Goal: Information Seeking & Learning: Learn about a topic

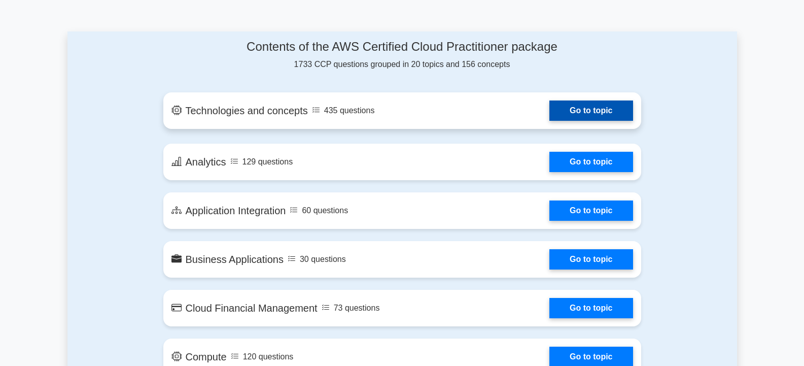
click at [596, 110] on link "Go to topic" at bounding box center [590, 110] width 83 height 20
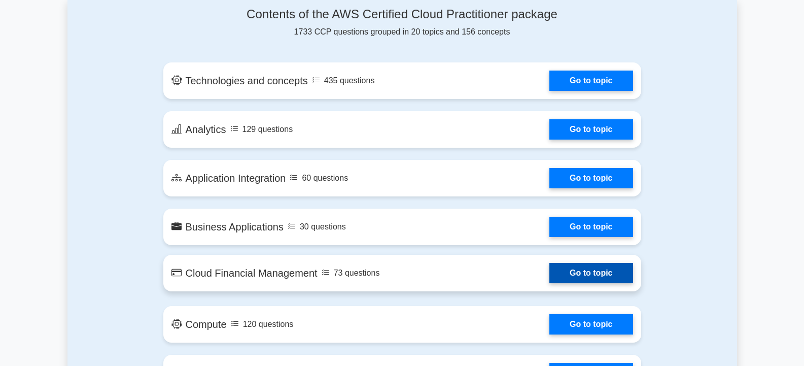
scroll to position [557, 0]
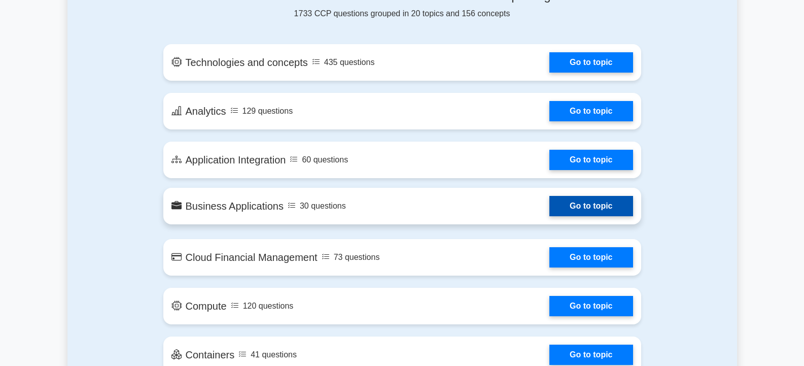
click at [600, 203] on link "Go to topic" at bounding box center [590, 206] width 83 height 20
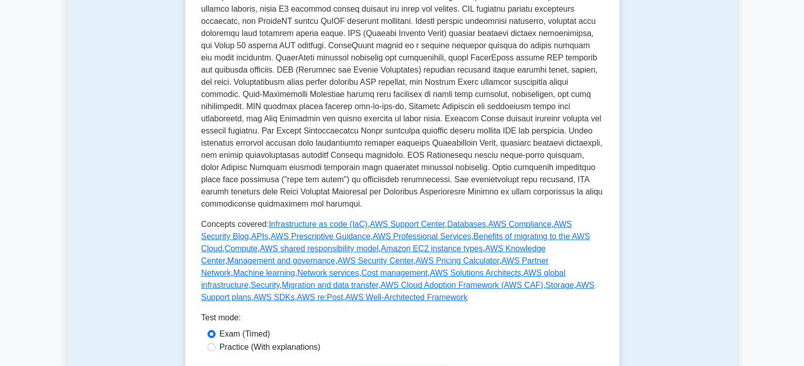
scroll to position [304, 0]
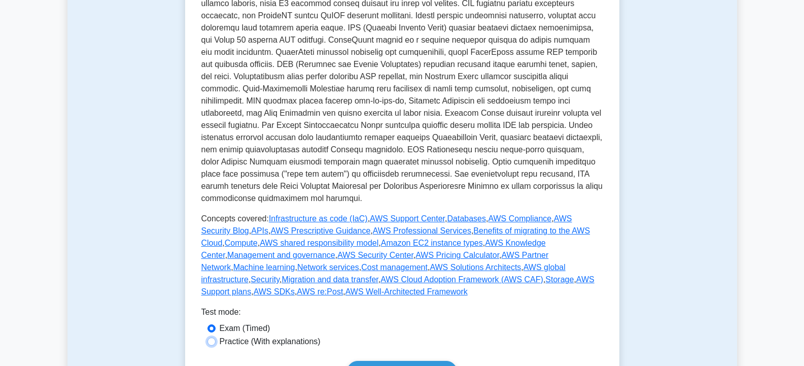
click at [212, 337] on input "Practice (With explanations)" at bounding box center [211, 341] width 8 height 8
radio input "true"
click at [381, 361] on link "Start practice test" at bounding box center [402, 371] width 110 height 21
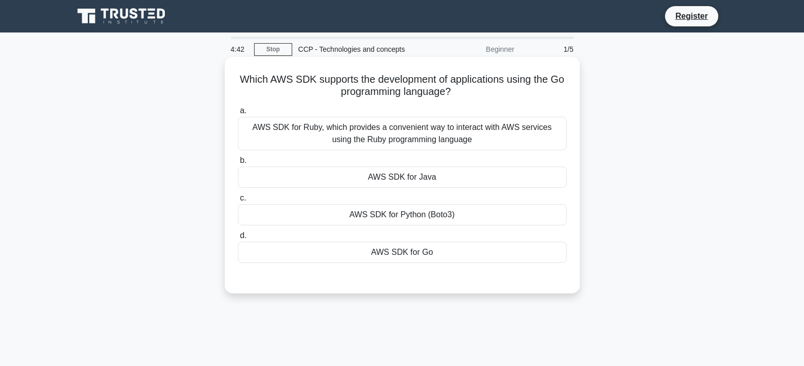
click at [410, 213] on div "AWS SDK for Python (Boto3)" at bounding box center [402, 214] width 329 height 21
click at [238, 201] on input "c. AWS SDK for Python (Boto3)" at bounding box center [238, 198] width 0 height 7
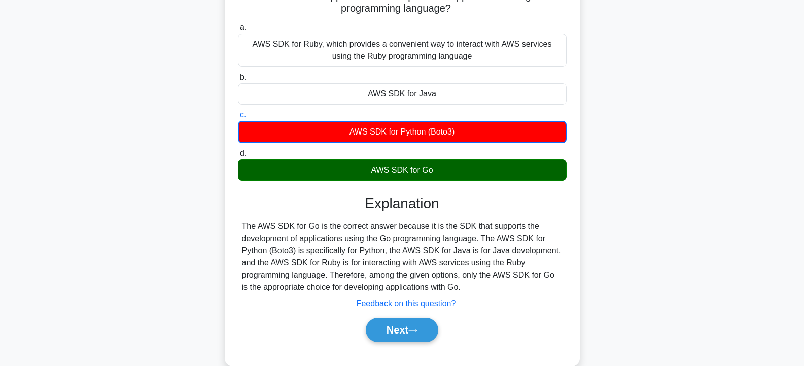
scroll to position [101, 0]
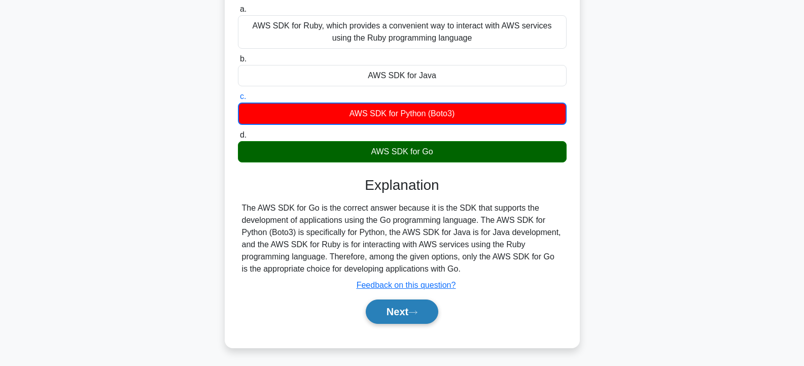
click at [392, 310] on button "Next" at bounding box center [402, 311] width 73 height 24
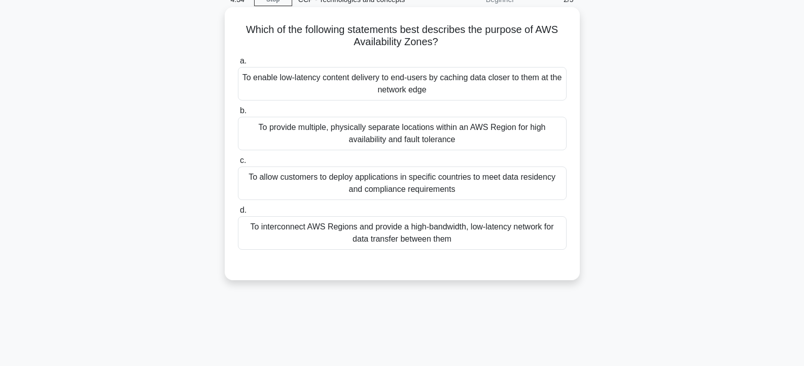
scroll to position [0, 0]
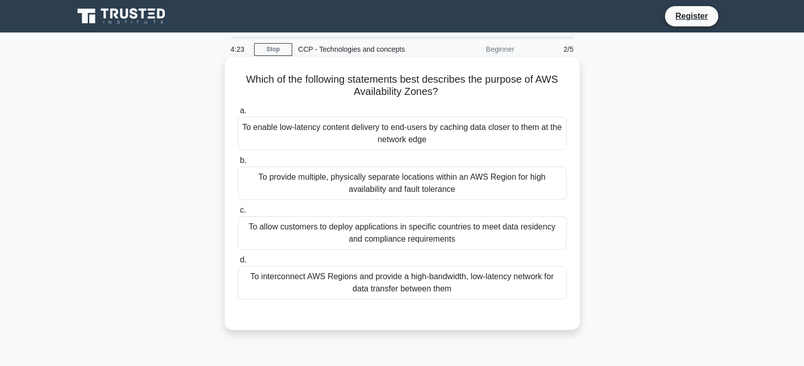
click at [459, 231] on div "To allow customers to deploy applications in specific countries to meet data re…" at bounding box center [402, 232] width 329 height 33
click at [310, 236] on div "To allow customers to deploy applications in specific countries to meet data re…" at bounding box center [402, 232] width 329 height 33
click at [238, 214] on input "c. To allow customers to deploy applications in specific countries to meet data…" at bounding box center [238, 210] width 0 height 7
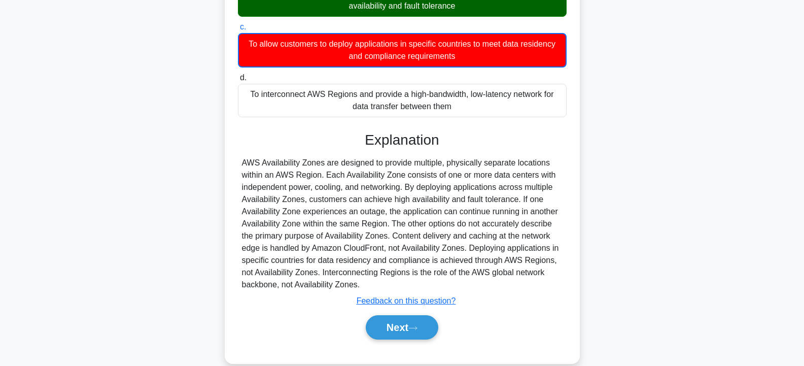
scroll to position [200, 0]
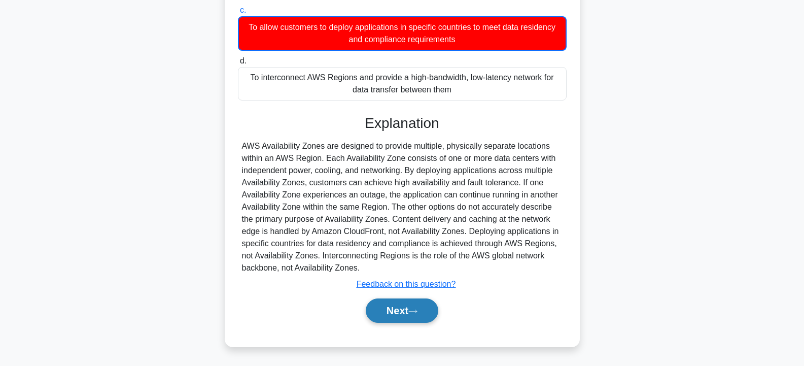
click at [396, 309] on button "Next" at bounding box center [402, 310] width 73 height 24
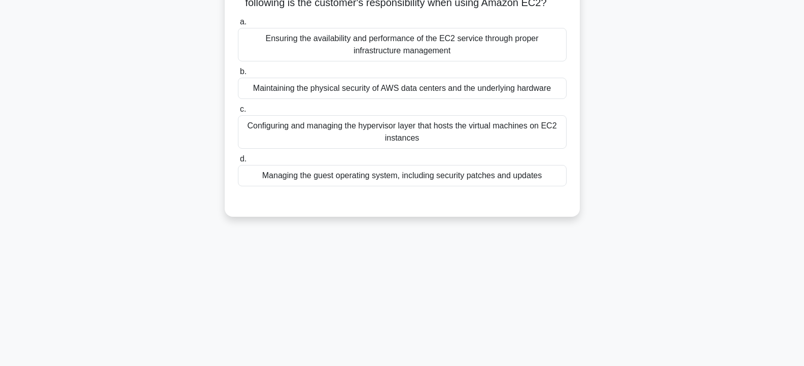
scroll to position [0, 0]
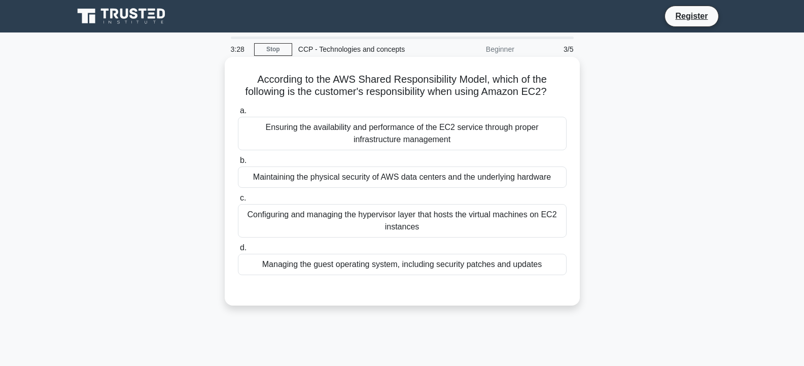
click at [380, 263] on div "Managing the guest operating system, including security patches and updates" at bounding box center [402, 264] width 329 height 21
click at [238, 251] on input "d. Managing the guest operating system, including security patches and updates" at bounding box center [238, 247] width 0 height 7
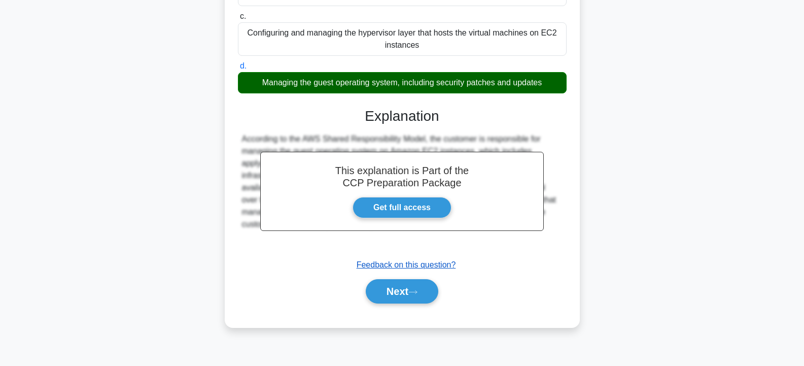
scroll to position [182, 0]
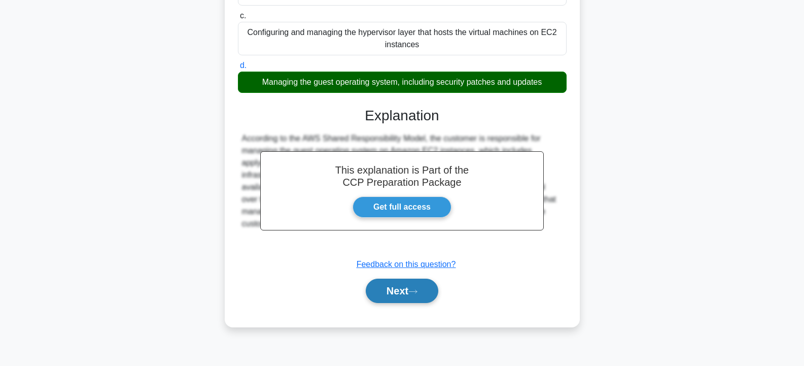
click at [402, 288] on button "Next" at bounding box center [402, 290] width 73 height 24
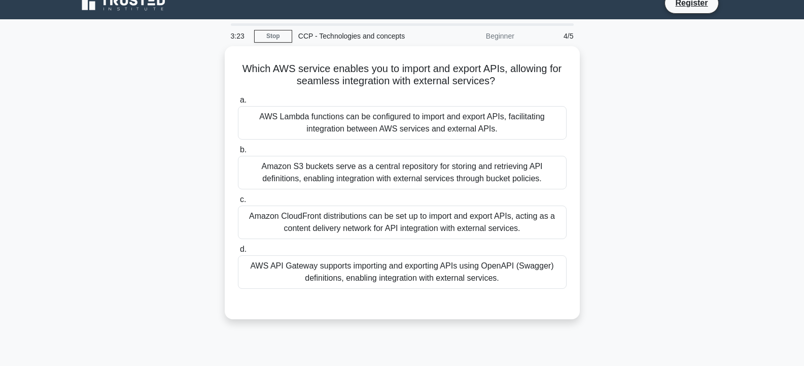
scroll to position [0, 0]
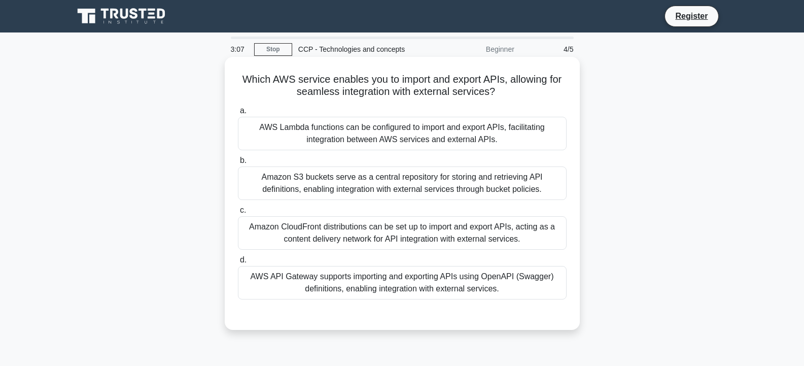
click at [361, 285] on div "AWS API Gateway supports importing and exporting APIs using OpenAPI (Swagger) d…" at bounding box center [402, 282] width 329 height 33
click at [238, 263] on input "d. AWS API Gateway supports importing and exporting APIs using OpenAPI (Swagger…" at bounding box center [238, 260] width 0 height 7
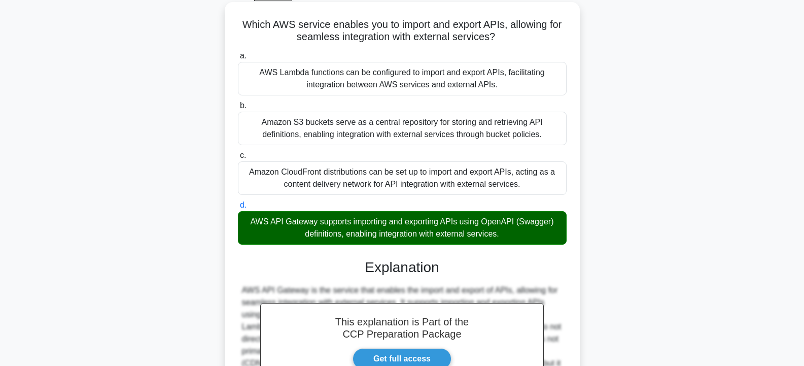
scroll to position [152, 0]
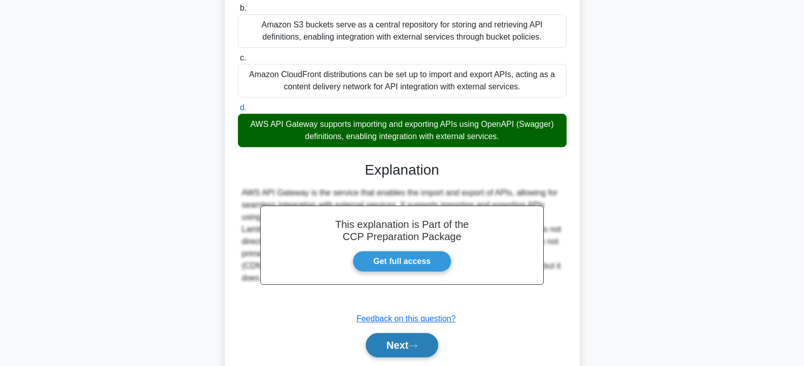
click at [400, 353] on button "Next" at bounding box center [402, 345] width 73 height 24
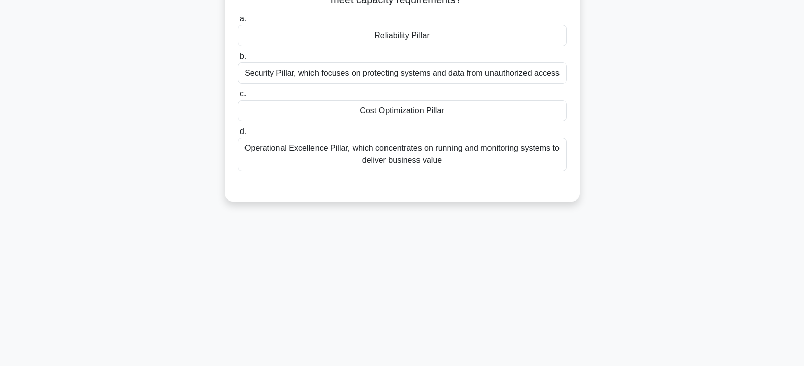
scroll to position [51, 0]
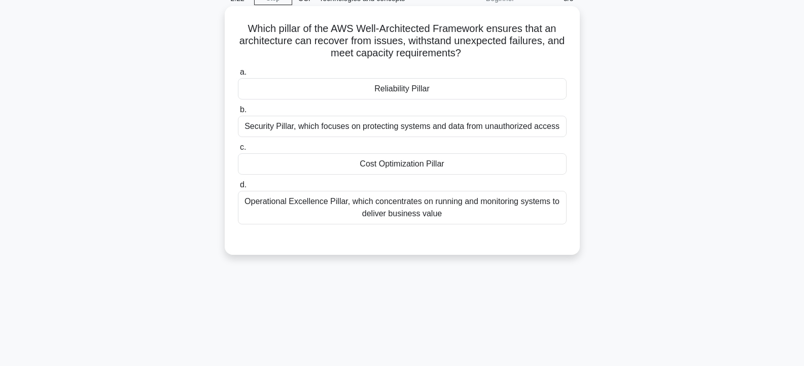
click at [365, 163] on div "Cost Optimization Pillar" at bounding box center [402, 163] width 329 height 21
click at [238, 151] on input "c. Cost Optimization Pillar" at bounding box center [238, 147] width 0 height 7
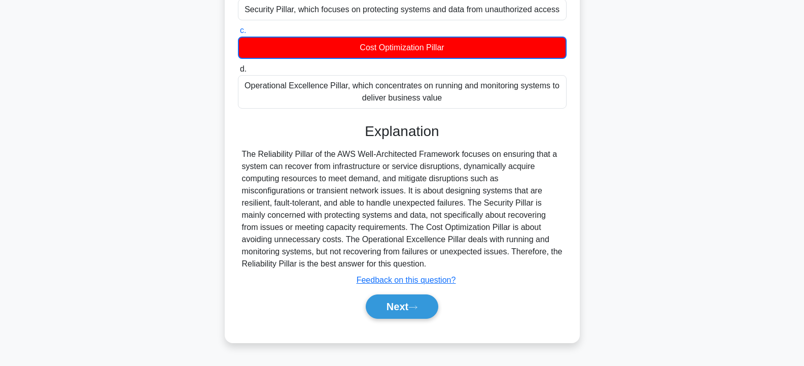
scroll to position [182, 0]
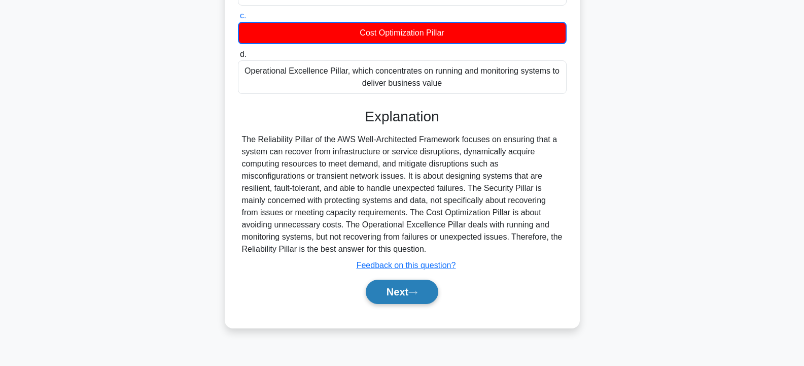
click at [399, 283] on button "Next" at bounding box center [402, 291] width 73 height 24
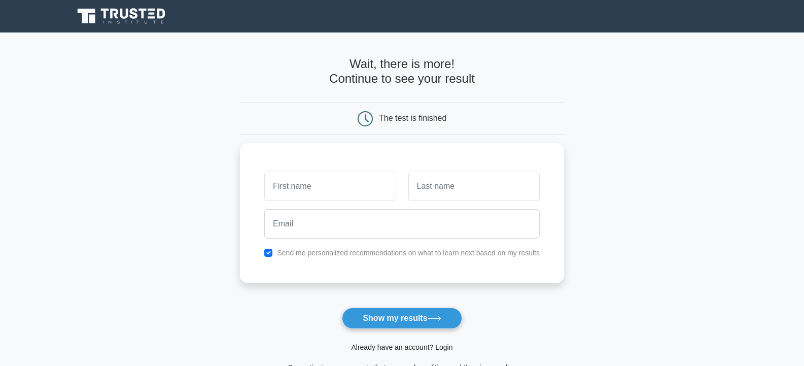
click at [404, 348] on link "Already have an account? Login" at bounding box center [401, 347] width 101 height 8
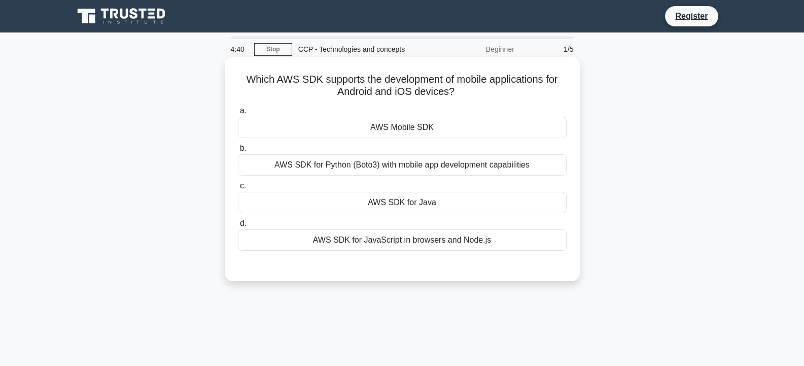
click at [412, 201] on div "AWS SDK for Java" at bounding box center [402, 202] width 329 height 21
click at [238, 189] on input "c. AWS SDK for Java" at bounding box center [238, 186] width 0 height 7
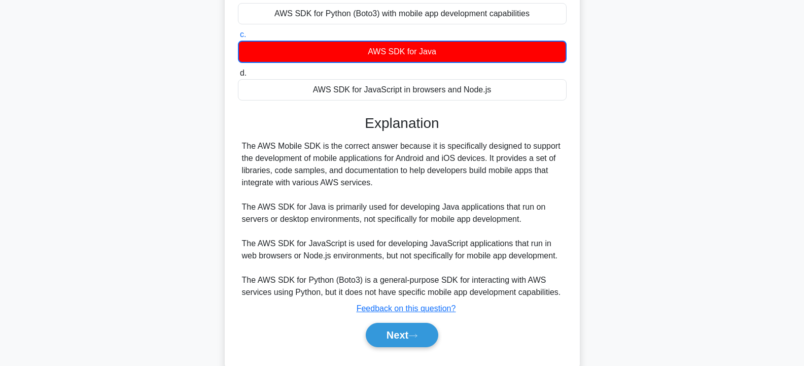
scroll to position [182, 0]
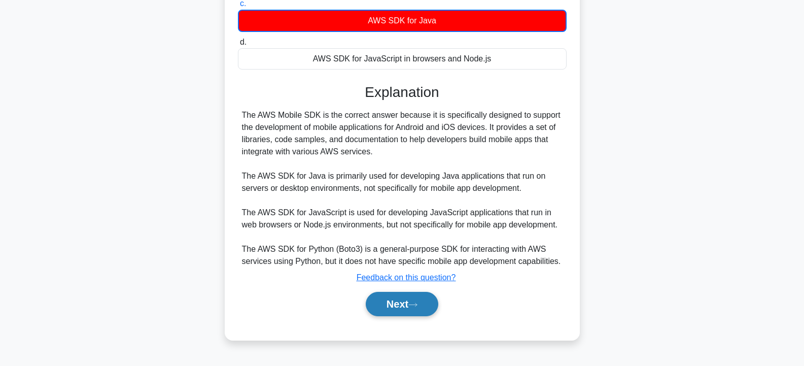
click at [406, 304] on button "Next" at bounding box center [402, 304] width 73 height 24
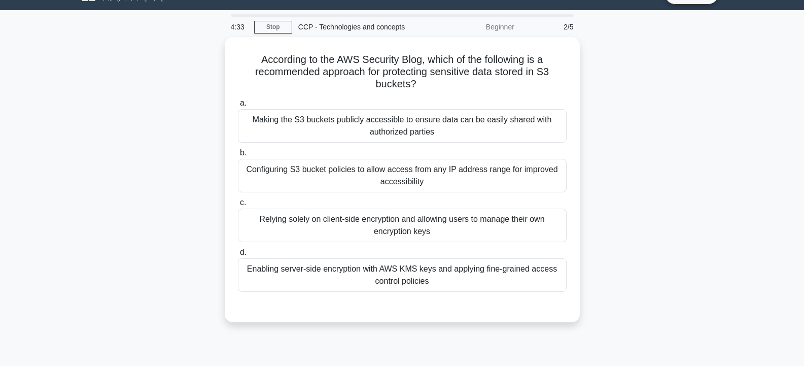
scroll to position [0, 0]
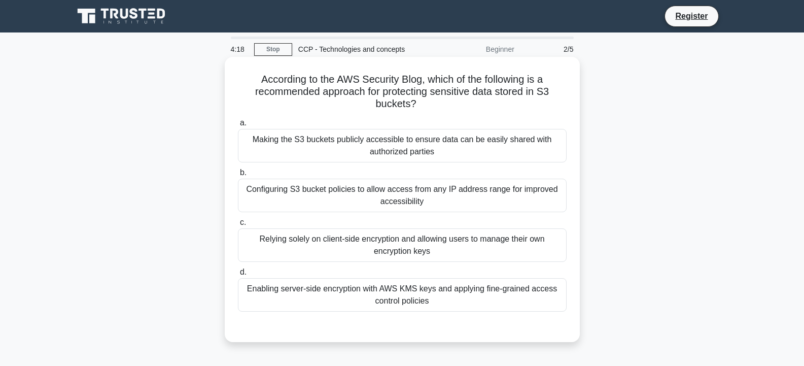
click at [364, 194] on div "Configuring S3 bucket policies to allow access from any IP address range for im…" at bounding box center [402, 195] width 329 height 33
click at [238, 176] on input "b. Configuring S3 bucket policies to allow access from any IP address range for…" at bounding box center [238, 172] width 0 height 7
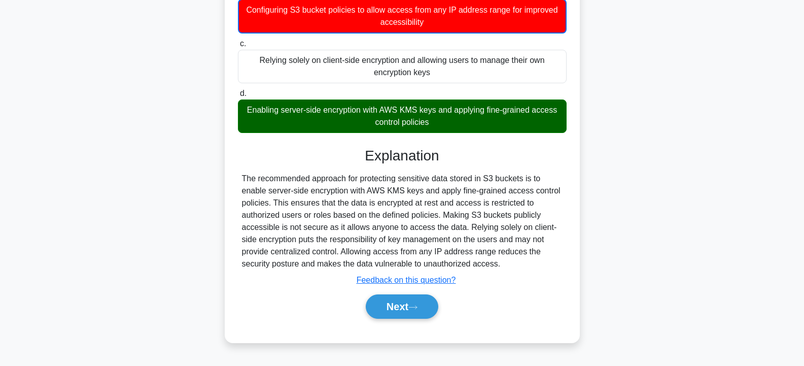
scroll to position [182, 0]
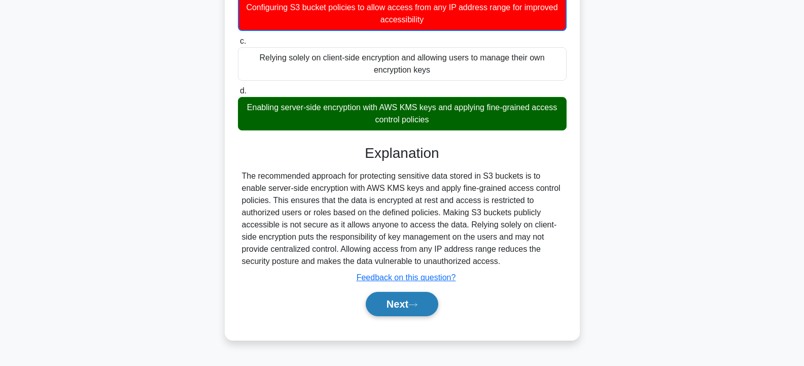
click at [394, 299] on button "Next" at bounding box center [402, 304] width 73 height 24
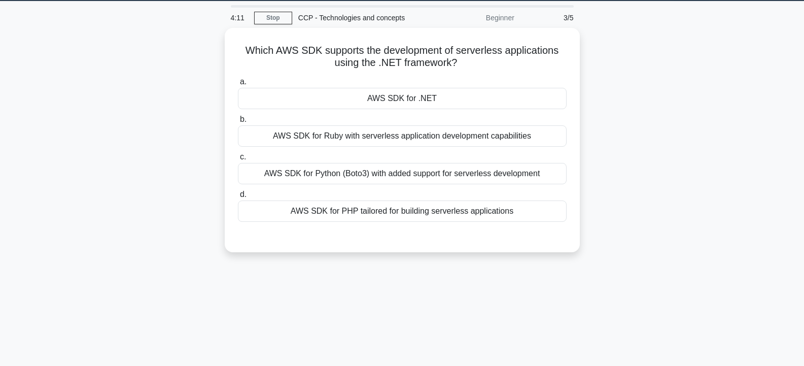
scroll to position [30, 0]
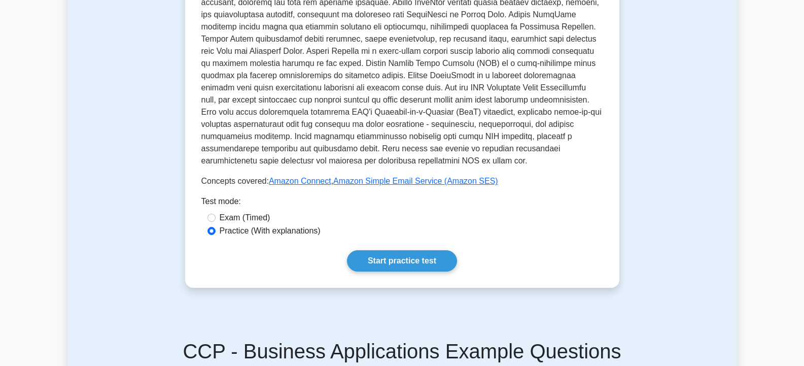
scroll to position [304, 0]
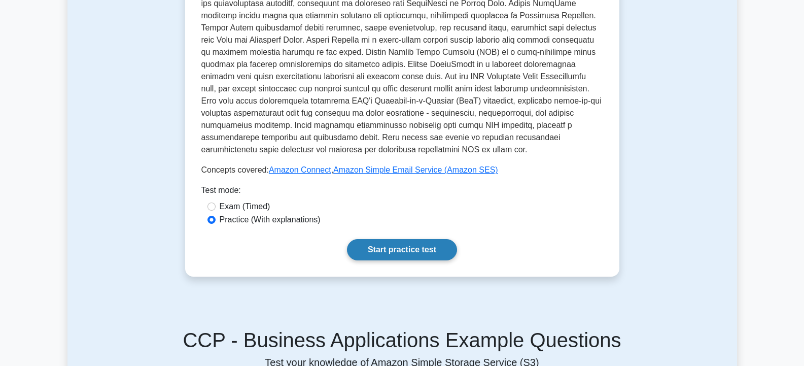
click at [392, 239] on link "Start practice test" at bounding box center [402, 249] width 110 height 21
click at [210, 202] on input "Exam (Timed)" at bounding box center [211, 206] width 8 height 8
radio input "true"
click at [405, 239] on link "Start practice test" at bounding box center [402, 249] width 110 height 21
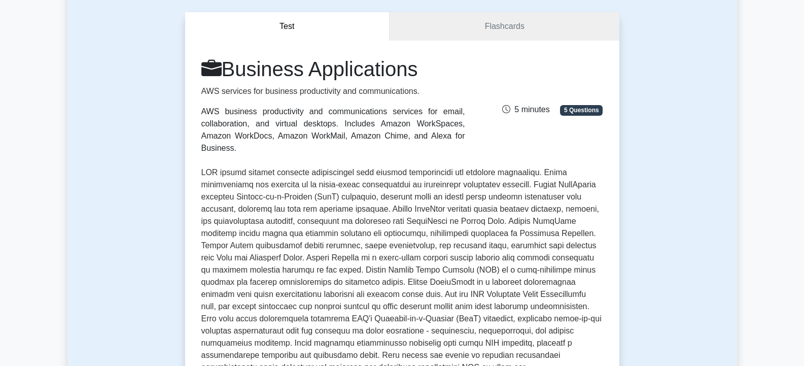
scroll to position [0, 0]
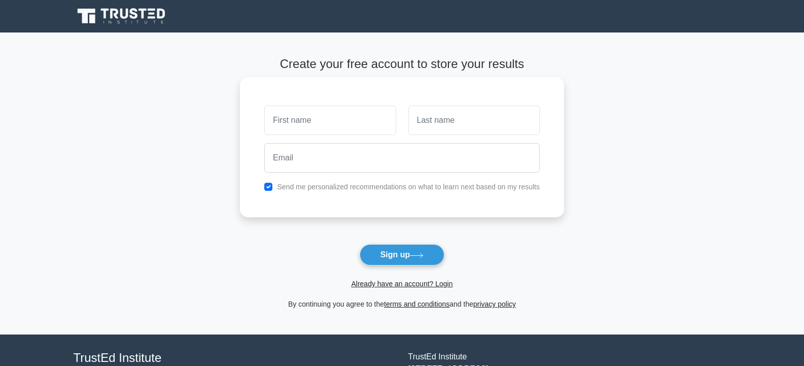
click at [276, 122] on input "text" at bounding box center [329, 119] width 131 height 29
type input "neha"
click at [435, 119] on input "text" at bounding box center [473, 119] width 131 height 29
type input "[PERSON_NAME]"
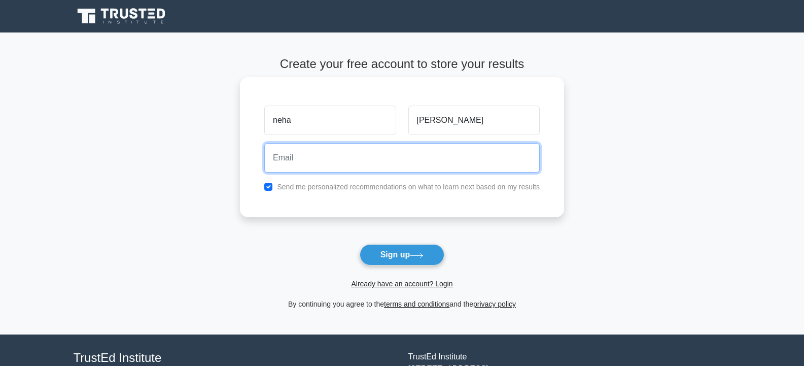
click at [323, 166] on input "email" at bounding box center [401, 157] width 275 height 29
type input "[EMAIL_ADDRESS][DOMAIN_NAME]"
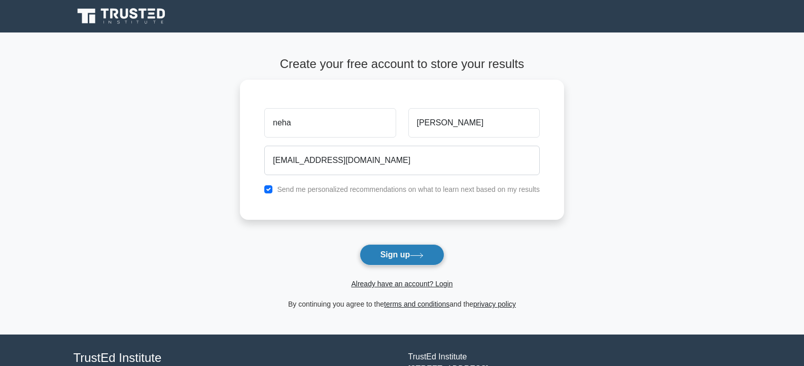
click at [406, 255] on button "Sign up" at bounding box center [402, 254] width 85 height 21
click at [386, 259] on form "Create your free account to store your results neha shakya shakyaneha8877@gmail…" at bounding box center [402, 183] width 324 height 253
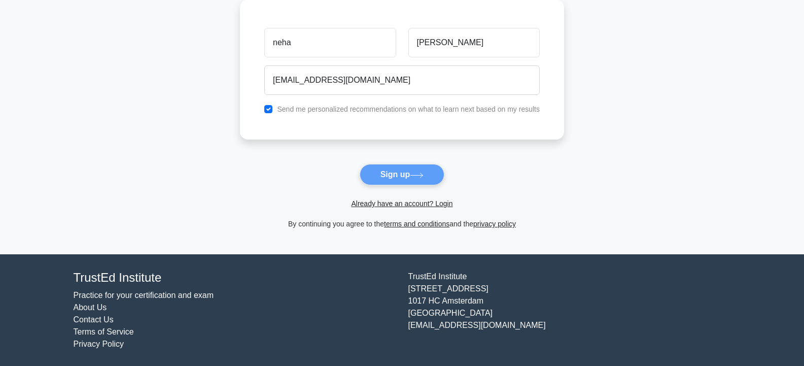
scroll to position [81, 0]
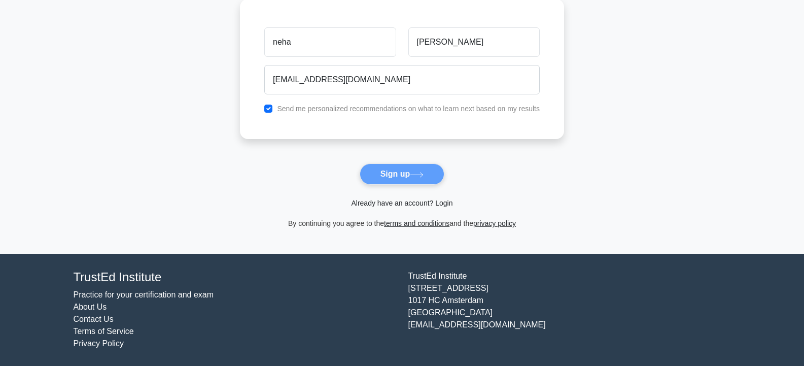
click at [400, 202] on link "Already have an account? Login" at bounding box center [401, 203] width 101 height 8
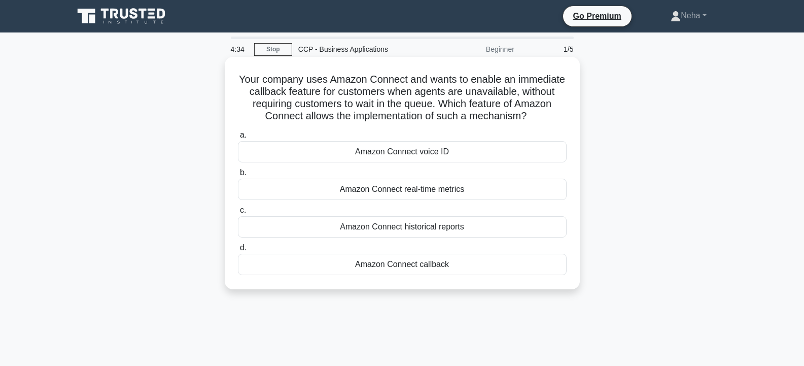
click at [426, 223] on div "Amazon Connect historical reports" at bounding box center [402, 226] width 329 height 21
click at [238, 214] on input "c. Amazon Connect historical reports" at bounding box center [238, 210] width 0 height 7
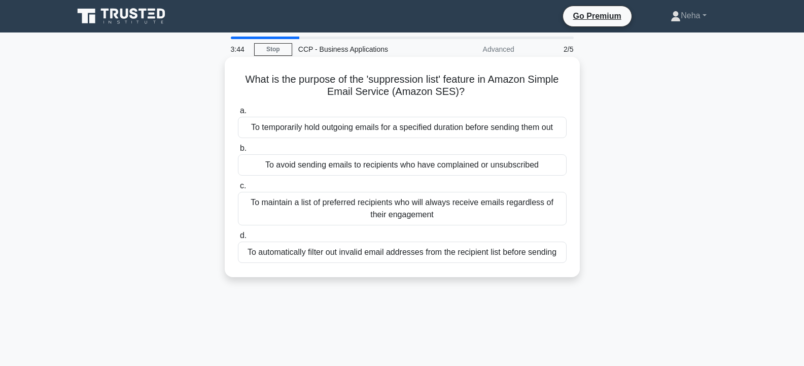
click at [302, 209] on div "To maintain a list of preferred recipients who will always receive emails regar…" at bounding box center [402, 208] width 329 height 33
click at [238, 189] on input "c. To maintain a list of preferred recipients who will always receive emails re…" at bounding box center [238, 186] width 0 height 7
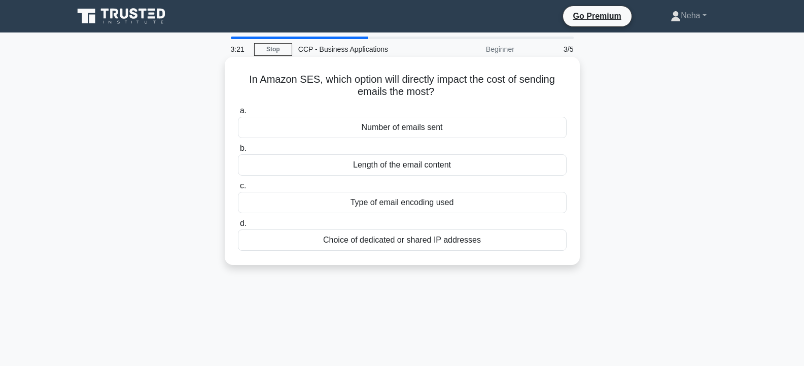
click at [409, 126] on div "Number of emails sent" at bounding box center [402, 127] width 329 height 21
click at [238, 114] on input "a. Number of emails sent" at bounding box center [238, 111] width 0 height 7
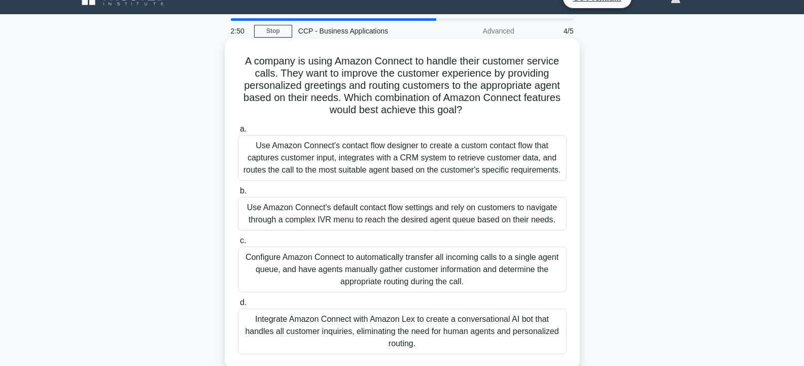
scroll to position [51, 0]
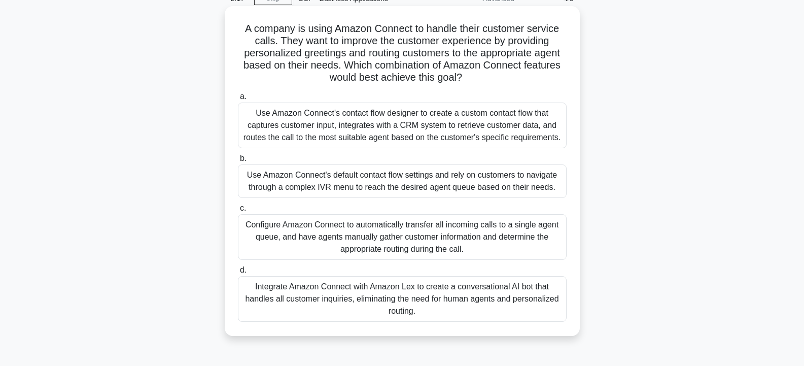
click at [382, 128] on div "Use Amazon Connect's contact flow designer to create a custom contact flow that…" at bounding box center [402, 125] width 329 height 46
click at [238, 100] on input "a. Use Amazon Connect's contact flow designer to create a custom contact flow t…" at bounding box center [238, 96] width 0 height 7
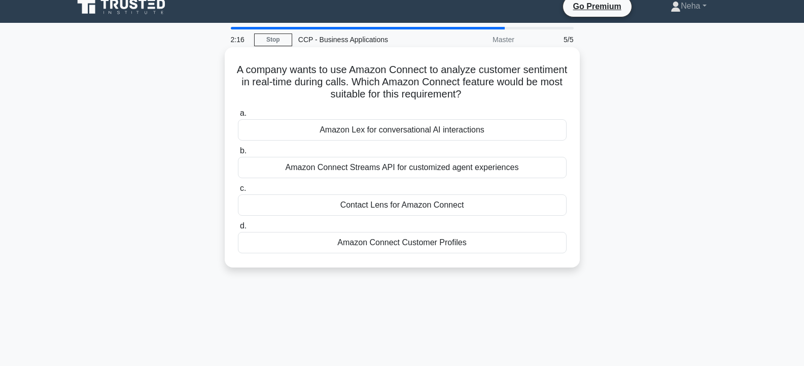
scroll to position [0, 0]
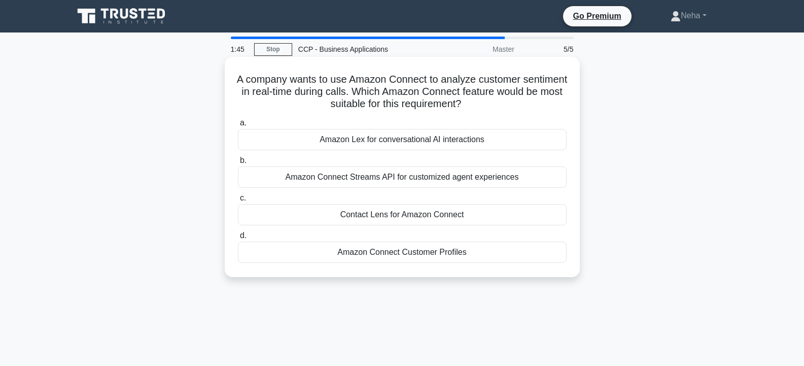
click at [394, 251] on div "Amazon Connect Customer Profiles" at bounding box center [402, 251] width 329 height 21
click at [238, 239] on input "d. Amazon Connect Customer Profiles" at bounding box center [238, 235] width 0 height 7
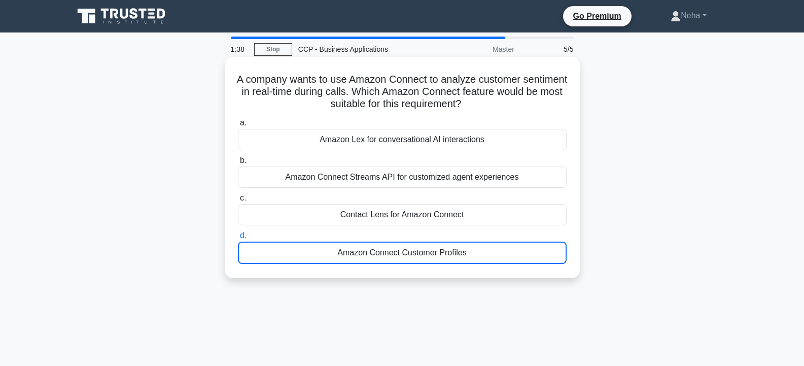
click at [396, 214] on div "Contact Lens for Amazon Connect" at bounding box center [402, 214] width 329 height 21
click at [238, 201] on input "c. Contact Lens for Amazon Connect" at bounding box center [238, 198] width 0 height 7
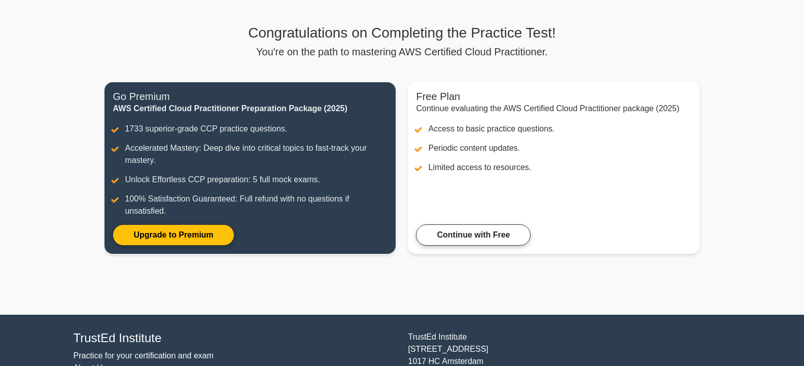
scroll to position [118, 0]
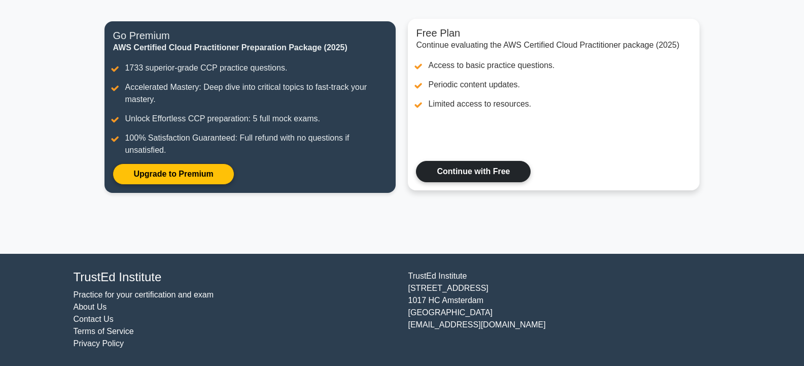
click at [464, 171] on link "Continue with Free" at bounding box center [473, 171] width 115 height 21
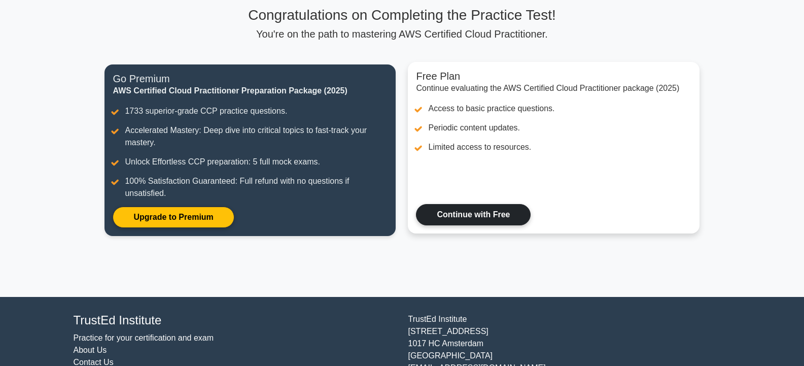
scroll to position [0, 0]
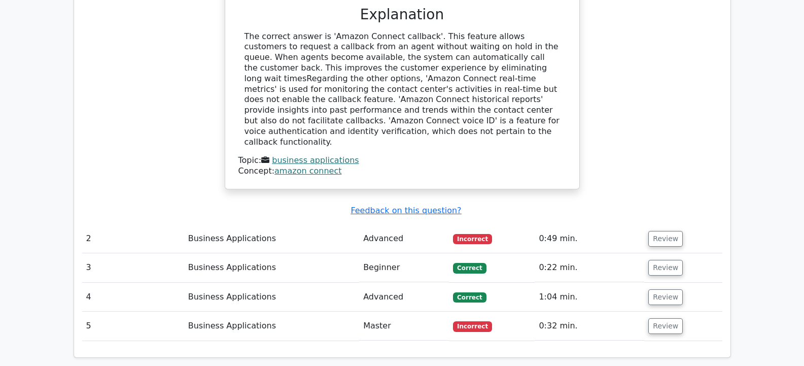
scroll to position [1014, 0]
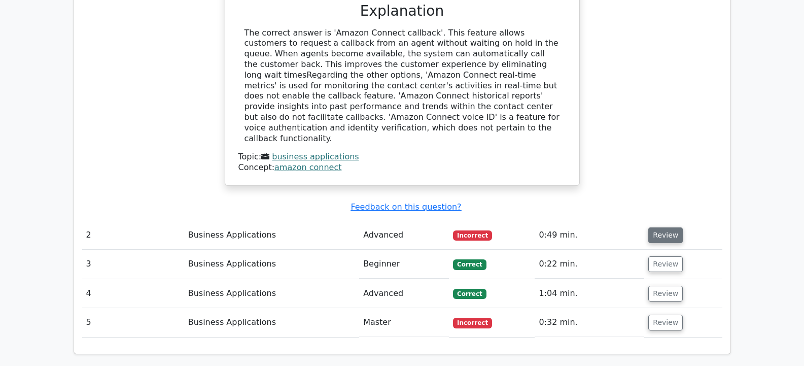
click at [668, 227] on button "Review" at bounding box center [665, 235] width 34 height 16
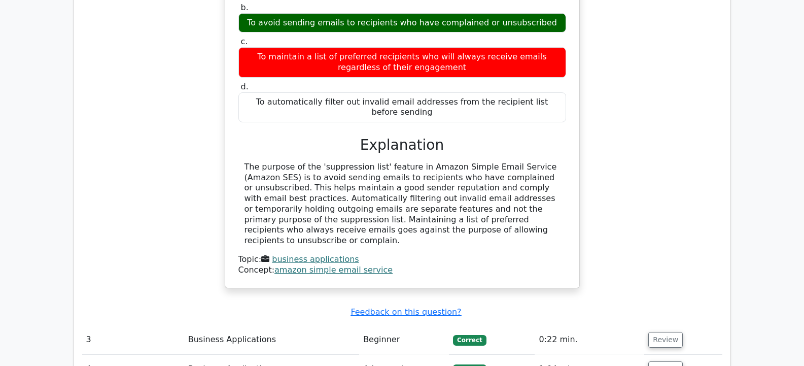
scroll to position [1369, 0]
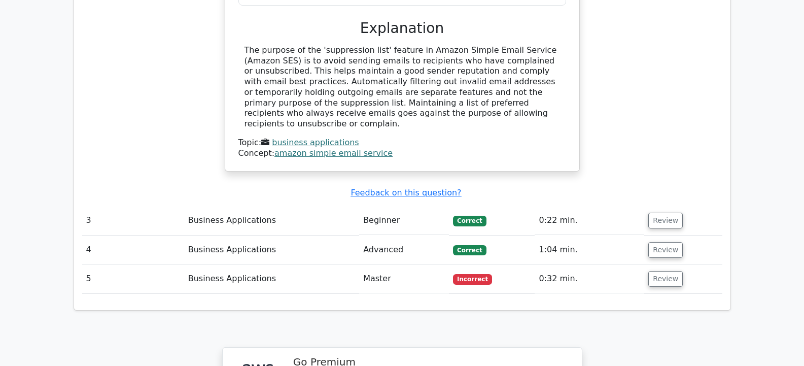
scroll to position [1471, 0]
click at [654, 270] on button "Review" at bounding box center [665, 278] width 34 height 16
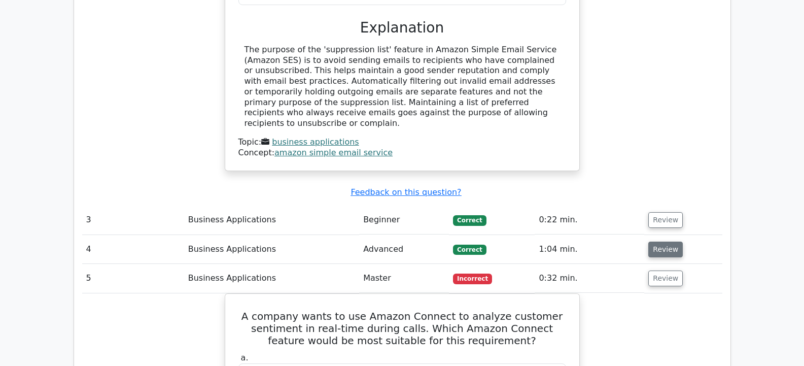
click at [676, 241] on button "Review" at bounding box center [665, 249] width 34 height 16
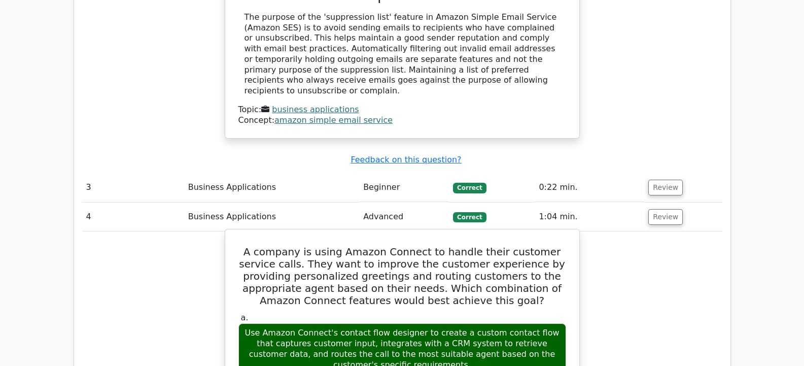
scroll to position [1521, 0]
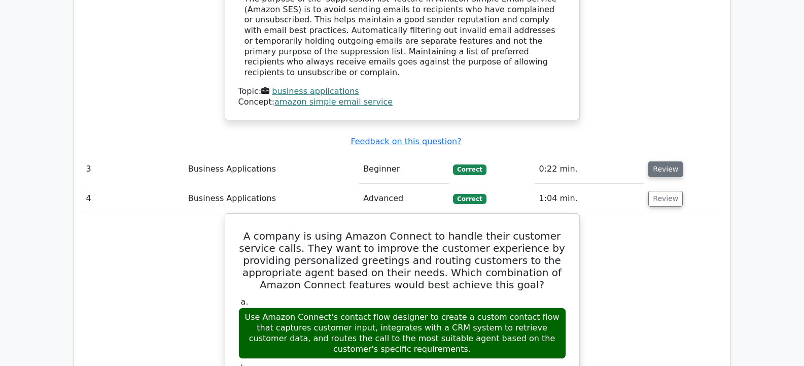
click at [657, 161] on button "Review" at bounding box center [665, 169] width 34 height 16
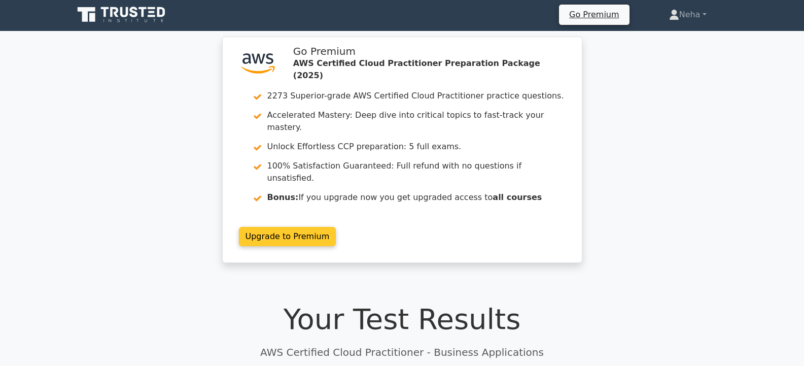
scroll to position [0, 0]
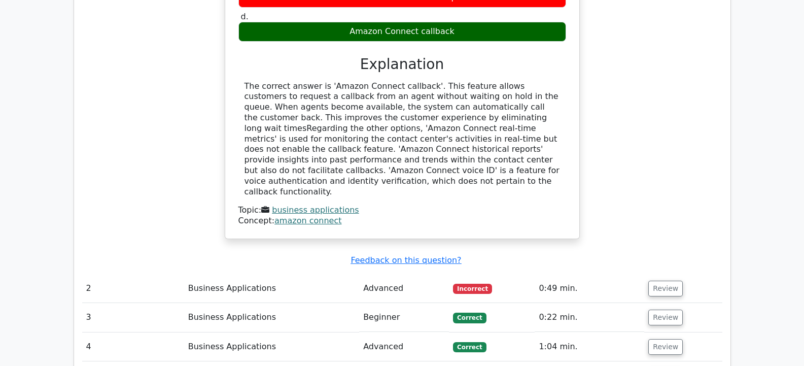
scroll to position [710, 0]
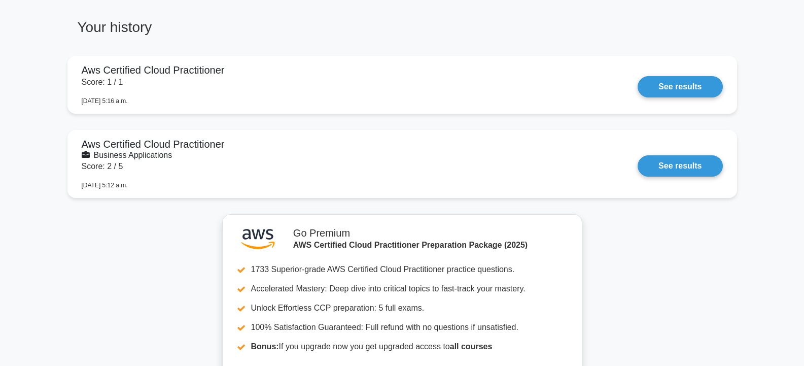
scroll to position [813, 0]
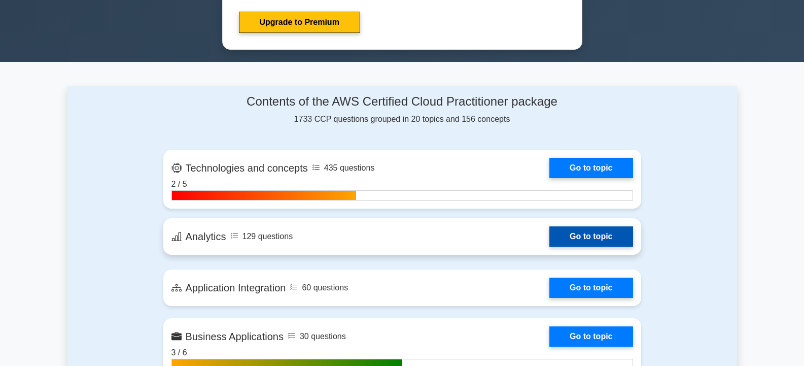
click at [584, 232] on link "Go to topic" at bounding box center [590, 236] width 83 height 20
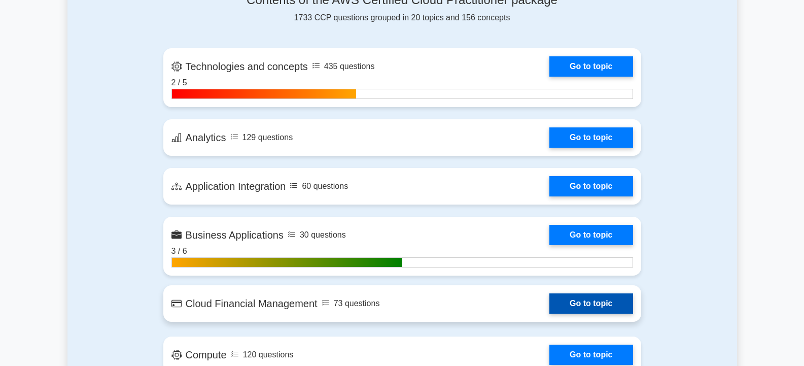
scroll to position [709, 0]
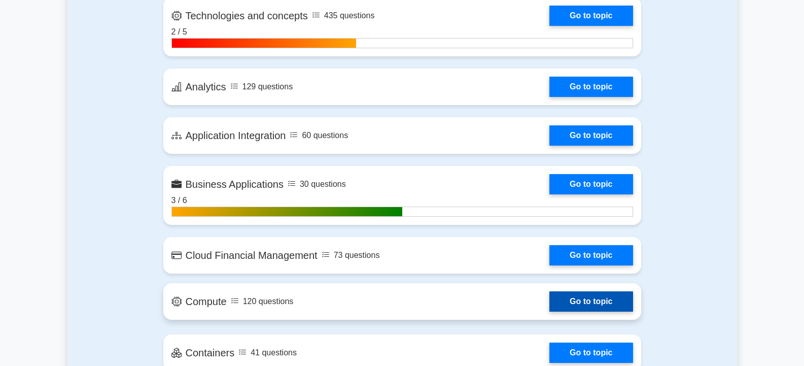
click at [573, 294] on link "Go to topic" at bounding box center [590, 301] width 83 height 20
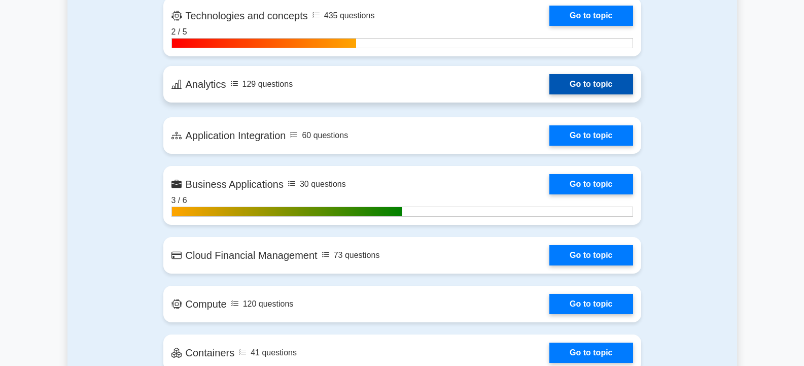
click at [569, 78] on link "Go to topic" at bounding box center [590, 84] width 83 height 20
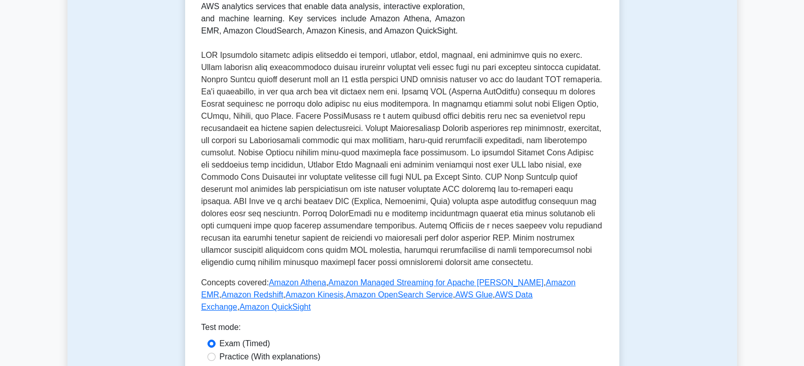
scroll to position [355, 0]
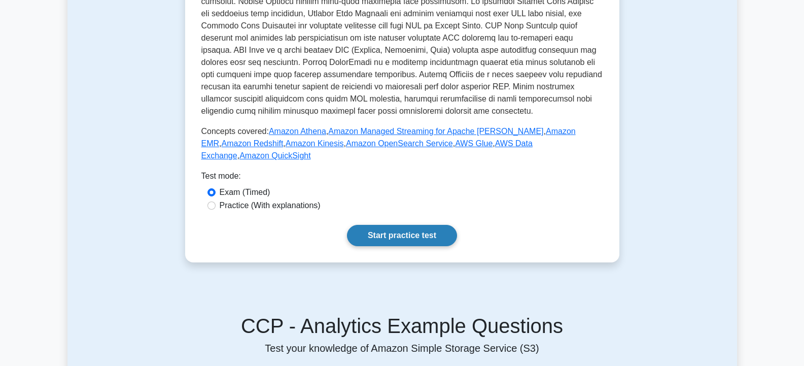
click at [369, 225] on link "Start practice test" at bounding box center [402, 235] width 110 height 21
click at [408, 225] on link "Start practice test" at bounding box center [402, 235] width 110 height 21
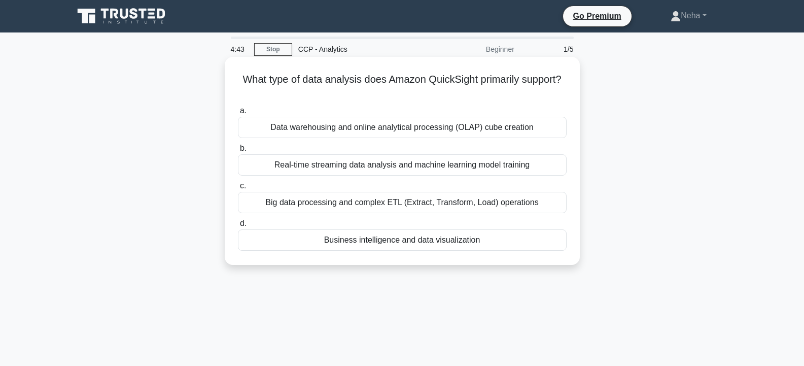
click at [416, 129] on div "Data warehousing and online analytical processing (OLAP) cube creation" at bounding box center [402, 127] width 329 height 21
click at [238, 114] on input "a. Data warehousing and online analytical processing (OLAP) cube creation" at bounding box center [238, 111] width 0 height 7
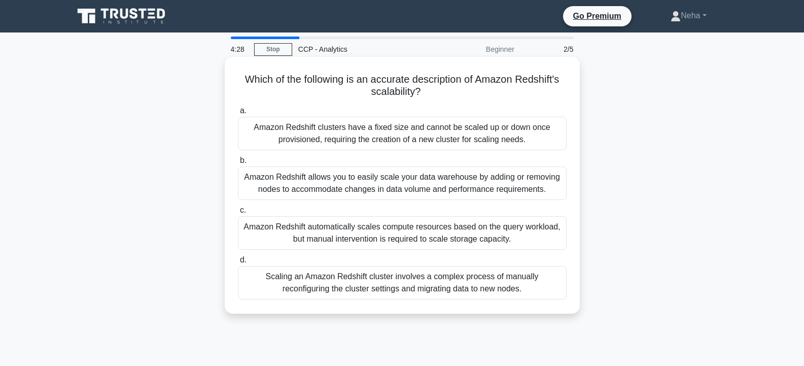
click at [456, 183] on div "Amazon Redshift allows you to easily scale your data warehouse by adding or rem…" at bounding box center [402, 182] width 329 height 33
click at [238, 164] on input "b. Amazon Redshift allows you to easily scale your data warehouse by adding or …" at bounding box center [238, 160] width 0 height 7
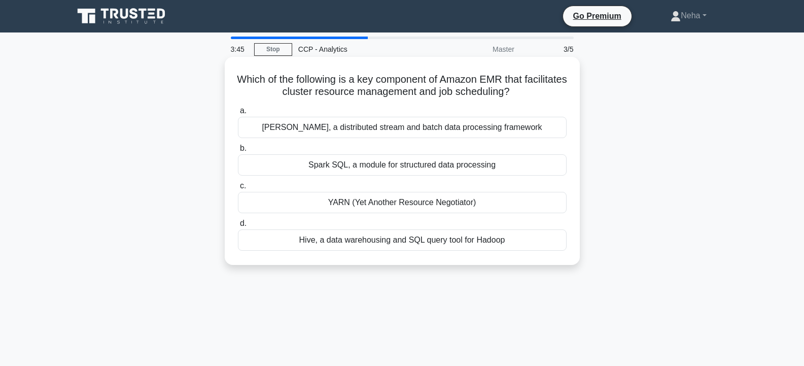
click at [362, 165] on div "Spark SQL, a module for structured data processing" at bounding box center [402, 164] width 329 height 21
click at [238, 152] on input "b. Spark SQL, a module for structured data processing" at bounding box center [238, 148] width 0 height 7
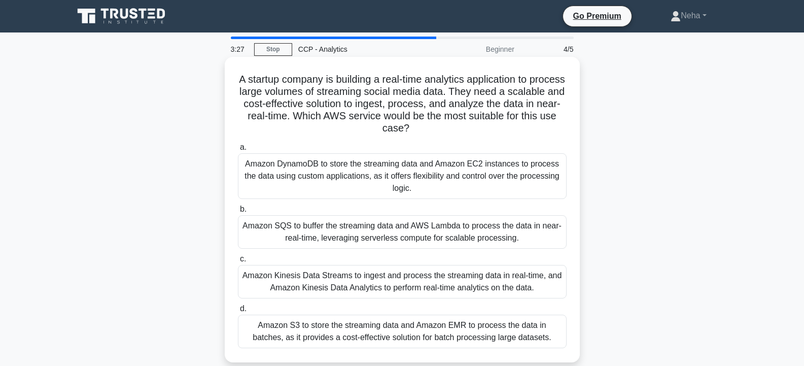
click at [382, 185] on div "Amazon DynamoDB to store the streaming data and Amazon EC2 instances to process…" at bounding box center [402, 176] width 329 height 46
click at [238, 151] on input "a. Amazon DynamoDB to store the streaming data and Amazon EC2 instances to proc…" at bounding box center [238, 147] width 0 height 7
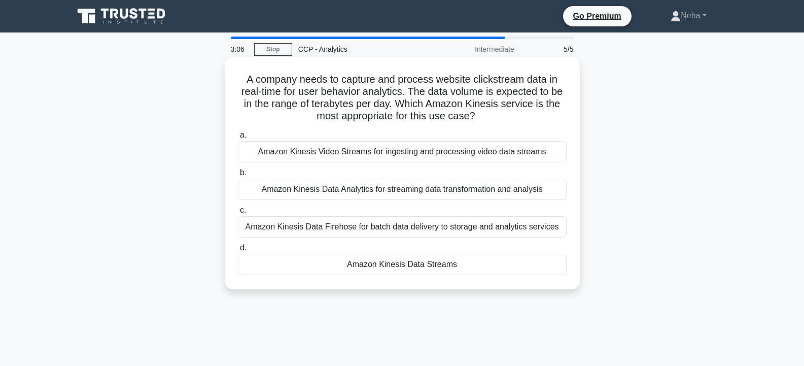
click at [374, 191] on div "Amazon Kinesis Data Analytics for streaming data transformation and analysis" at bounding box center [402, 189] width 329 height 21
click at [238, 176] on input "b. Amazon Kinesis Data Analytics for streaming data transformation and analysis" at bounding box center [238, 172] width 0 height 7
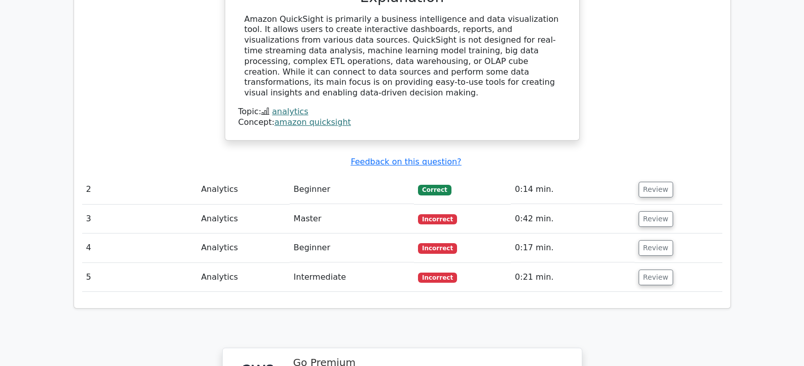
scroll to position [1014, 0]
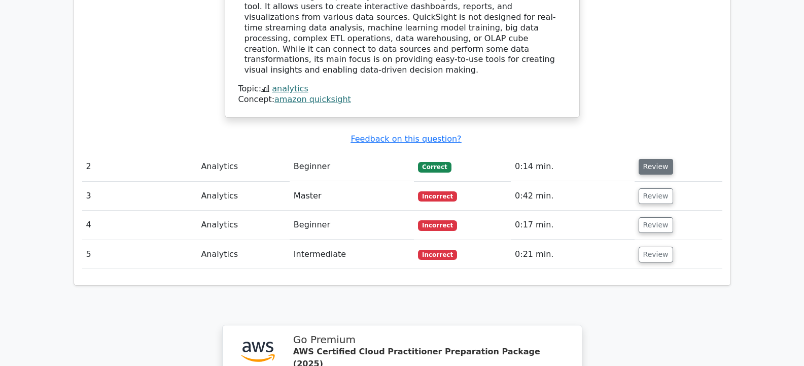
click at [647, 159] on button "Review" at bounding box center [655, 167] width 34 height 16
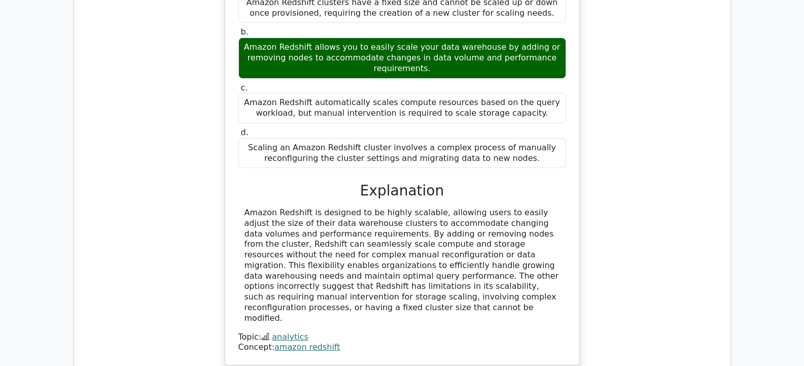
scroll to position [1420, 0]
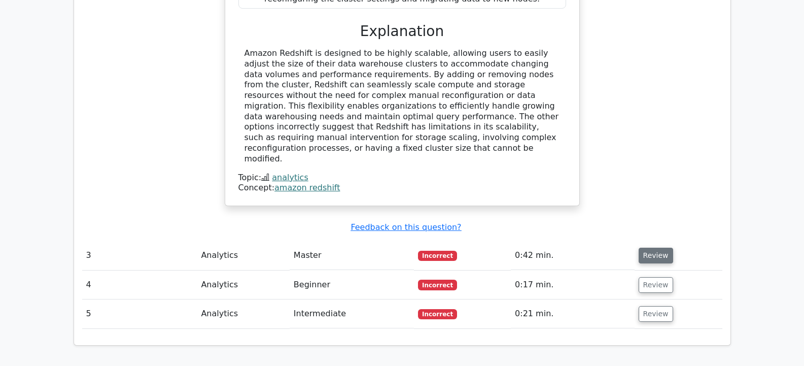
click at [655, 247] on button "Review" at bounding box center [655, 255] width 34 height 16
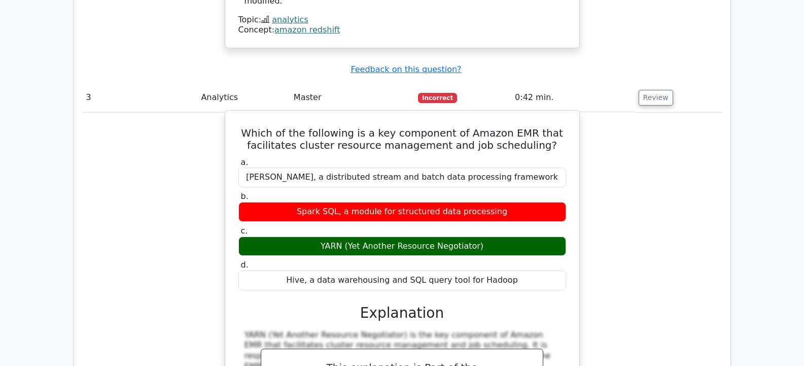
scroll to position [1826, 0]
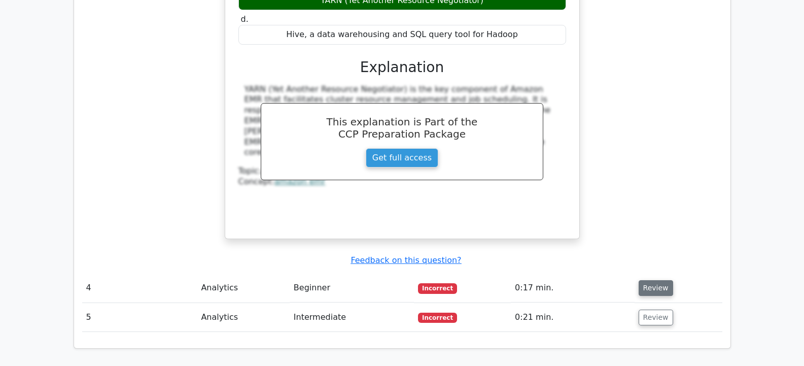
click at [658, 280] on button "Review" at bounding box center [655, 288] width 34 height 16
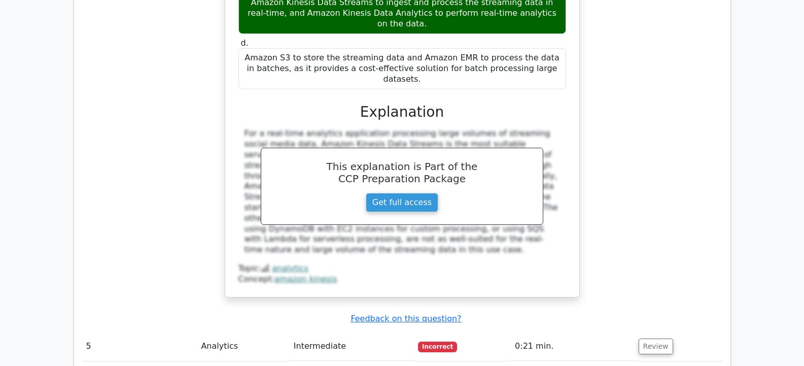
scroll to position [2333, 0]
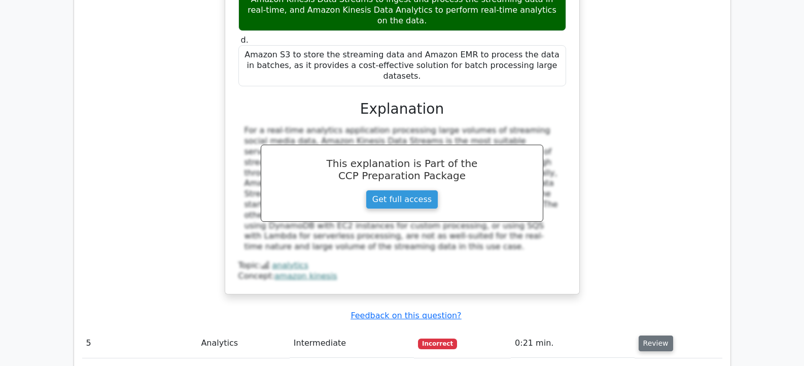
click at [655, 335] on button "Review" at bounding box center [655, 343] width 34 height 16
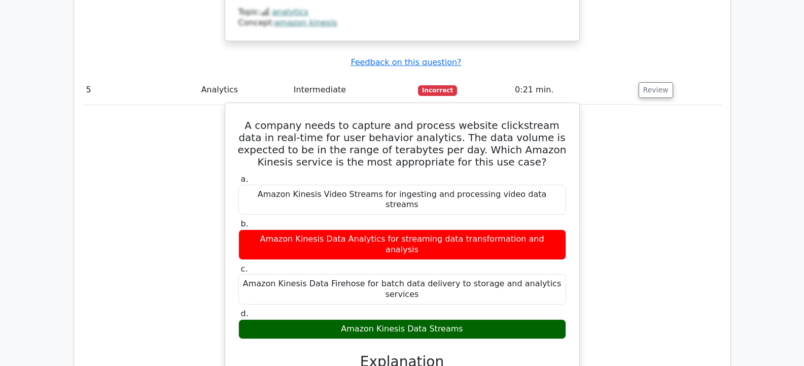
scroll to position [2586, 0]
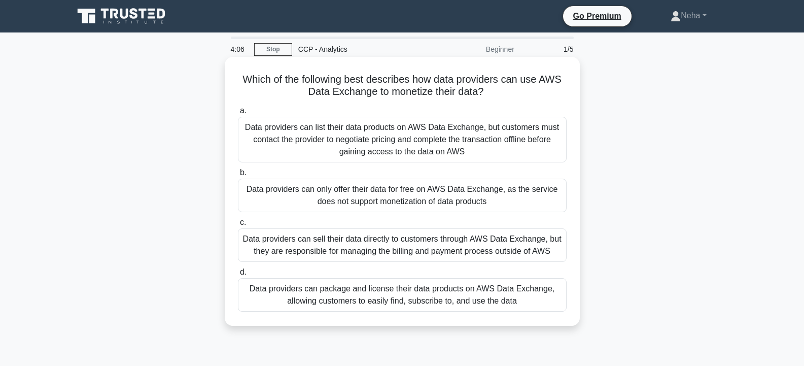
click at [291, 198] on div "Data providers can only offer their data for free on AWS Data Exchange, as the …" at bounding box center [402, 195] width 329 height 33
click at [238, 176] on input "b. Data providers can only offer their data for free on AWS Data Exchange, as t…" at bounding box center [238, 172] width 0 height 7
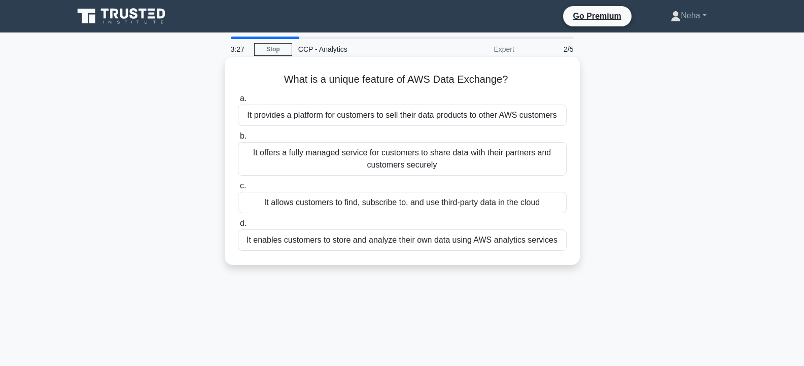
click at [370, 242] on div "It enables customers to store and analyze their own data using AWS analytics se…" at bounding box center [402, 239] width 329 height 21
click at [238, 227] on input "d. It enables customers to store and analyze their own data using AWS analytics…" at bounding box center [238, 223] width 0 height 7
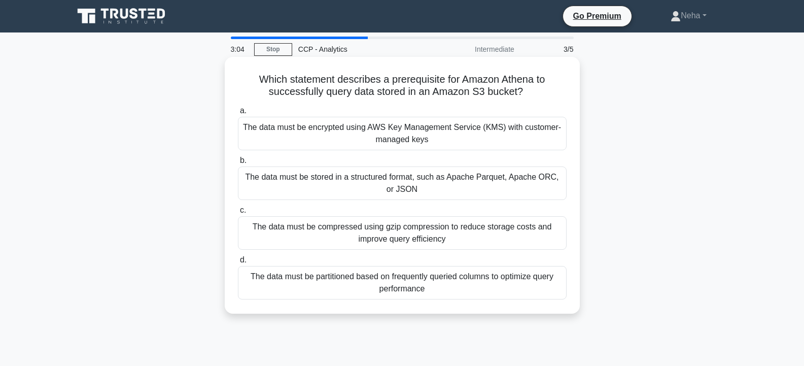
click at [385, 139] on div "The data must be encrypted using AWS Key Management Service (KMS) with customer…" at bounding box center [402, 133] width 329 height 33
click at [238, 114] on input "a. The data must be encrypted using AWS Key Management Service (KMS) with custo…" at bounding box center [238, 111] width 0 height 7
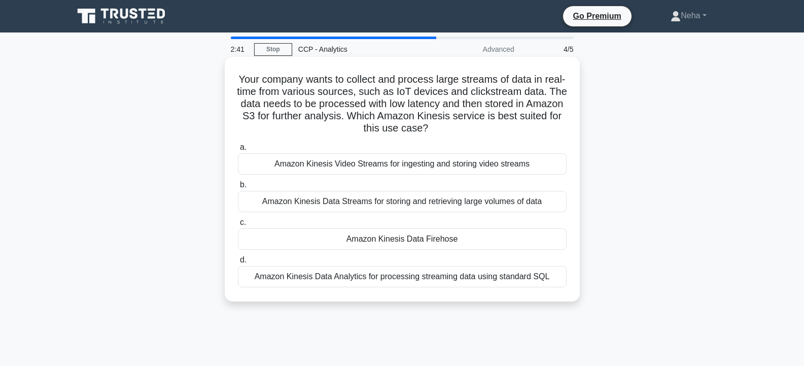
click at [402, 279] on div "Amazon Kinesis Data Analytics for processing streaming data using standard SQL" at bounding box center [402, 276] width 329 height 21
click at [238, 263] on input "d. Amazon Kinesis Data Analytics for processing streaming data using standard S…" at bounding box center [238, 260] width 0 height 7
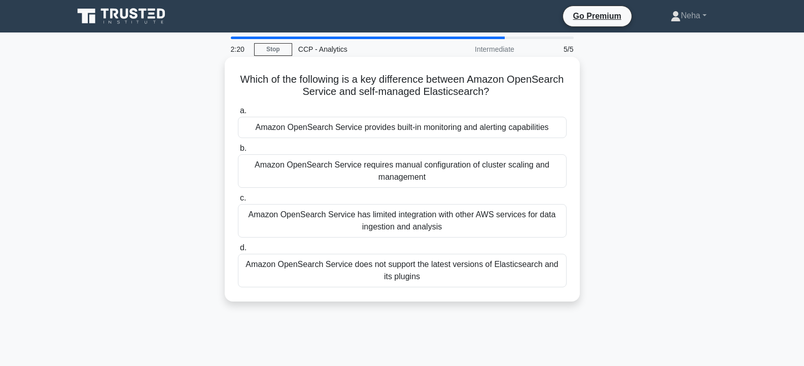
click at [424, 267] on div "Amazon OpenSearch Service does not support the latest versions of Elasticsearch…" at bounding box center [402, 270] width 329 height 33
click at [238, 251] on input "d. Amazon OpenSearch Service does not support the latest versions of Elasticsea…" at bounding box center [238, 247] width 0 height 7
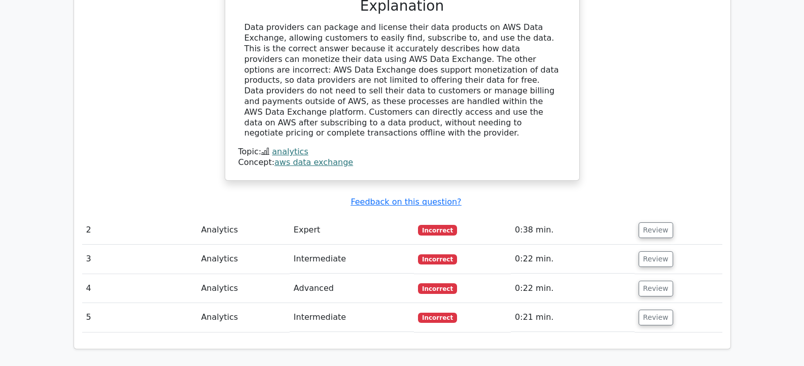
scroll to position [917, 0]
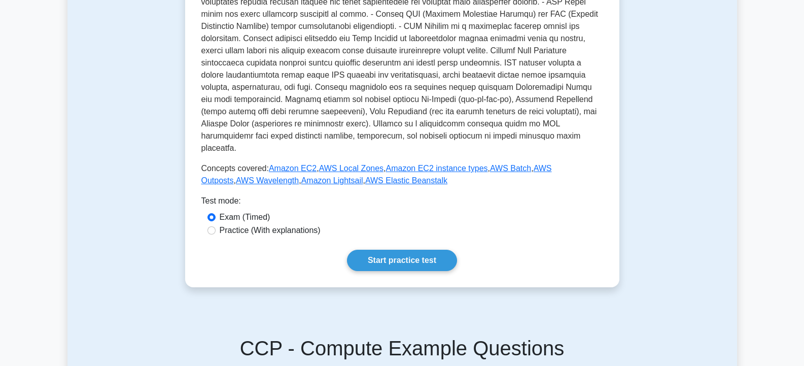
scroll to position [406, 0]
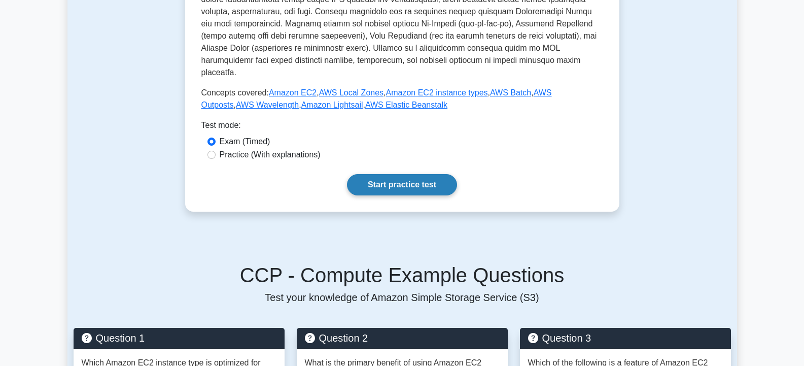
click at [396, 174] on link "Start practice test" at bounding box center [402, 184] width 110 height 21
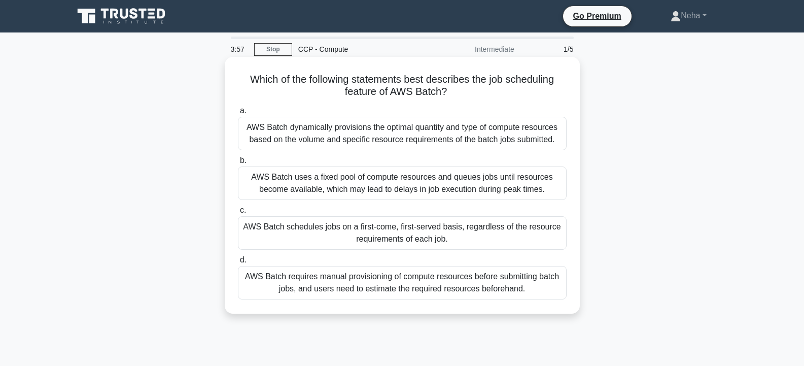
click at [342, 285] on div "AWS Batch requires manual provisioning of compute resources before submitting b…" at bounding box center [402, 282] width 329 height 33
click at [238, 263] on input "d. AWS Batch requires manual provisioning of compute resources before submittin…" at bounding box center [238, 260] width 0 height 7
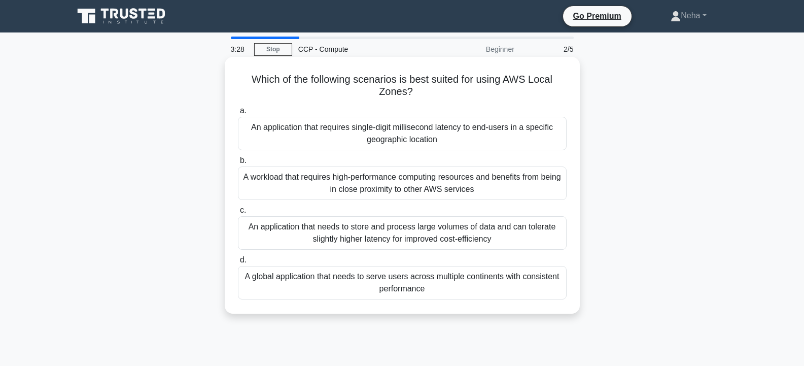
click at [343, 282] on div "A global application that needs to serve users across multiple continents with …" at bounding box center [402, 282] width 329 height 33
click at [238, 263] on input "d. A global application that needs to serve users across multiple continents wi…" at bounding box center [238, 260] width 0 height 7
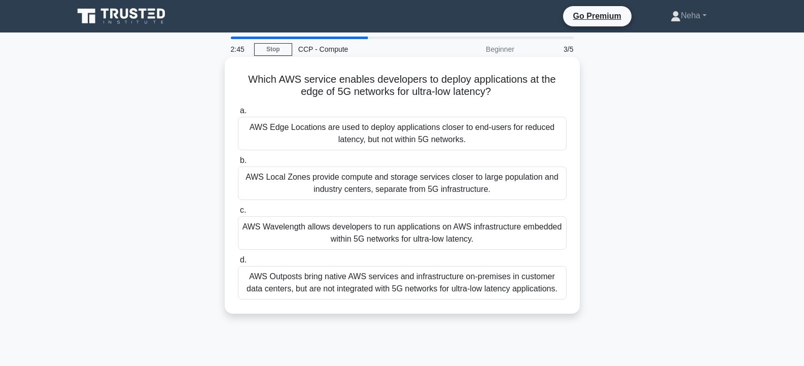
click at [291, 125] on div "AWS Edge Locations are used to deploy applications closer to end-users for redu…" at bounding box center [402, 133] width 329 height 33
click at [238, 114] on input "a. AWS Edge Locations are used to deploy applications closer to end-users for r…" at bounding box center [238, 111] width 0 height 7
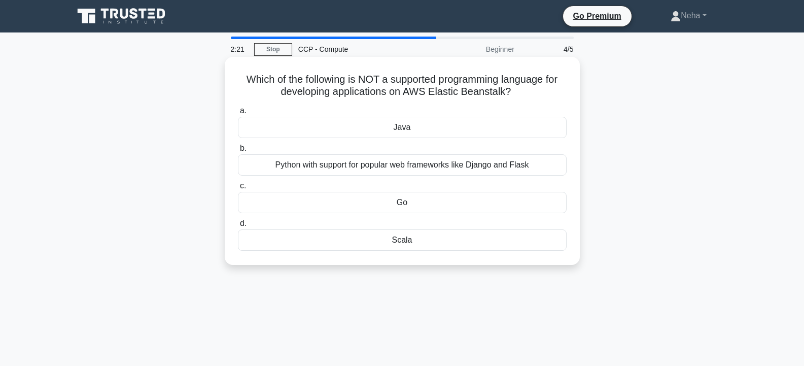
click at [402, 240] on div "Scala" at bounding box center [402, 239] width 329 height 21
click at [238, 227] on input "d. Scala" at bounding box center [238, 223] width 0 height 7
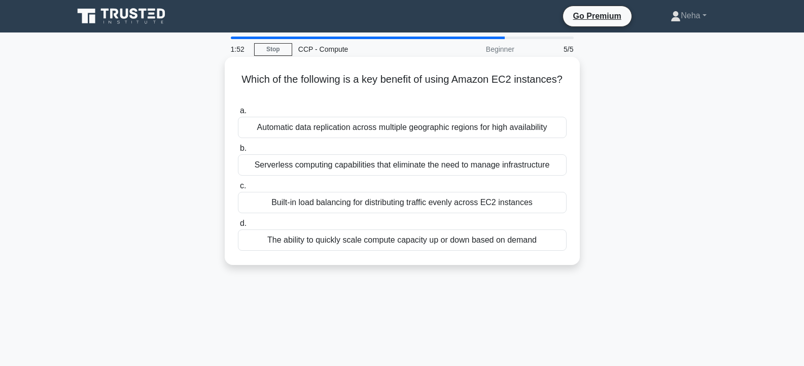
click at [432, 242] on div "The ability to quickly scale compute capacity up or down based on demand" at bounding box center [402, 239] width 329 height 21
click at [238, 227] on input "d. The ability to quickly scale compute capacity up or down based on demand" at bounding box center [238, 223] width 0 height 7
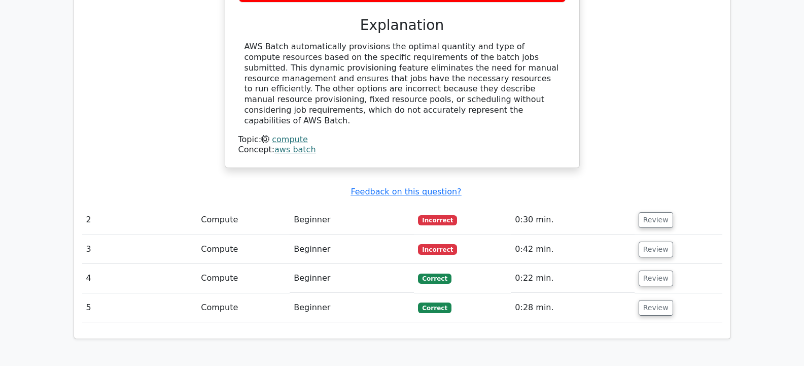
scroll to position [1116, 0]
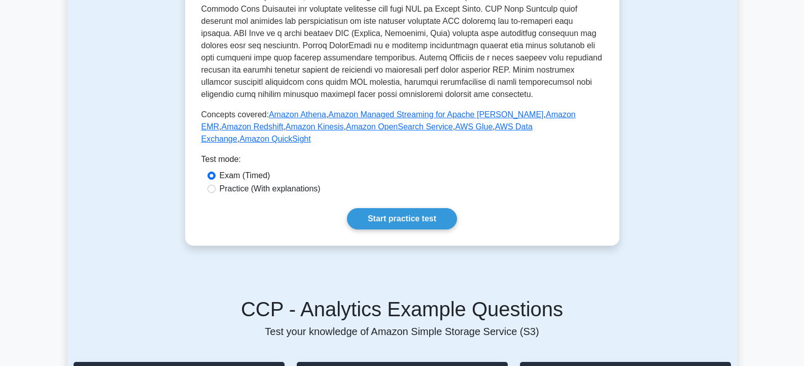
scroll to position [355, 0]
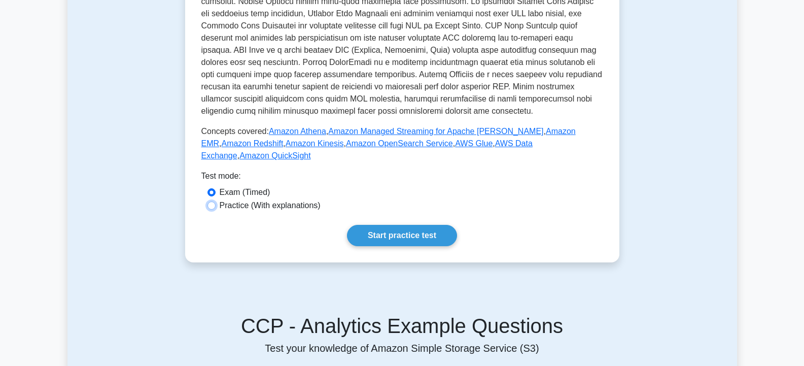
click at [213, 201] on input "Practice (With explanations)" at bounding box center [211, 205] width 8 height 8
radio input "true"
click at [376, 225] on link "Start practice test" at bounding box center [402, 235] width 110 height 21
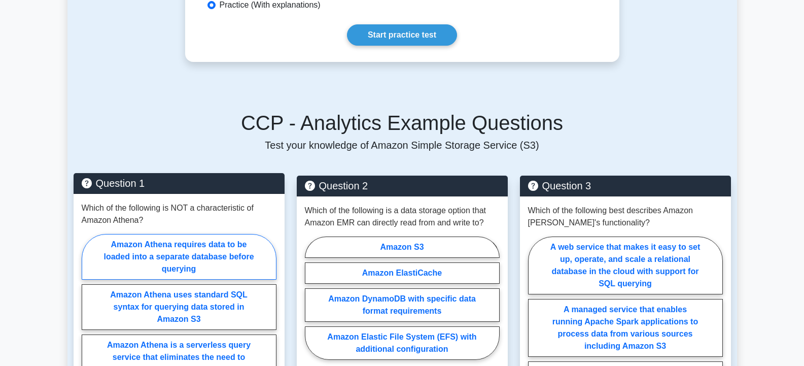
scroll to position [609, 0]
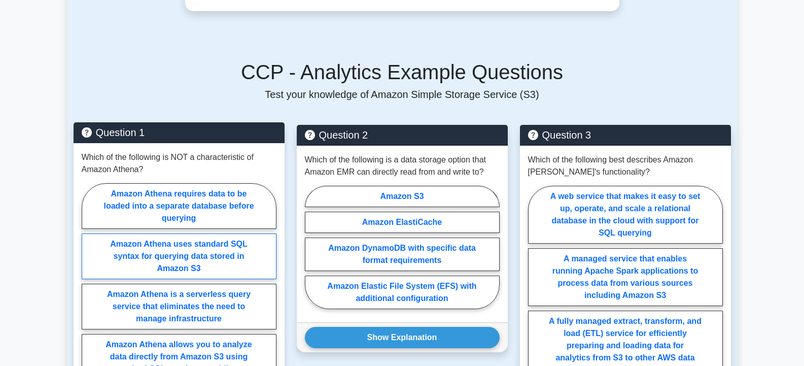
click at [178, 248] on label "Amazon Athena uses standard SQL syntax for querying data stored in Amazon S3" at bounding box center [179, 256] width 195 height 46
click at [88, 293] on input "Amazon Athena uses standard SQL syntax for querying data stored in Amazon S3" at bounding box center [85, 296] width 7 height 7
radio input "true"
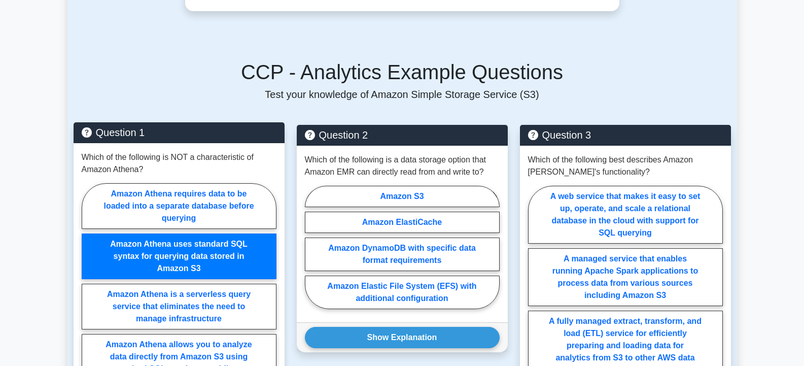
click at [179, 249] on label "Amazon Athena uses standard SQL syntax for querying data stored in Amazon S3" at bounding box center [179, 256] width 195 height 46
click at [88, 293] on input "Amazon Athena uses standard SQL syntax for querying data stored in Amazon S3" at bounding box center [85, 296] width 7 height 7
click at [238, 248] on label "Amazon Athena uses standard SQL syntax for querying data stored in Amazon S3" at bounding box center [179, 256] width 195 height 46
click at [88, 293] on input "Amazon Athena uses standard SQL syntax for querying data stored in Amazon S3" at bounding box center [85, 296] width 7 height 7
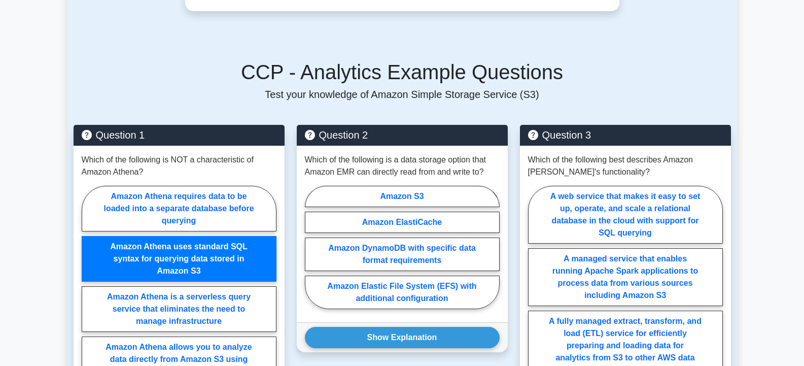
click at [327, 354] on div "Question 2 Which of the following is a data storage option that Amazon EMR can …" at bounding box center [402, 305] width 223 height 361
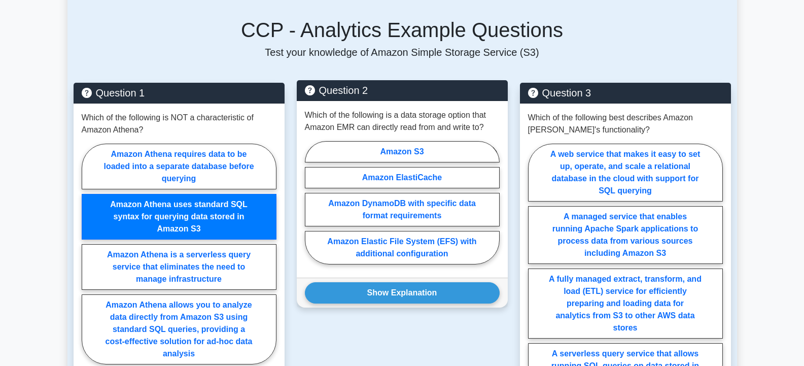
scroll to position [650, 0]
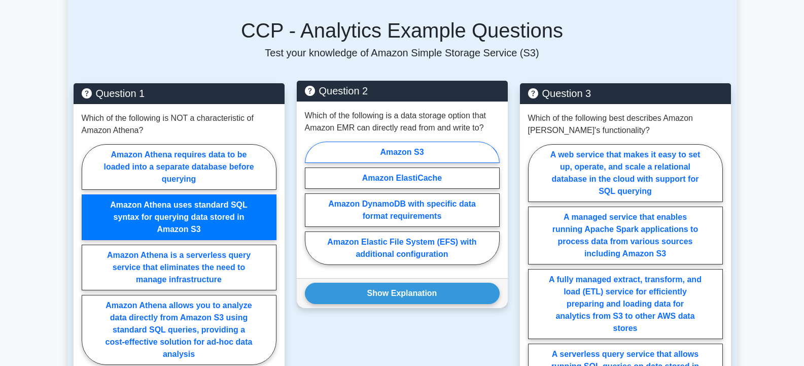
click at [428, 141] on label "Amazon S3" at bounding box center [402, 151] width 195 height 21
click at [311, 203] on input "Amazon S3" at bounding box center [308, 206] width 7 height 7
radio input "true"
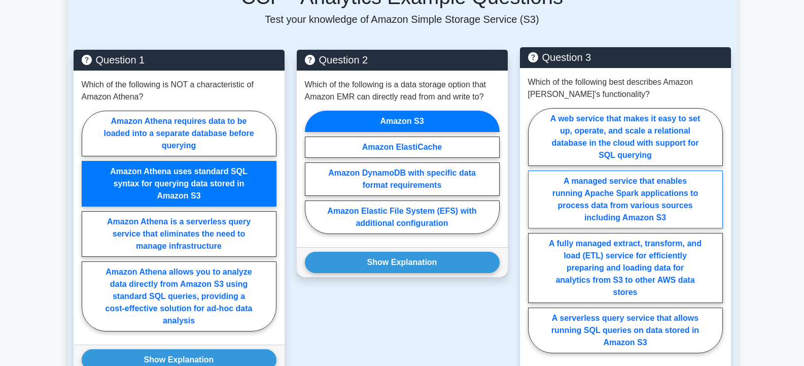
scroll to position [701, 0]
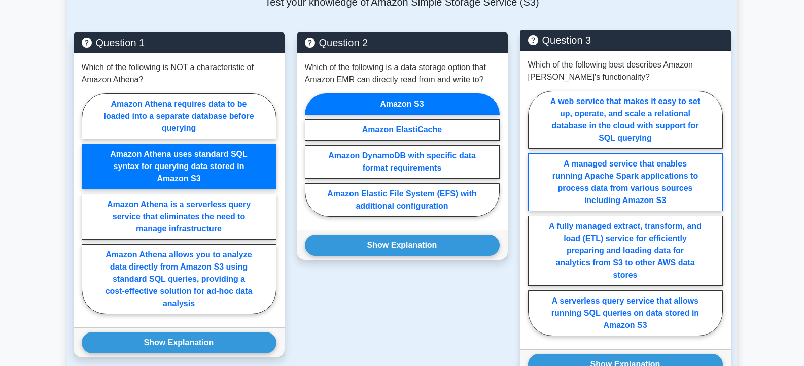
click at [615, 176] on label "A managed service that enables running Apache Spark applications to process dat…" at bounding box center [625, 182] width 195 height 58
click at [535, 213] on input "A managed service that enables running Apache Spark applications to process dat…" at bounding box center [531, 216] width 7 height 7
radio input "true"
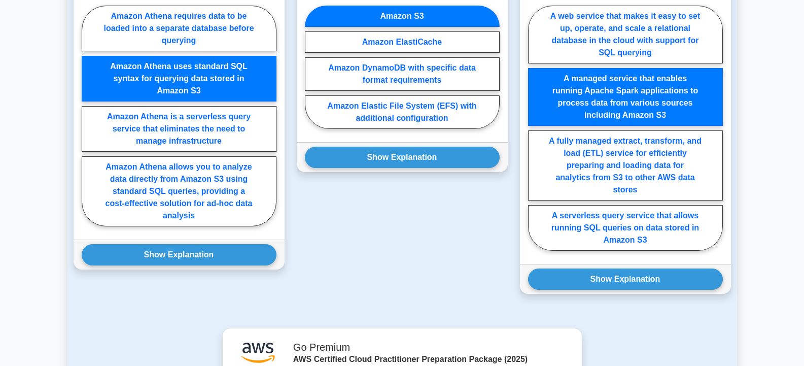
scroll to position [802, 0]
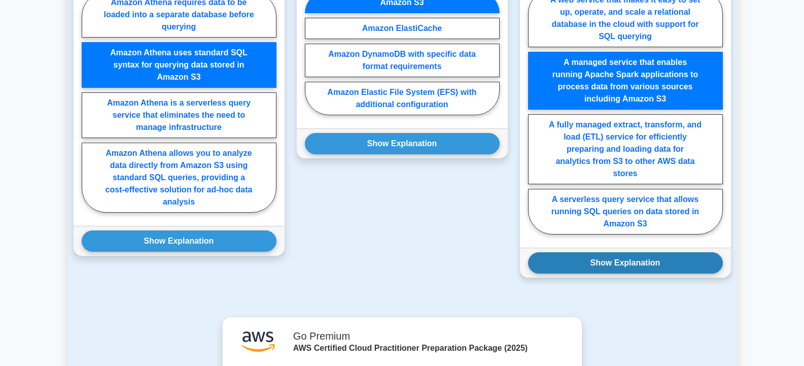
click at [584, 255] on button "Show Explanation" at bounding box center [625, 262] width 195 height 21
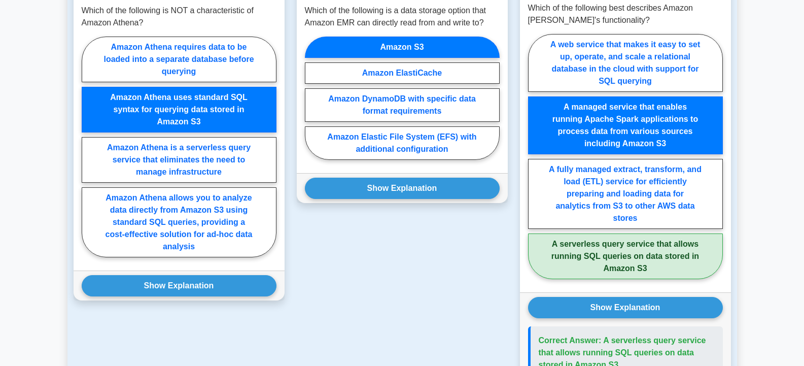
scroll to position [752, 0]
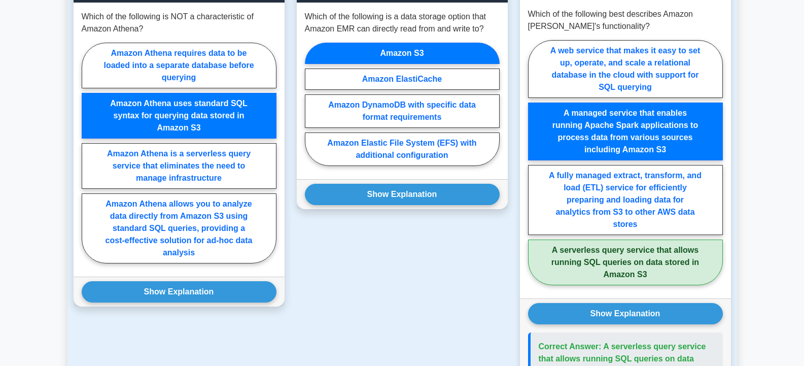
click at [587, 239] on label "A serverless query service that allows running SQL queries on data stored in Am…" at bounding box center [625, 262] width 195 height 46
click at [535, 169] on input "A serverless query service that allows running SQL queries on data stored in Am…" at bounding box center [531, 165] width 7 height 7
radio input "true"
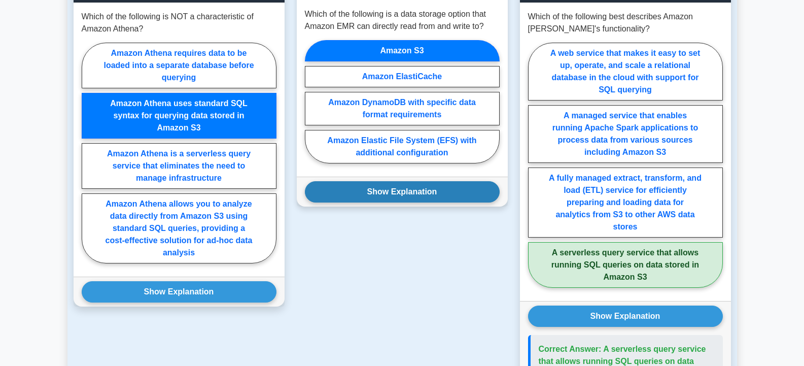
click at [391, 181] on button "Show Explanation" at bounding box center [402, 191] width 195 height 21
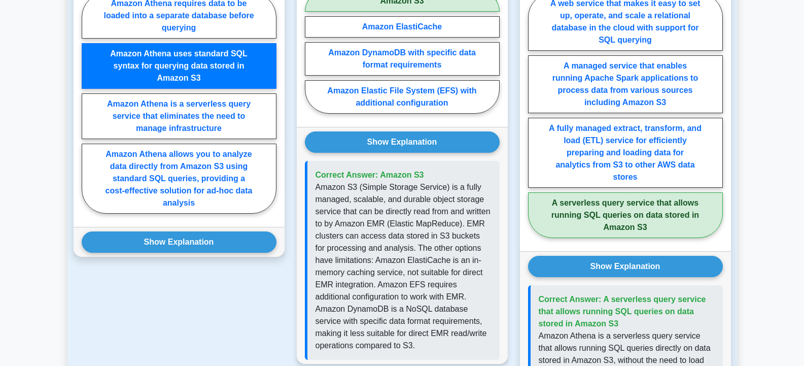
scroll to position [802, 0]
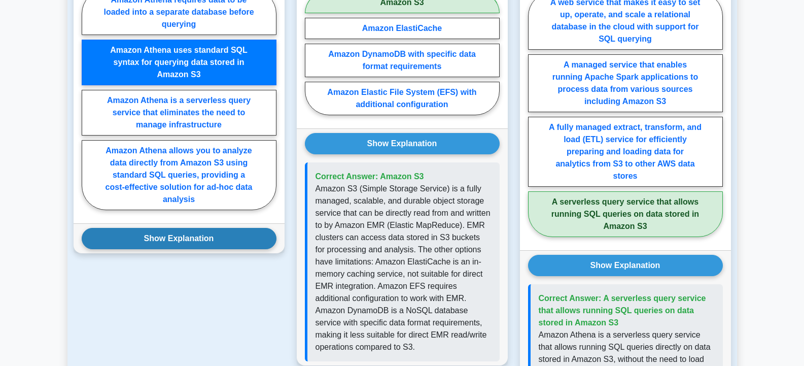
click at [223, 228] on button "Show Explanation" at bounding box center [179, 238] width 195 height 21
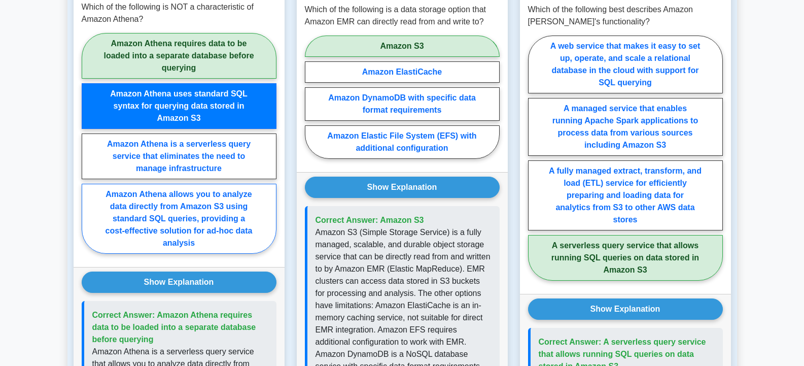
scroll to position [701, 0]
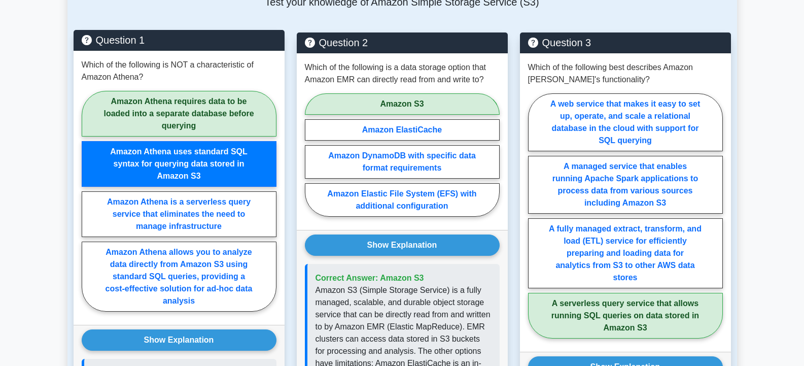
click at [168, 106] on label "Amazon Athena requires data to be loaded into a separate database before queryi…" at bounding box center [179, 114] width 195 height 46
click at [88, 201] on input "Amazon Athena requires data to be loaded into a separate database before queryi…" at bounding box center [85, 204] width 7 height 7
radio input "true"
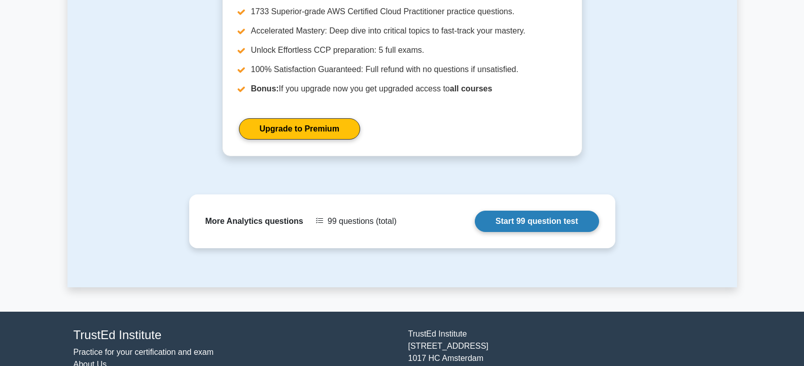
scroll to position [1451, 0]
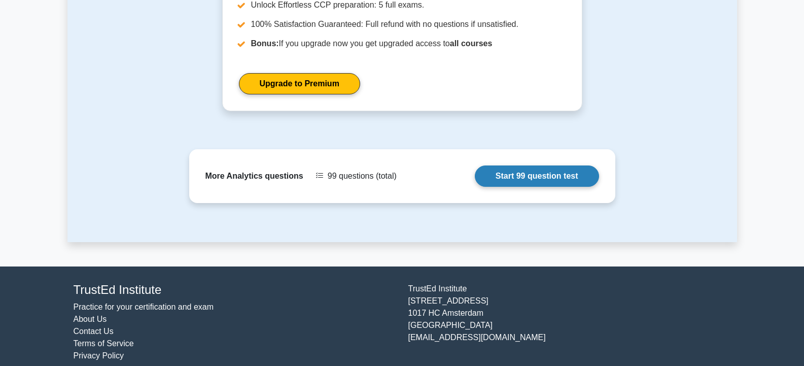
click at [517, 165] on link "Start 99 question test" at bounding box center [537, 175] width 124 height 21
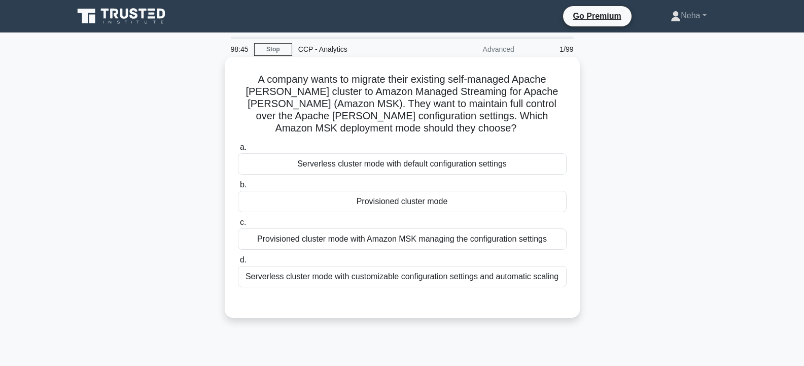
click at [466, 277] on div "Serverless cluster mode with customizable configuration settings and automatic …" at bounding box center [402, 276] width 329 height 21
click at [238, 263] on input "d. Serverless cluster mode with customizable configuration settings and automat…" at bounding box center [238, 260] width 0 height 7
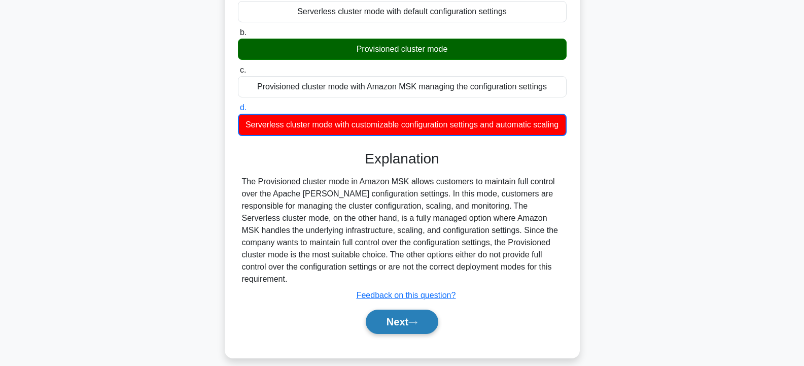
scroll to position [182, 0]
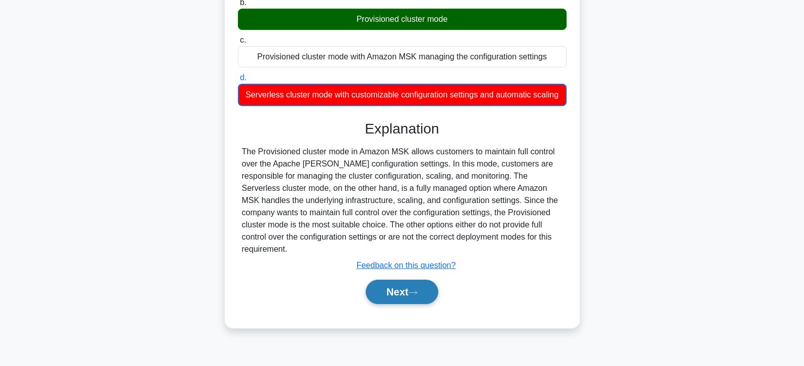
click at [396, 294] on button "Next" at bounding box center [402, 291] width 73 height 24
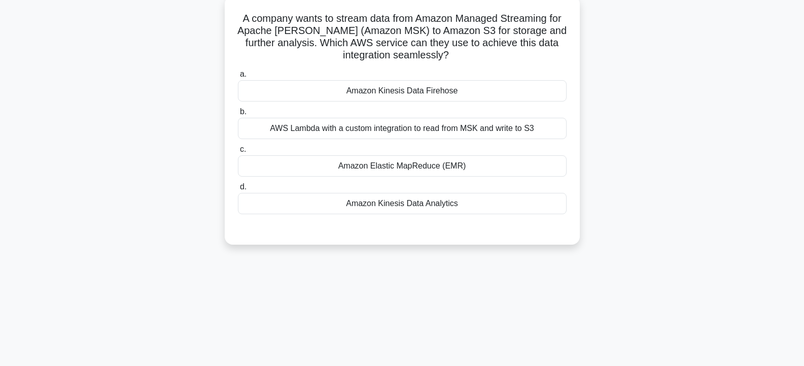
scroll to position [30, 0]
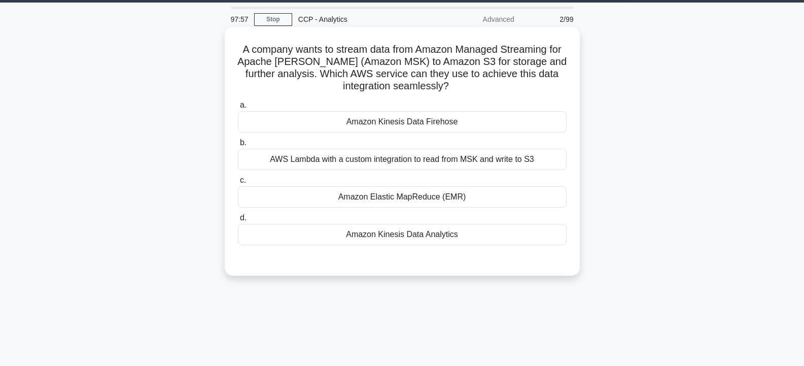
click at [410, 231] on div "Amazon Kinesis Data Analytics" at bounding box center [402, 234] width 329 height 21
click at [238, 221] on input "d. Amazon Kinesis Data Analytics" at bounding box center [238, 218] width 0 height 7
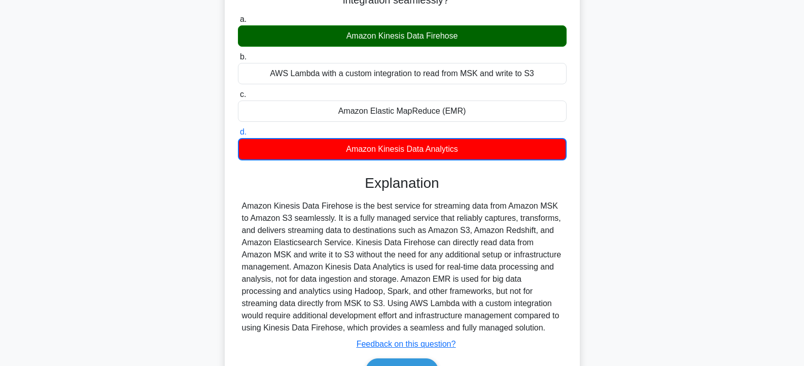
scroll to position [182, 0]
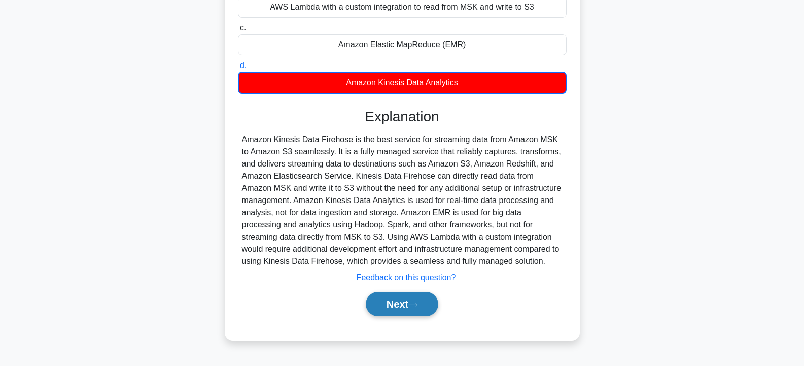
click at [397, 308] on button "Next" at bounding box center [402, 304] width 73 height 24
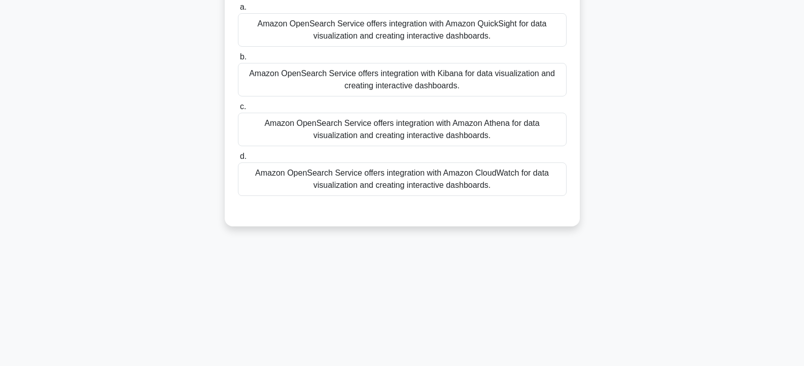
scroll to position [0, 0]
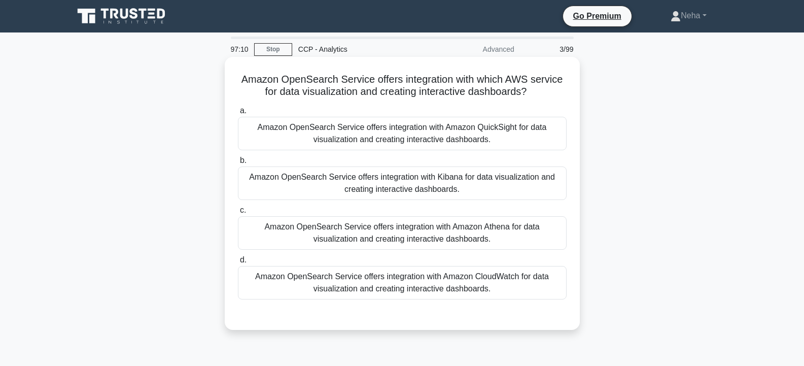
click at [489, 286] on div "Amazon OpenSearch Service offers integration with Amazon CloudWatch for data vi…" at bounding box center [402, 282] width 329 height 33
click at [238, 263] on input "d. Amazon OpenSearch Service offers integration with Amazon CloudWatch for data…" at bounding box center [238, 260] width 0 height 7
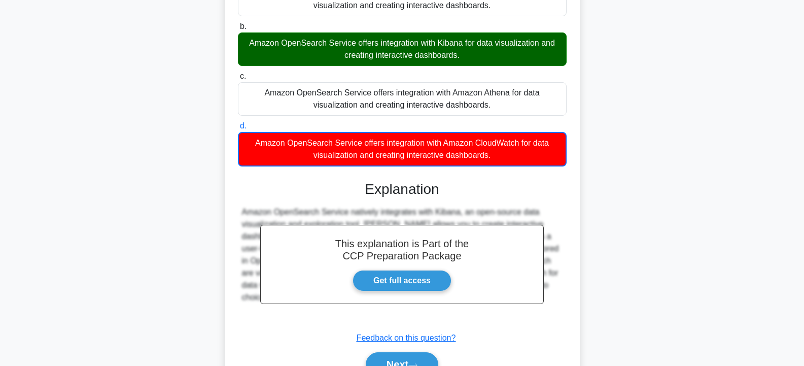
scroll to position [152, 0]
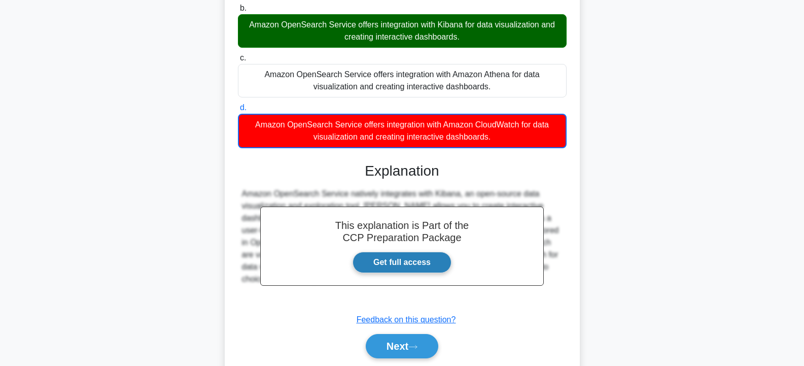
click at [413, 260] on link "Get full access" at bounding box center [401, 262] width 99 height 21
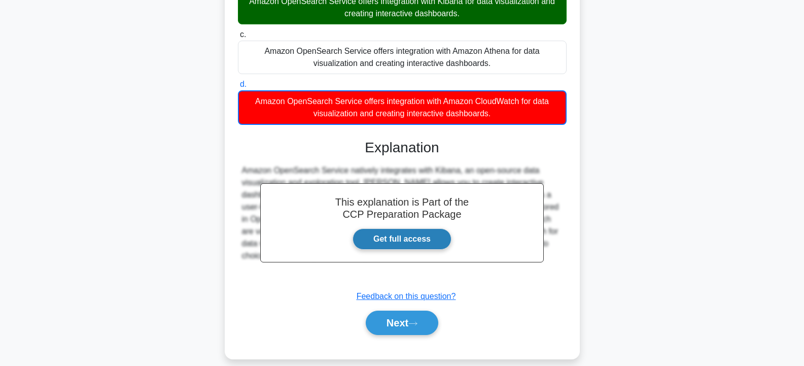
scroll to position [188, 0]
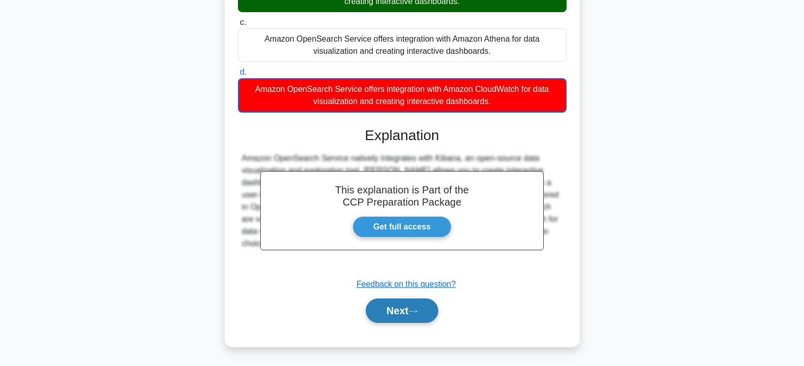
click at [395, 309] on button "Next" at bounding box center [402, 310] width 73 height 24
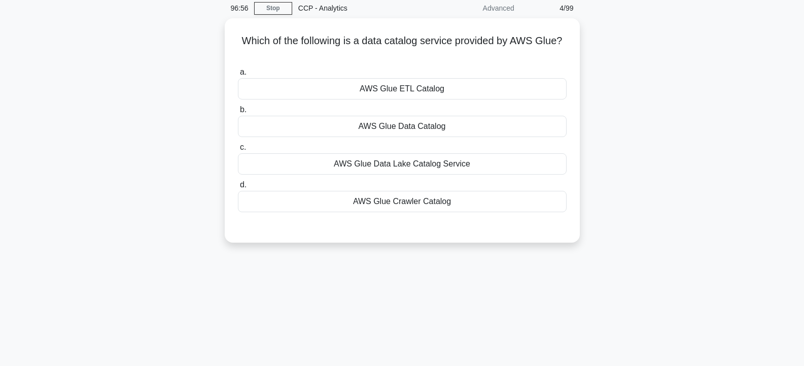
scroll to position [30, 0]
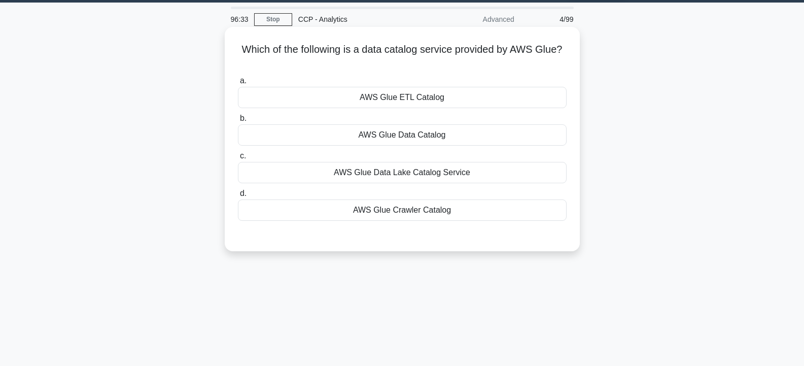
click at [407, 134] on div "AWS Glue Data Catalog" at bounding box center [402, 134] width 329 height 21
click at [238, 122] on input "b. AWS Glue Data Catalog" at bounding box center [238, 118] width 0 height 7
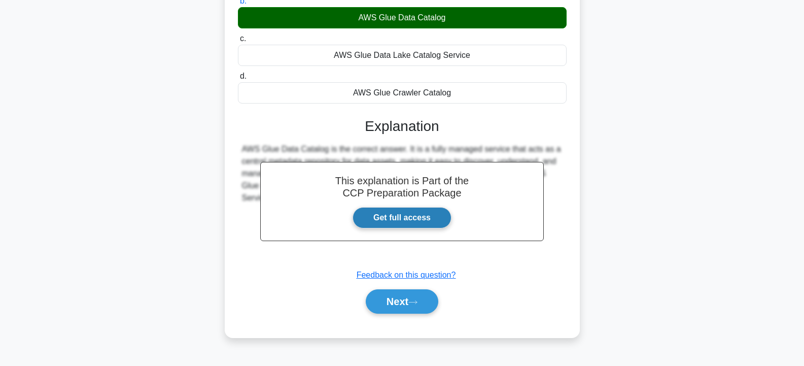
scroll to position [182, 0]
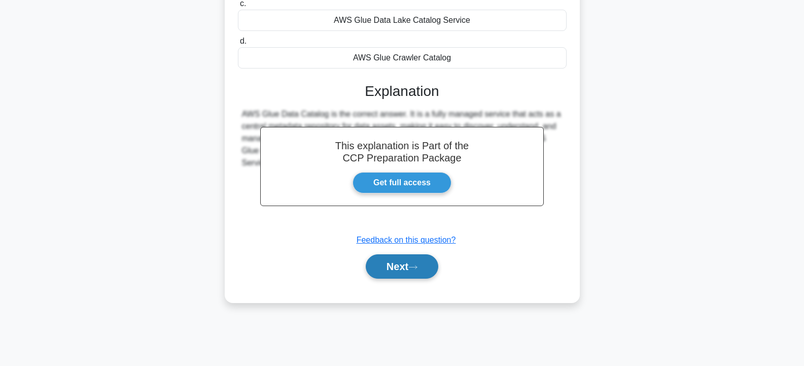
click at [397, 269] on button "Next" at bounding box center [402, 266] width 73 height 24
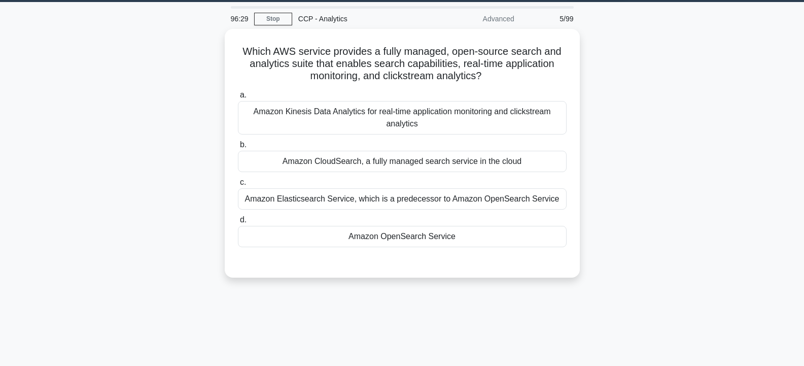
scroll to position [30, 0]
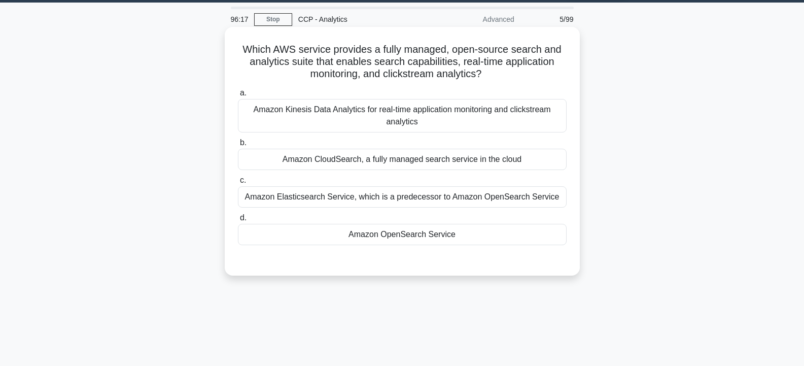
click at [368, 114] on div "Amazon Kinesis Data Analytics for real-time application monitoring and clickstr…" at bounding box center [402, 115] width 329 height 33
click at [238, 96] on input "a. Amazon Kinesis Data Analytics for real-time application monitoring and click…" at bounding box center [238, 93] width 0 height 7
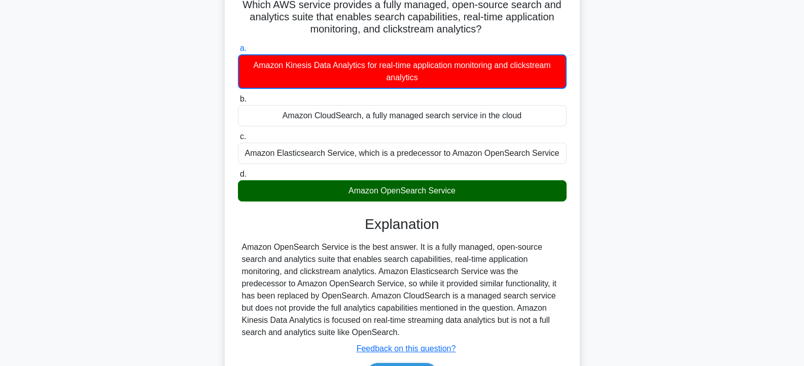
scroll to position [182, 0]
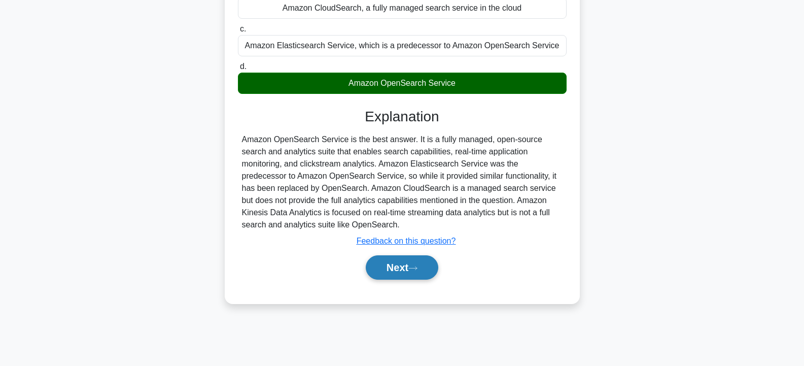
click at [399, 265] on button "Next" at bounding box center [402, 267] width 73 height 24
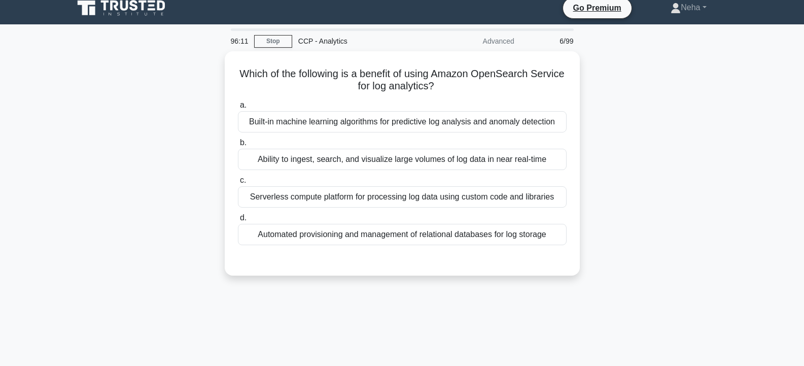
scroll to position [0, 0]
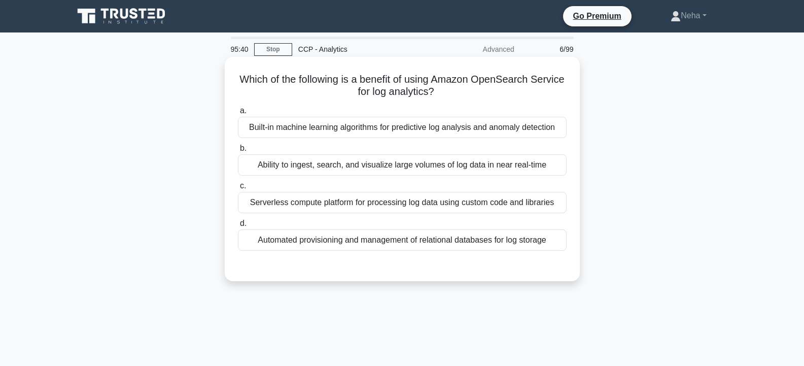
click at [367, 167] on div "Ability to ingest, search, and visualize large volumes of log data in near real…" at bounding box center [402, 164] width 329 height 21
click at [238, 152] on input "b. Ability to ingest, search, and visualize large volumes of log data in near r…" at bounding box center [238, 148] width 0 height 7
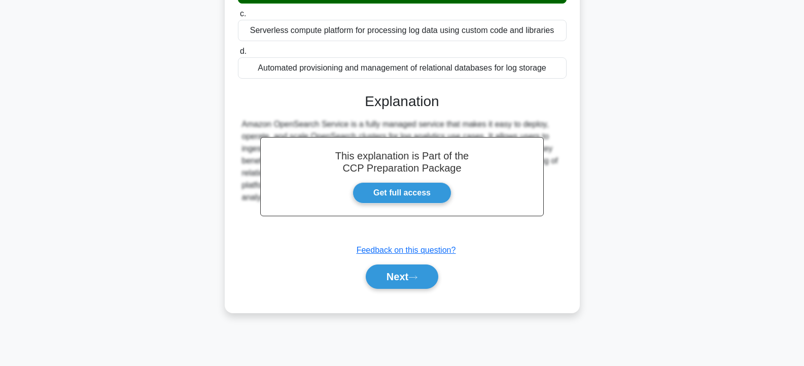
scroll to position [182, 0]
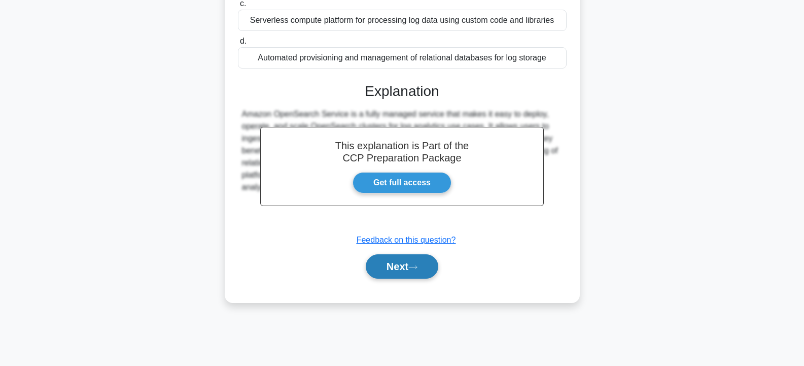
click at [392, 257] on button "Next" at bounding box center [402, 266] width 73 height 24
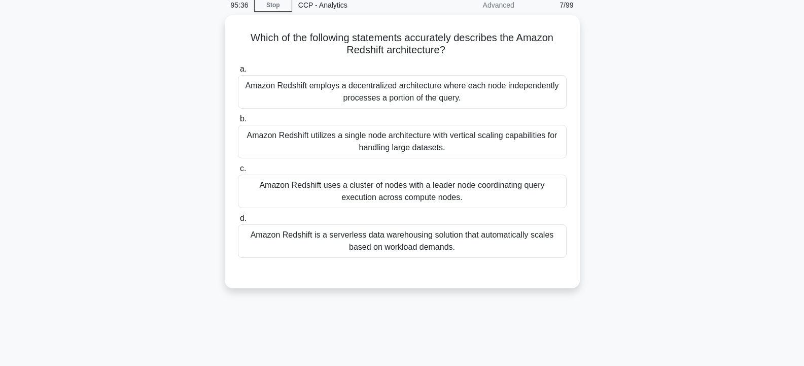
scroll to position [30, 0]
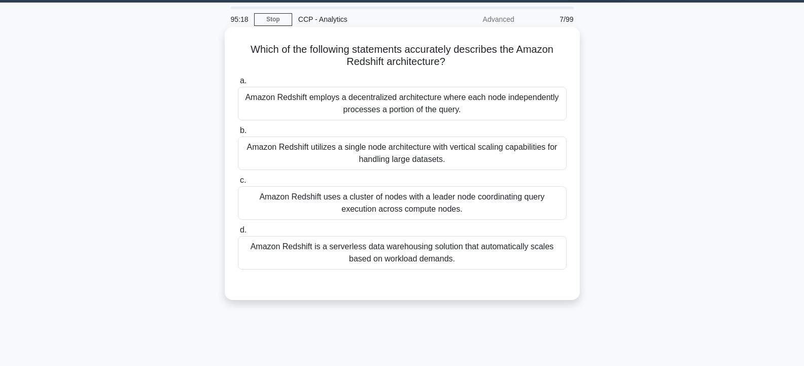
click at [406, 262] on div "Amazon Redshift is a serverless data warehousing solution that automatically sc…" at bounding box center [402, 252] width 329 height 33
click at [238, 233] on input "d. Amazon Redshift is a serverless data warehousing solution that automatically…" at bounding box center [238, 230] width 0 height 7
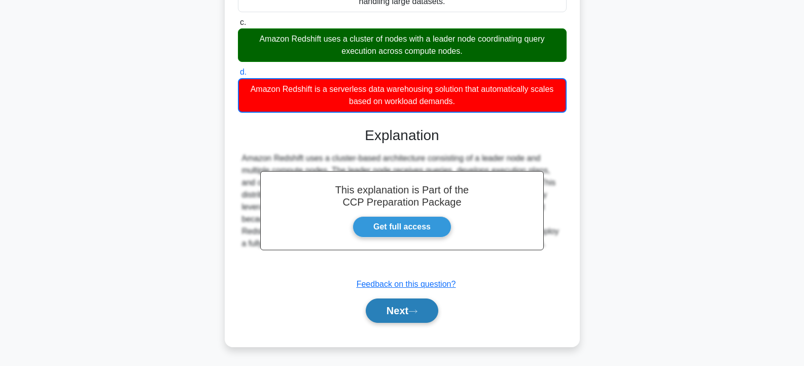
click at [405, 309] on button "Next" at bounding box center [402, 310] width 73 height 24
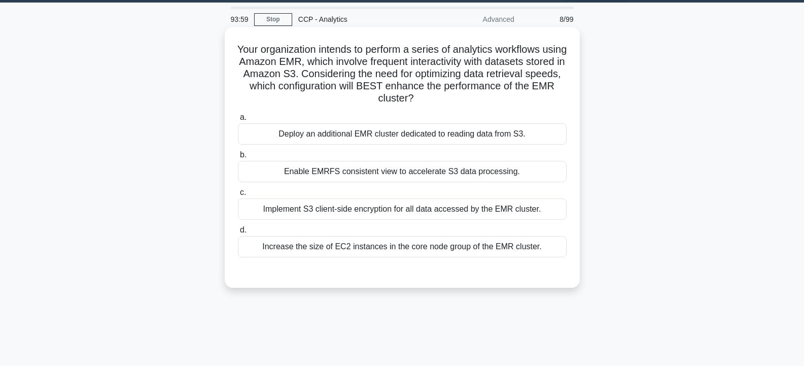
click at [415, 245] on div "Increase the size of EC2 instances in the core node group of the EMR cluster." at bounding box center [402, 246] width 329 height 21
click at [238, 233] on input "d. Increase the size of EC2 instances in the core node group of the EMR cluster." at bounding box center [238, 230] width 0 height 7
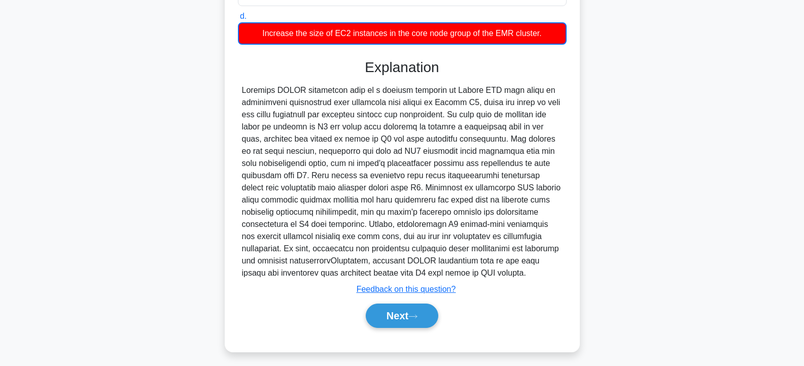
scroll to position [249, 0]
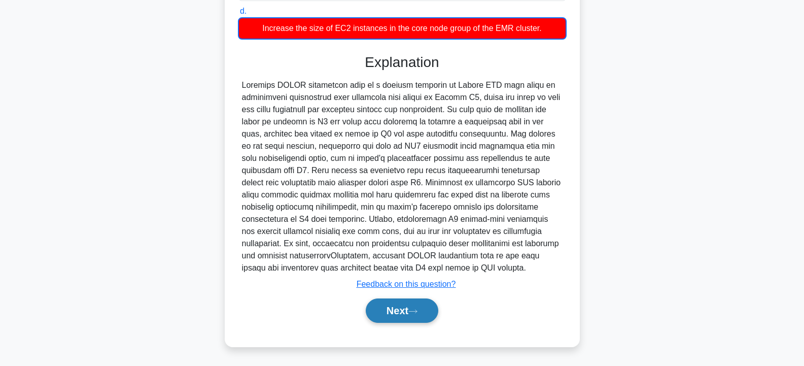
click at [408, 303] on button "Next" at bounding box center [402, 310] width 73 height 24
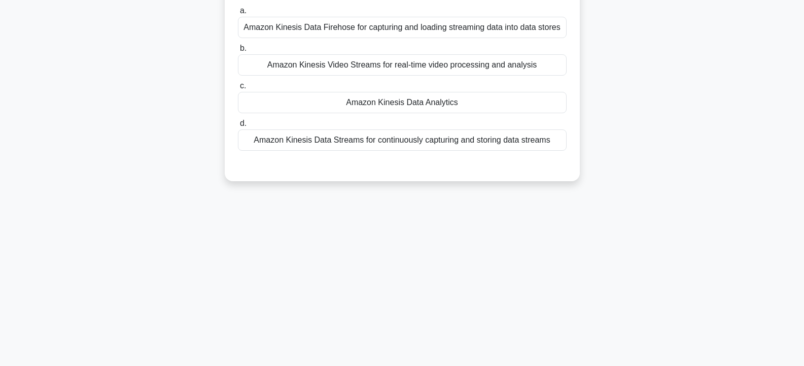
scroll to position [0, 0]
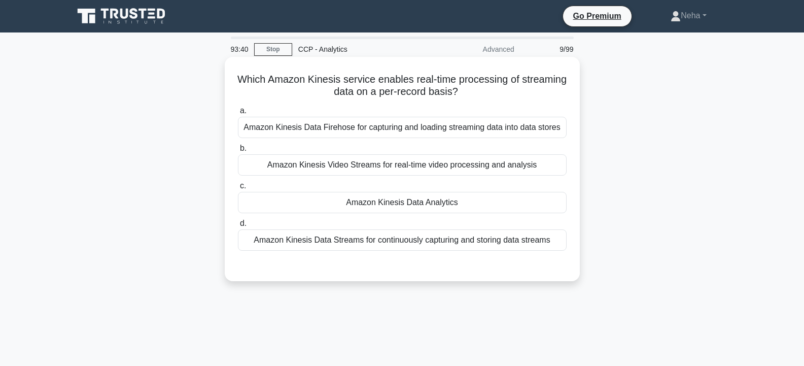
click at [387, 200] on div "Amazon Kinesis Data Analytics" at bounding box center [402, 202] width 329 height 21
click at [359, 202] on div "Amazon Kinesis Data Analytics" at bounding box center [402, 202] width 329 height 21
click at [238, 189] on input "c. Amazon Kinesis Data Analytics" at bounding box center [238, 186] width 0 height 7
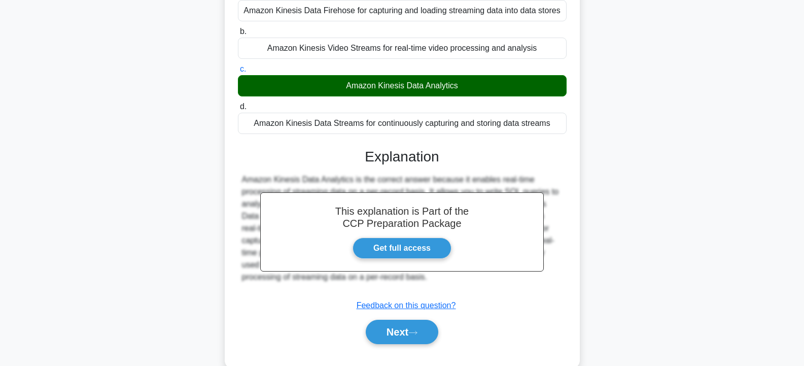
scroll to position [182, 0]
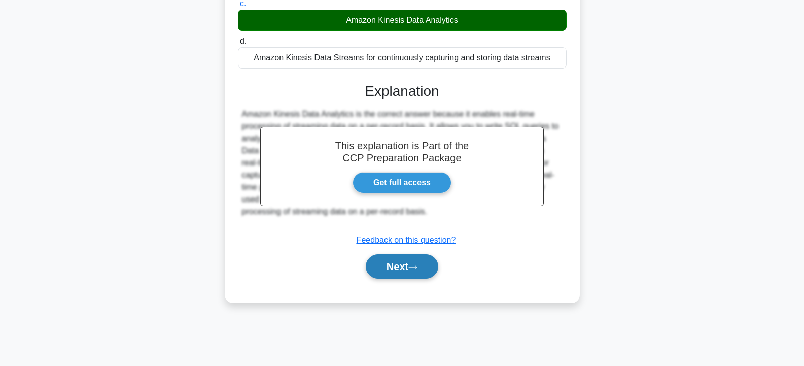
click at [402, 268] on button "Next" at bounding box center [402, 266] width 73 height 24
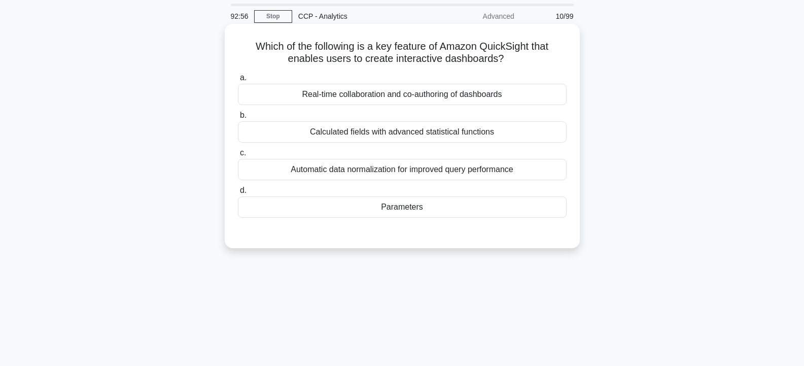
scroll to position [51, 0]
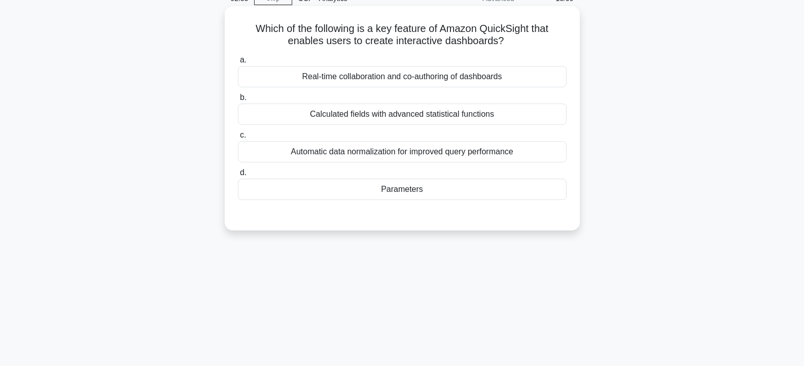
click at [401, 192] on div "Parameters" at bounding box center [402, 189] width 329 height 21
click at [238, 176] on input "d. Parameters" at bounding box center [238, 172] width 0 height 7
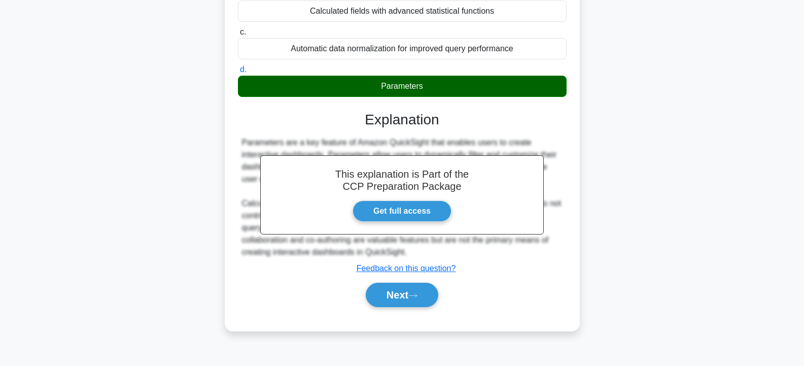
scroll to position [182, 0]
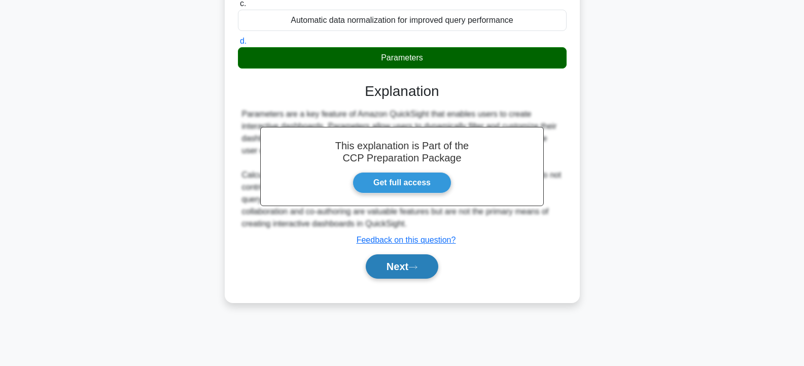
click at [400, 270] on button "Next" at bounding box center [402, 266] width 73 height 24
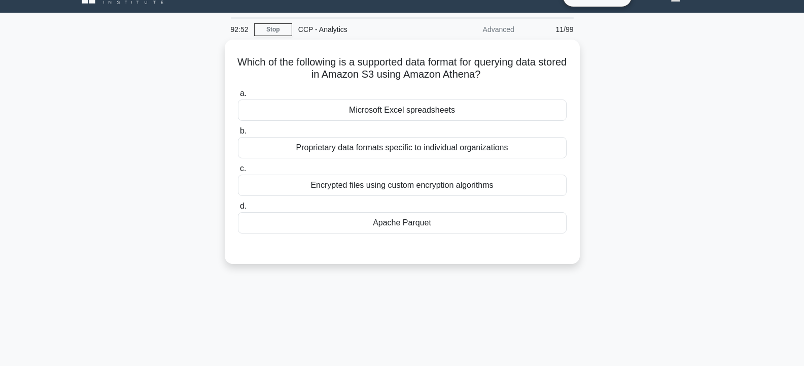
scroll to position [0, 0]
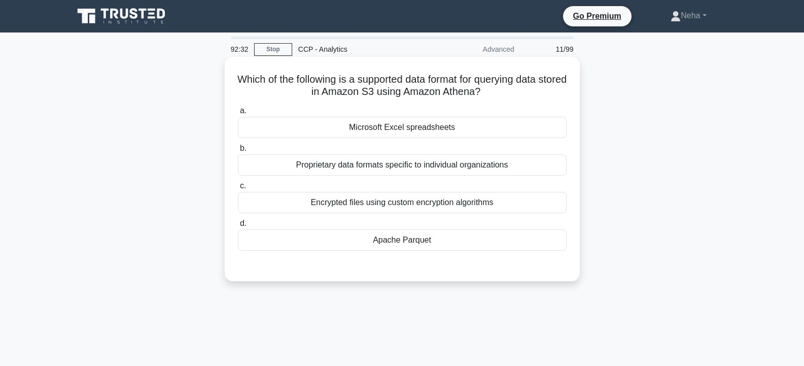
click at [403, 201] on div "Encrypted files using custom encryption algorithms" at bounding box center [402, 202] width 329 height 21
click at [238, 189] on input "c. Encrypted files using custom encryption algorithms" at bounding box center [238, 186] width 0 height 7
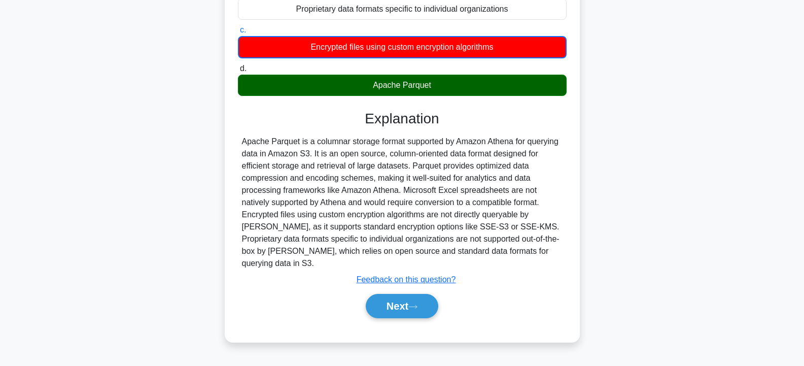
scroll to position [182, 0]
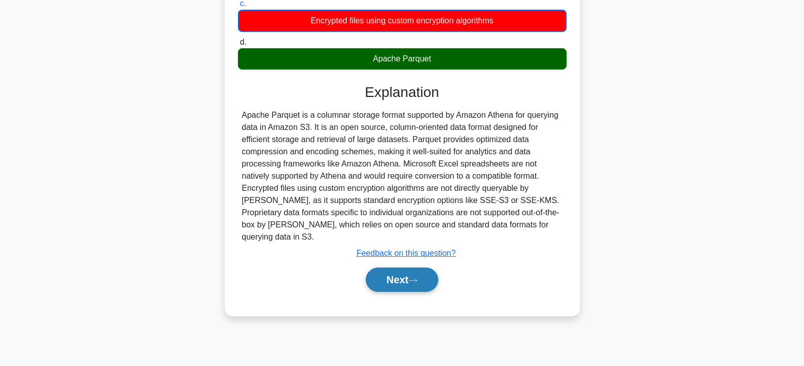
click at [406, 269] on button "Next" at bounding box center [402, 279] width 73 height 24
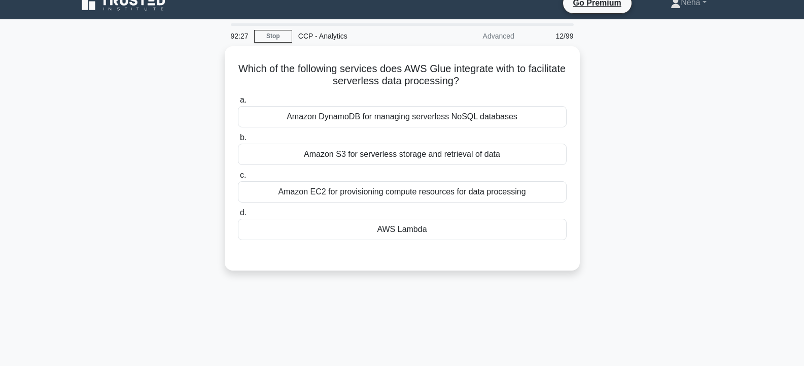
scroll to position [0, 0]
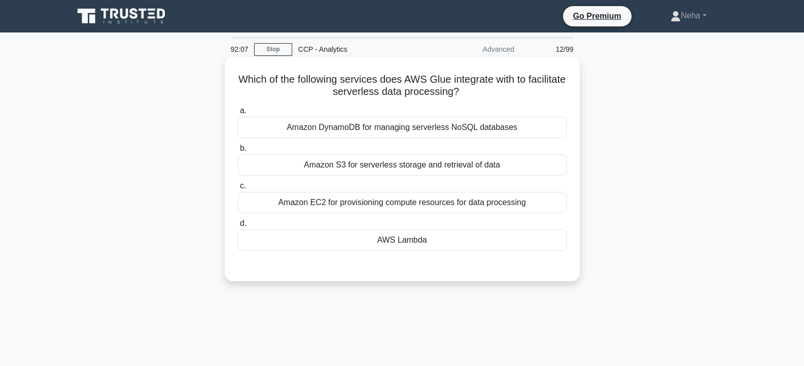
click at [417, 124] on div "Amazon DynamoDB for managing serverless NoSQL databases" at bounding box center [402, 127] width 329 height 21
click at [238, 114] on input "a. Amazon DynamoDB for managing serverless NoSQL databases" at bounding box center [238, 111] width 0 height 7
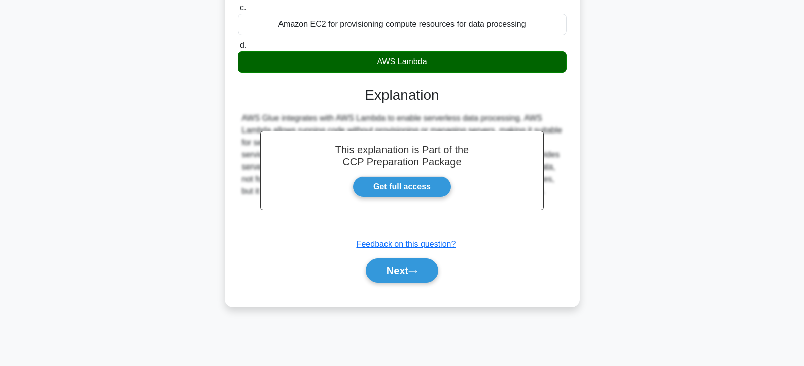
scroll to position [182, 0]
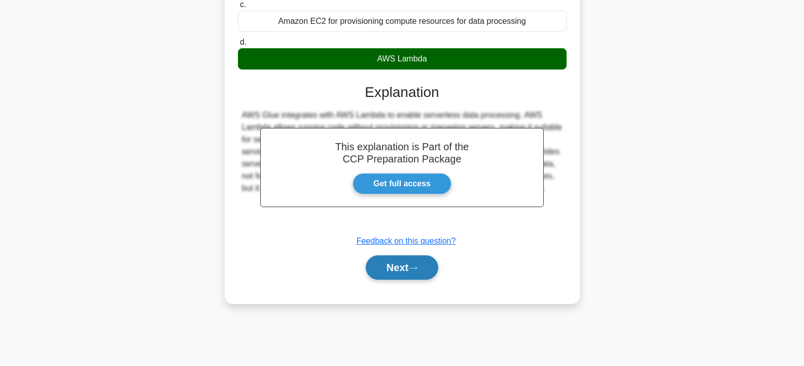
click at [398, 273] on button "Next" at bounding box center [402, 267] width 73 height 24
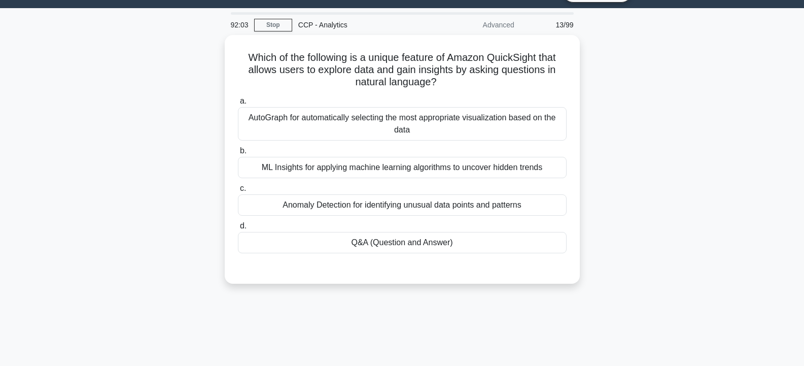
scroll to position [0, 0]
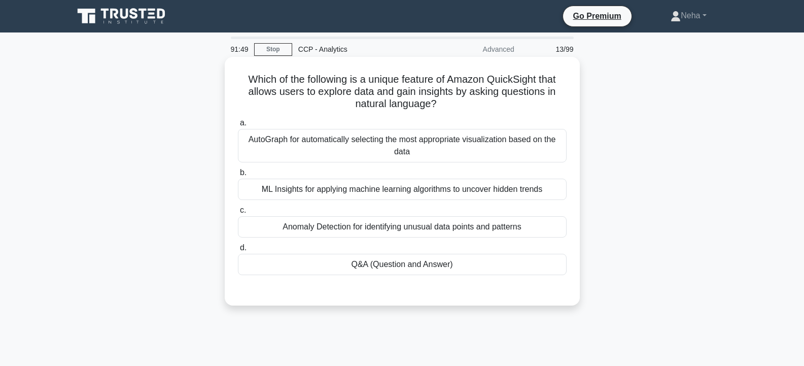
click at [401, 264] on div "Q&A (Question and Answer)" at bounding box center [402, 264] width 329 height 21
click at [238, 251] on input "d. Q&A (Question and Answer)" at bounding box center [238, 247] width 0 height 7
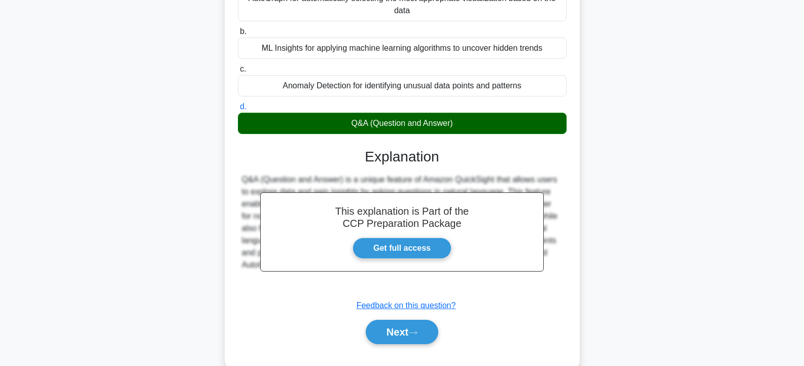
scroll to position [182, 0]
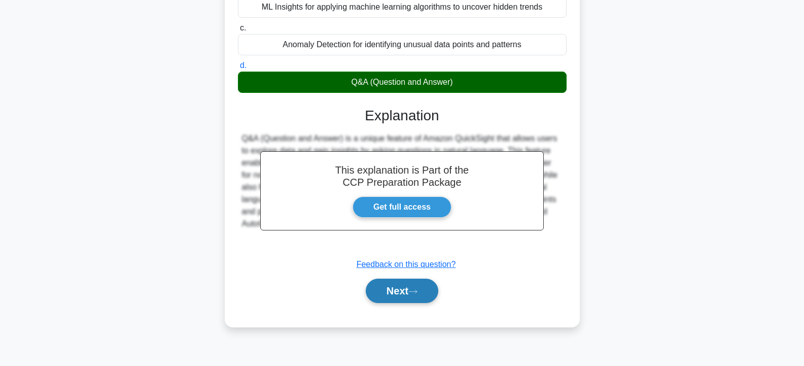
click at [398, 284] on button "Next" at bounding box center [402, 290] width 73 height 24
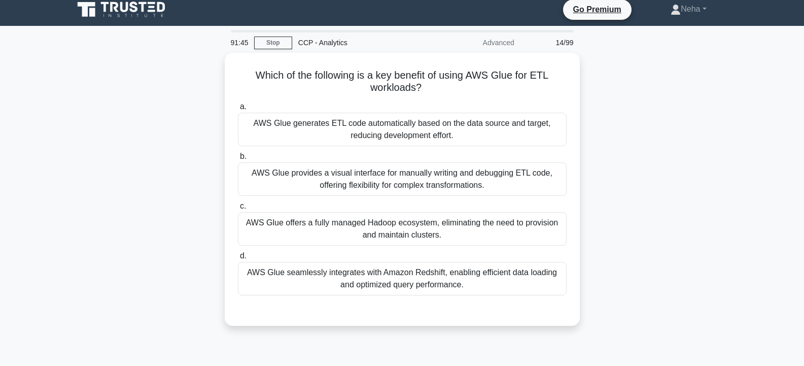
scroll to position [0, 0]
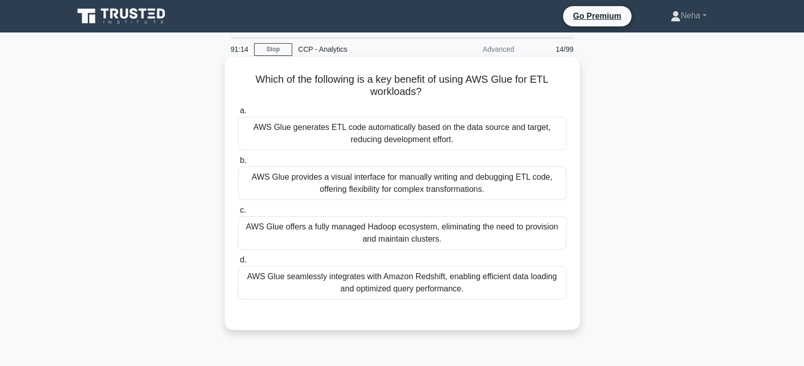
click at [329, 186] on div "AWS Glue provides a visual interface for manually writing and debugging ETL cod…" at bounding box center [402, 182] width 329 height 33
click at [238, 164] on input "b. AWS Glue provides a visual interface for manually writing and debugging ETL …" at bounding box center [238, 160] width 0 height 7
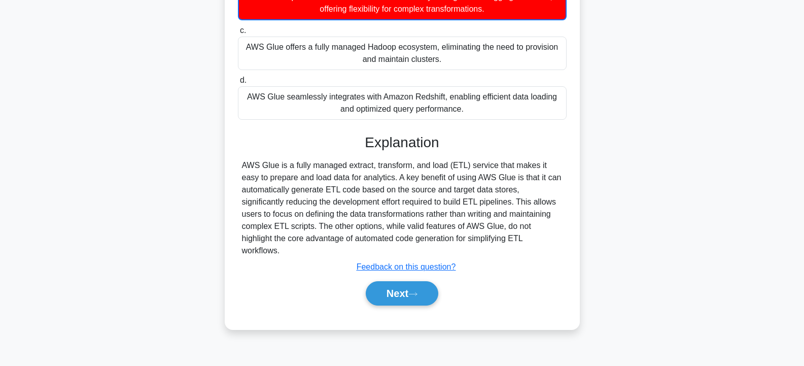
scroll to position [182, 0]
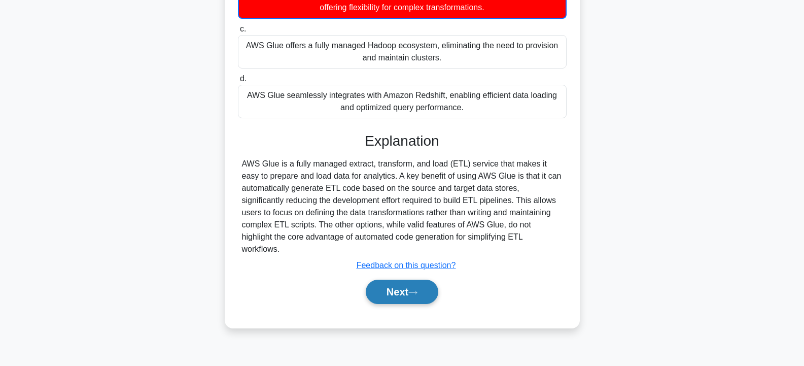
click at [396, 279] on button "Next" at bounding box center [402, 291] width 73 height 24
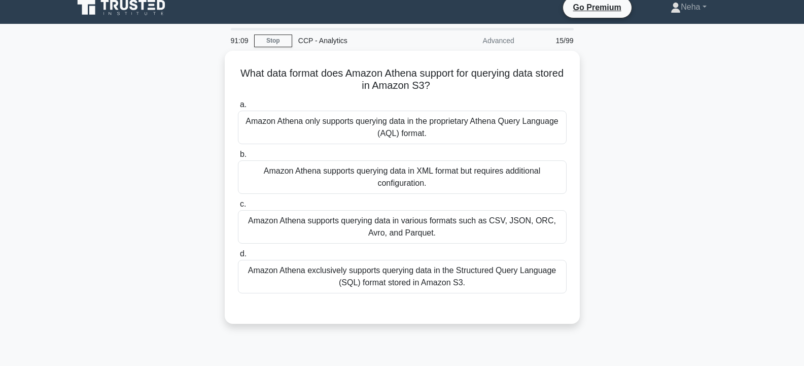
scroll to position [0, 0]
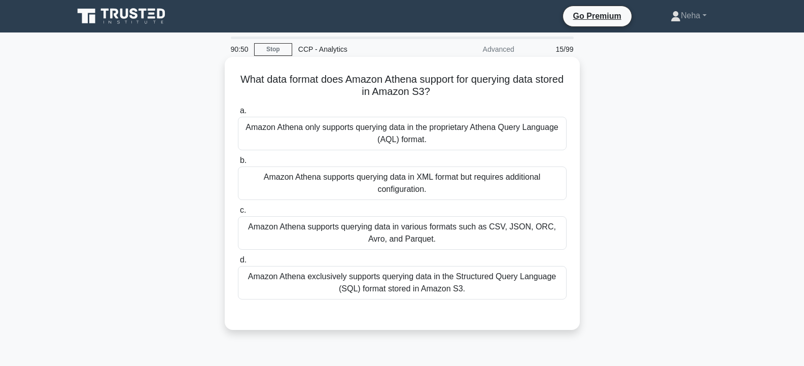
click at [395, 282] on div "Amazon Athena exclusively supports querying data in the Structured Query Langua…" at bounding box center [402, 282] width 329 height 33
click at [238, 263] on input "d. Amazon Athena exclusively supports querying data in the Structured Query Lan…" at bounding box center [238, 260] width 0 height 7
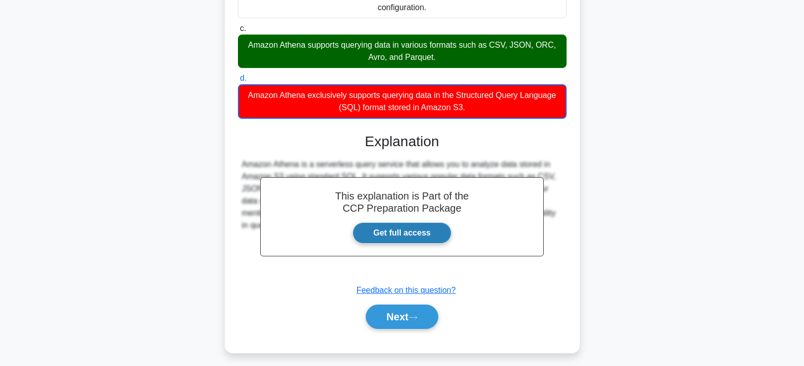
scroll to position [188, 0]
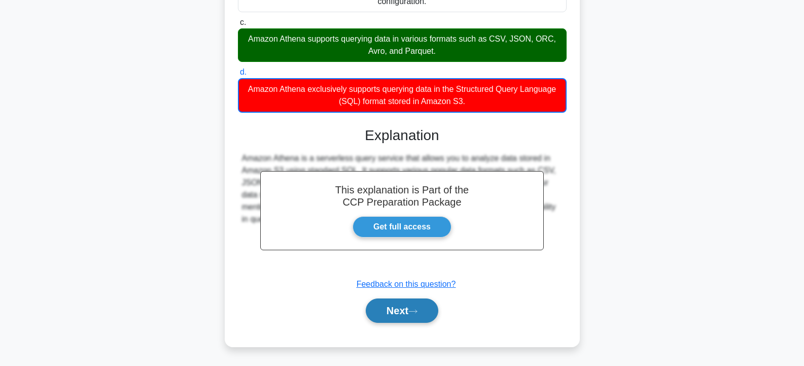
click at [408, 309] on button "Next" at bounding box center [402, 310] width 73 height 24
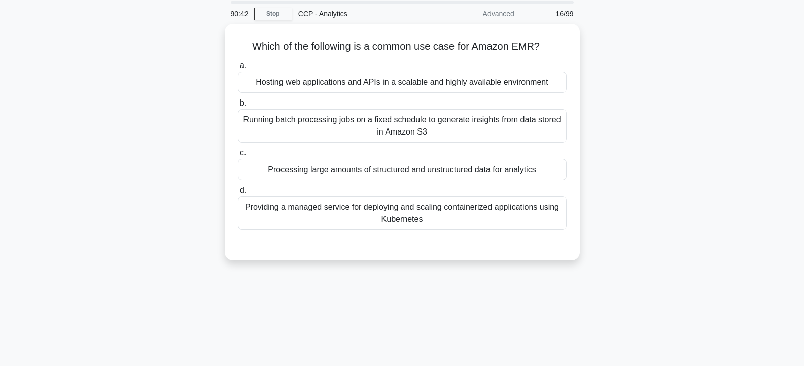
scroll to position [30, 0]
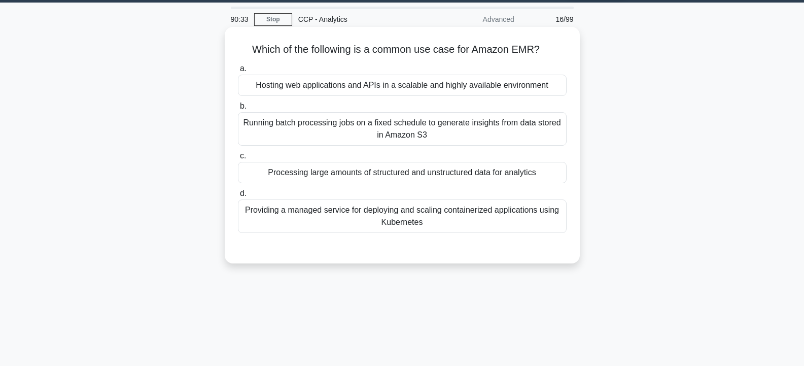
click at [331, 127] on div "Running batch processing jobs on a fixed schedule to generate insights from dat…" at bounding box center [402, 128] width 329 height 33
click at [238, 110] on input "b. Running batch processing jobs on a fixed schedule to generate insights from …" at bounding box center [238, 106] width 0 height 7
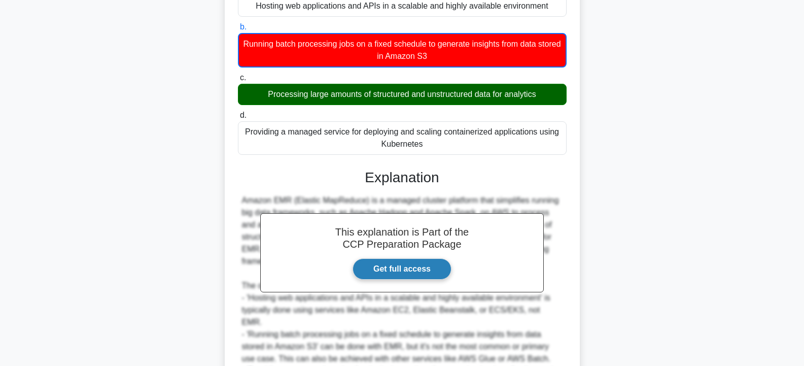
scroll to position [182, 0]
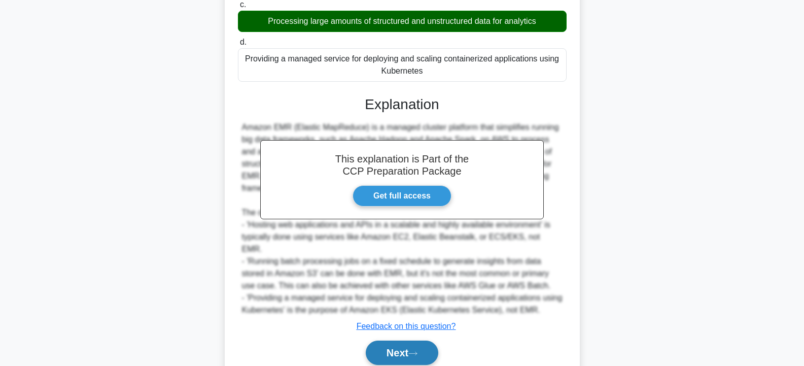
click at [414, 340] on button "Next" at bounding box center [402, 352] width 73 height 24
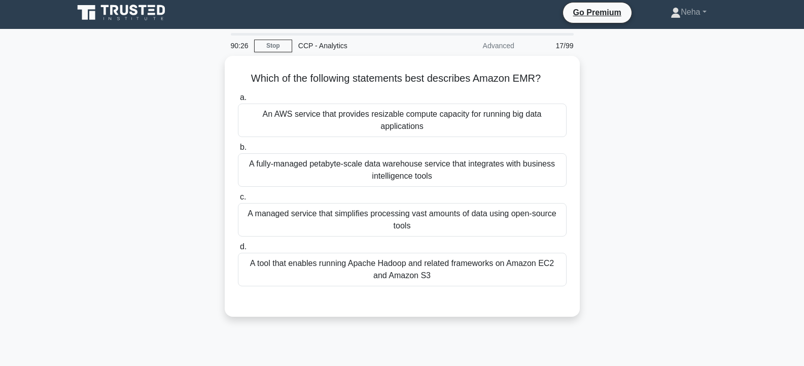
scroll to position [0, 0]
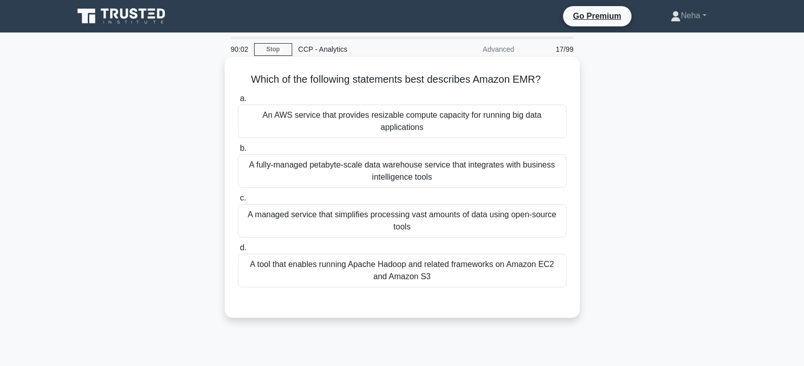
click at [375, 124] on div "An AWS service that provides resizable compute capacity for running big data ap…" at bounding box center [402, 120] width 329 height 33
click at [238, 102] on input "a. An AWS service that provides resizable compute capacity for running big data…" at bounding box center [238, 98] width 0 height 7
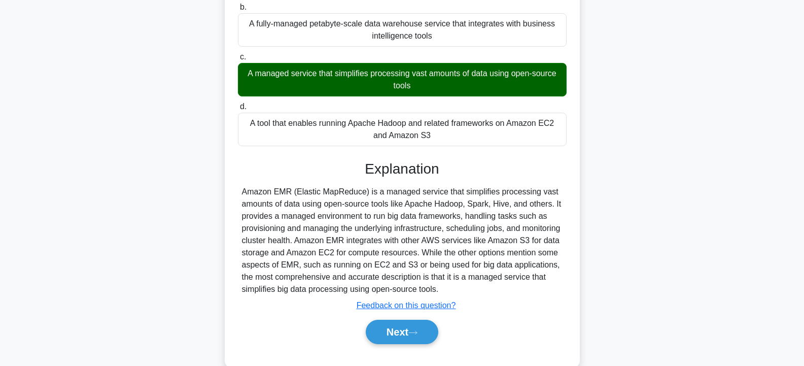
scroll to position [152, 0]
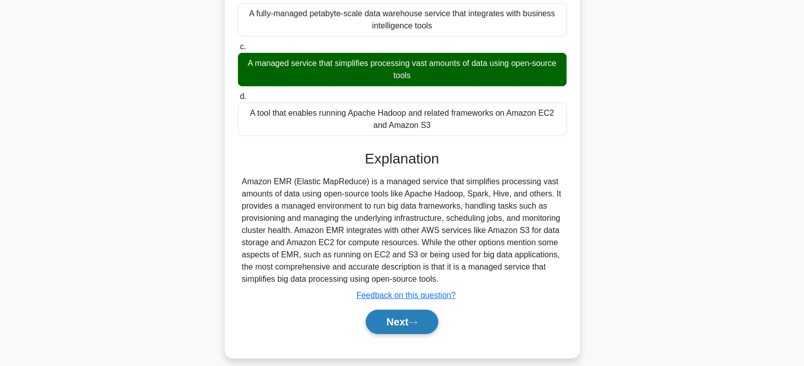
click at [402, 324] on button "Next" at bounding box center [402, 321] width 73 height 24
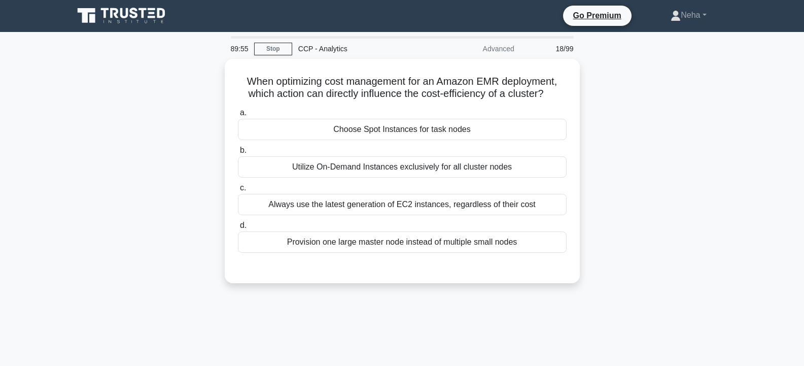
scroll to position [0, 0]
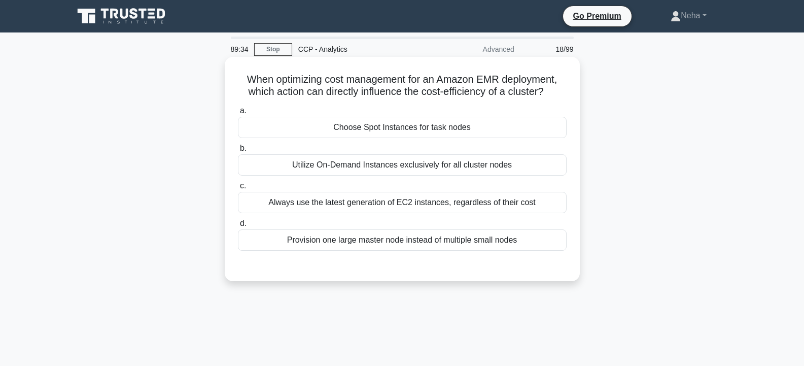
click at [422, 241] on div "Provision one large master node instead of multiple small nodes" at bounding box center [402, 239] width 329 height 21
click at [238, 227] on input "d. Provision one large master node instead of multiple small nodes" at bounding box center [238, 223] width 0 height 7
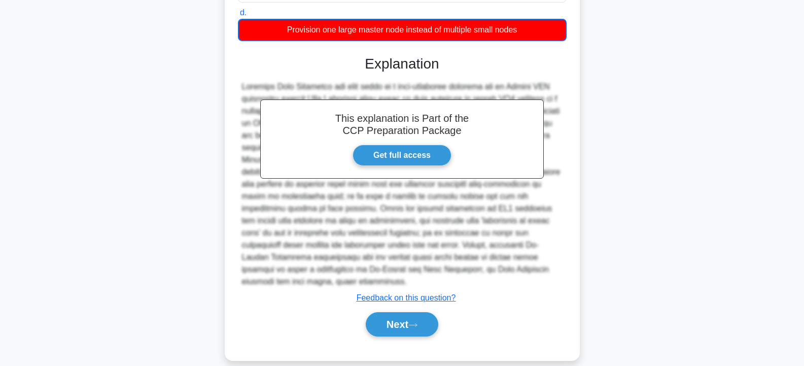
scroll to position [212, 0]
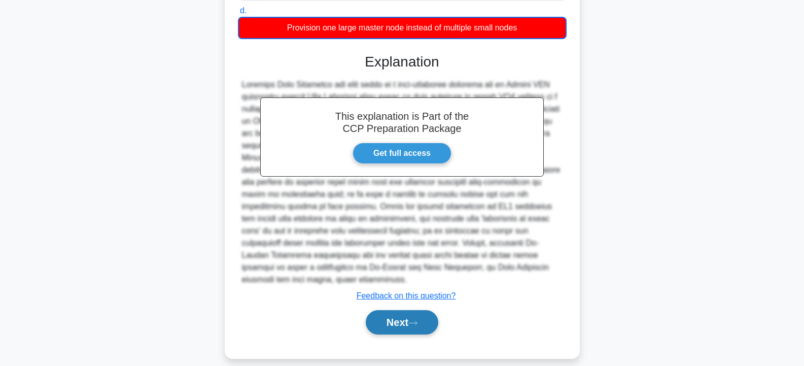
click at [402, 310] on button "Next" at bounding box center [402, 322] width 73 height 24
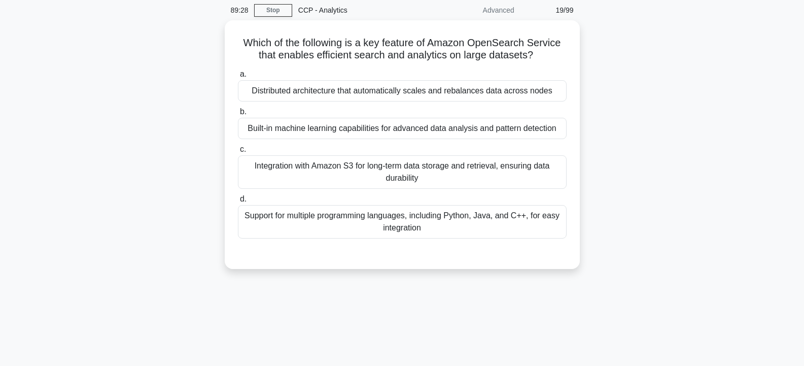
scroll to position [0, 0]
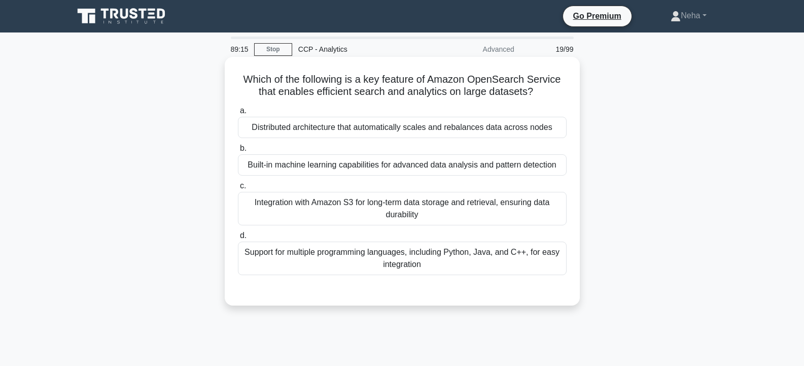
click at [374, 253] on div "Support for multiple programming languages, including Python, Java, and C++, fo…" at bounding box center [402, 257] width 329 height 33
click at [238, 239] on input "d. Support for multiple programming languages, including Python, Java, and C++,…" at bounding box center [238, 235] width 0 height 7
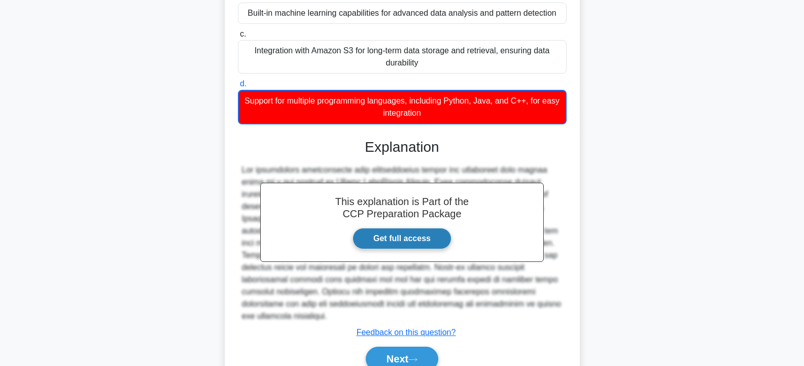
scroll to position [188, 0]
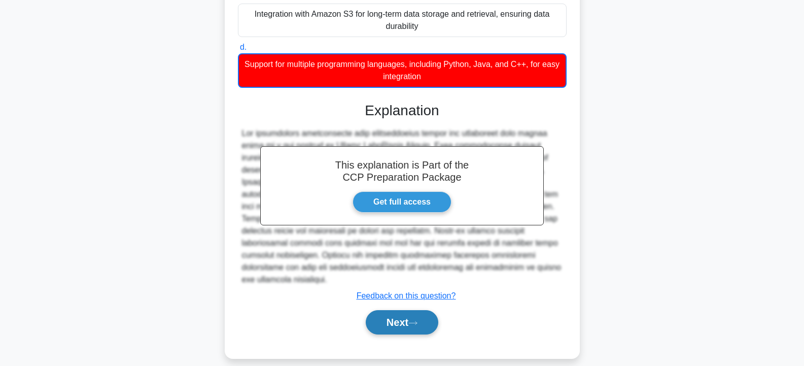
click at [393, 310] on button "Next" at bounding box center [402, 322] width 73 height 24
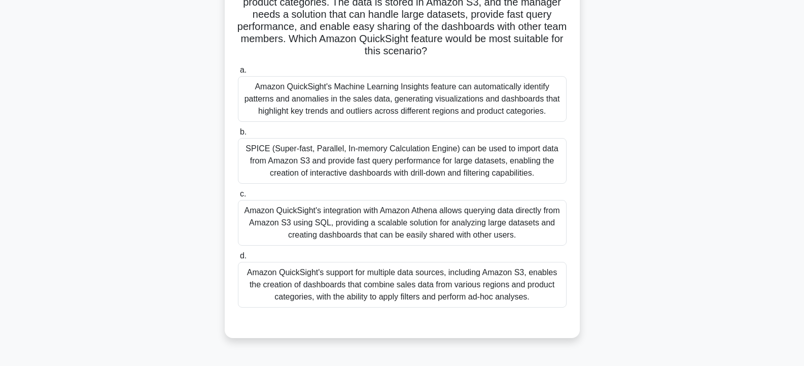
scroll to position [51, 0]
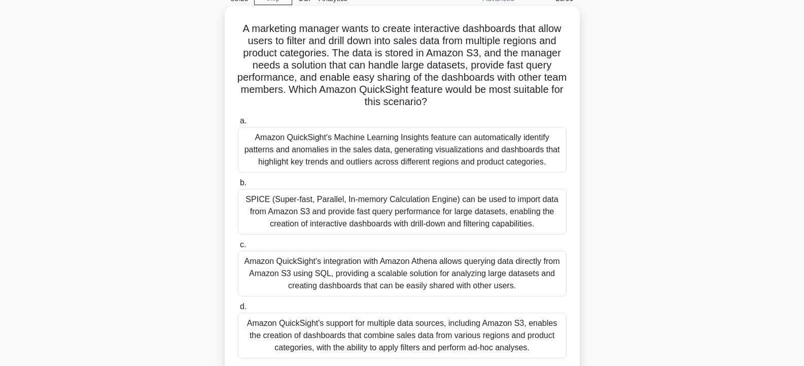
click at [312, 208] on div "SPICE (Super-fast, Parallel, In-memory Calculation Engine) can be used to impor…" at bounding box center [402, 212] width 329 height 46
click at [238, 186] on input "b. SPICE (Super-fast, Parallel, In-memory Calculation Engine) can be used to im…" at bounding box center [238, 183] width 0 height 7
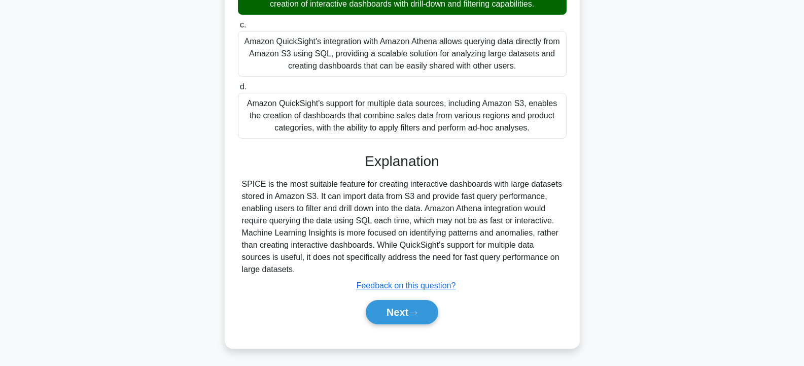
scroll to position [272, 0]
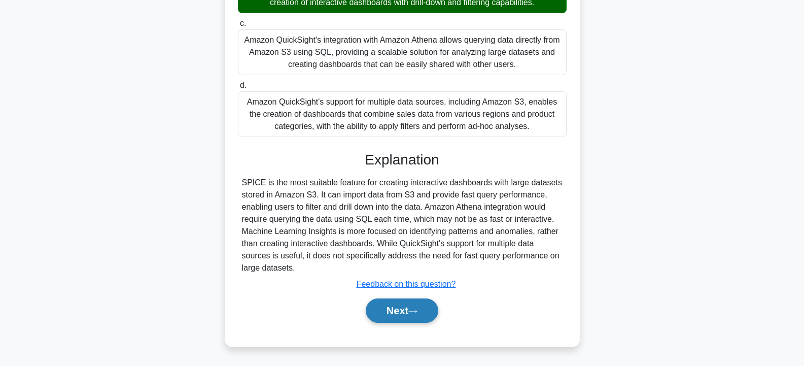
click at [402, 306] on button "Next" at bounding box center [402, 310] width 73 height 24
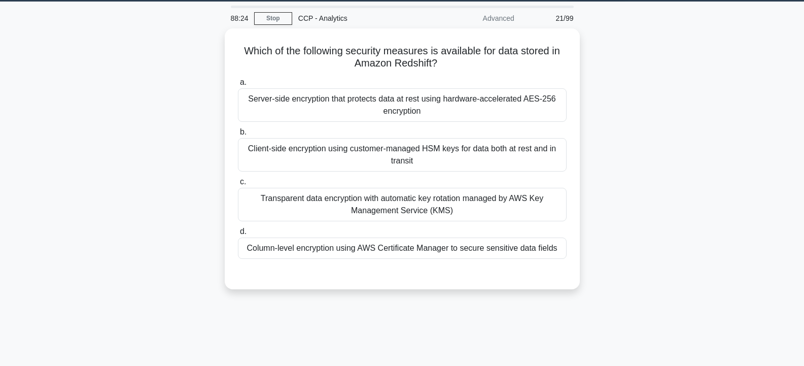
scroll to position [30, 0]
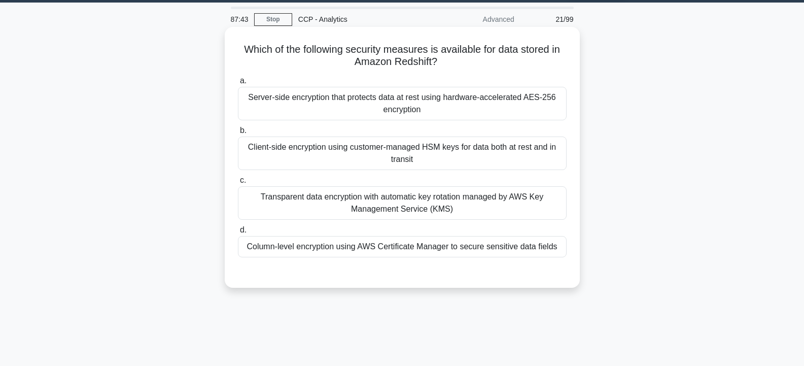
click at [396, 203] on div "Transparent data encryption with automatic key rotation managed by AWS Key Mana…" at bounding box center [402, 202] width 329 height 33
click at [238, 184] on input "c. Transparent data encryption with automatic key rotation managed by AWS Key M…" at bounding box center [238, 180] width 0 height 7
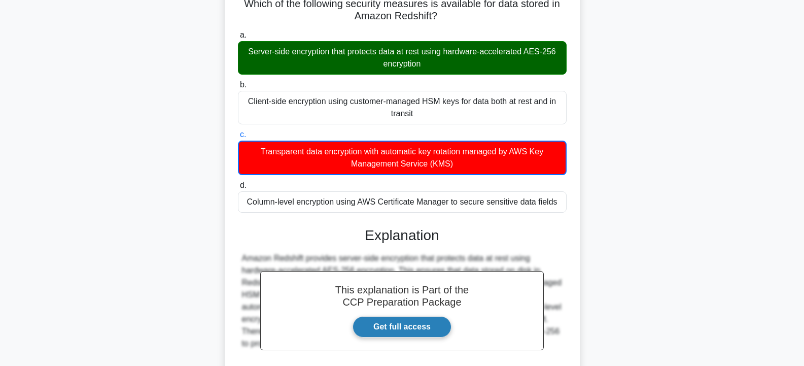
scroll to position [182, 0]
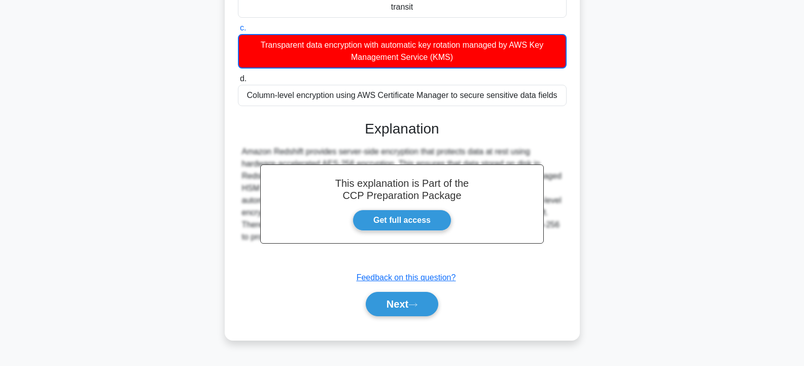
click at [403, 289] on div "This explanation is Part of the CCP Preparation Package Get full access Explana…" at bounding box center [402, 214] width 329 height 212
click at [403, 306] on button "Next" at bounding box center [402, 304] width 73 height 24
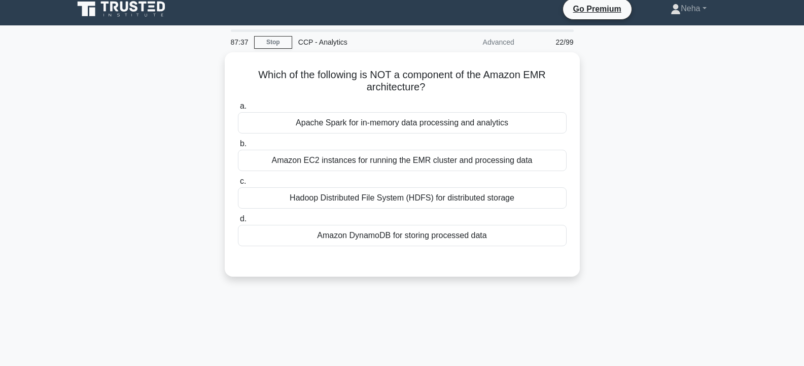
scroll to position [0, 0]
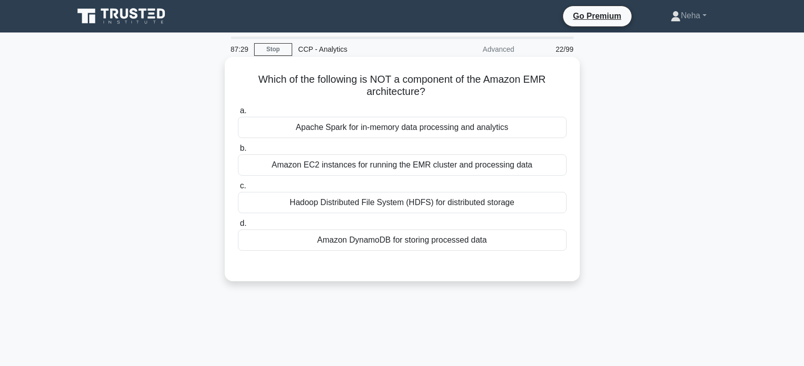
click at [380, 234] on div "Amazon DynamoDB for storing processed data" at bounding box center [402, 239] width 329 height 21
click at [238, 227] on input "d. Amazon DynamoDB for storing processed data" at bounding box center [238, 223] width 0 height 7
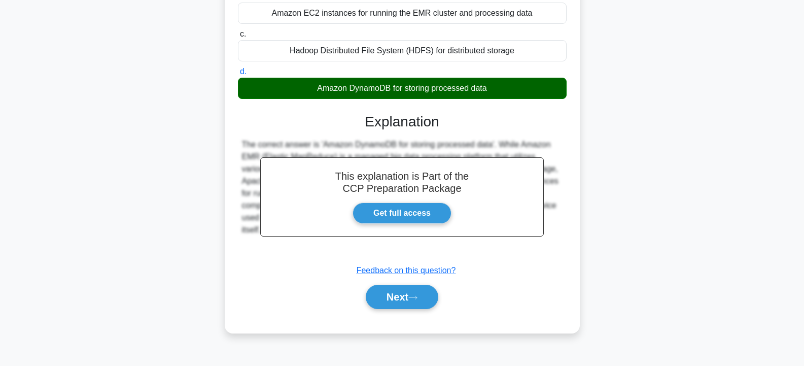
scroll to position [182, 0]
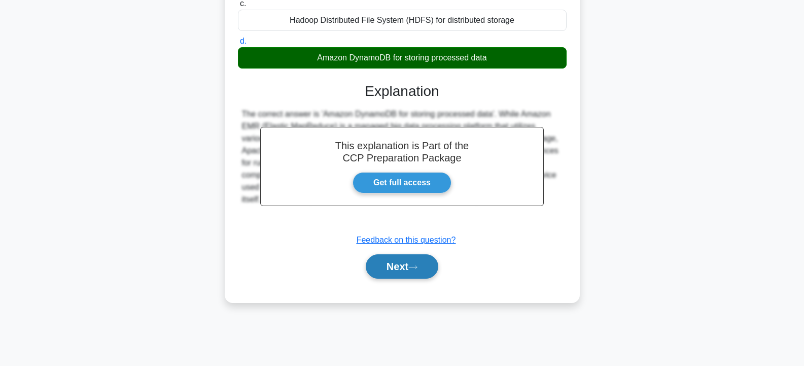
click at [409, 263] on button "Next" at bounding box center [402, 266] width 73 height 24
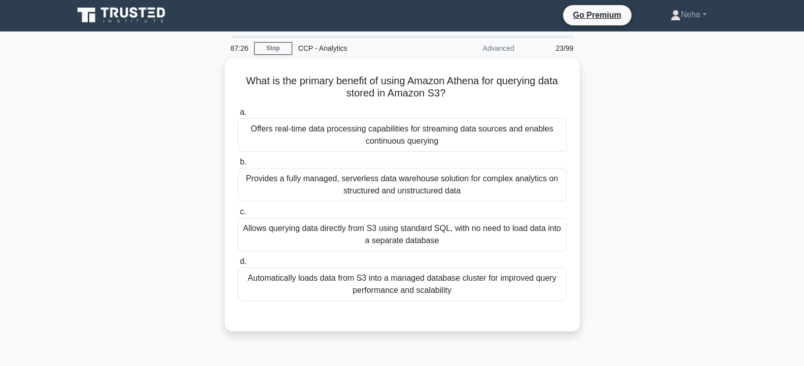
scroll to position [0, 0]
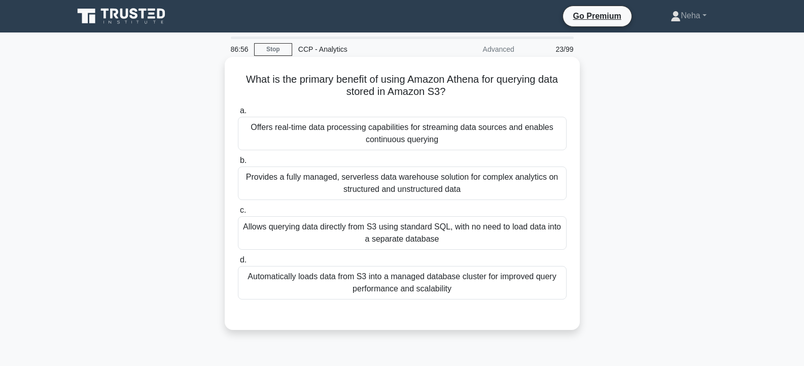
click at [411, 234] on div "Allows querying data directly from S3 using standard SQL, with no need to load …" at bounding box center [402, 232] width 329 height 33
click at [238, 214] on input "c. Allows querying data directly from S3 using standard SQL, with no need to lo…" at bounding box center [238, 210] width 0 height 7
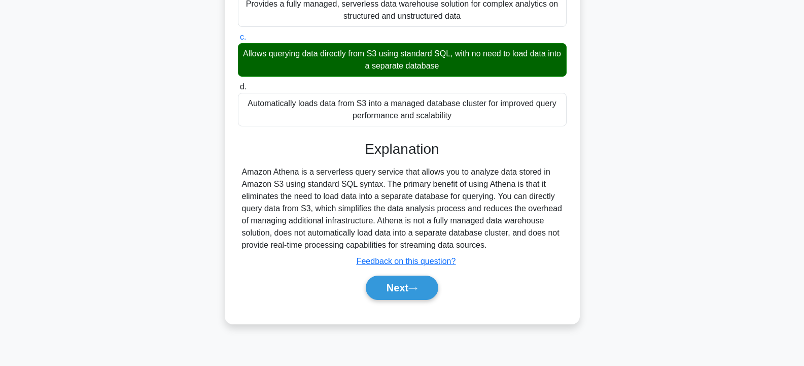
scroll to position [182, 0]
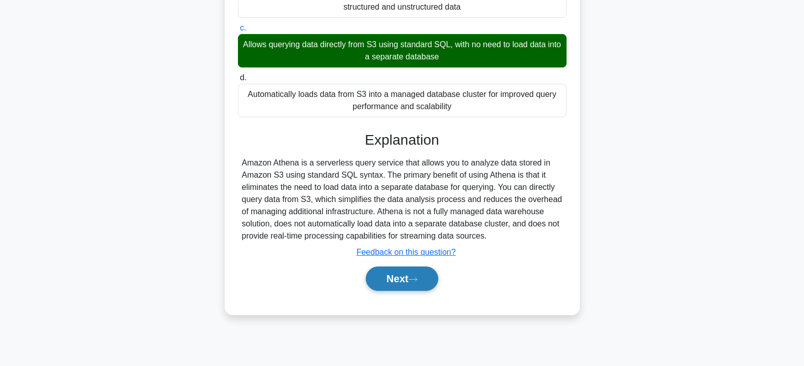
click at [402, 271] on button "Next" at bounding box center [402, 278] width 73 height 24
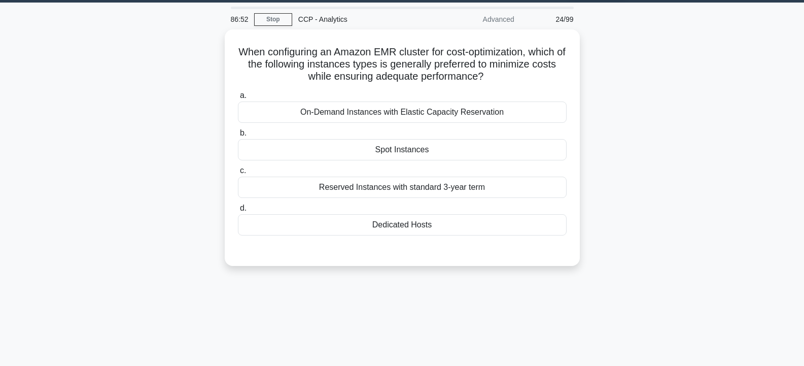
scroll to position [0, 0]
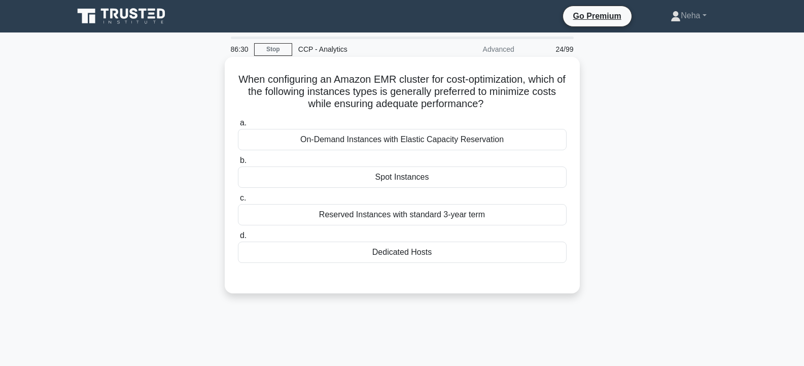
click at [410, 168] on div "Spot Instances" at bounding box center [402, 176] width 329 height 21
click at [238, 164] on input "b. Spot Instances" at bounding box center [238, 160] width 0 height 7
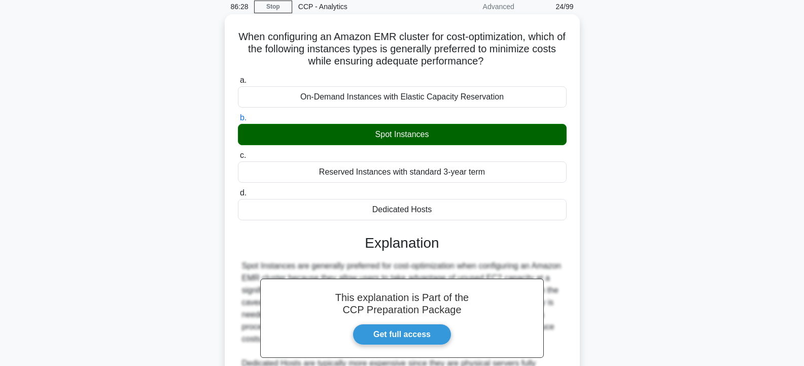
scroll to position [203, 0]
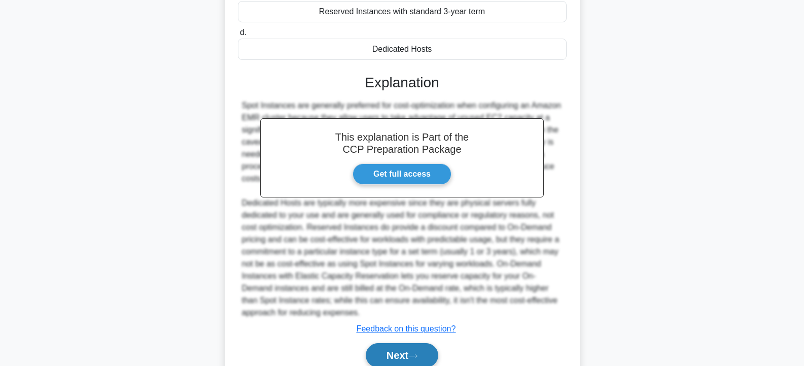
click at [396, 349] on button "Next" at bounding box center [402, 355] width 73 height 24
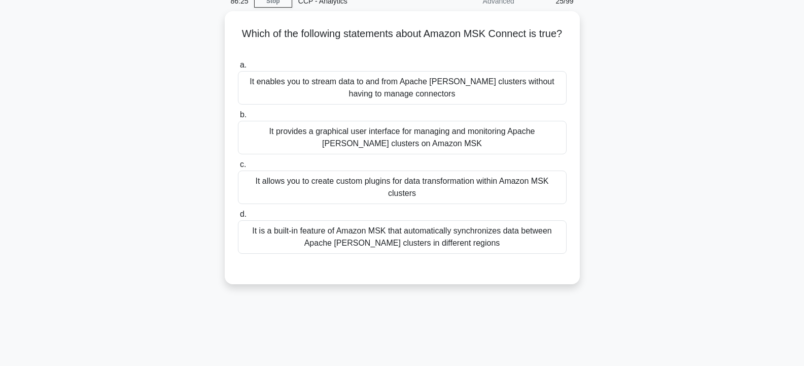
scroll to position [30, 0]
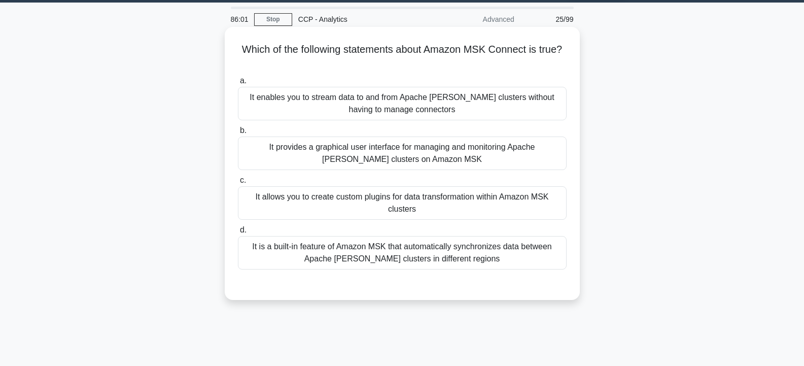
click at [361, 105] on div "It enables you to stream data to and from Apache Kafka clusters without having …" at bounding box center [402, 103] width 329 height 33
click at [238, 84] on input "a. It enables you to stream data to and from Apache Kafka clusters without havi…" at bounding box center [238, 81] width 0 height 7
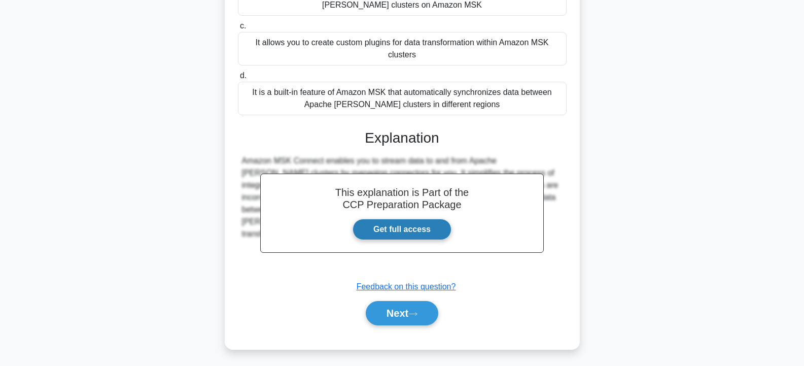
scroll to position [187, 0]
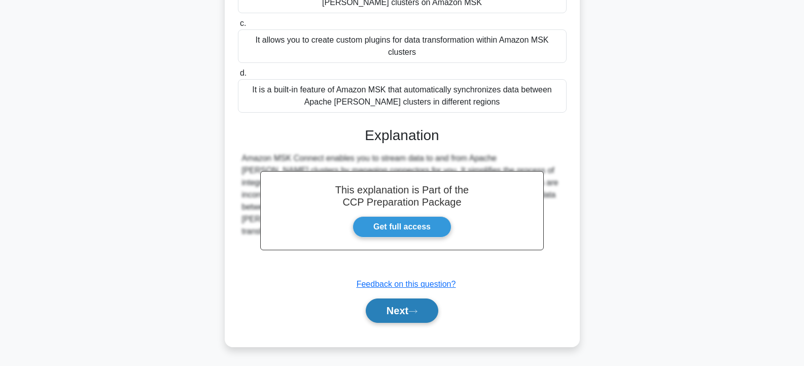
click at [410, 308] on button "Next" at bounding box center [402, 310] width 73 height 24
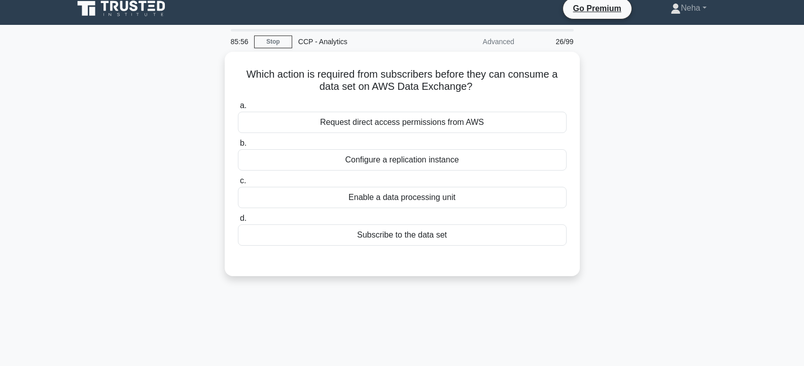
scroll to position [0, 0]
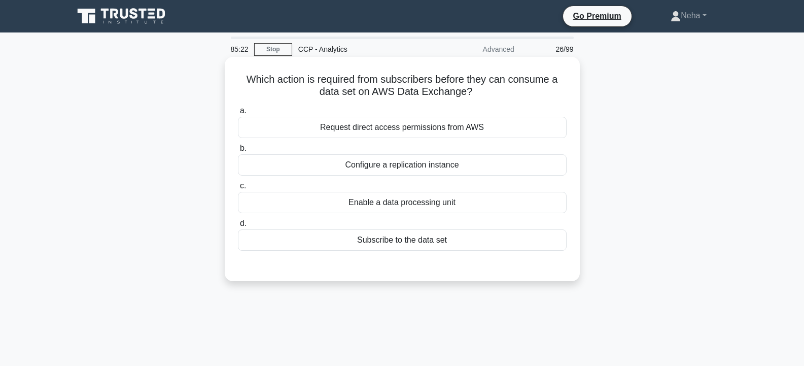
click at [421, 163] on div "Configure a replication instance" at bounding box center [402, 164] width 329 height 21
click at [238, 152] on input "b. Configure a replication instance" at bounding box center [238, 148] width 0 height 7
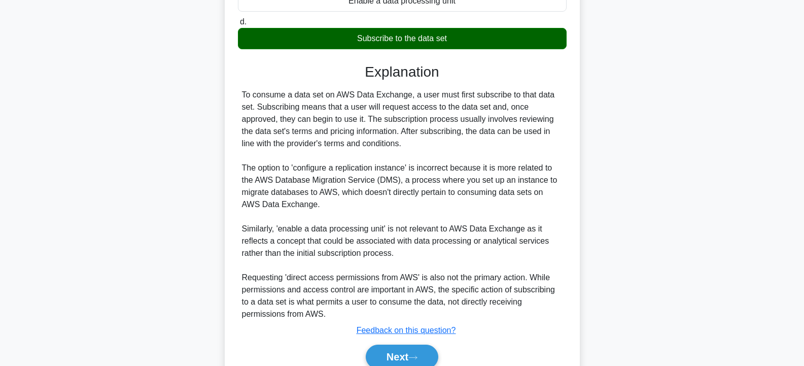
scroll to position [203, 0]
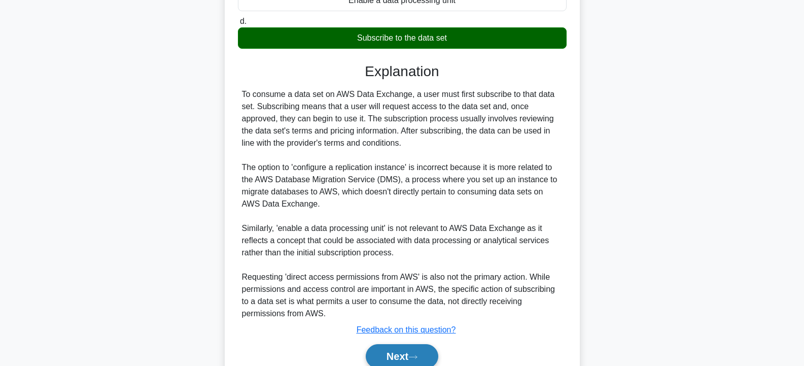
click at [385, 350] on button "Next" at bounding box center [402, 356] width 73 height 24
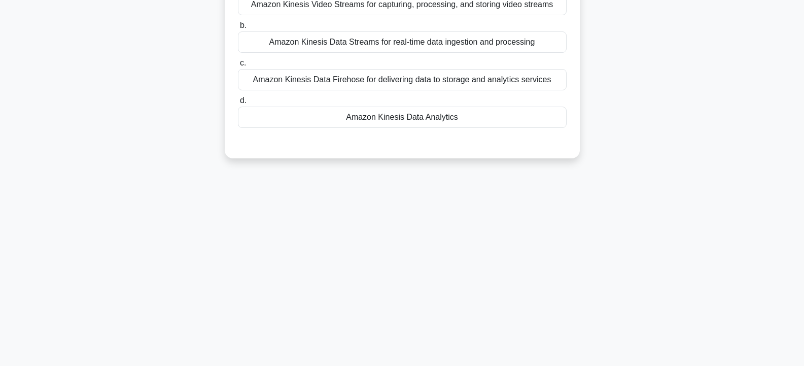
scroll to position [30, 0]
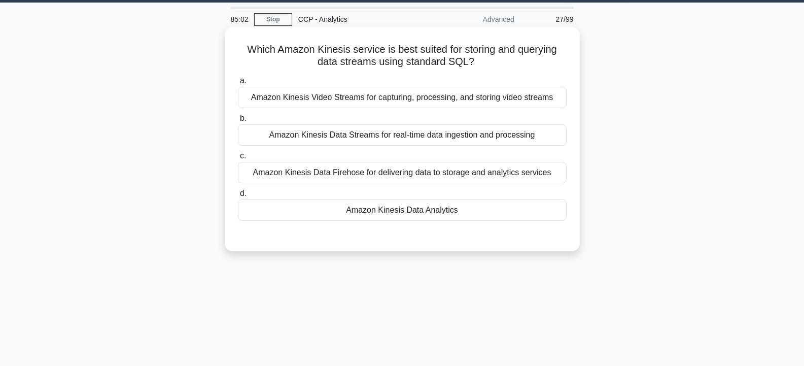
click at [400, 174] on div "Amazon Kinesis Data Firehose for delivering data to storage and analytics servi…" at bounding box center [402, 172] width 329 height 21
click at [238, 159] on input "c. Amazon Kinesis Data Firehose for delivering data to storage and analytics se…" at bounding box center [238, 156] width 0 height 7
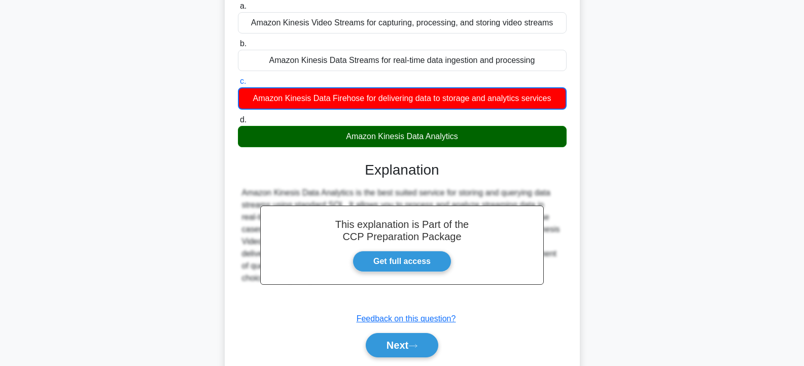
scroll to position [182, 0]
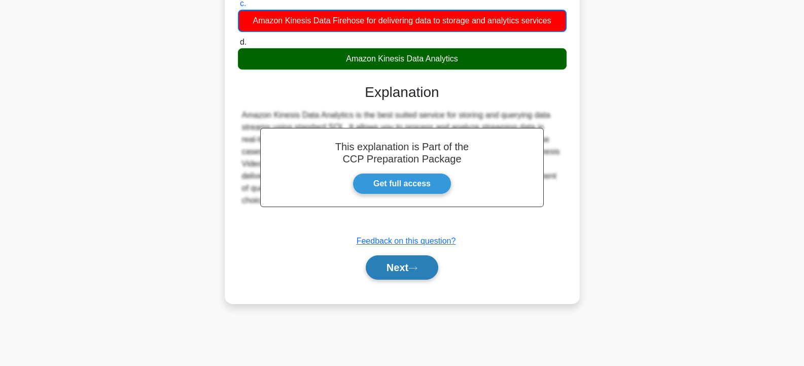
click at [394, 268] on button "Next" at bounding box center [402, 267] width 73 height 24
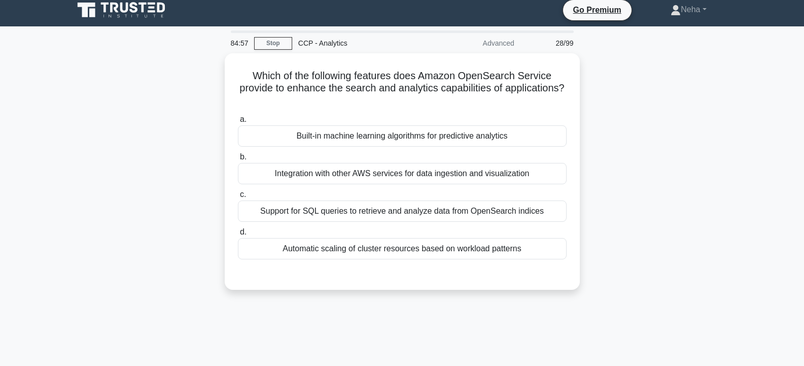
scroll to position [0, 0]
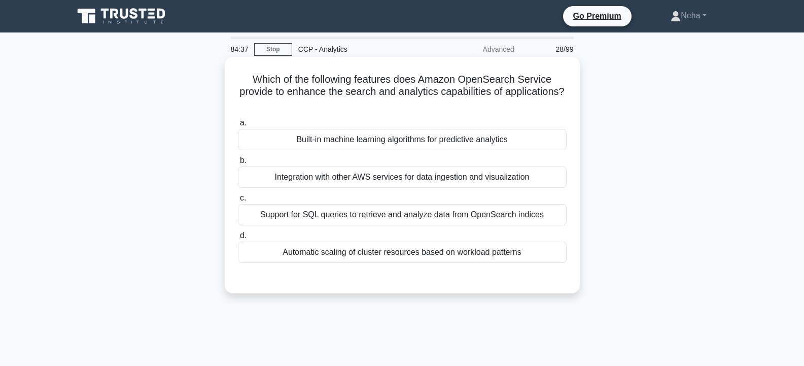
click at [385, 253] on div "Automatic scaling of cluster resources based on workload patterns" at bounding box center [402, 251] width 329 height 21
click at [238, 239] on input "d. Automatic scaling of cluster resources based on workload patterns" at bounding box center [238, 235] width 0 height 7
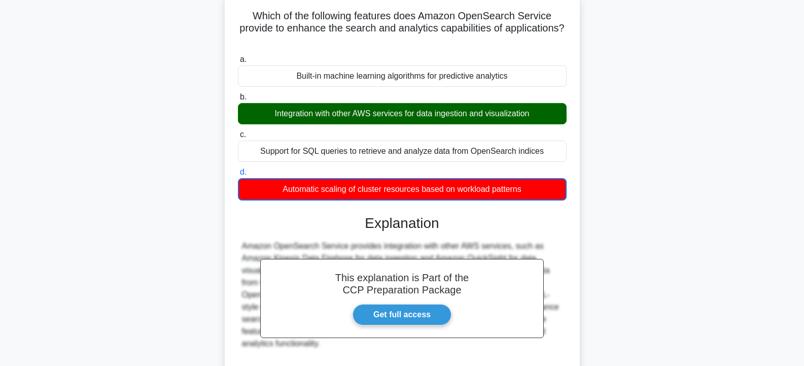
scroll to position [152, 0]
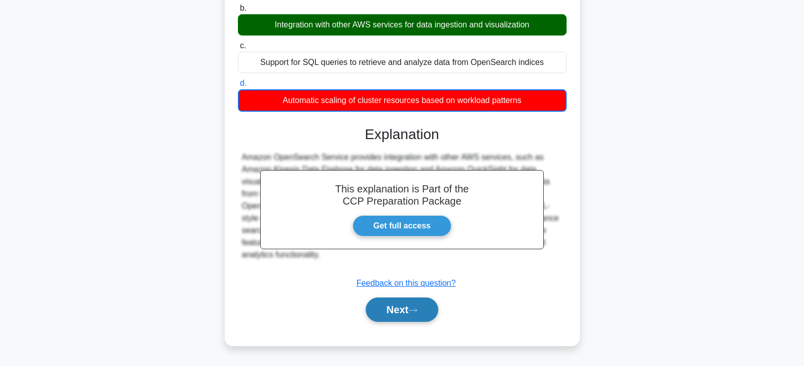
click at [408, 308] on button "Next" at bounding box center [402, 309] width 73 height 24
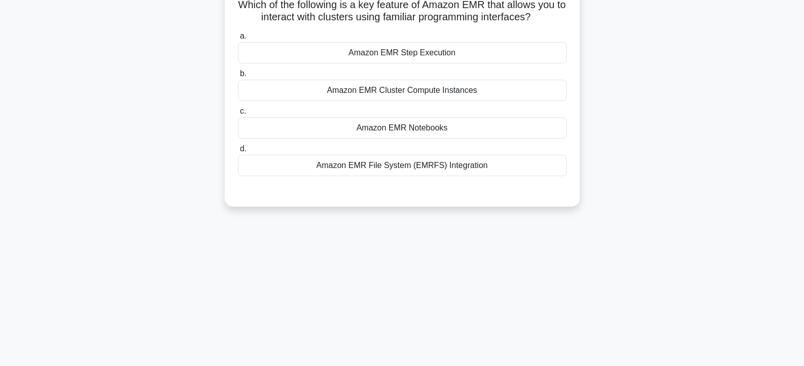
scroll to position [0, 0]
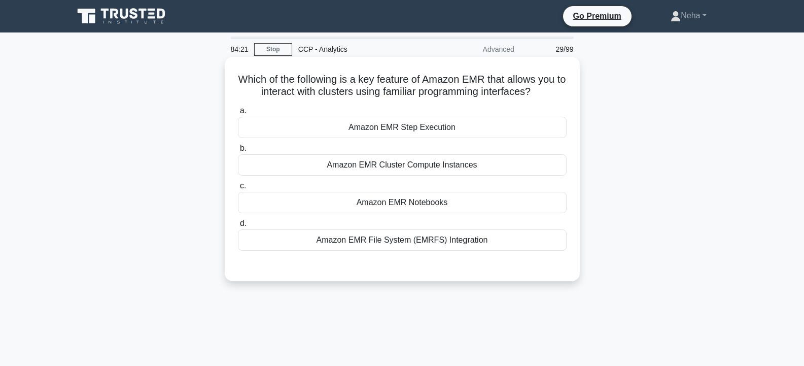
click at [420, 163] on div "Amazon EMR Cluster Compute Instances" at bounding box center [402, 164] width 329 height 21
click at [238, 152] on input "b. Amazon EMR Cluster Compute Instances" at bounding box center [238, 148] width 0 height 7
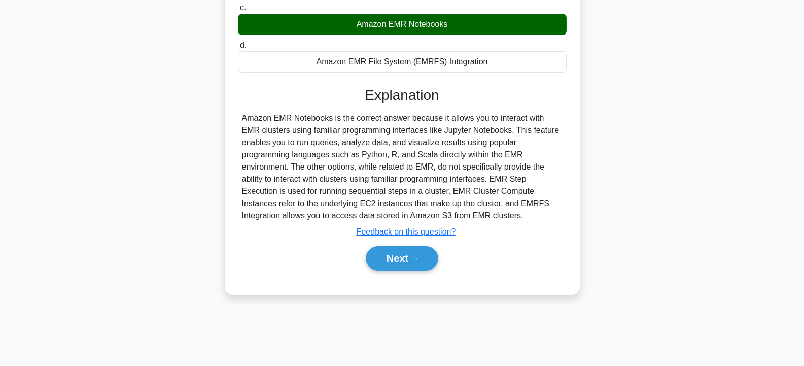
scroll to position [182, 0]
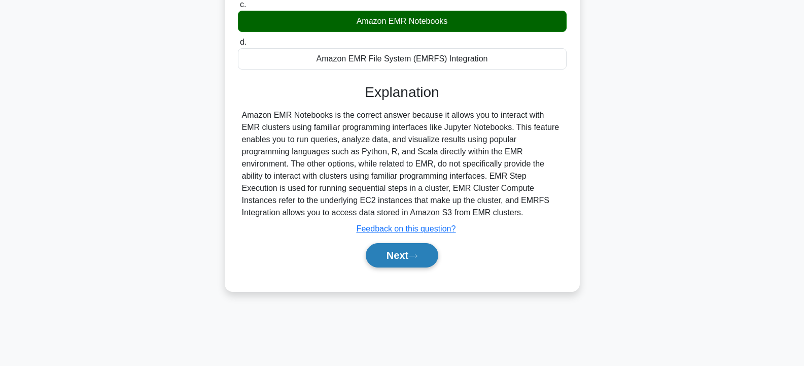
click at [392, 254] on button "Next" at bounding box center [402, 255] width 73 height 24
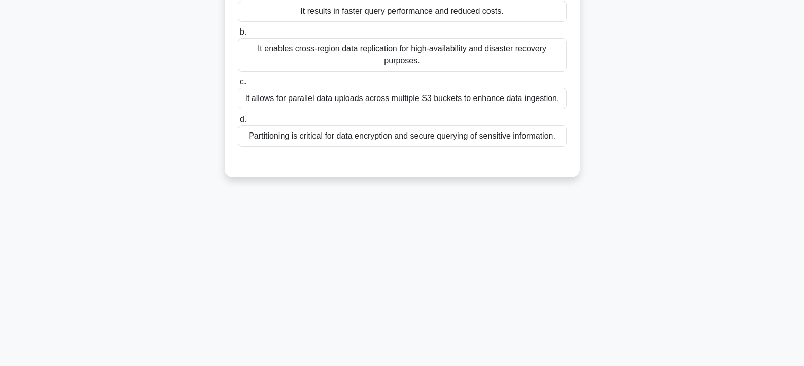
scroll to position [0, 0]
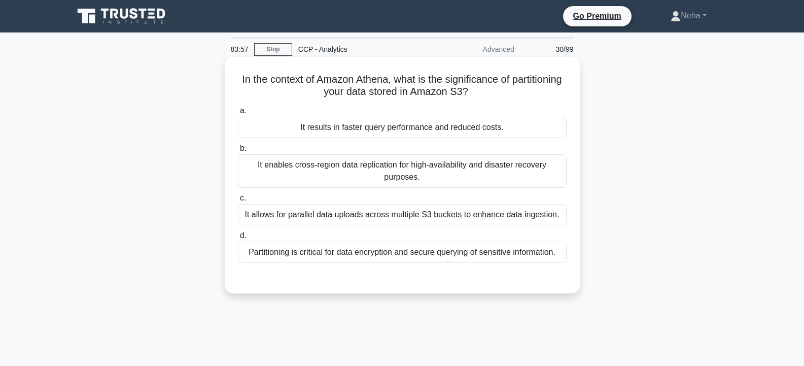
click at [299, 174] on div "It enables cross-region data replication for high-availability and disaster rec…" at bounding box center [402, 170] width 329 height 33
click at [238, 152] on input "b. It enables cross-region data replication for high-availability and disaster …" at bounding box center [238, 148] width 0 height 7
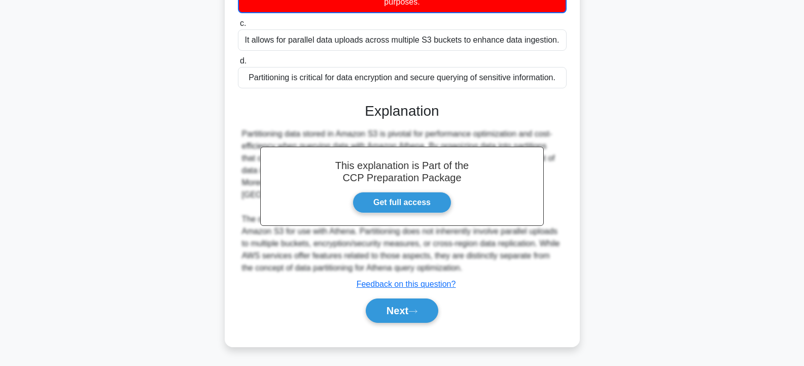
scroll to position [182, 0]
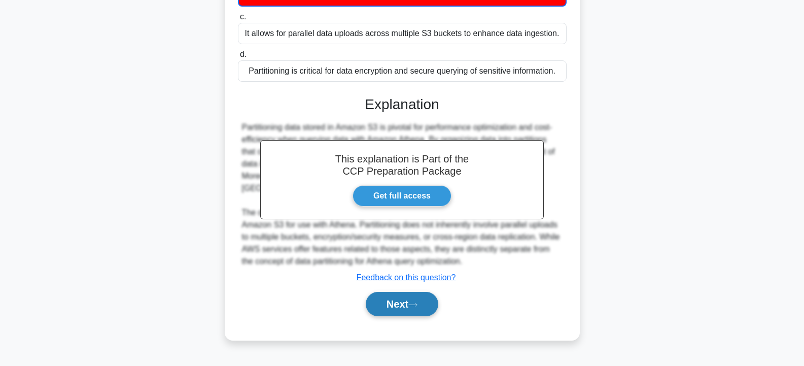
click at [411, 302] on button "Next" at bounding box center [402, 304] width 73 height 24
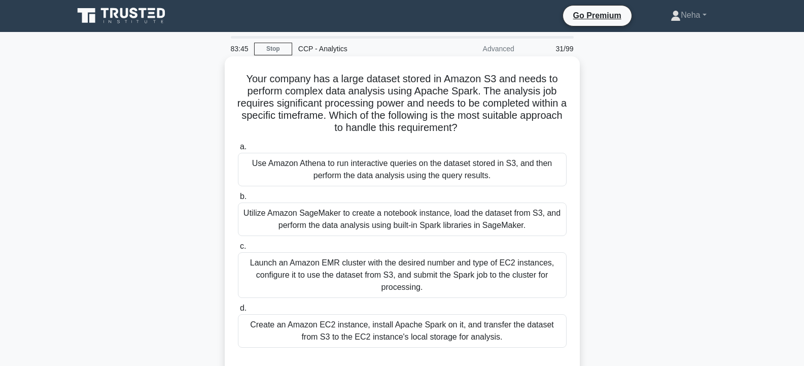
scroll to position [0, 0]
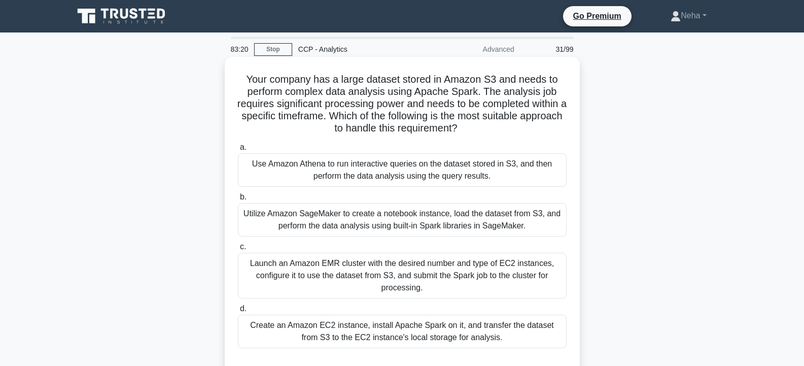
click at [359, 334] on div "Create an Amazon EC2 instance, install Apache Spark on it, and transfer the dat…" at bounding box center [402, 330] width 329 height 33
click at [238, 312] on input "d. Create an Amazon EC2 instance, install Apache Spark on it, and transfer the …" at bounding box center [238, 308] width 0 height 7
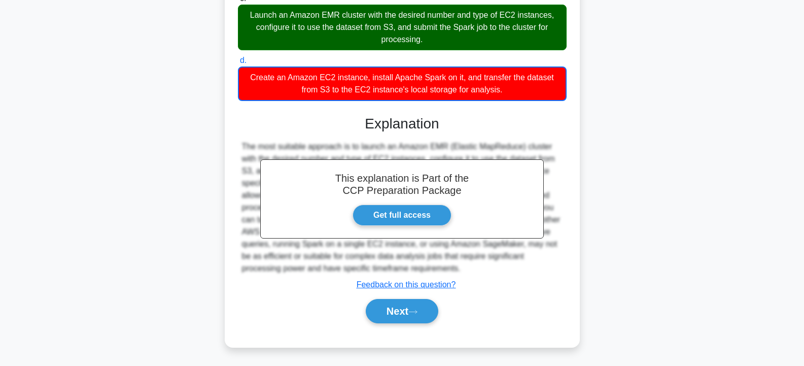
scroll to position [249, 0]
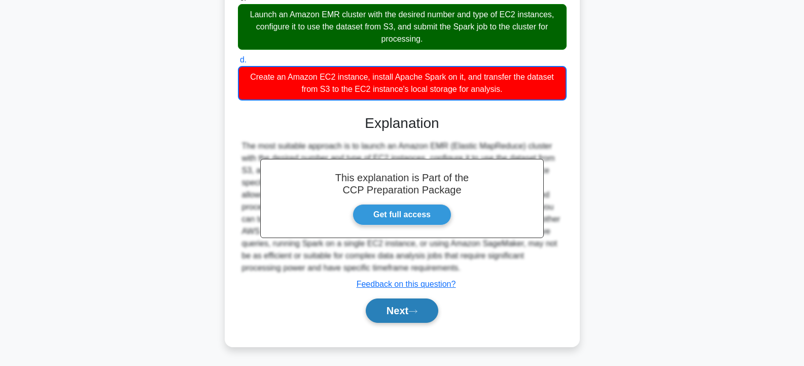
click at [392, 303] on button "Next" at bounding box center [402, 310] width 73 height 24
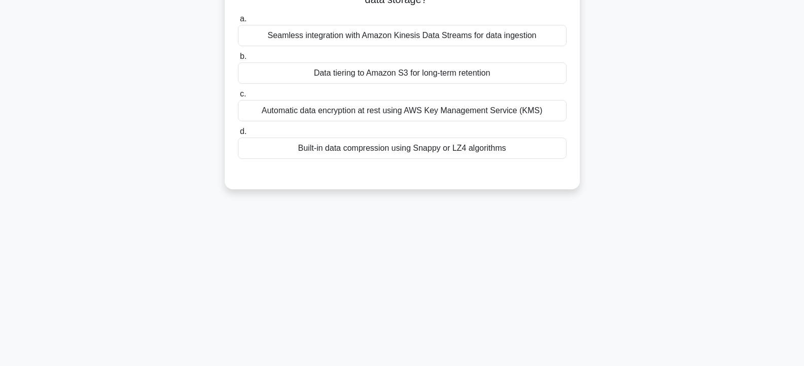
scroll to position [0, 0]
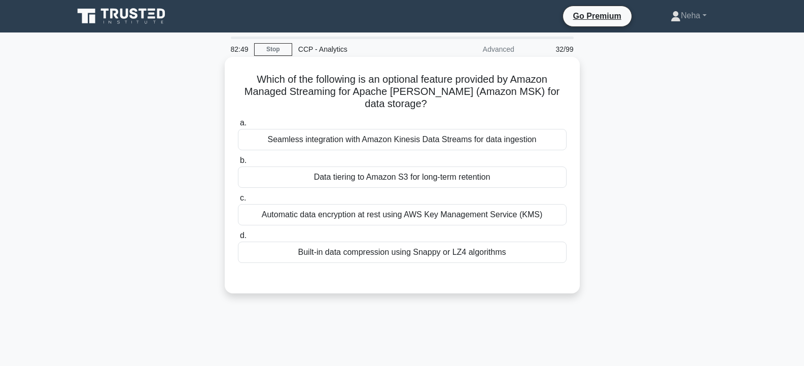
click at [319, 215] on div "Automatic data encryption at rest using AWS Key Management Service (KMS)" at bounding box center [402, 214] width 329 height 21
click at [238, 201] on input "c. Automatic data encryption at rest using AWS Key Management Service (KMS)" at bounding box center [238, 198] width 0 height 7
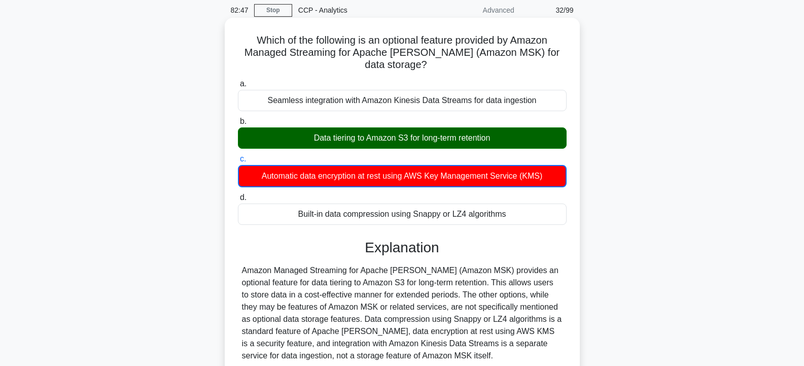
scroll to position [182, 0]
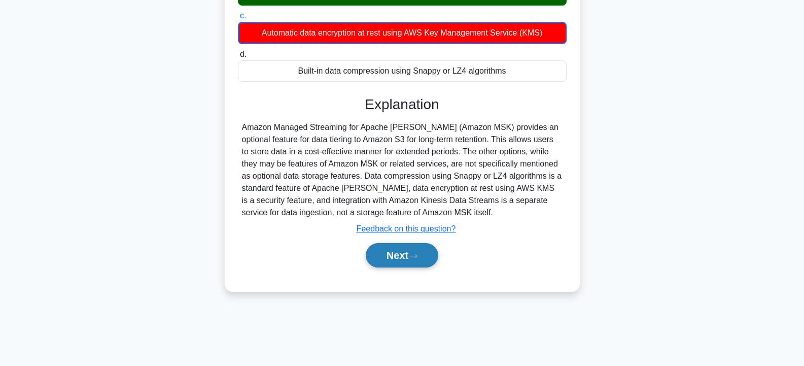
click at [386, 253] on button "Next" at bounding box center [402, 255] width 73 height 24
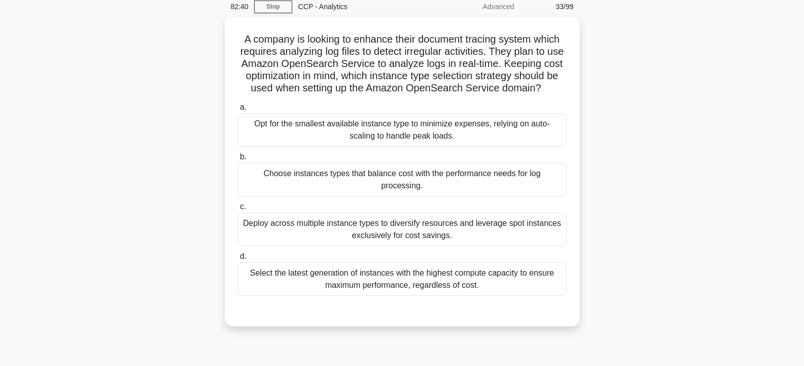
scroll to position [30, 0]
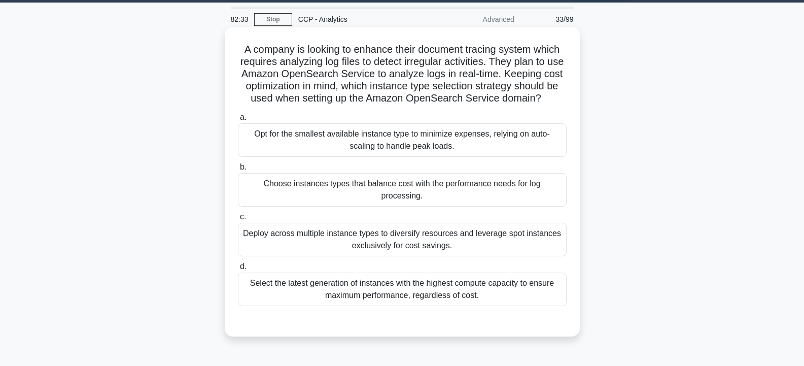
click at [385, 243] on div "Deploy across multiple instance types to diversify resources and leverage spot …" at bounding box center [402, 239] width 329 height 33
click at [238, 220] on input "c. Deploy across multiple instance types to diversify resources and leverage sp…" at bounding box center [238, 217] width 0 height 7
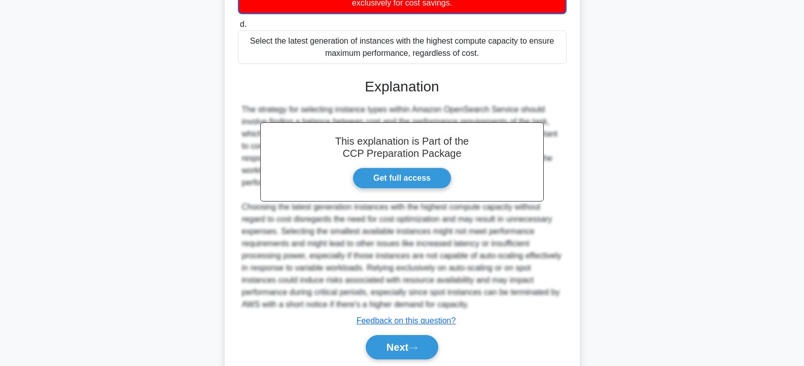
scroll to position [322, 0]
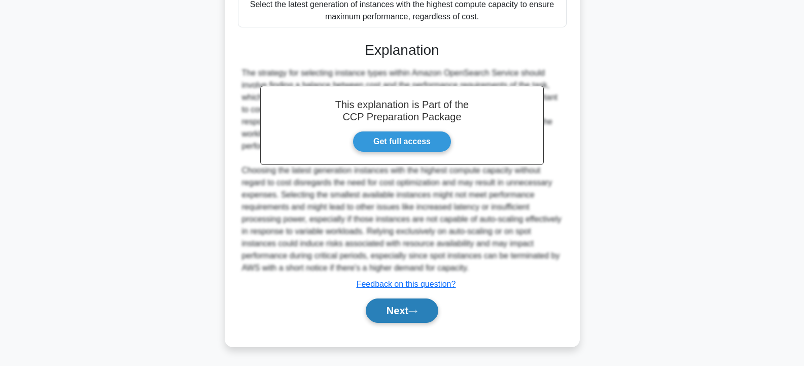
click at [400, 309] on button "Next" at bounding box center [402, 310] width 73 height 24
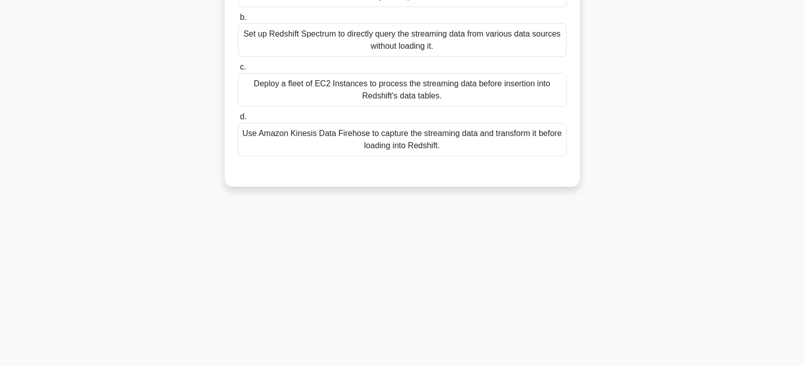
scroll to position [0, 0]
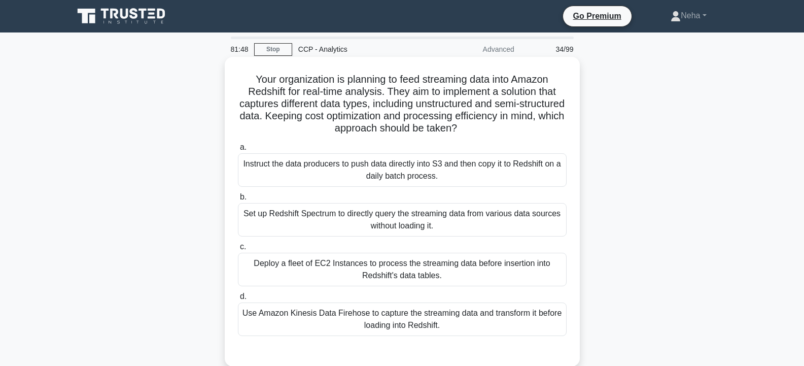
click at [379, 319] on div "Use Amazon Kinesis Data Firehose to capture the streaming data and transform it…" at bounding box center [402, 318] width 329 height 33
click at [238, 300] on input "d. Use Amazon Kinesis Data Firehose to capture the streaming data and transform…" at bounding box center [238, 296] width 0 height 7
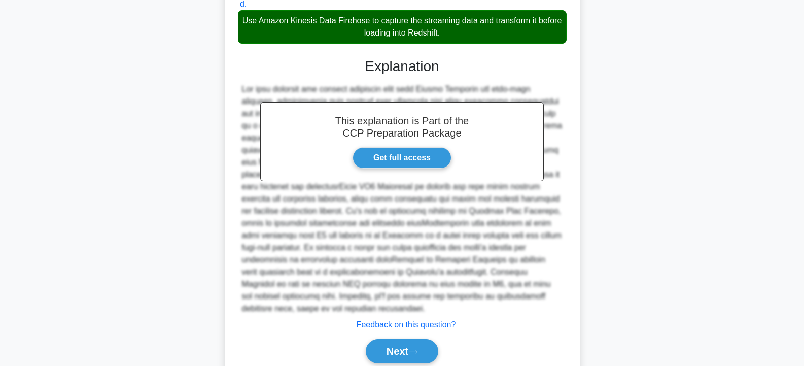
scroll to position [333, 0]
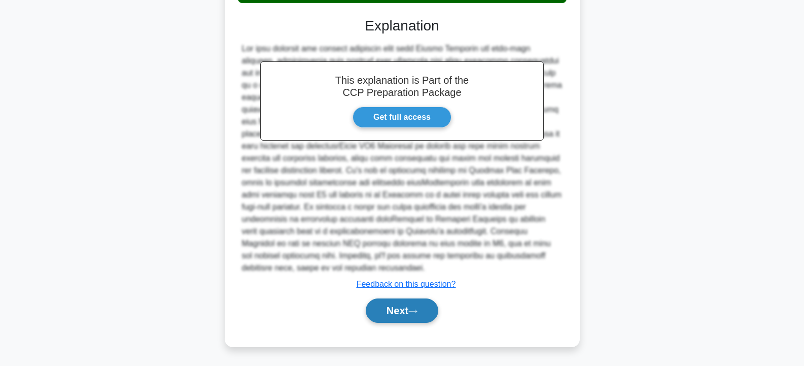
click at [394, 318] on button "Next" at bounding box center [402, 310] width 73 height 24
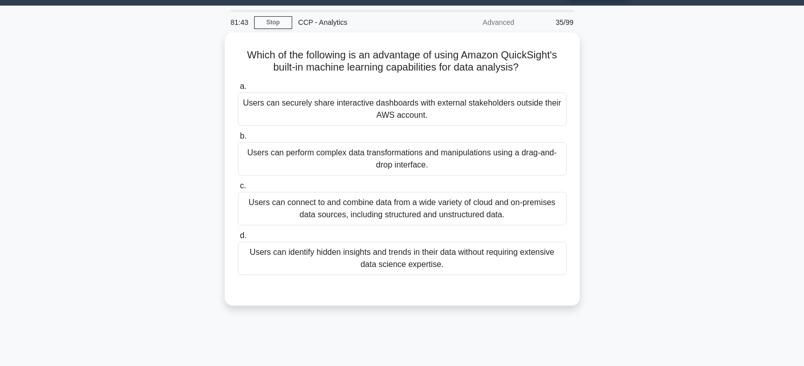
scroll to position [0, 0]
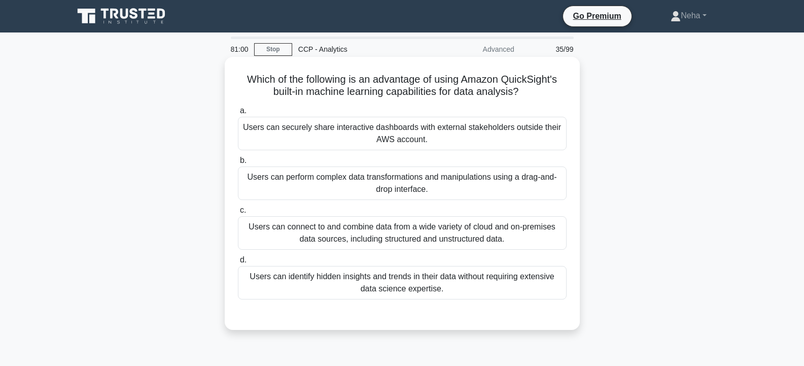
click at [409, 134] on div "Users can securely share interactive dashboards with external stakeholders outs…" at bounding box center [402, 133] width 329 height 33
click at [238, 114] on input "a. Users can securely share interactive dashboards with external stakeholders o…" at bounding box center [238, 111] width 0 height 7
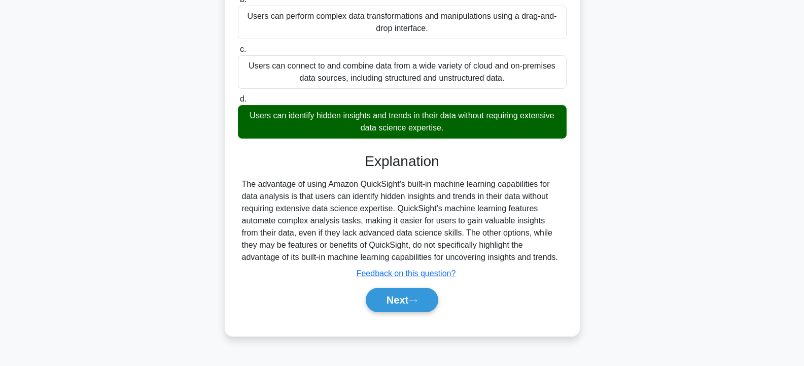
scroll to position [182, 0]
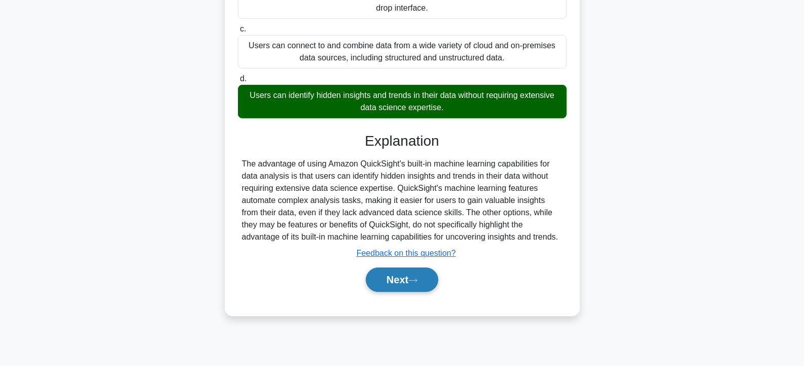
click at [406, 279] on button "Next" at bounding box center [402, 279] width 73 height 24
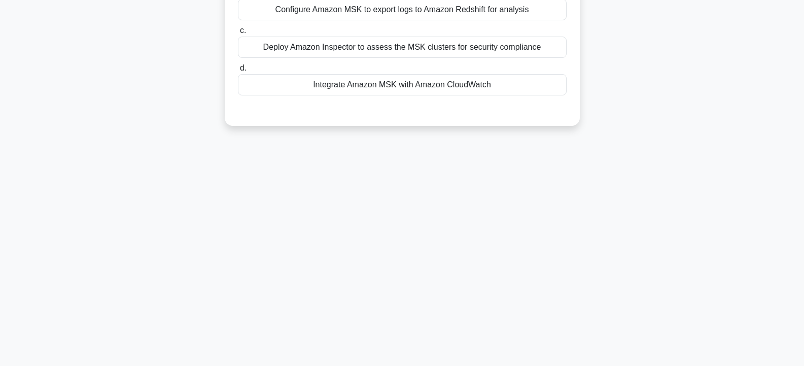
scroll to position [0, 0]
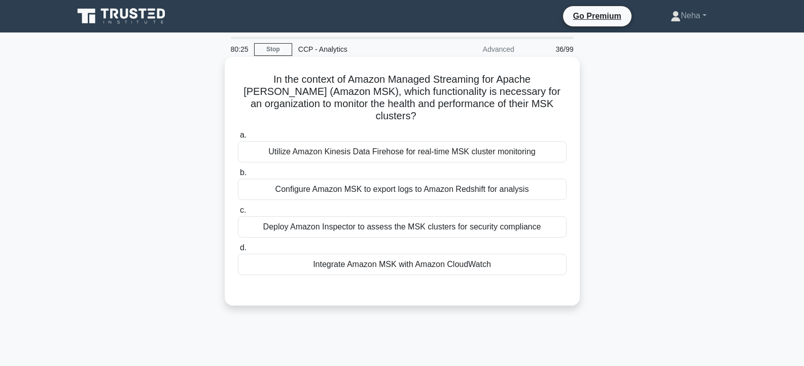
click at [418, 180] on div "Configure Amazon MSK to export logs to Amazon Redshift for analysis" at bounding box center [402, 189] width 329 height 21
click at [238, 176] on input "b. Configure Amazon MSK to export logs to Amazon Redshift for analysis" at bounding box center [238, 172] width 0 height 7
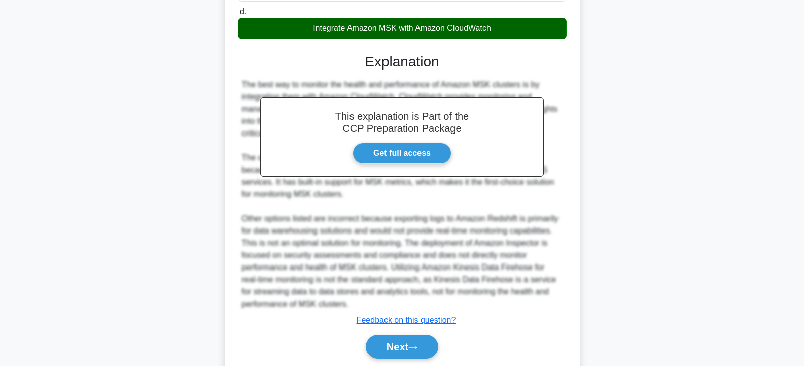
scroll to position [261, 0]
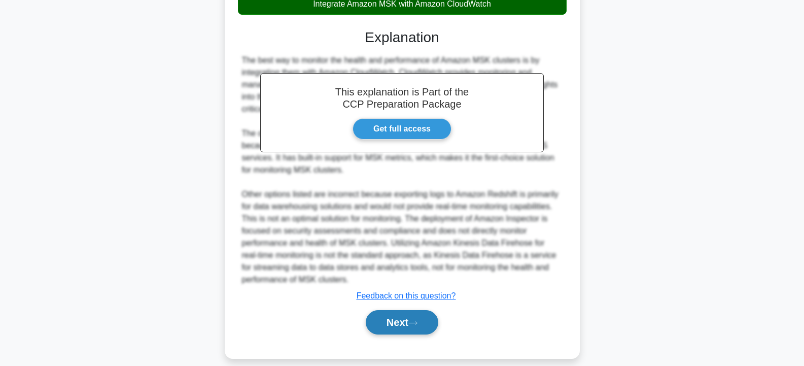
click at [389, 310] on button "Next" at bounding box center [402, 322] width 73 height 24
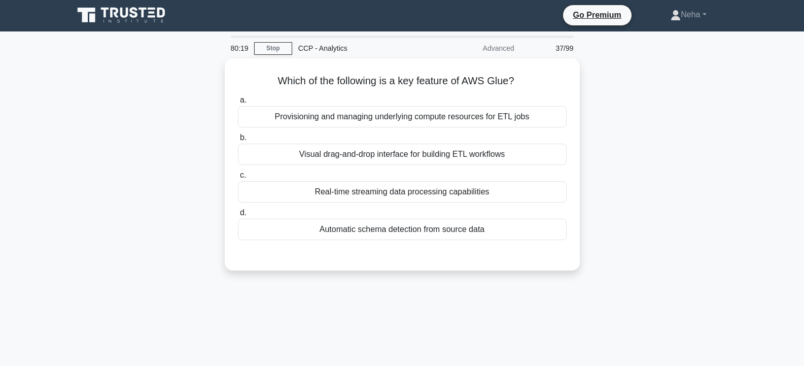
scroll to position [0, 0]
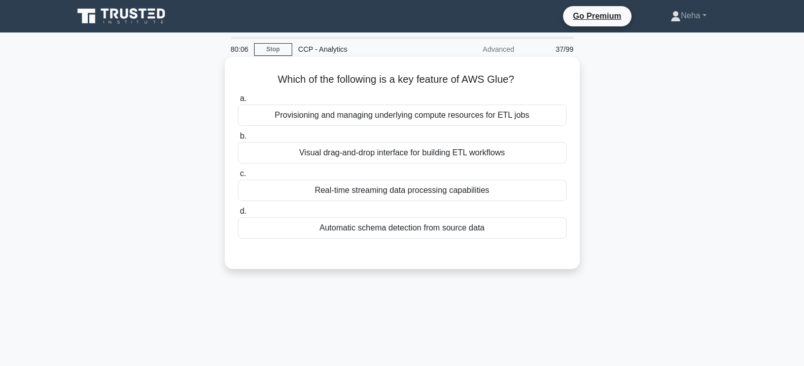
click at [324, 116] on div "Provisioning and managing underlying compute resources for ETL jobs" at bounding box center [402, 114] width 329 height 21
click at [238, 102] on input "a. Provisioning and managing underlying compute resources for ETL jobs" at bounding box center [238, 98] width 0 height 7
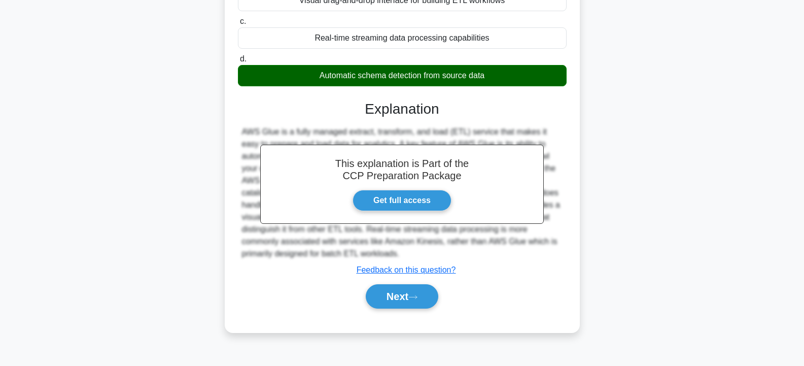
scroll to position [182, 0]
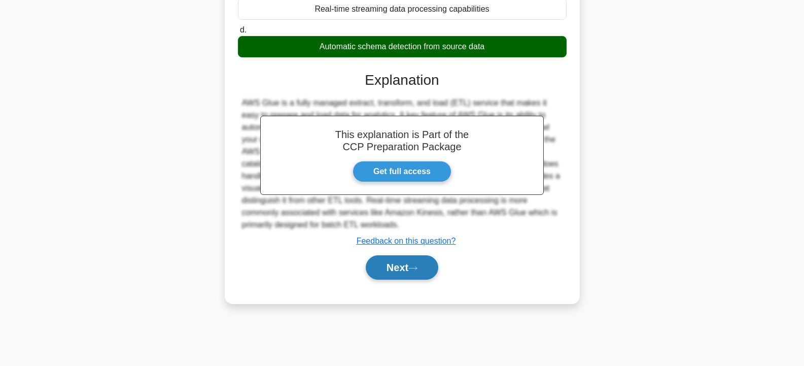
click at [410, 266] on button "Next" at bounding box center [402, 267] width 73 height 24
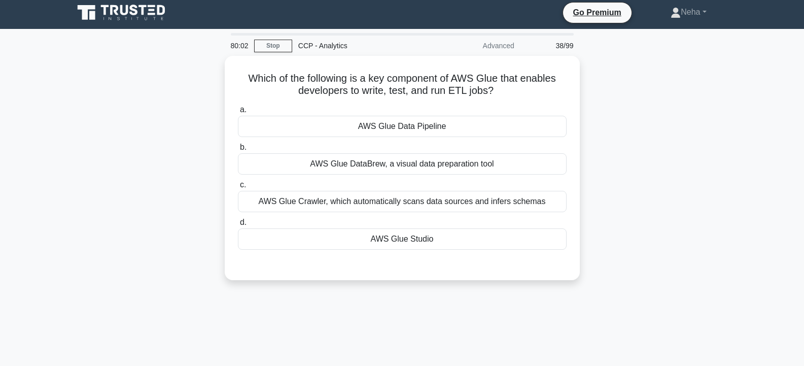
scroll to position [0, 0]
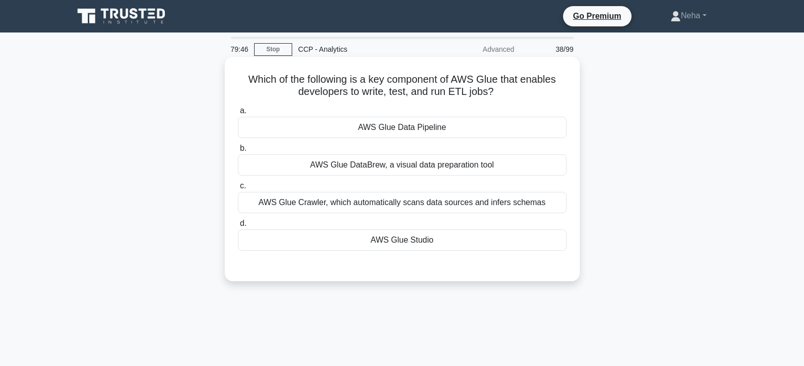
click at [420, 246] on div "AWS Glue Studio" at bounding box center [402, 239] width 329 height 21
click at [238, 227] on input "d. AWS Glue Studio" at bounding box center [238, 223] width 0 height 7
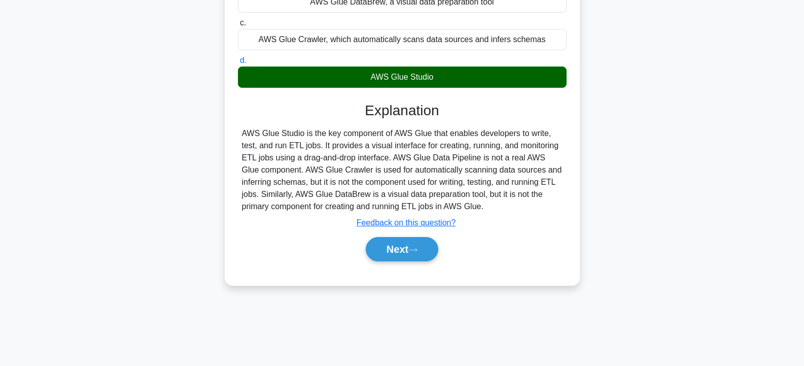
scroll to position [182, 0]
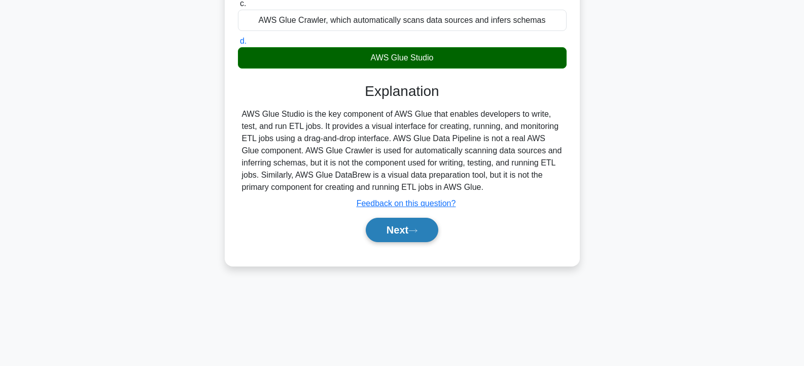
click at [406, 227] on button "Next" at bounding box center [402, 230] width 73 height 24
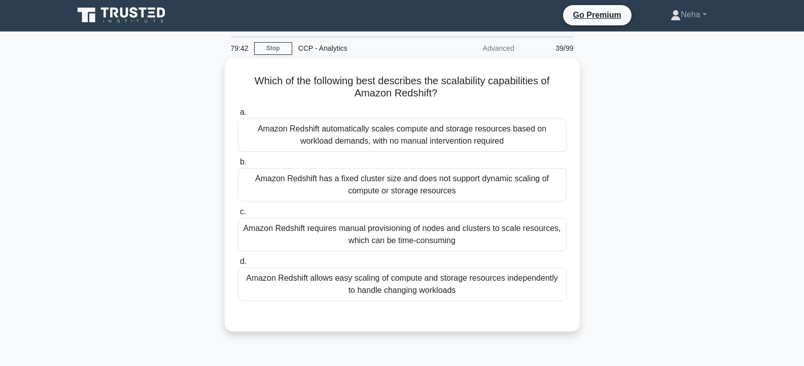
scroll to position [0, 0]
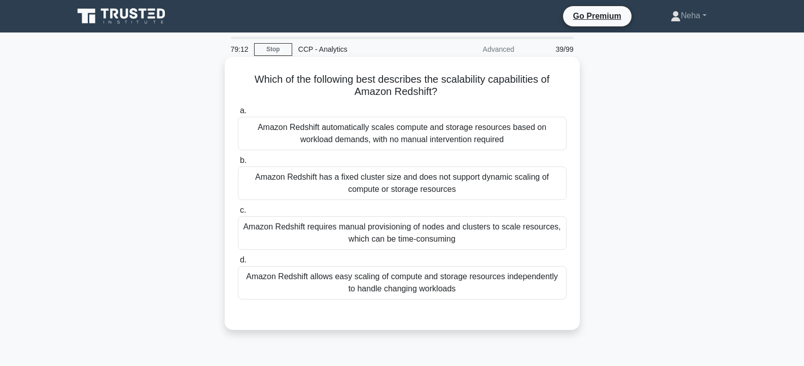
click at [402, 232] on div "Amazon Redshift requires manual provisioning of nodes and clusters to scale res…" at bounding box center [402, 232] width 329 height 33
click at [238, 214] on input "c. Amazon Redshift requires manual provisioning of nodes and clusters to scale …" at bounding box center [238, 210] width 0 height 7
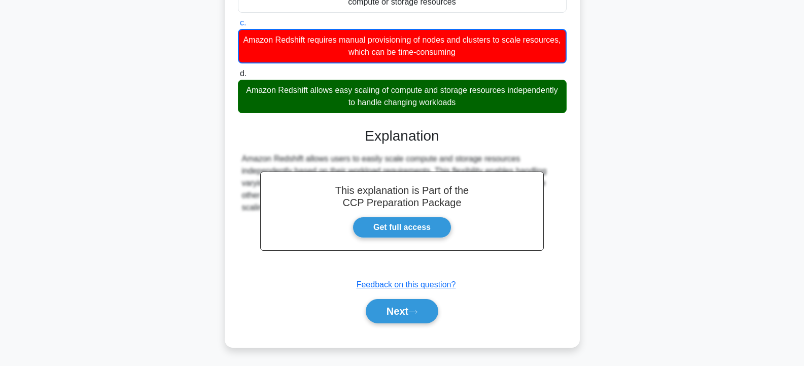
scroll to position [188, 0]
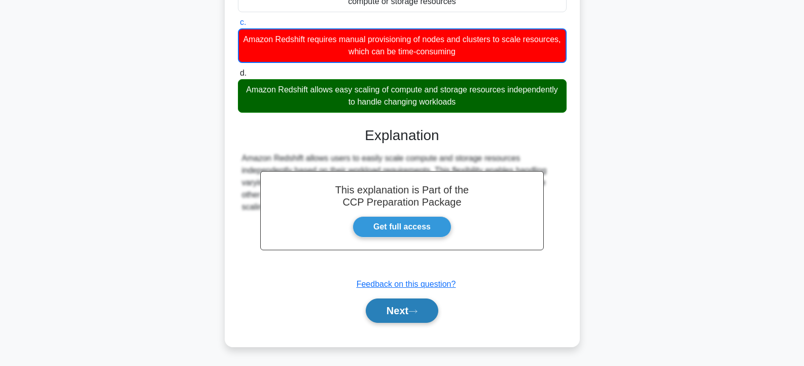
click at [390, 306] on button "Next" at bounding box center [402, 310] width 73 height 24
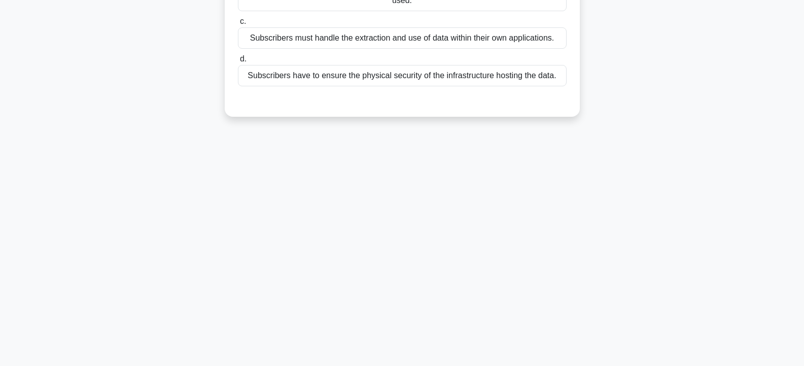
scroll to position [0, 0]
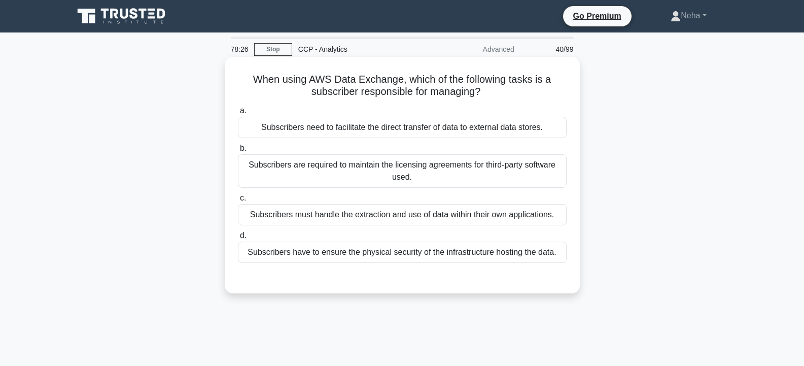
click at [340, 212] on div "Subscribers must handle the extraction and use of data within their own applica…" at bounding box center [402, 214] width 329 height 21
click at [238, 201] on input "c. Subscribers must handle the extraction and use of data within their own appl…" at bounding box center [238, 198] width 0 height 7
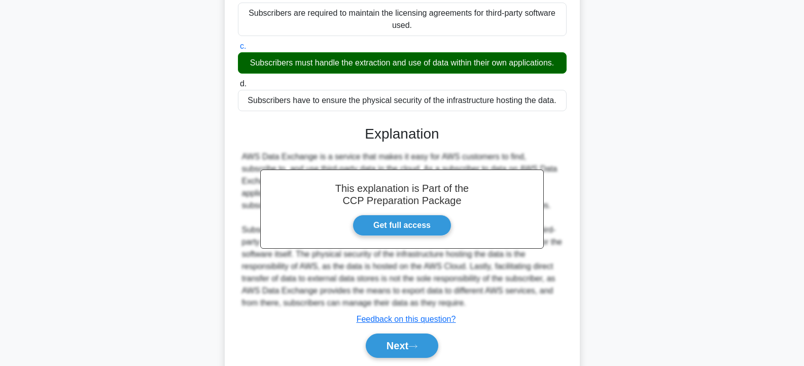
scroll to position [187, 0]
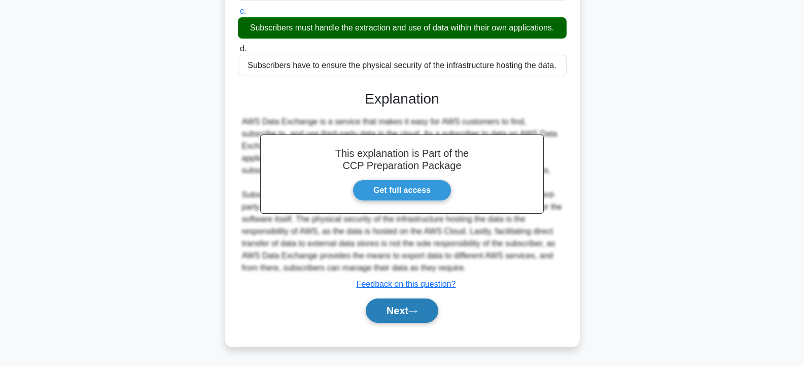
click at [390, 307] on button "Next" at bounding box center [402, 310] width 73 height 24
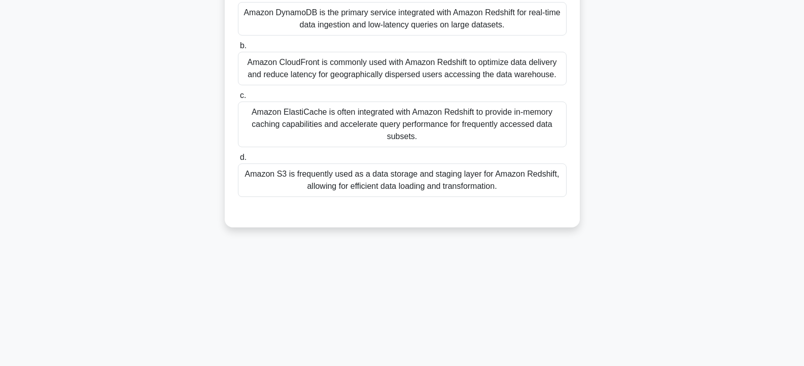
scroll to position [0, 0]
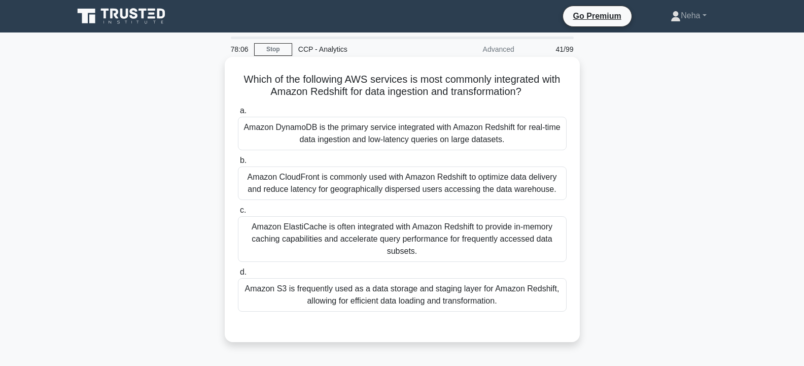
click at [352, 234] on div "Amazon ElastiCache is often integrated with Amazon Redshift to provide in-memor…" at bounding box center [402, 239] width 329 height 46
click at [238, 214] on input "c. Amazon ElastiCache is often integrated with Amazon Redshift to provide in-me…" at bounding box center [238, 210] width 0 height 7
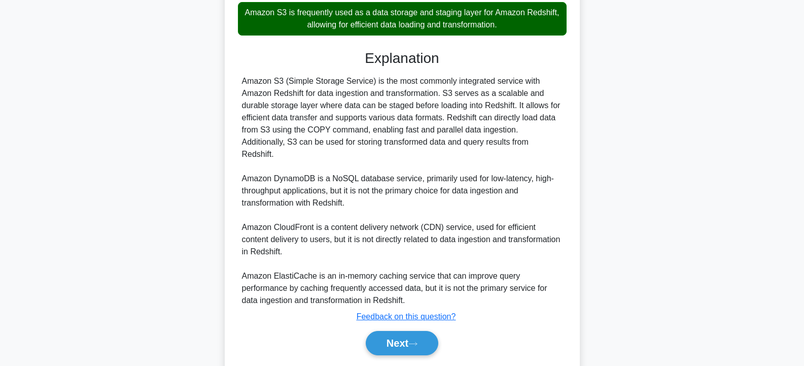
scroll to position [298, 0]
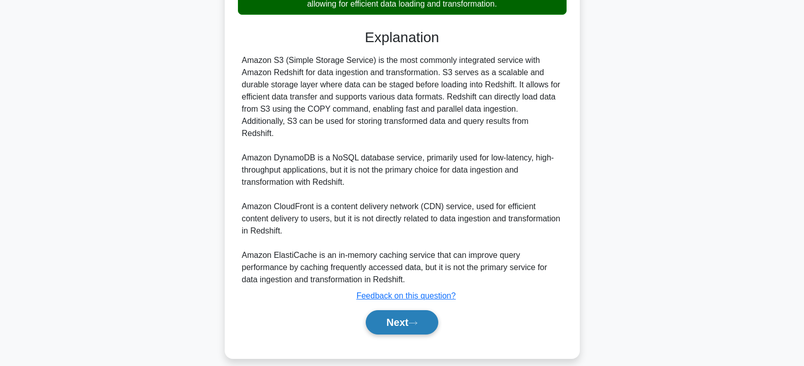
click at [404, 310] on button "Next" at bounding box center [402, 322] width 73 height 24
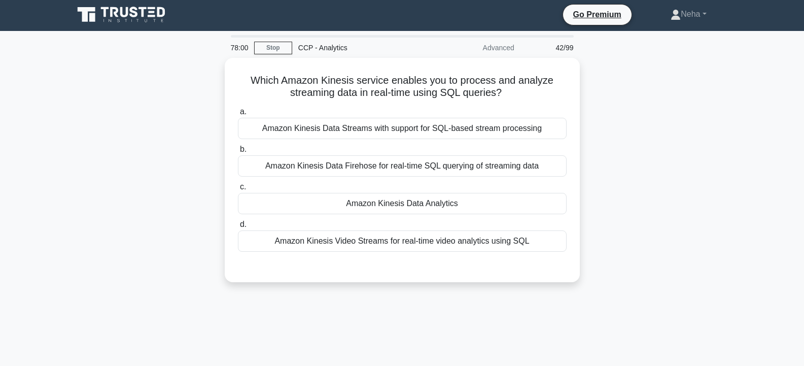
scroll to position [0, 0]
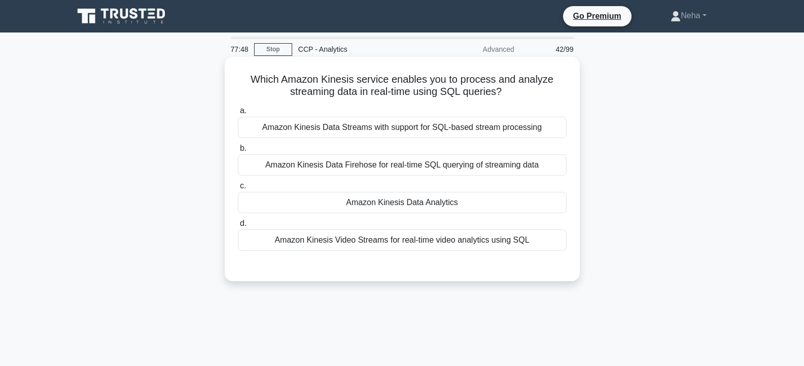
click at [422, 200] on div "Amazon Kinesis Data Analytics" at bounding box center [402, 202] width 329 height 21
click at [238, 189] on input "c. Amazon Kinesis Data Analytics" at bounding box center [238, 186] width 0 height 7
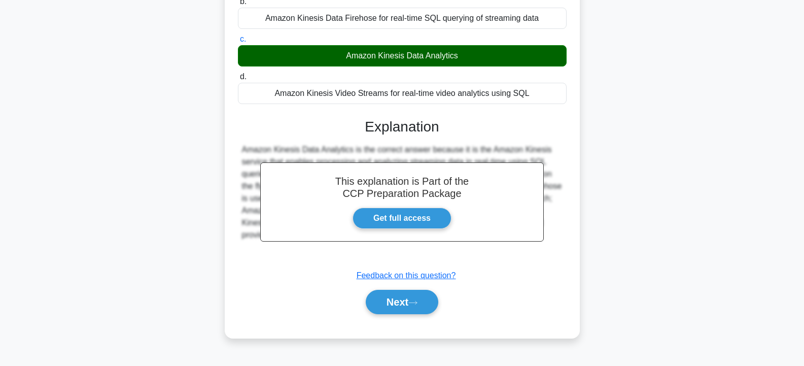
scroll to position [182, 0]
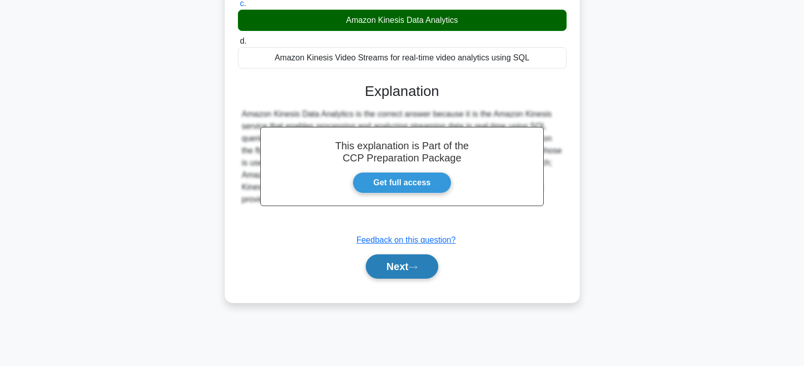
click at [398, 265] on button "Next" at bounding box center [402, 266] width 73 height 24
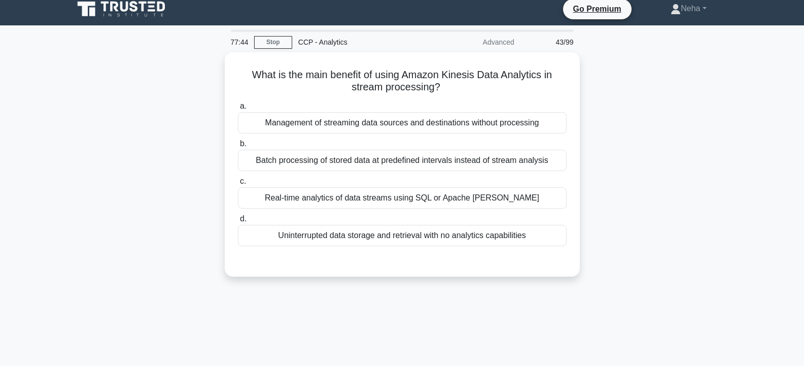
scroll to position [0, 0]
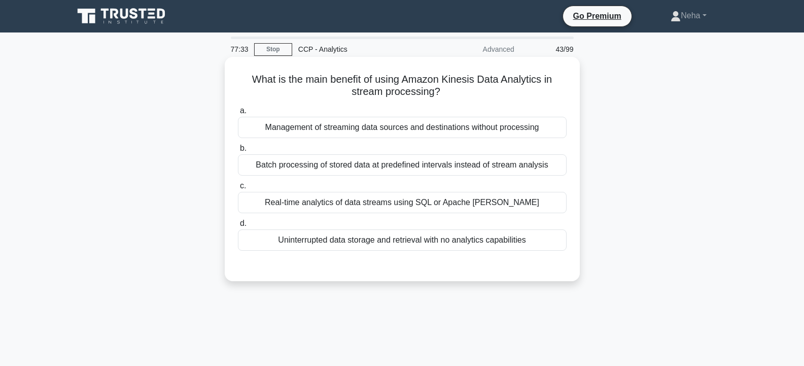
click at [317, 125] on div "Management of streaming data sources and destinations without processing" at bounding box center [402, 127] width 329 height 21
click at [238, 114] on input "a. Management of streaming data sources and destinations without processing" at bounding box center [238, 111] width 0 height 7
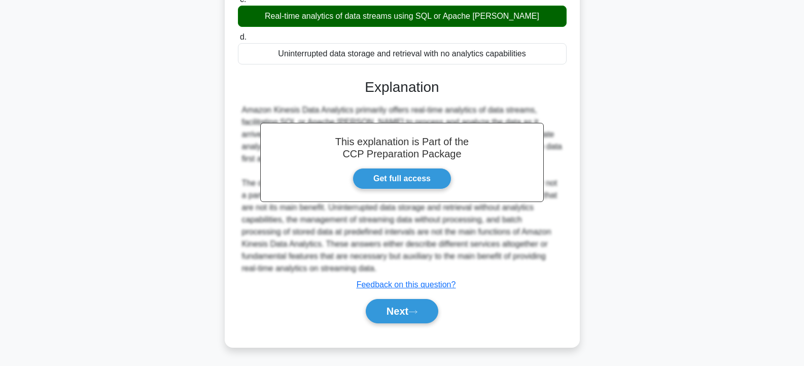
scroll to position [188, 0]
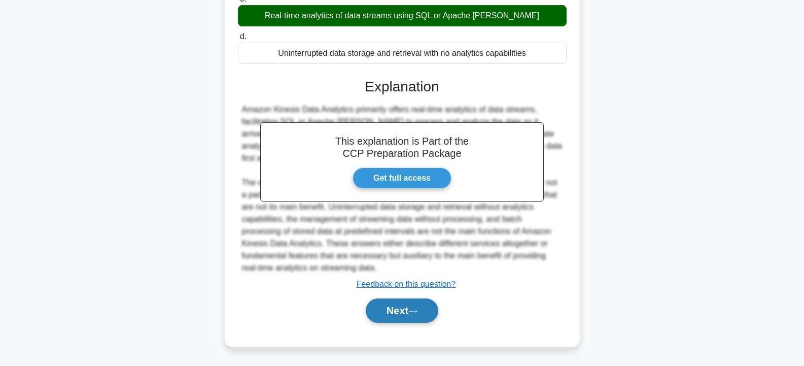
click at [384, 310] on button "Next" at bounding box center [402, 310] width 73 height 24
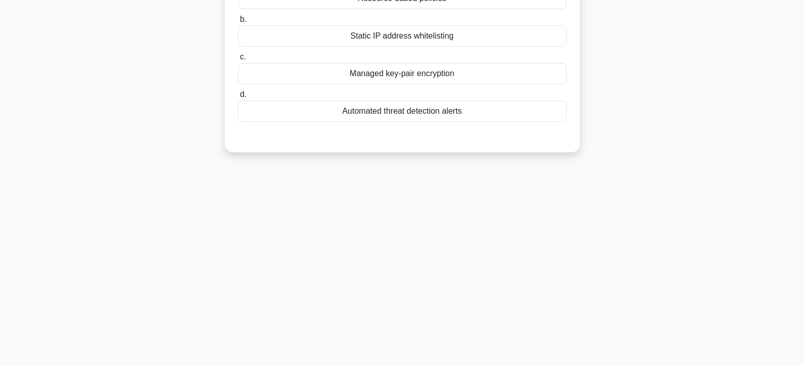
scroll to position [0, 0]
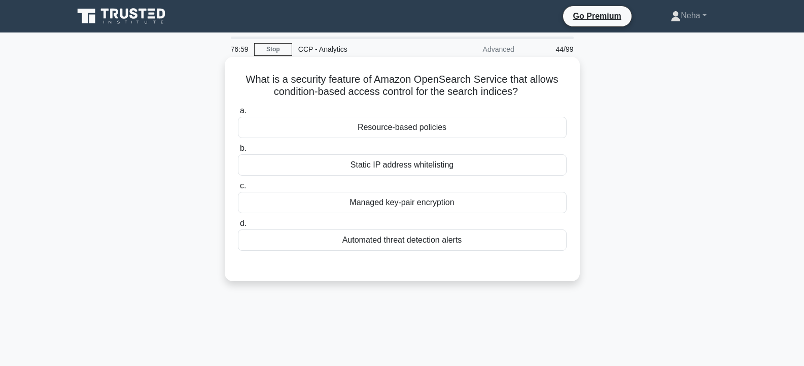
click at [419, 247] on div "Automated threat detection alerts" at bounding box center [402, 239] width 329 height 21
click at [238, 227] on input "d. Automated threat detection alerts" at bounding box center [238, 223] width 0 height 7
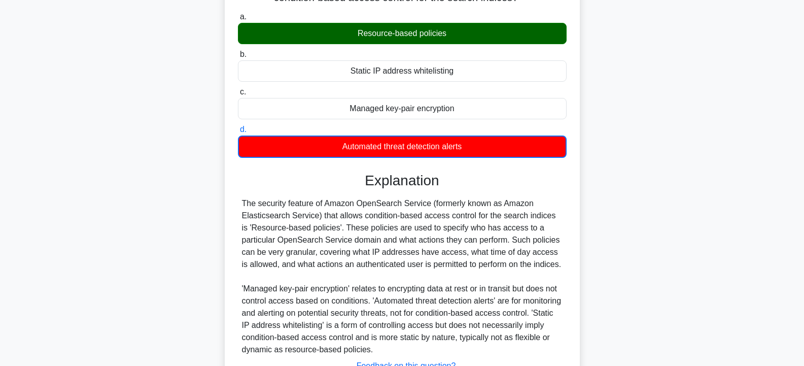
scroll to position [182, 0]
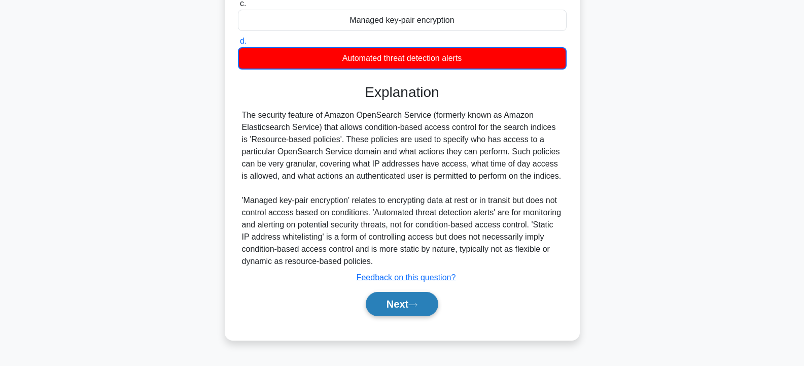
click at [392, 313] on button "Next" at bounding box center [402, 304] width 73 height 24
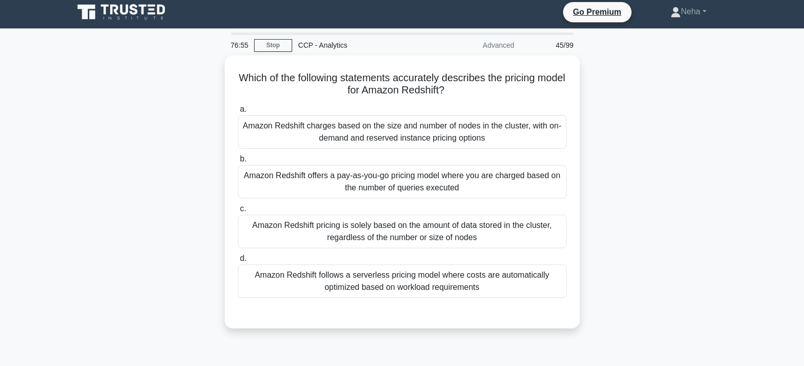
scroll to position [0, 0]
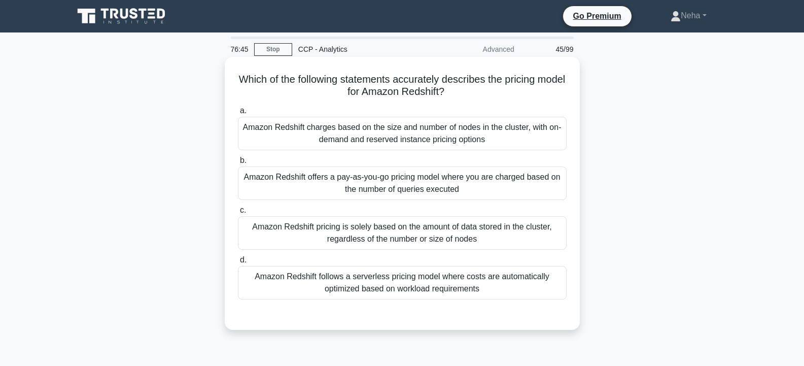
click at [372, 234] on div "Amazon Redshift pricing is solely based on the amount of data stored in the clu…" at bounding box center [402, 232] width 329 height 33
click at [238, 214] on input "c. Amazon Redshift pricing is solely based on the amount of data stored in the …" at bounding box center [238, 210] width 0 height 7
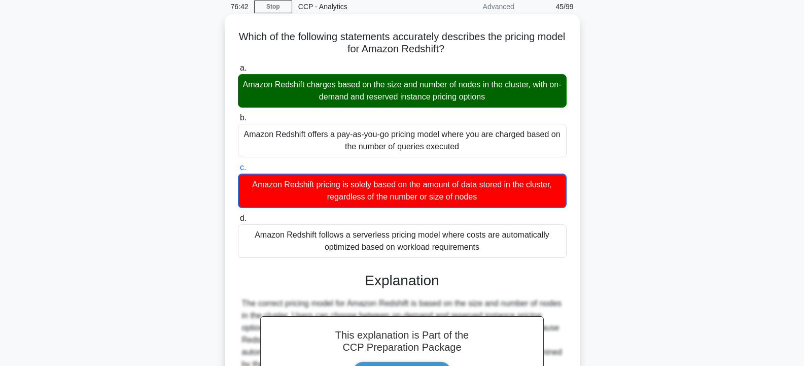
scroll to position [188, 0]
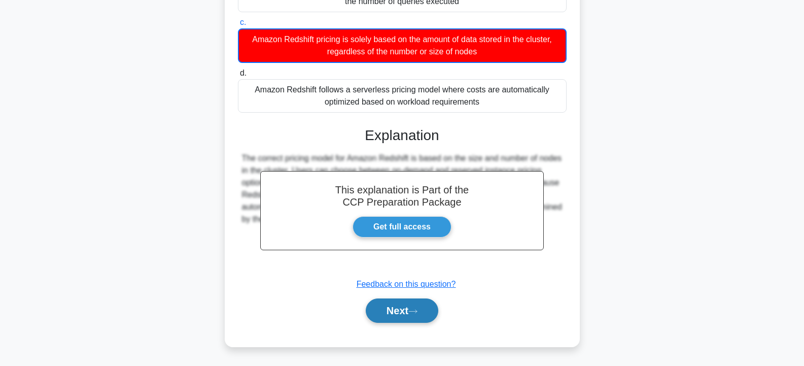
click at [402, 308] on button "Next" at bounding box center [402, 310] width 73 height 24
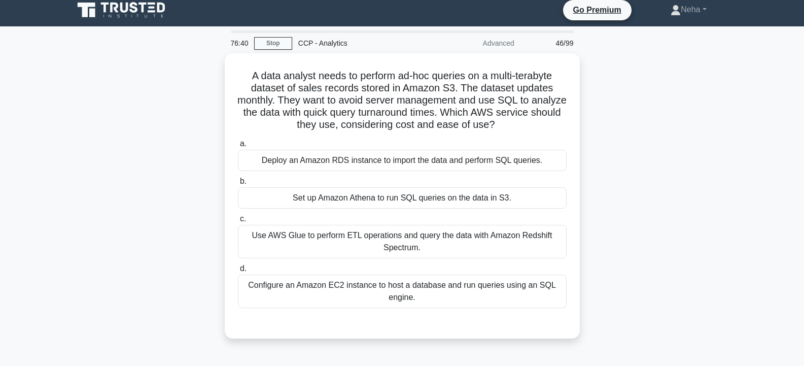
scroll to position [0, 0]
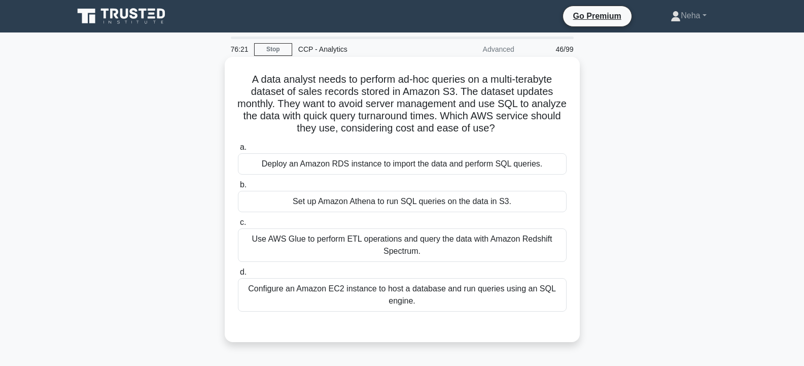
click at [426, 201] on div "Set up Amazon Athena to run SQL queries on the data in S3." at bounding box center [402, 201] width 329 height 21
click at [238, 188] on input "b. Set up Amazon Athena to run SQL queries on the data in S3." at bounding box center [238, 185] width 0 height 7
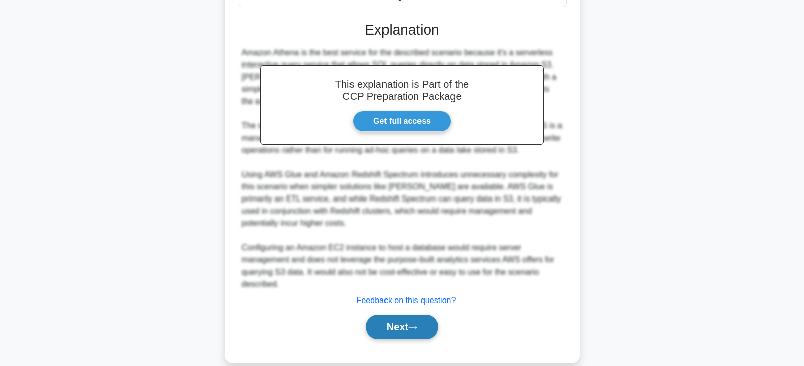
scroll to position [321, 0]
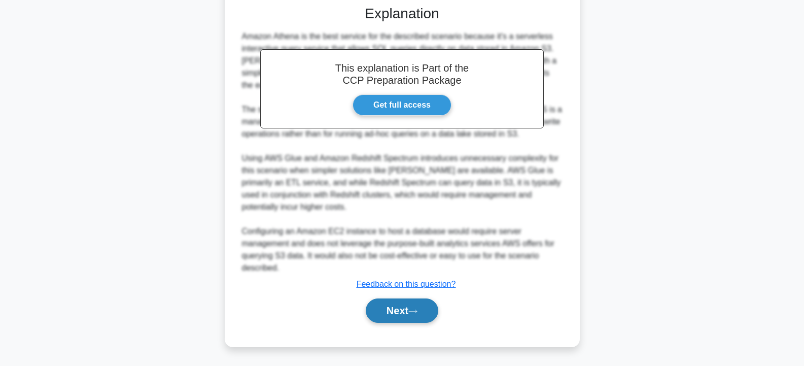
click at [398, 308] on button "Next" at bounding box center [402, 310] width 73 height 24
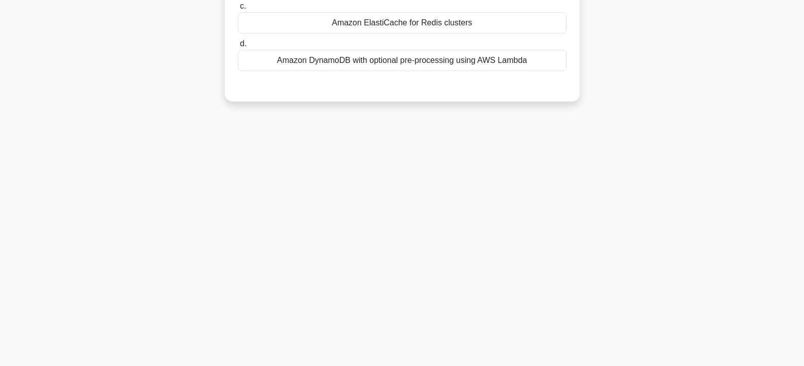
scroll to position [0, 0]
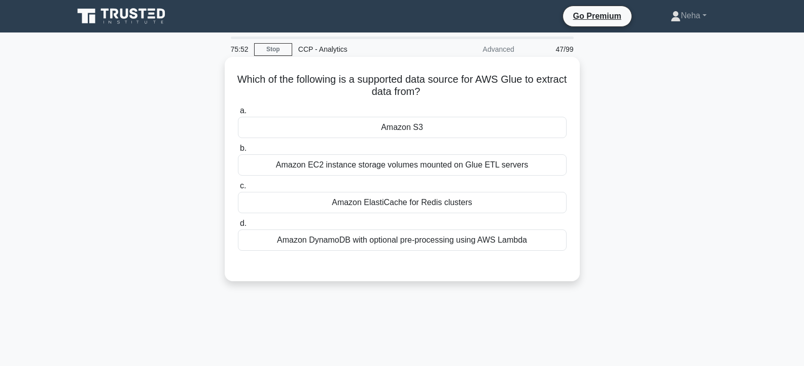
click at [376, 126] on div "Amazon S3" at bounding box center [402, 127] width 329 height 21
click at [238, 114] on input "a. Amazon S3" at bounding box center [238, 111] width 0 height 7
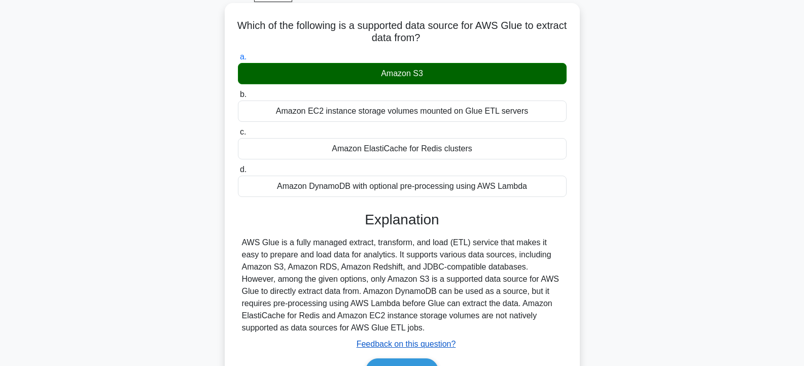
scroll to position [182, 0]
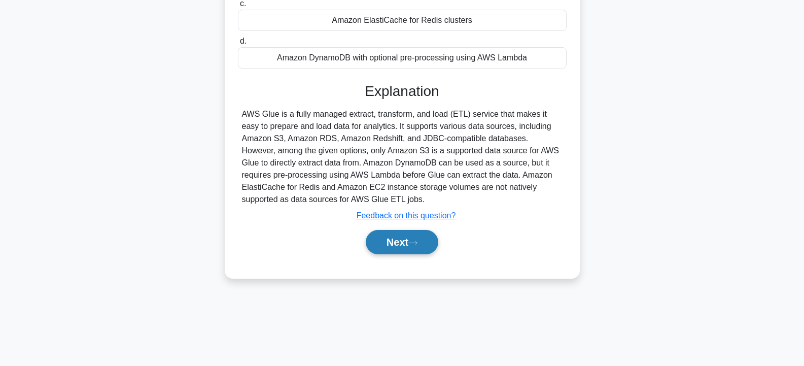
click at [407, 241] on button "Next" at bounding box center [402, 242] width 73 height 24
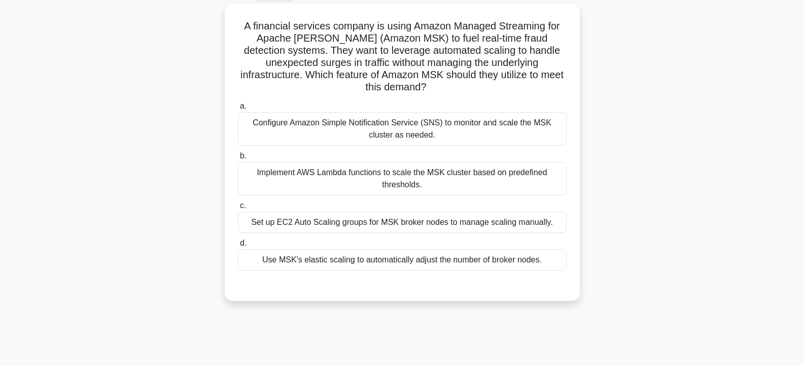
scroll to position [30, 0]
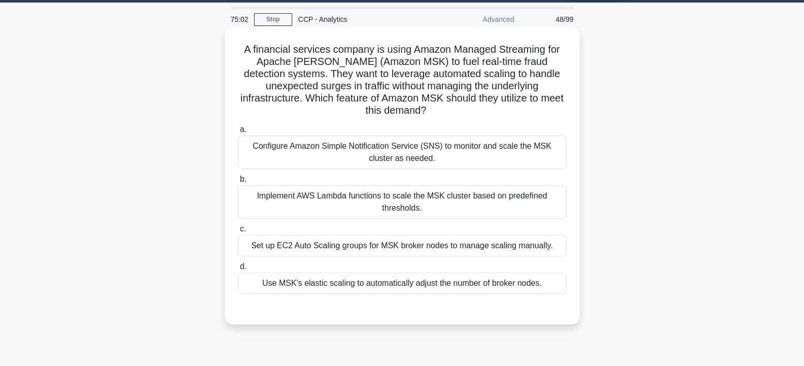
click at [372, 194] on div "Implement AWS Lambda functions to scale the MSK cluster based on predefined thr…" at bounding box center [402, 201] width 329 height 33
click at [238, 183] on input "b. Implement AWS Lambda functions to scale the MSK cluster based on predefined …" at bounding box center [238, 179] width 0 height 7
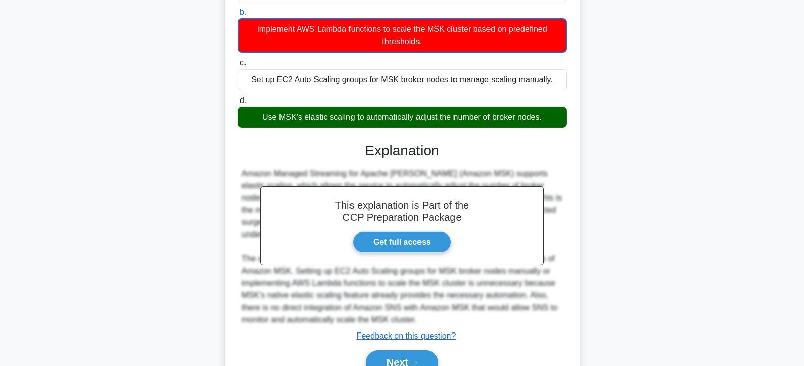
scroll to position [225, 0]
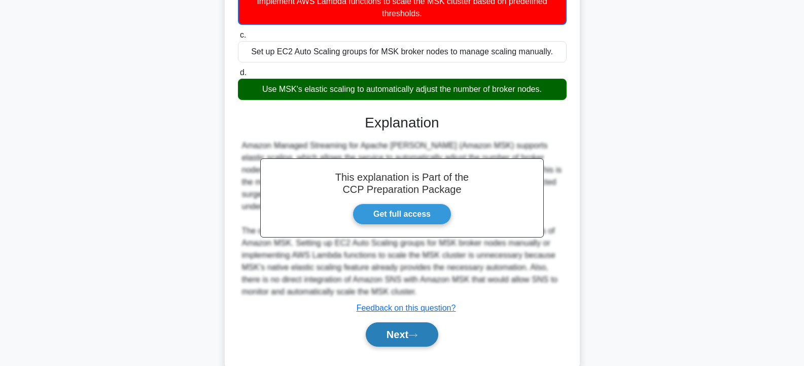
click at [409, 322] on button "Next" at bounding box center [402, 334] width 73 height 24
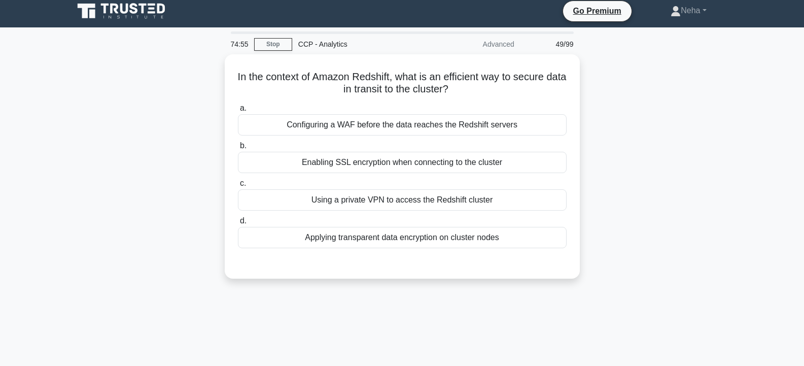
scroll to position [0, 0]
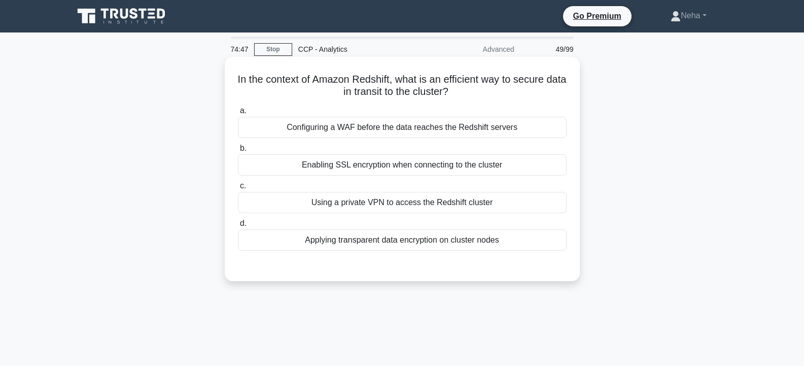
click at [353, 166] on div "Enabling SSL encryption when connecting to the cluster" at bounding box center [402, 164] width 329 height 21
click at [238, 152] on input "b. Enabling SSL encryption when connecting to the cluster" at bounding box center [238, 148] width 0 height 7
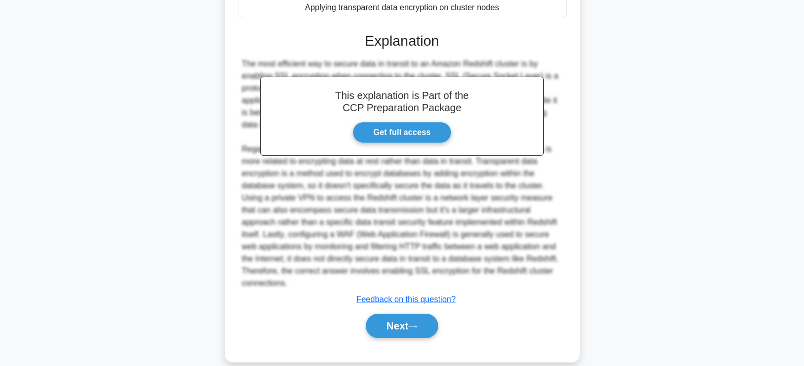
scroll to position [248, 0]
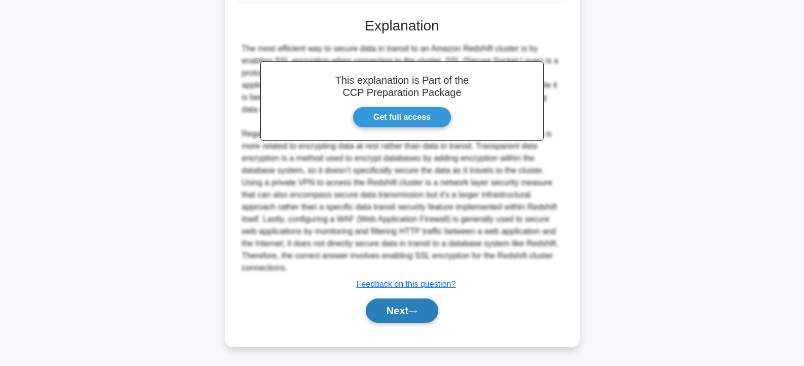
click at [406, 309] on button "Next" at bounding box center [402, 310] width 73 height 24
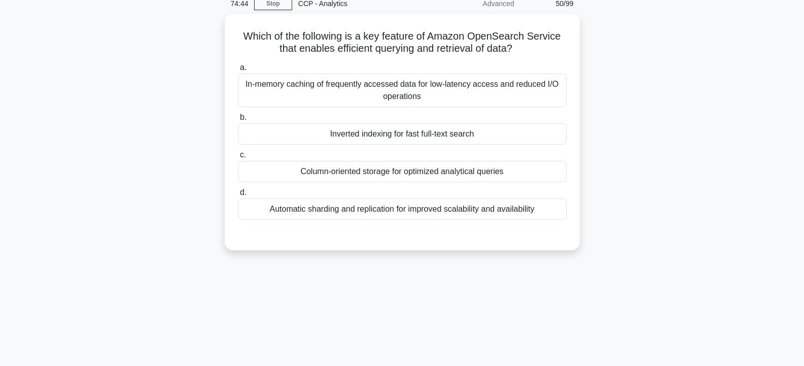
scroll to position [30, 0]
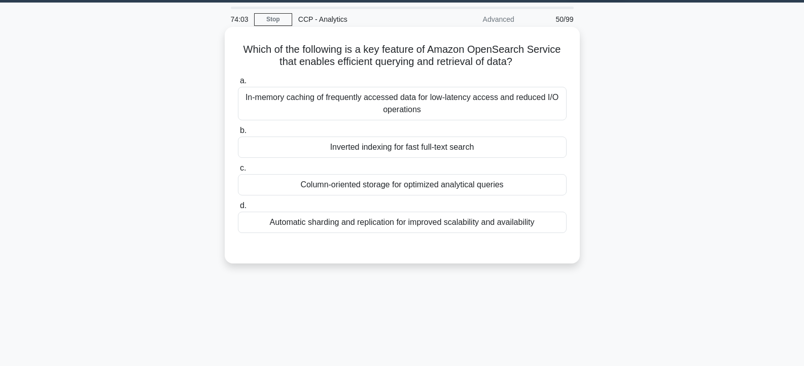
click at [378, 148] on div "Inverted indexing for fast full-text search" at bounding box center [402, 146] width 329 height 21
click at [238, 134] on input "b. Inverted indexing for fast full-text search" at bounding box center [238, 130] width 0 height 7
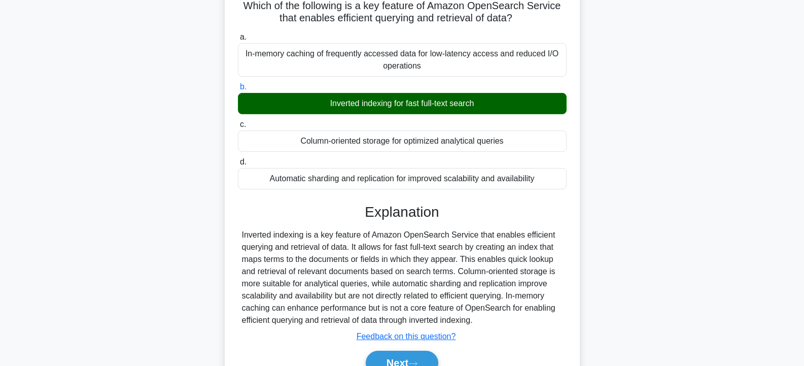
scroll to position [182, 0]
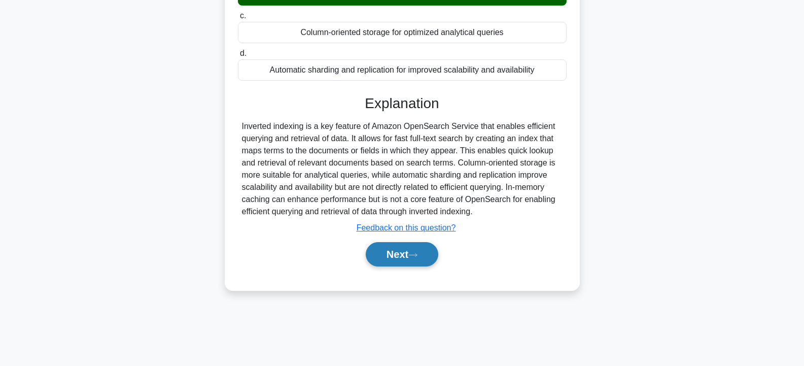
click at [416, 248] on button "Next" at bounding box center [402, 254] width 73 height 24
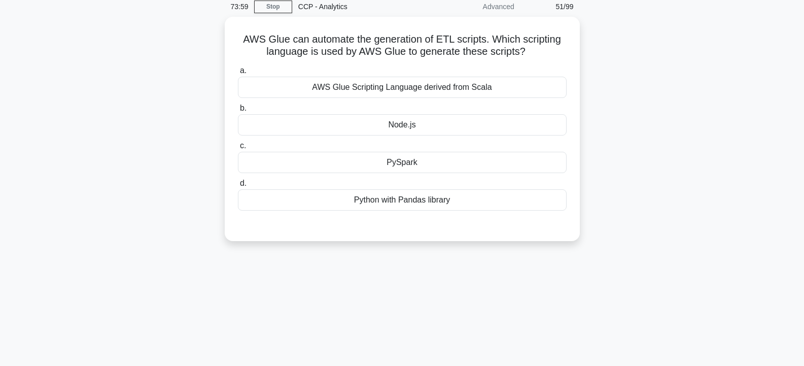
scroll to position [30, 0]
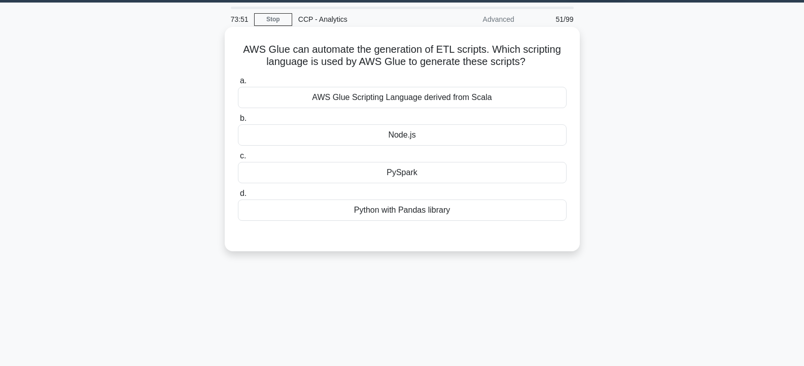
click at [445, 98] on div "AWS Glue Scripting Language derived from Scala" at bounding box center [402, 97] width 329 height 21
click at [238, 84] on input "a. AWS Glue Scripting Language derived from Scala" at bounding box center [238, 81] width 0 height 7
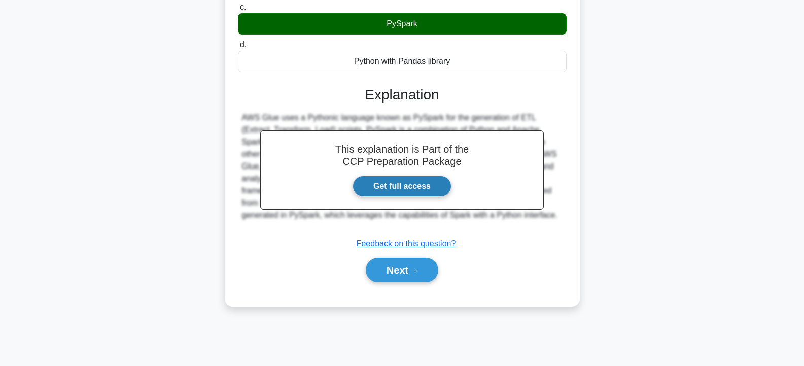
scroll to position [182, 0]
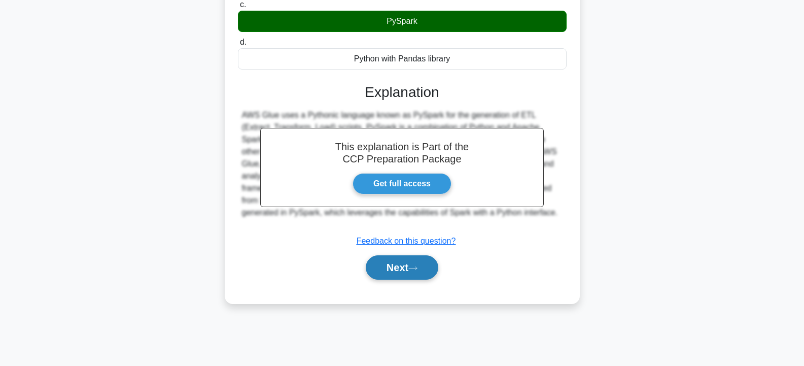
click at [389, 268] on button "Next" at bounding box center [402, 267] width 73 height 24
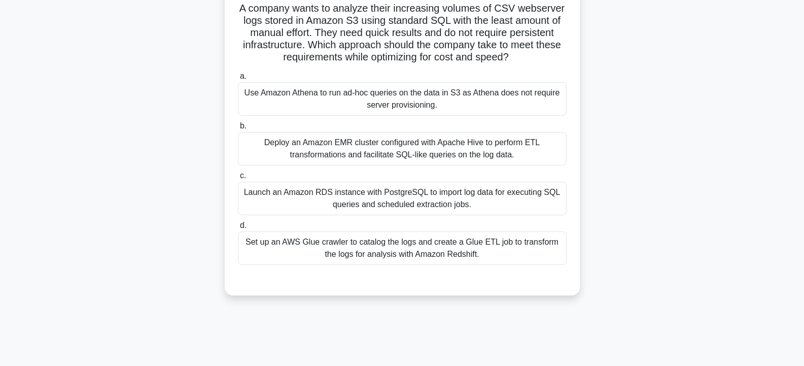
scroll to position [30, 0]
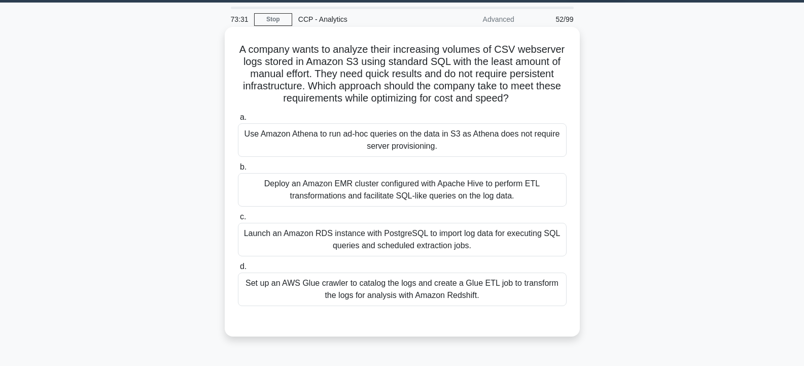
click at [331, 249] on div "Launch an Amazon RDS instance with PostgreSQL to import log data for executing …" at bounding box center [402, 239] width 329 height 33
click at [238, 220] on input "c. Launch an Amazon RDS instance with PostgreSQL to import log data for executi…" at bounding box center [238, 217] width 0 height 7
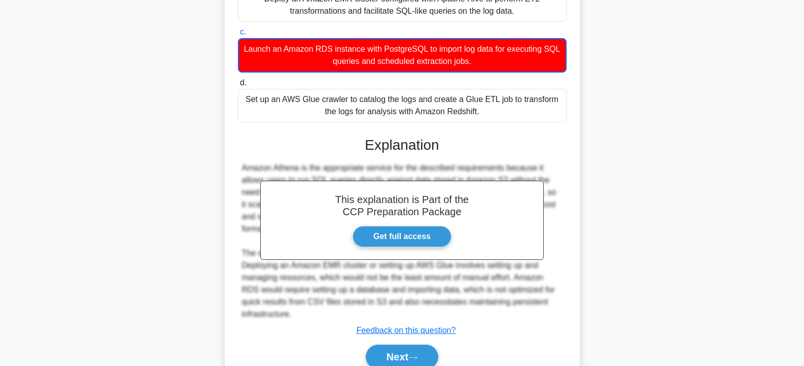
scroll to position [249, 0]
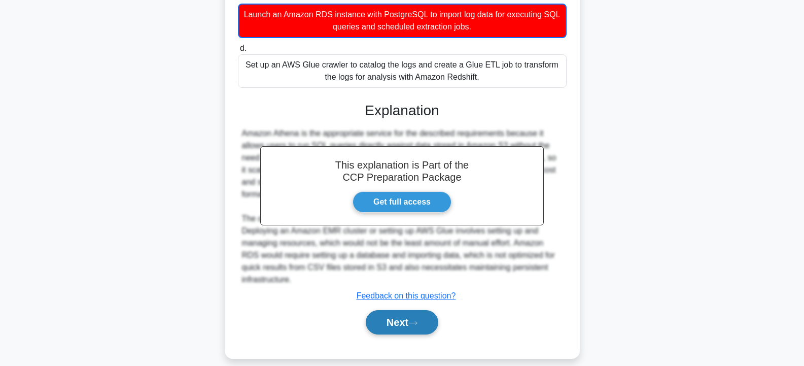
click at [386, 313] on button "Next" at bounding box center [402, 322] width 73 height 24
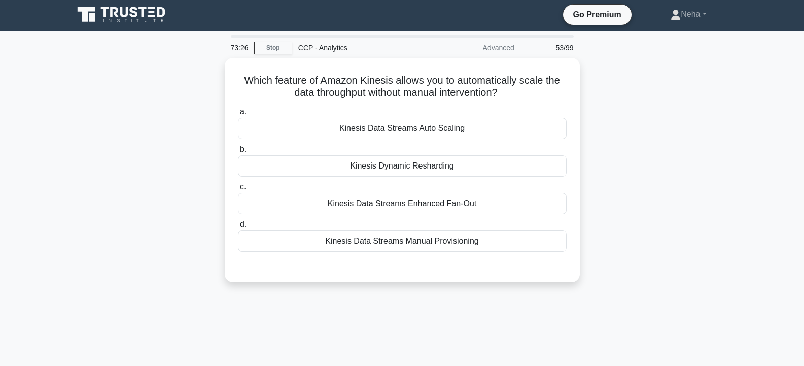
scroll to position [0, 0]
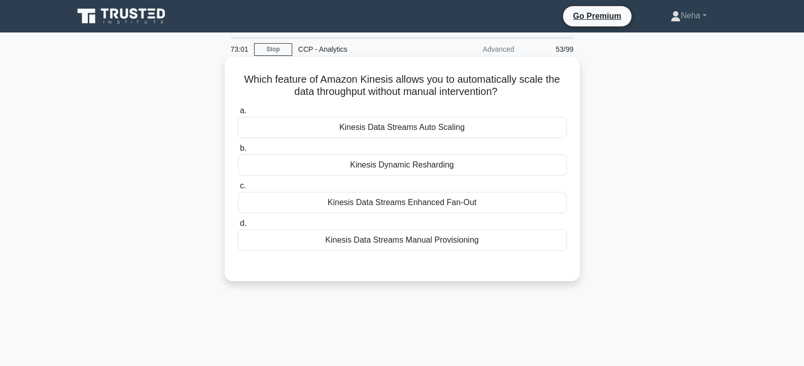
click at [415, 237] on div "Kinesis Data Streams Manual Provisioning" at bounding box center [402, 239] width 329 height 21
click at [238, 227] on input "d. Kinesis Data Streams Manual Provisioning" at bounding box center [238, 223] width 0 height 7
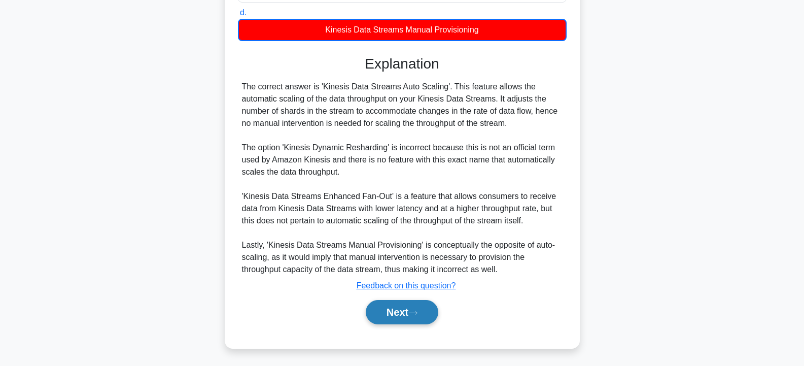
scroll to position [212, 0]
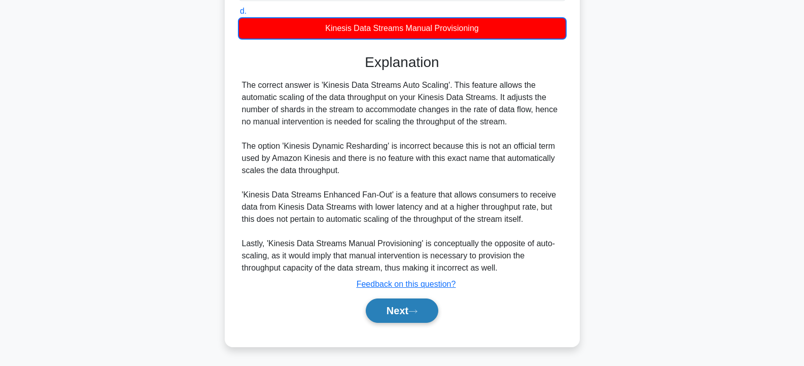
click at [404, 305] on button "Next" at bounding box center [402, 310] width 73 height 24
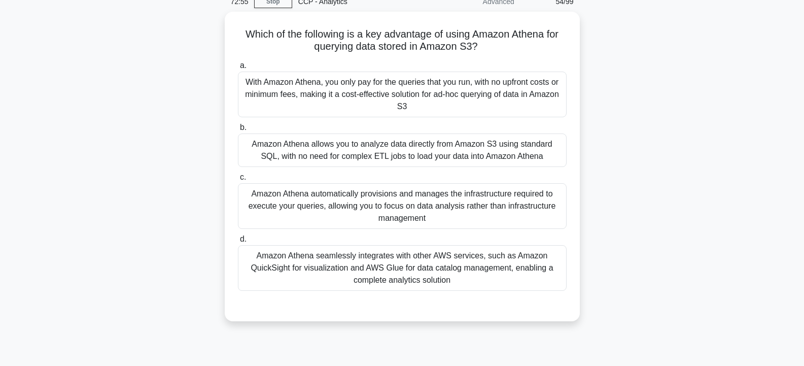
scroll to position [0, 0]
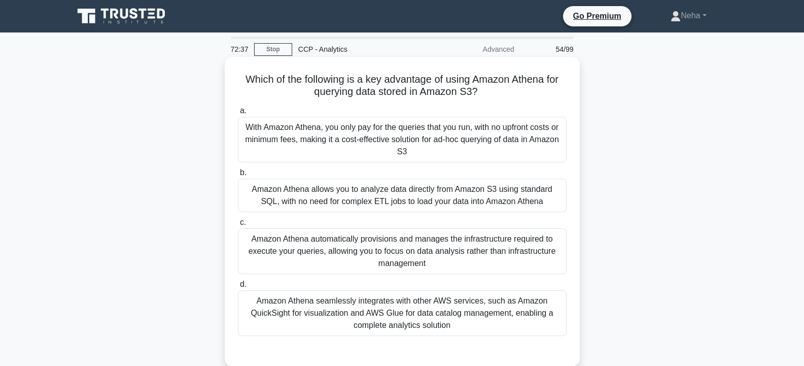
click at [335, 139] on div "With Amazon Athena, you only pay for the queries that you run, with no upfront …" at bounding box center [402, 140] width 329 height 46
click at [238, 114] on input "a. With Amazon Athena, you only pay for the queries that you run, with no upfro…" at bounding box center [238, 111] width 0 height 7
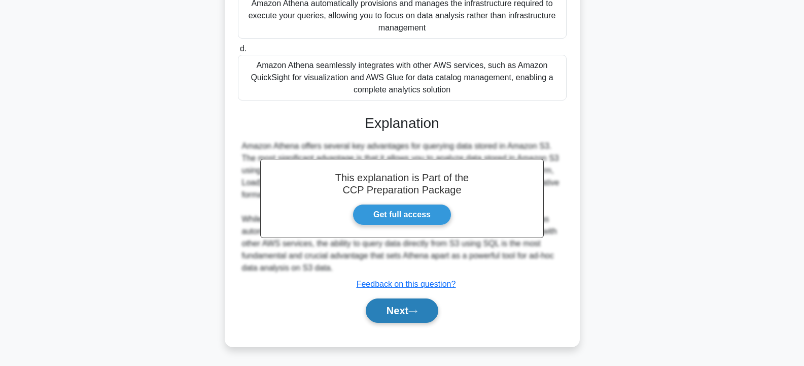
click at [402, 306] on button "Next" at bounding box center [402, 310] width 73 height 24
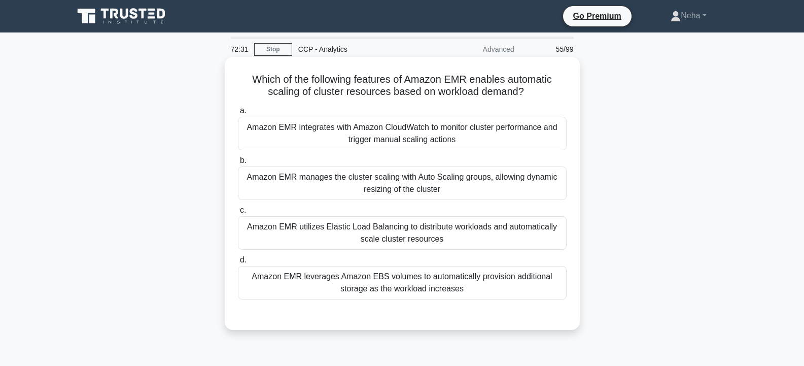
scroll to position [51, 0]
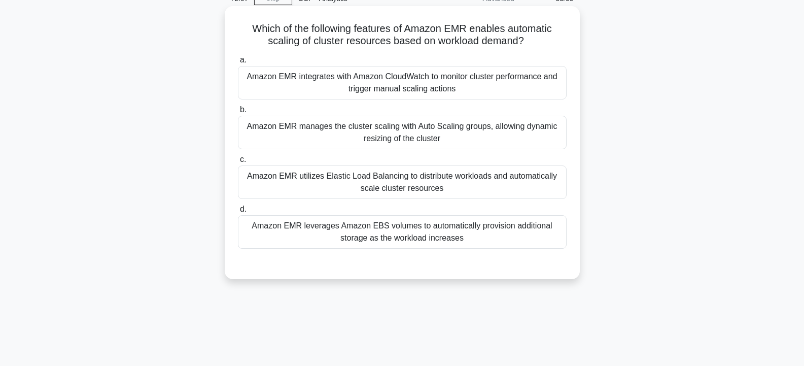
click at [381, 236] on div "Amazon EMR leverages Amazon EBS volumes to automatically provision additional s…" at bounding box center [402, 231] width 329 height 33
click at [238, 212] on input "d. Amazon EMR leverages Amazon EBS volumes to automatically provision additiona…" at bounding box center [238, 209] width 0 height 7
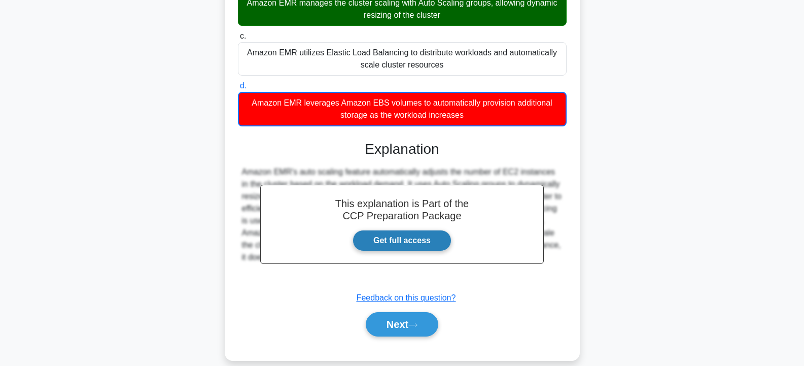
scroll to position [188, 0]
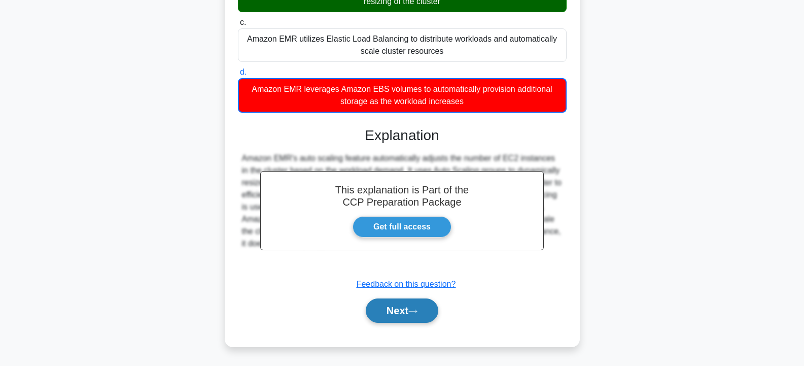
click at [395, 312] on button "Next" at bounding box center [402, 310] width 73 height 24
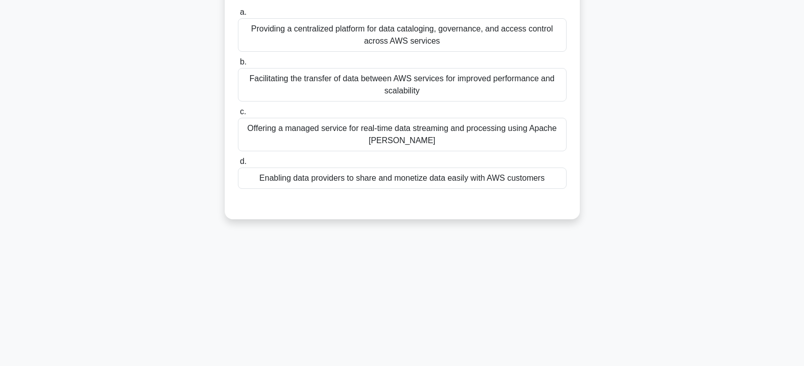
scroll to position [0, 0]
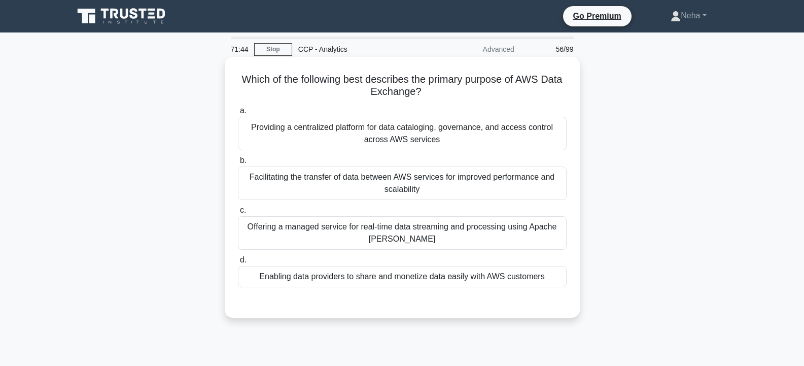
click at [375, 241] on div "Offering a managed service for real-time data streaming and processing using Ap…" at bounding box center [402, 232] width 329 height 33
click at [238, 214] on input "c. Offering a managed service for real-time data streaming and processing using…" at bounding box center [238, 210] width 0 height 7
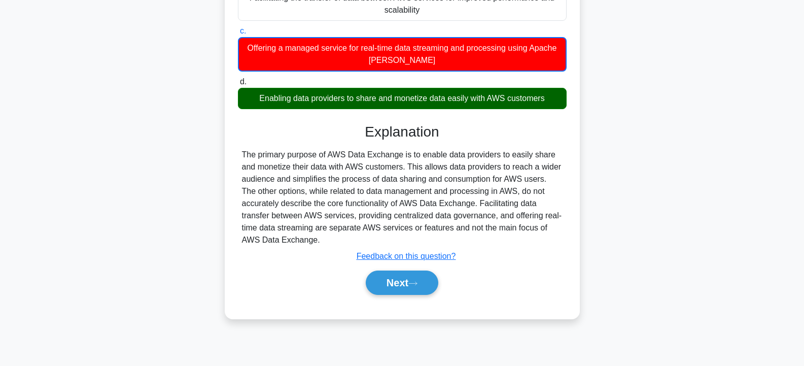
scroll to position [182, 0]
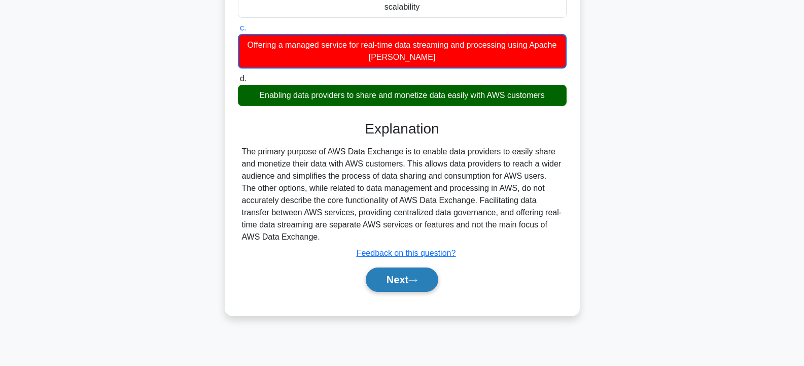
click at [392, 283] on button "Next" at bounding box center [402, 279] width 73 height 24
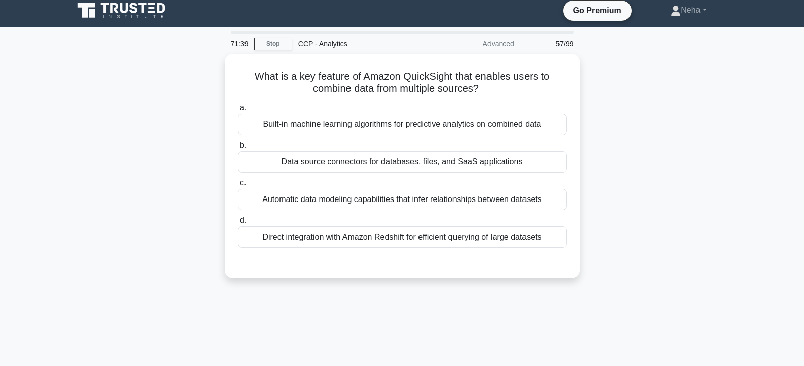
scroll to position [0, 0]
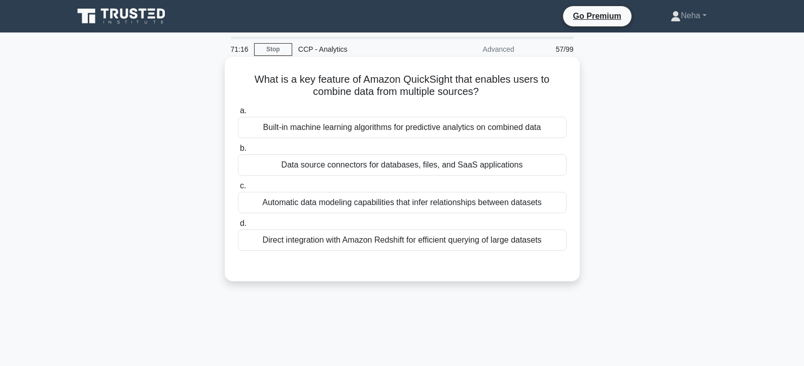
click at [355, 163] on div "Data source connectors for databases, files, and SaaS applications" at bounding box center [402, 164] width 329 height 21
click at [238, 152] on input "b. Data source connectors for databases, files, and SaaS applications" at bounding box center [238, 148] width 0 height 7
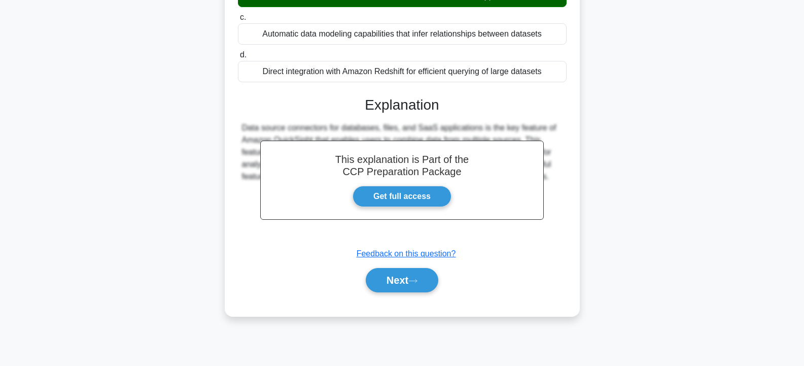
scroll to position [182, 0]
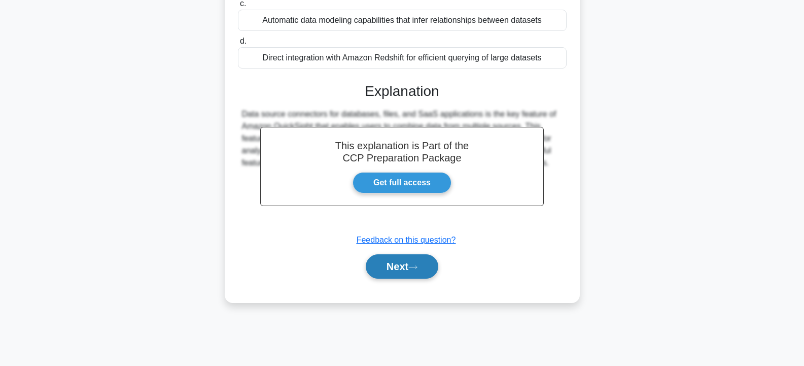
click at [394, 263] on button "Next" at bounding box center [402, 266] width 73 height 24
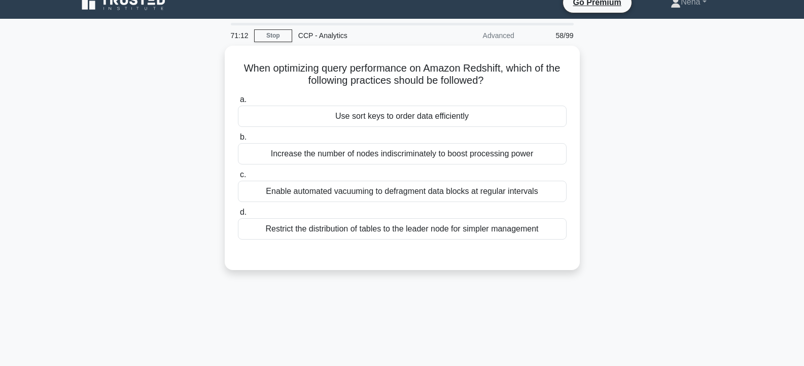
scroll to position [0, 0]
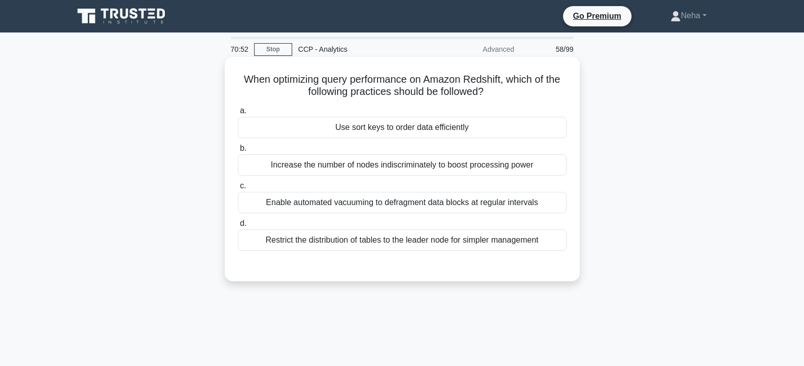
click at [308, 203] on div "Enable automated vacuuming to defragment data blocks at regular intervals" at bounding box center [402, 202] width 329 height 21
click at [238, 189] on input "c. Enable automated vacuuming to defragment data blocks at regular intervals" at bounding box center [238, 186] width 0 height 7
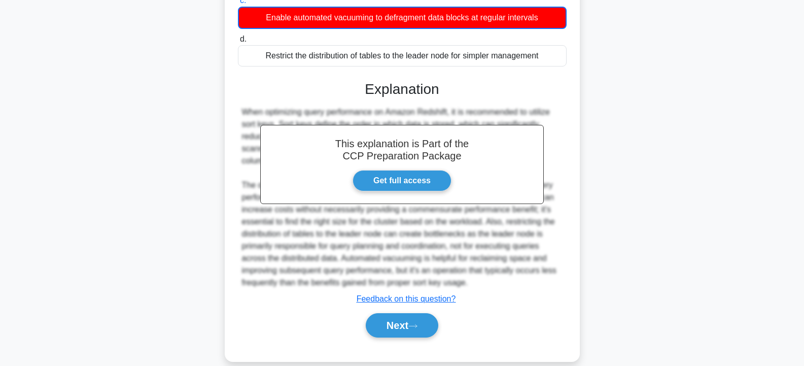
scroll to position [200, 0]
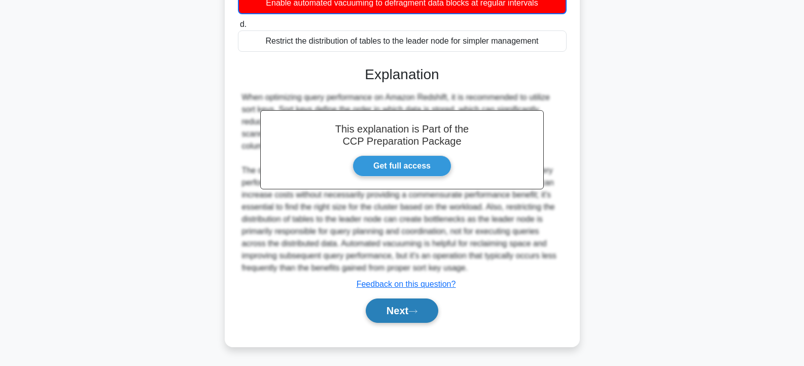
click at [384, 303] on button "Next" at bounding box center [402, 310] width 73 height 24
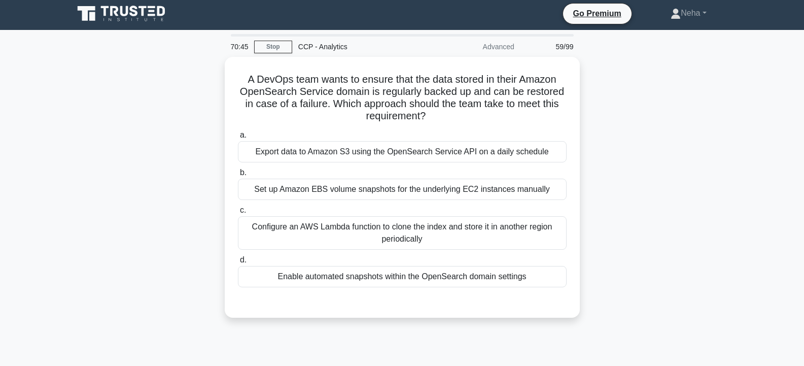
scroll to position [0, 0]
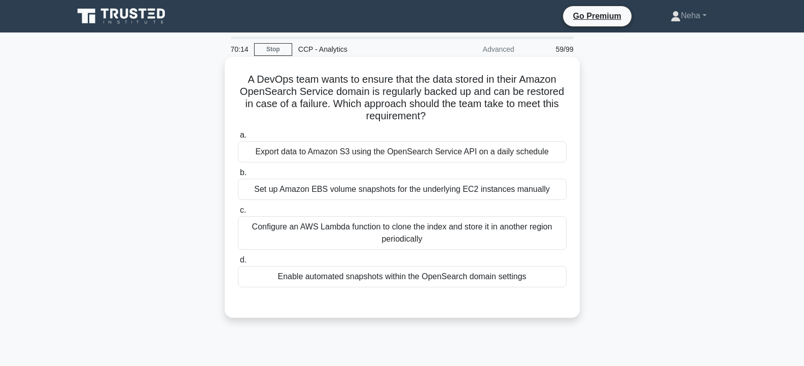
click at [346, 155] on div "Export data to Amazon S3 using the OpenSearch Service API on a daily schedule" at bounding box center [402, 151] width 329 height 21
click at [238, 138] on input "a. Export data to Amazon S3 using the OpenSearch Service API on a daily schedule" at bounding box center [238, 135] width 0 height 7
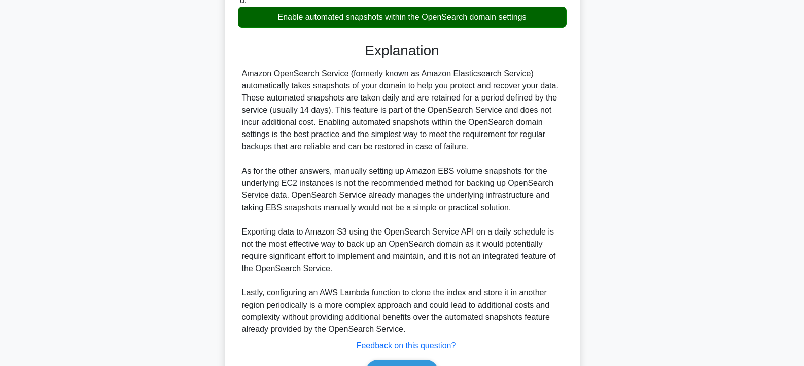
scroll to position [322, 0]
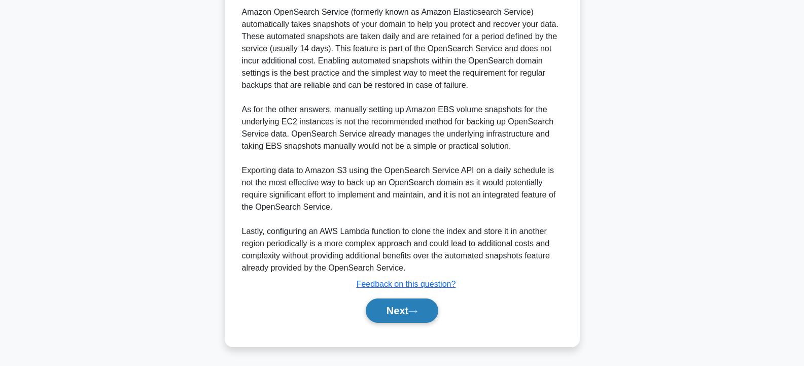
click at [392, 304] on button "Next" at bounding box center [402, 310] width 73 height 24
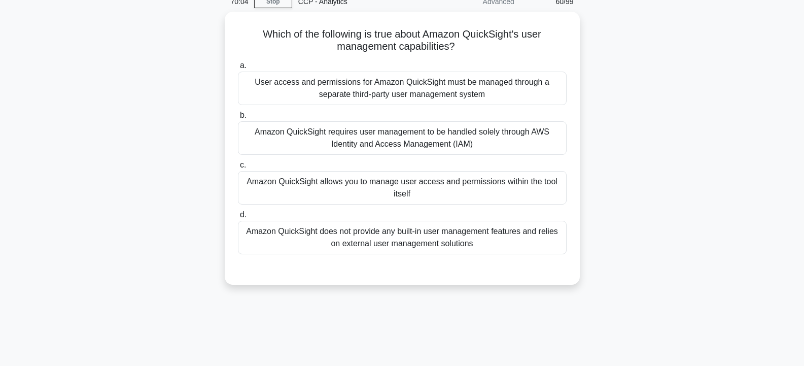
scroll to position [30, 0]
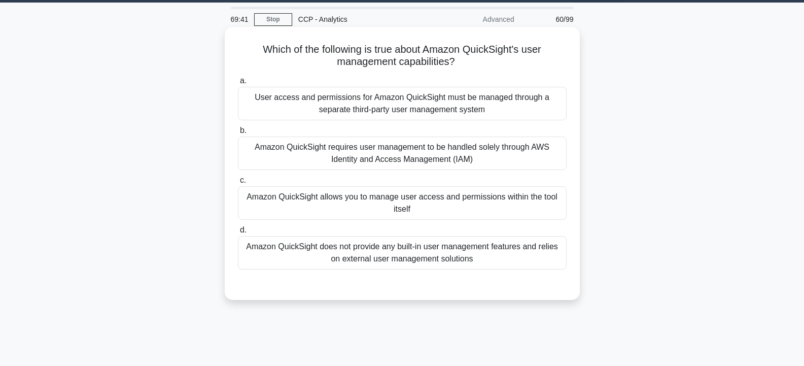
click at [403, 157] on div "Amazon QuickSight requires user management to be handled solely through AWS Ide…" at bounding box center [402, 152] width 329 height 33
click at [238, 134] on input "b. Amazon QuickSight requires user management to be handled solely through AWS …" at bounding box center [238, 130] width 0 height 7
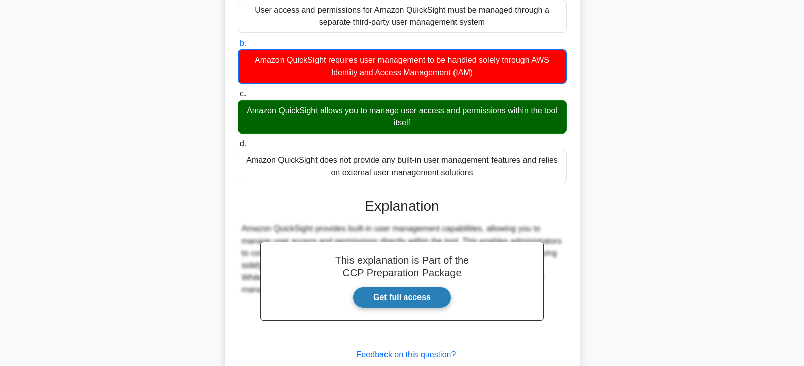
scroll to position [188, 0]
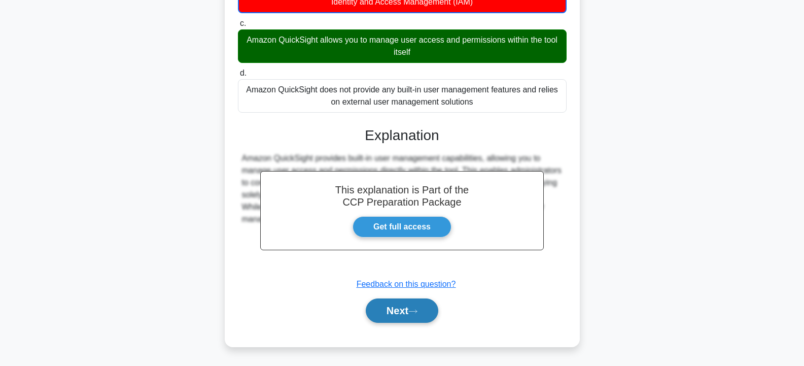
click at [389, 300] on button "Next" at bounding box center [402, 310] width 73 height 24
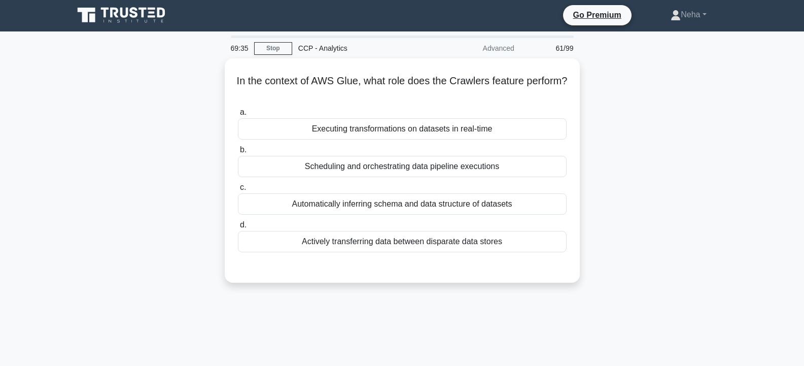
scroll to position [0, 0]
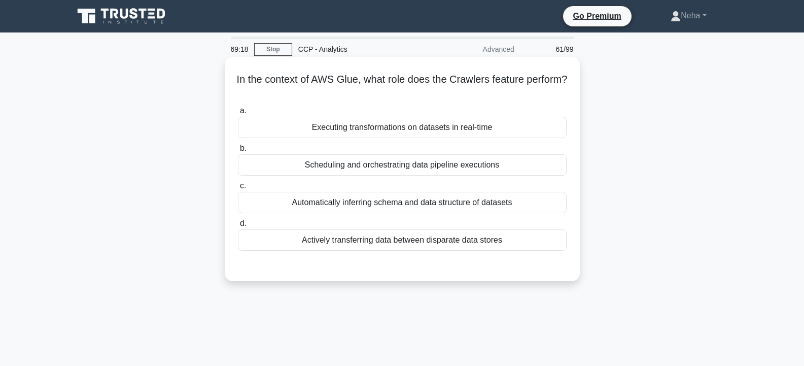
click at [354, 159] on div "Scheduling and orchestrating data pipeline executions" at bounding box center [402, 164] width 329 height 21
click at [238, 152] on input "b. Scheduling and orchestrating data pipeline executions" at bounding box center [238, 148] width 0 height 7
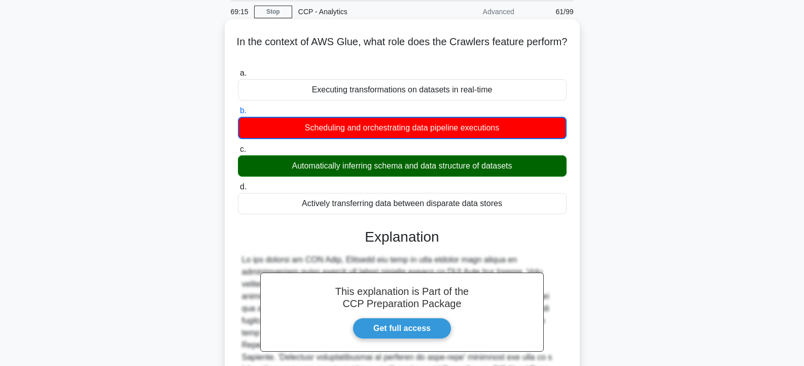
scroll to position [188, 0]
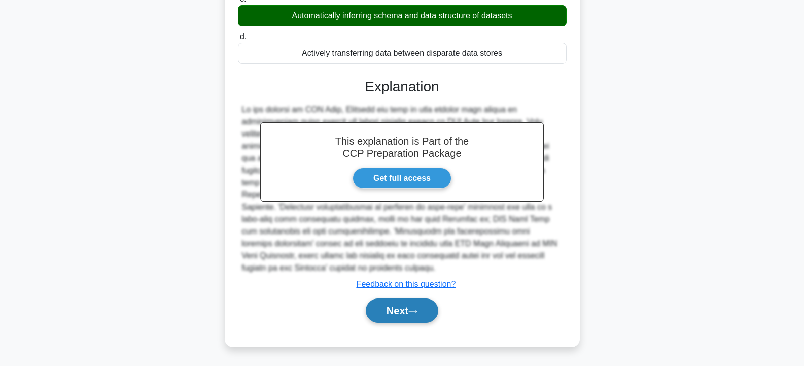
click at [413, 310] on icon at bounding box center [412, 311] width 9 height 6
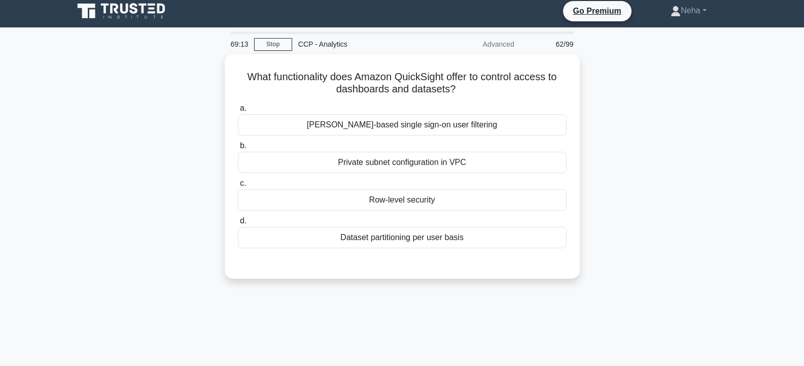
scroll to position [0, 0]
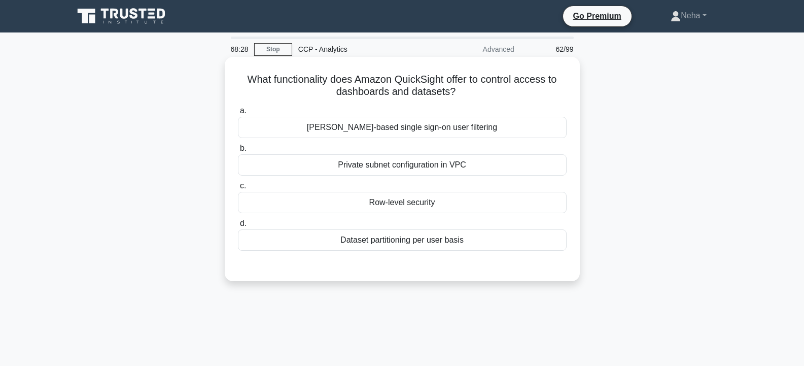
click at [394, 161] on div "Private subnet configuration in VPC" at bounding box center [402, 164] width 329 height 21
click at [238, 152] on input "b. Private subnet configuration in VPC" at bounding box center [238, 148] width 0 height 7
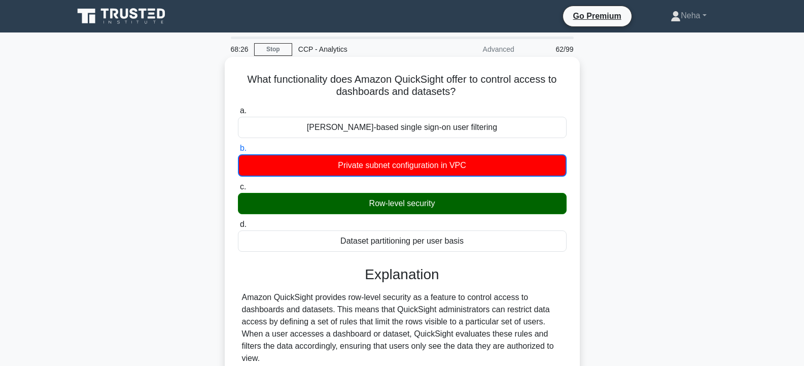
scroll to position [200, 0]
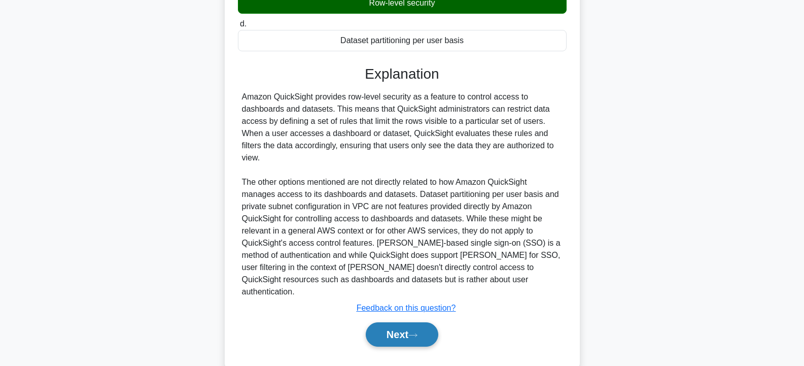
click at [417, 322] on button "Next" at bounding box center [402, 334] width 73 height 24
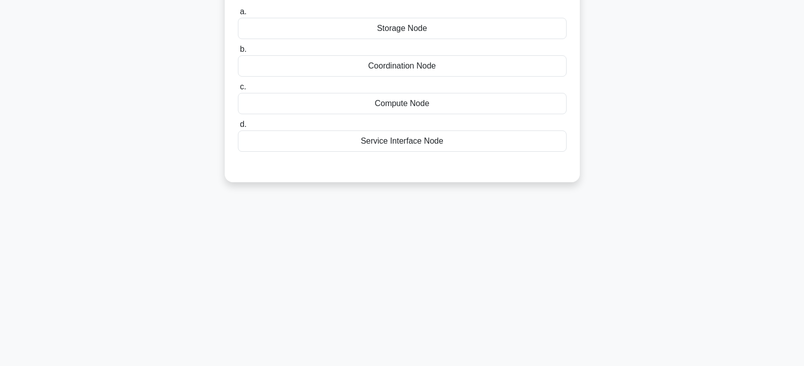
scroll to position [0, 0]
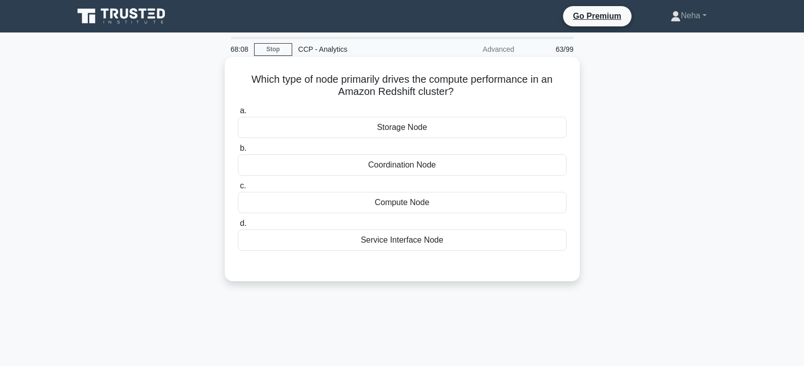
click at [407, 128] on div "Storage Node" at bounding box center [402, 127] width 329 height 21
click at [238, 114] on input "a. Storage Node" at bounding box center [238, 111] width 0 height 7
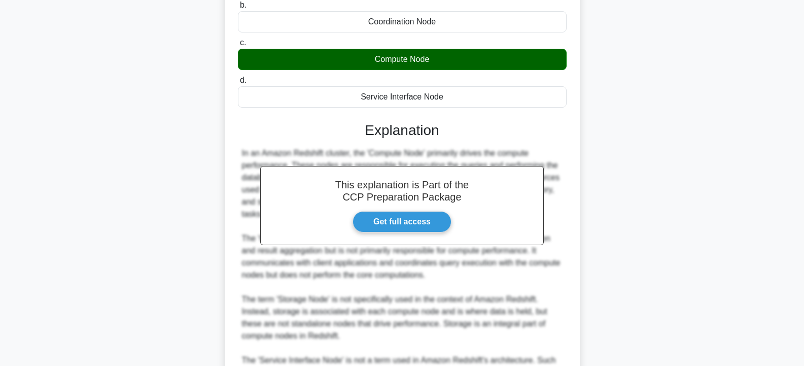
scroll to position [249, 0]
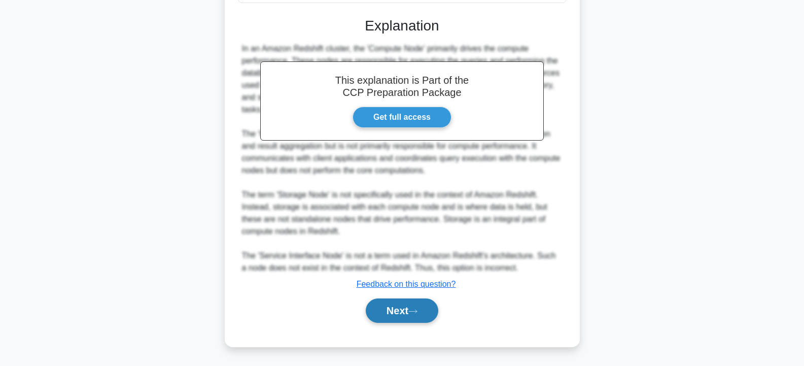
click at [413, 306] on button "Next" at bounding box center [402, 310] width 73 height 24
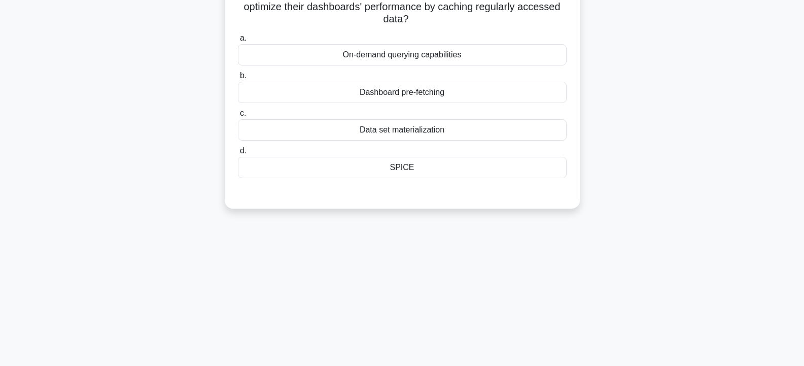
scroll to position [0, 0]
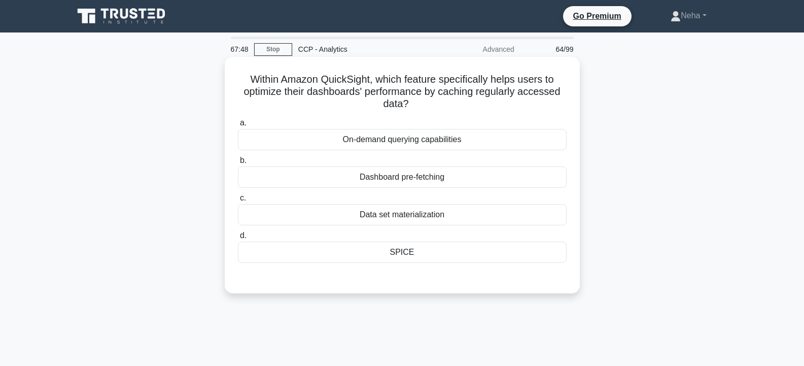
click at [399, 179] on div "Dashboard pre-fetching" at bounding box center [402, 176] width 329 height 21
click at [238, 164] on input "b. Dashboard pre-fetching" at bounding box center [238, 160] width 0 height 7
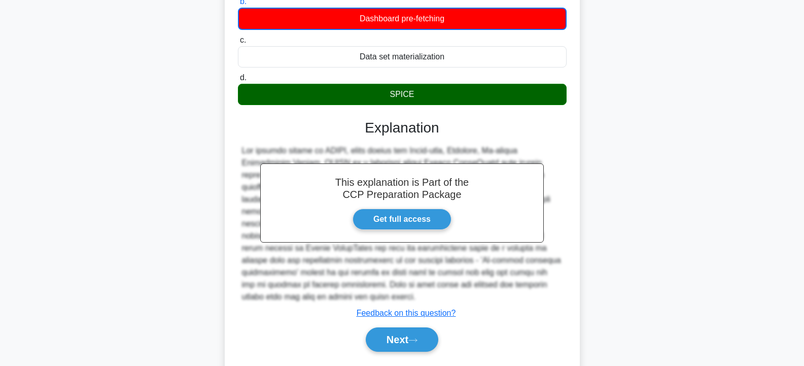
scroll to position [182, 0]
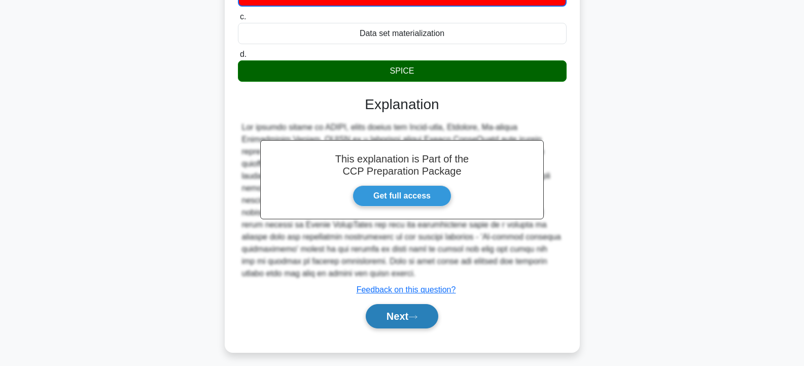
click at [387, 305] on button "Next" at bounding box center [402, 316] width 73 height 24
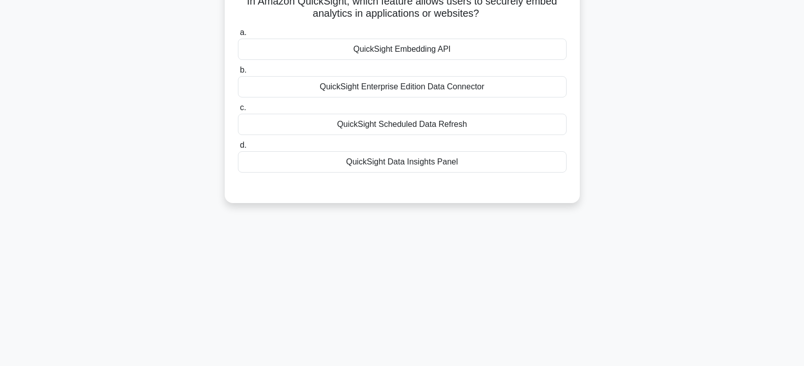
scroll to position [30, 0]
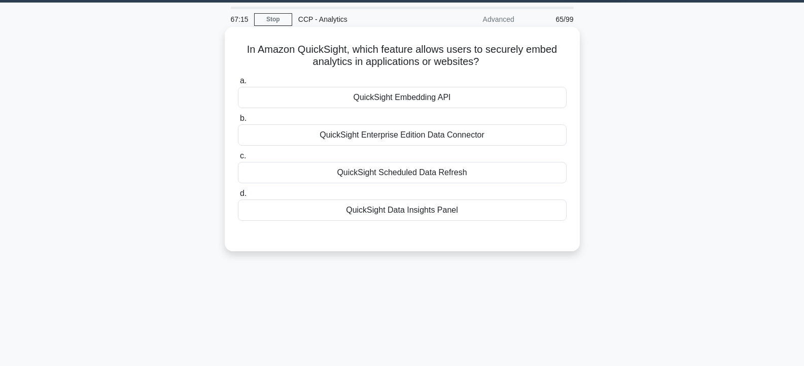
click at [406, 211] on div "QuickSight Data Insights Panel" at bounding box center [402, 209] width 329 height 21
click at [238, 197] on input "d. QuickSight Data Insights Panel" at bounding box center [238, 193] width 0 height 7
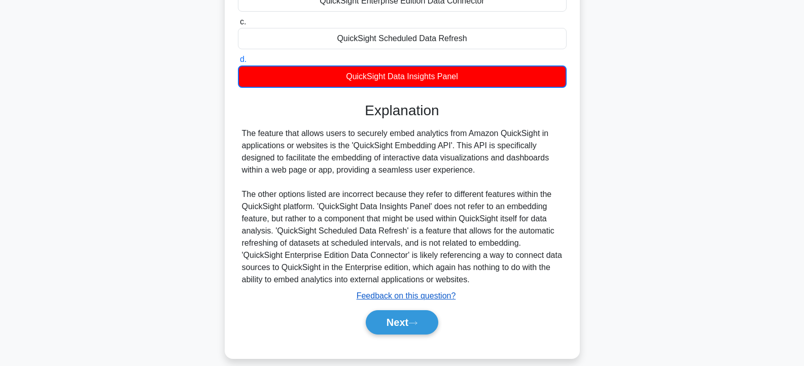
scroll to position [182, 0]
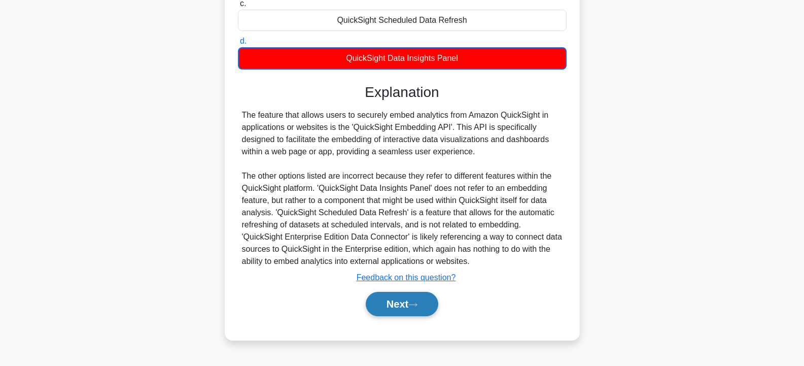
click at [390, 300] on button "Next" at bounding box center [402, 304] width 73 height 24
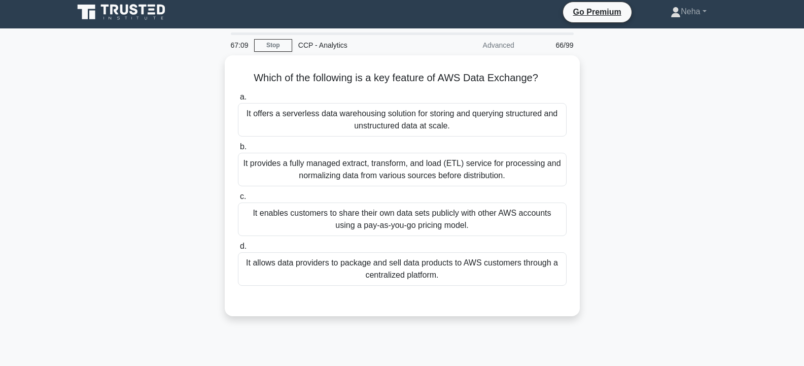
scroll to position [0, 0]
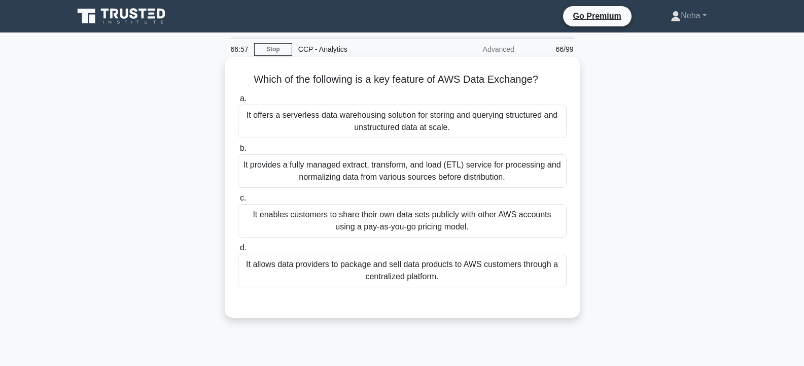
click at [351, 220] on div "It enables customers to share their own data sets publicly with other AWS accou…" at bounding box center [402, 220] width 329 height 33
click at [238, 201] on input "c. It enables customers to share their own data sets publicly with other AWS ac…" at bounding box center [238, 198] width 0 height 7
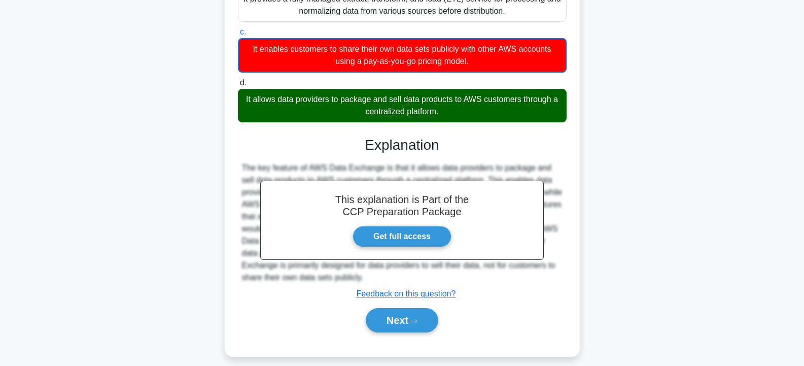
scroll to position [182, 0]
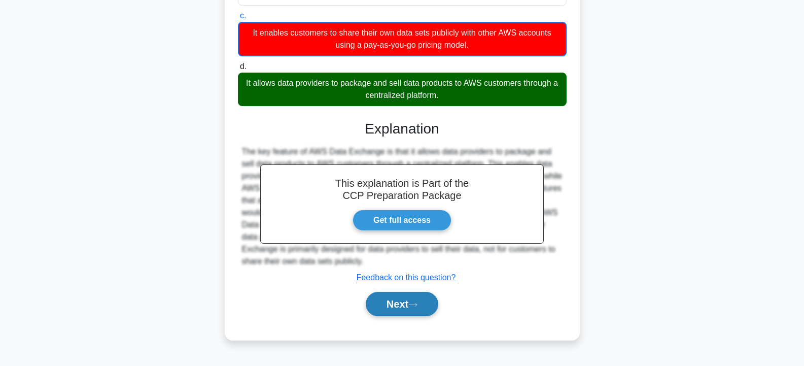
click at [388, 300] on button "Next" at bounding box center [402, 304] width 73 height 24
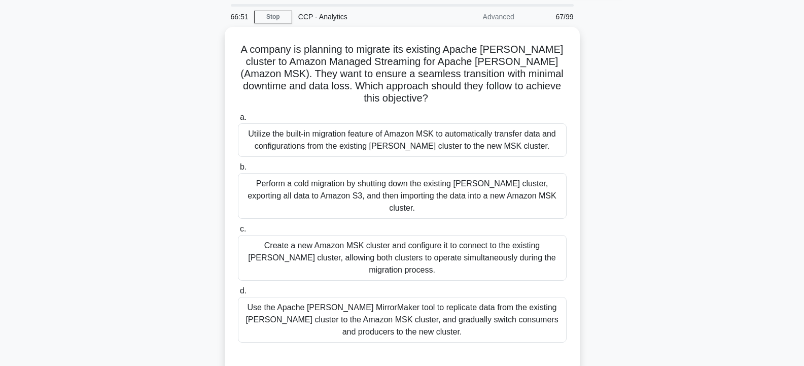
scroll to position [51, 0]
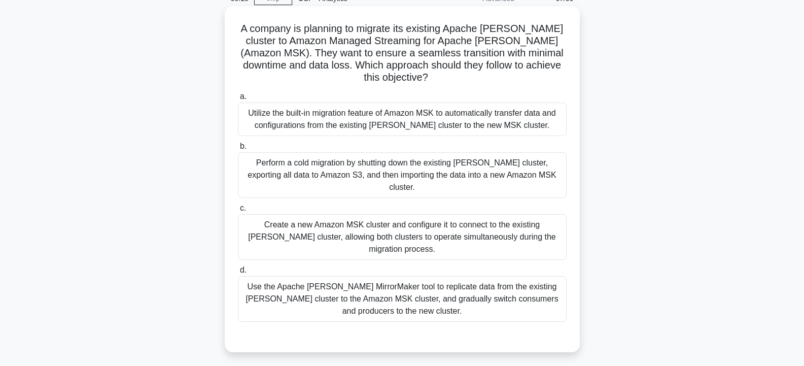
click at [315, 276] on div "Use the Apache Kafka MirrorMaker tool to replicate data from the existing Kafka…" at bounding box center [402, 299] width 329 height 46
click at [238, 267] on input "d. Use the Apache Kafka MirrorMaker tool to replicate data from the existing Ka…" at bounding box center [238, 270] width 0 height 7
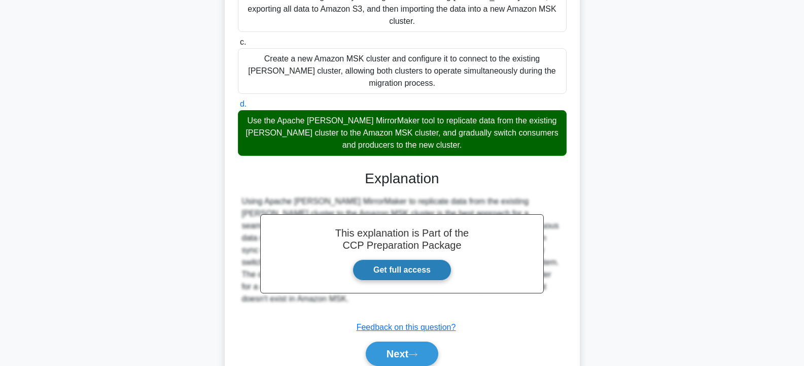
scroll to position [224, 0]
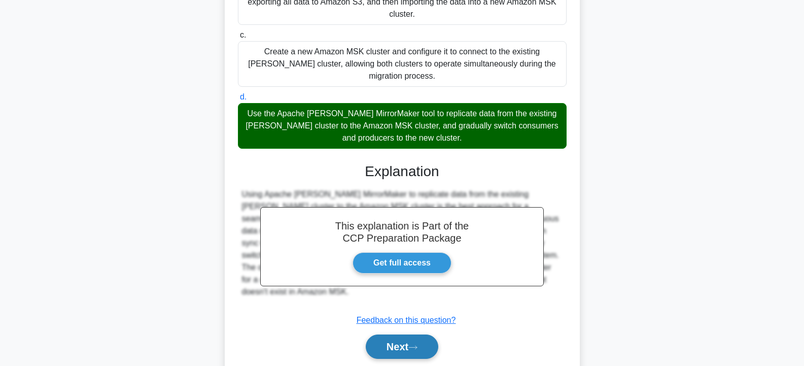
click at [400, 334] on button "Next" at bounding box center [402, 346] width 73 height 24
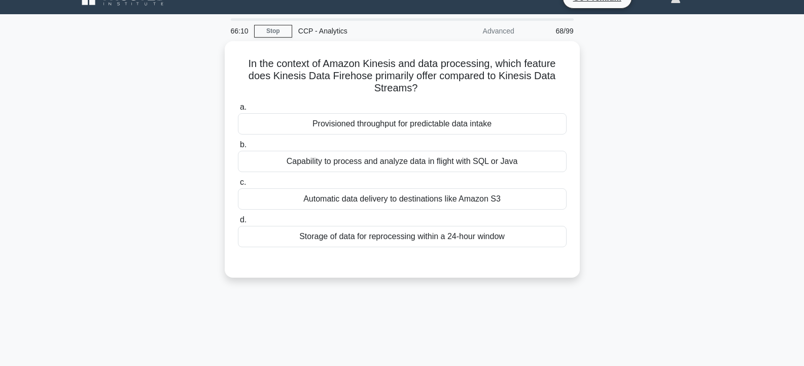
scroll to position [0, 0]
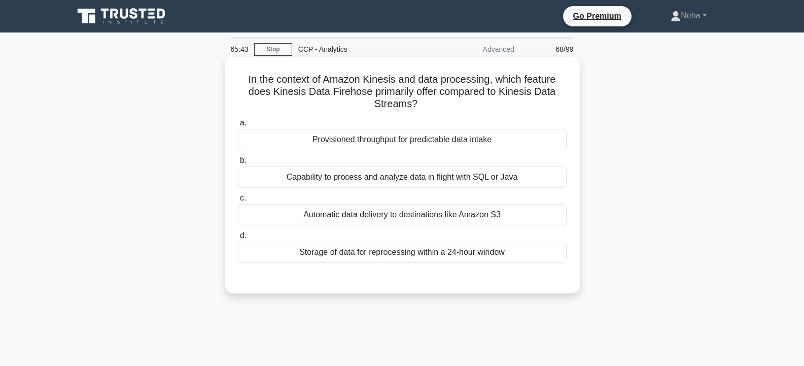
click at [368, 254] on div "Storage of data for reprocessing within a 24-hour window" at bounding box center [402, 251] width 329 height 21
click at [385, 253] on div "Storage of data for reprocessing within a 24-hour window" at bounding box center [402, 251] width 329 height 21
click at [307, 257] on div "Storage of data for reprocessing within a 24-hour window" at bounding box center [402, 251] width 329 height 21
click at [238, 239] on input "d. Storage of data for reprocessing within a 24-hour window" at bounding box center [238, 235] width 0 height 7
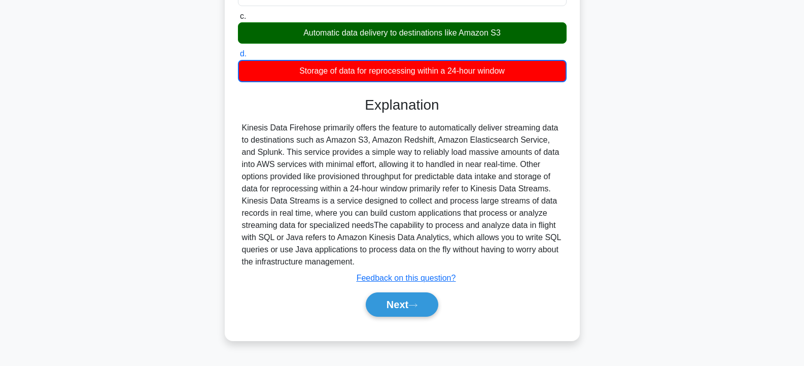
scroll to position [182, 0]
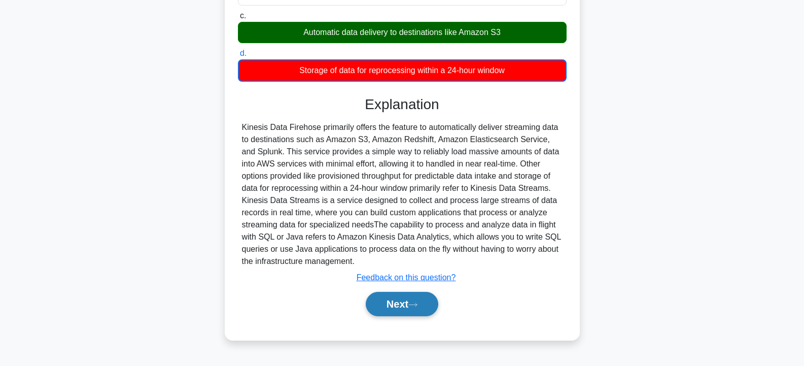
click at [407, 304] on button "Next" at bounding box center [402, 304] width 73 height 24
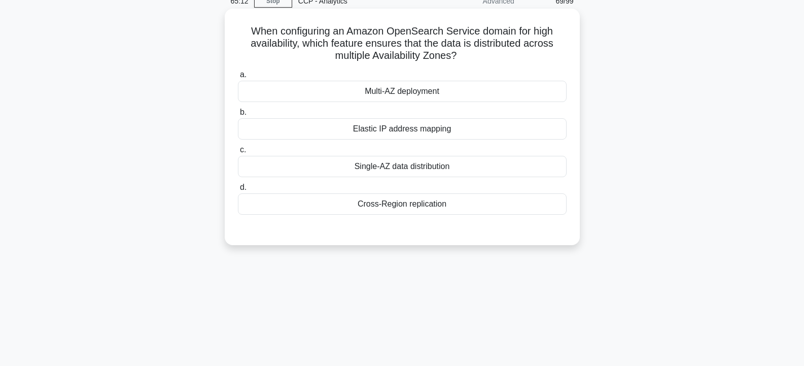
scroll to position [30, 0]
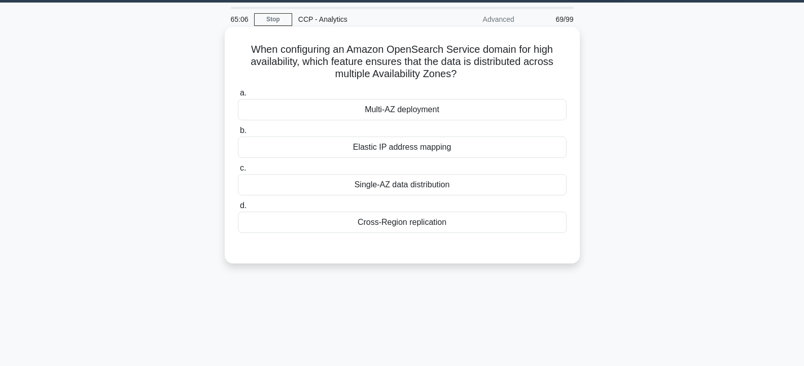
click at [398, 142] on div "Elastic IP address mapping" at bounding box center [402, 146] width 329 height 21
click at [238, 134] on input "b. Elastic IP address mapping" at bounding box center [238, 130] width 0 height 7
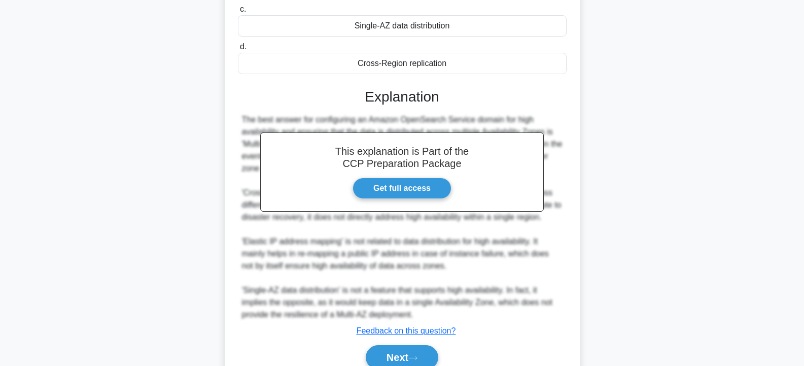
scroll to position [237, 0]
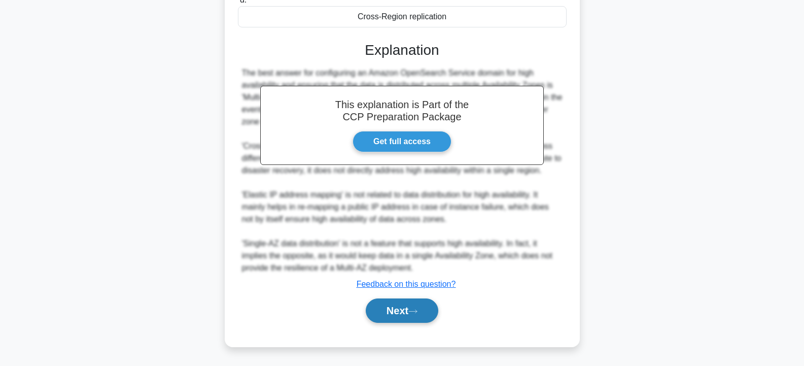
click at [403, 307] on button "Next" at bounding box center [402, 310] width 73 height 24
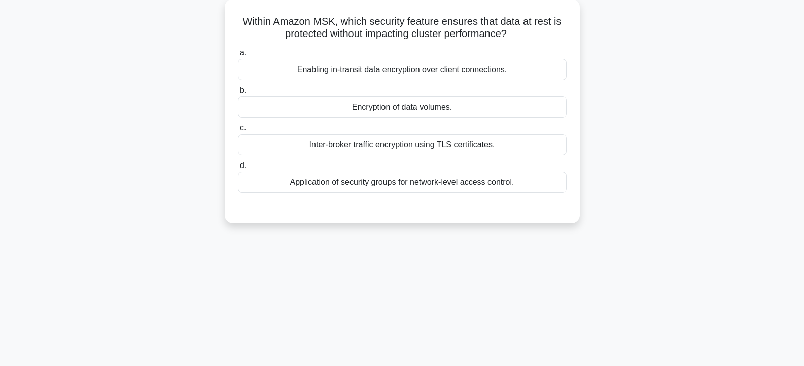
scroll to position [30, 0]
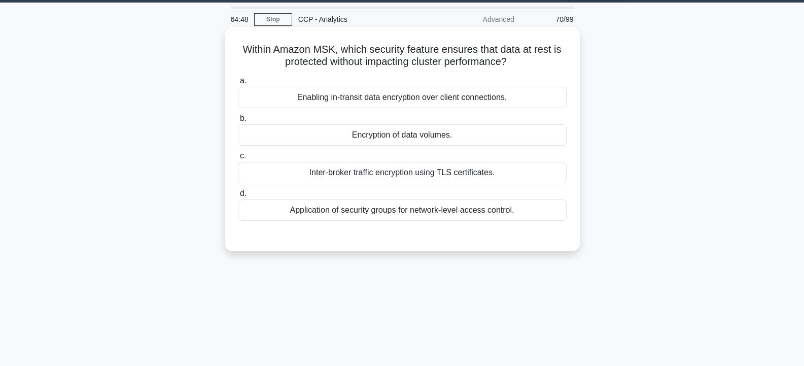
click at [389, 218] on div "Application of security groups for network-level access control." at bounding box center [402, 209] width 329 height 21
click at [238, 197] on input "d. Application of security groups for network-level access control." at bounding box center [238, 193] width 0 height 7
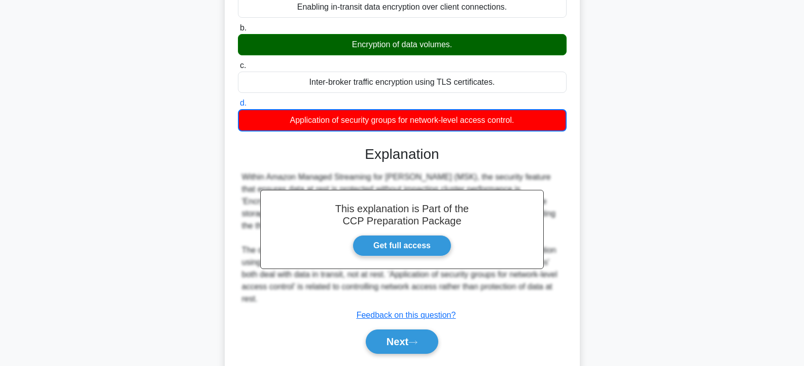
scroll to position [182, 0]
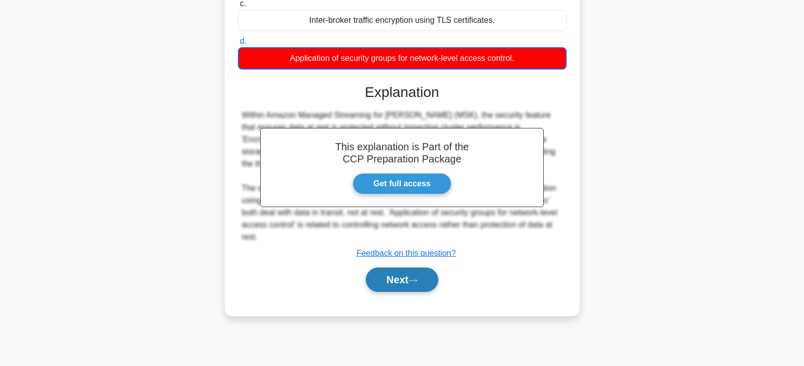
click at [403, 281] on button "Next" at bounding box center [402, 279] width 73 height 24
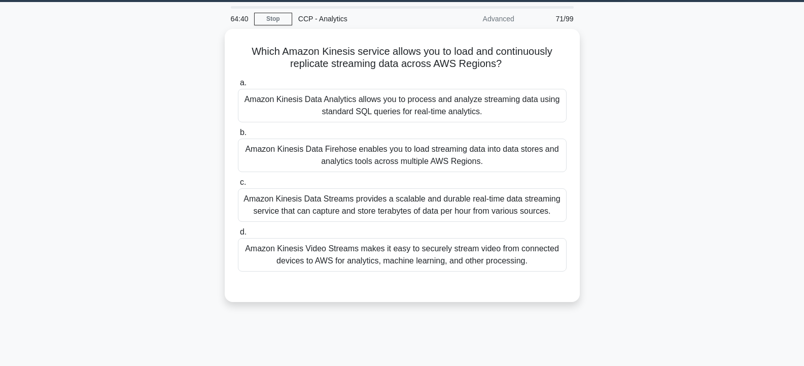
scroll to position [30, 0]
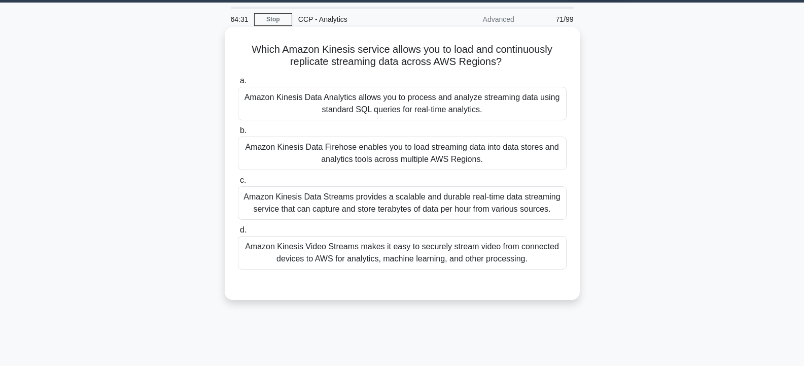
click at [400, 103] on div "Amazon Kinesis Data Analytics allows you to process and analyze streaming data …" at bounding box center [402, 103] width 329 height 33
click at [238, 84] on input "a. Amazon Kinesis Data Analytics allows you to process and analyze streaming da…" at bounding box center [238, 81] width 0 height 7
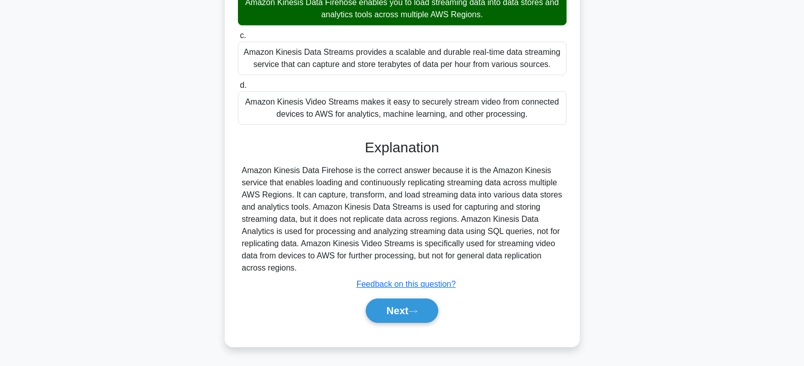
scroll to position [182, 0]
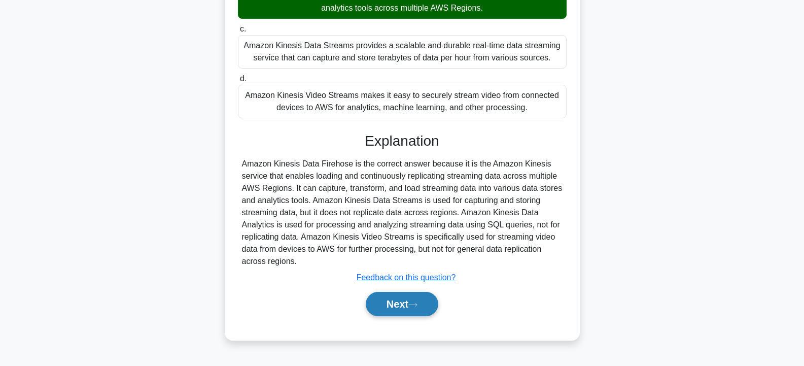
click at [387, 300] on button "Next" at bounding box center [402, 304] width 73 height 24
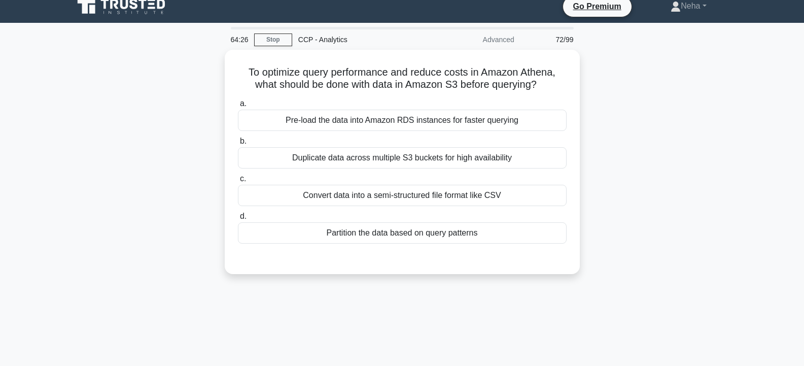
scroll to position [0, 0]
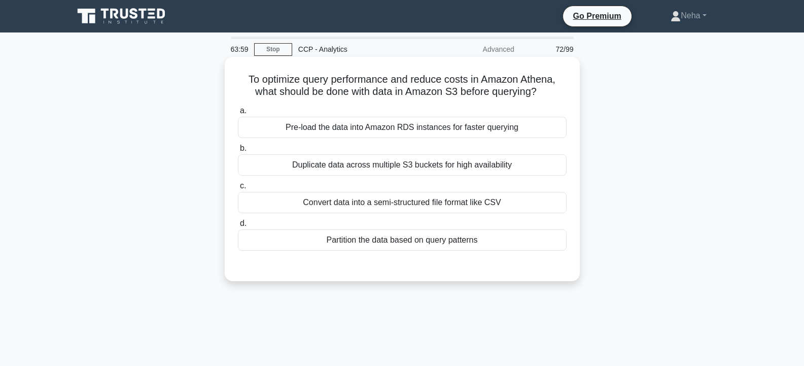
click at [417, 166] on div "Duplicate data across multiple S3 buckets for high availability" at bounding box center [402, 164] width 329 height 21
click at [238, 152] on input "b. Duplicate data across multiple S3 buckets for high availability" at bounding box center [238, 148] width 0 height 7
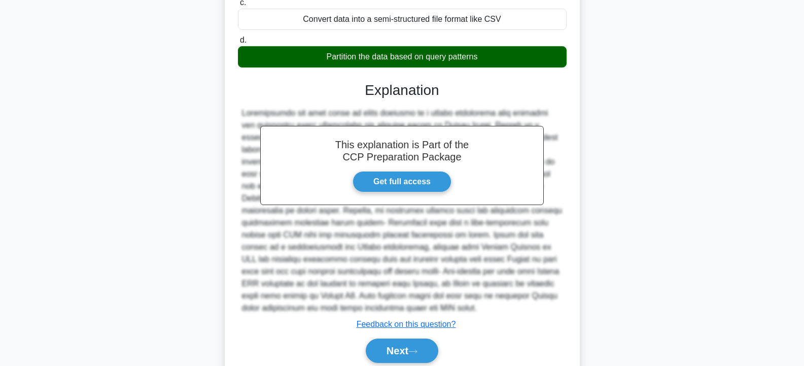
scroll to position [203, 0]
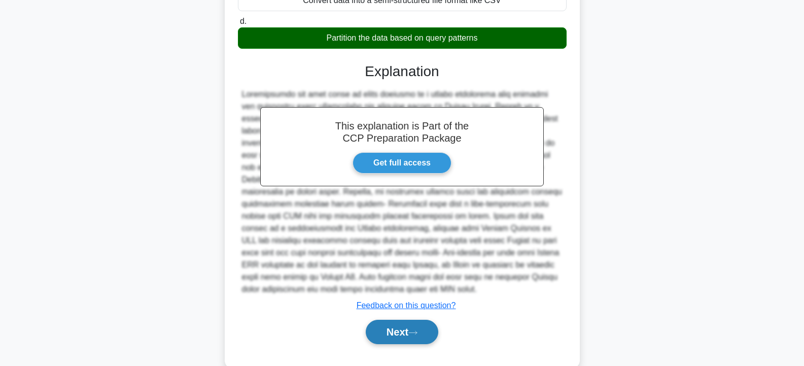
click at [386, 323] on button "Next" at bounding box center [402, 331] width 73 height 24
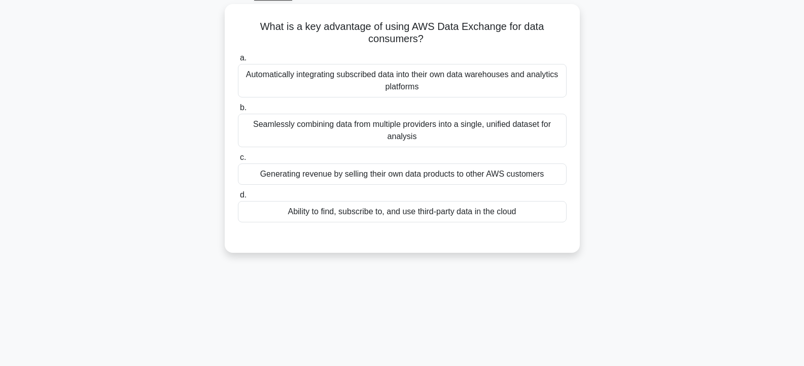
scroll to position [30, 0]
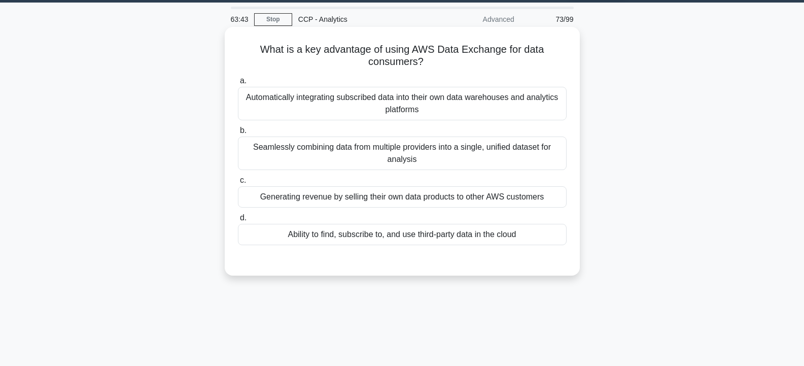
click at [377, 99] on div "Automatically integrating subscribed data into their own data warehouses and an…" at bounding box center [402, 103] width 329 height 33
click at [238, 84] on input "a. Automatically integrating subscribed data into their own data warehouses and…" at bounding box center [238, 81] width 0 height 7
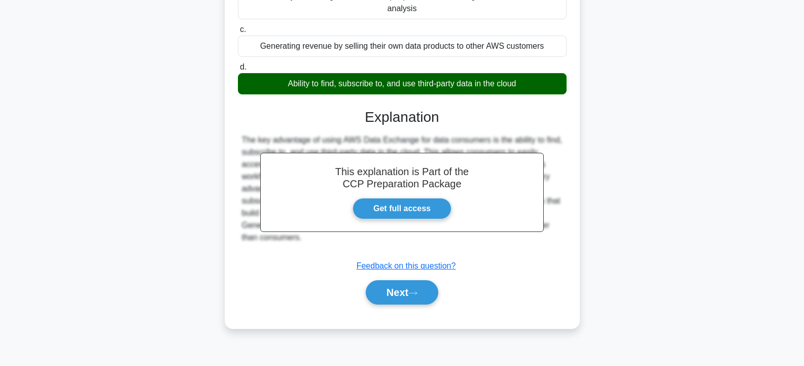
scroll to position [182, 0]
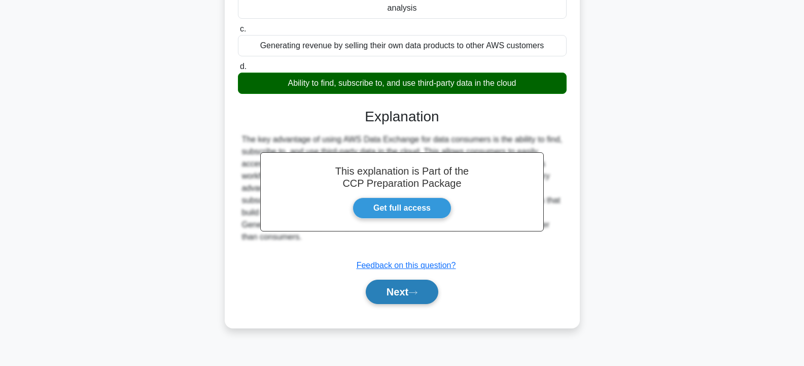
click at [406, 291] on button "Next" at bounding box center [402, 291] width 73 height 24
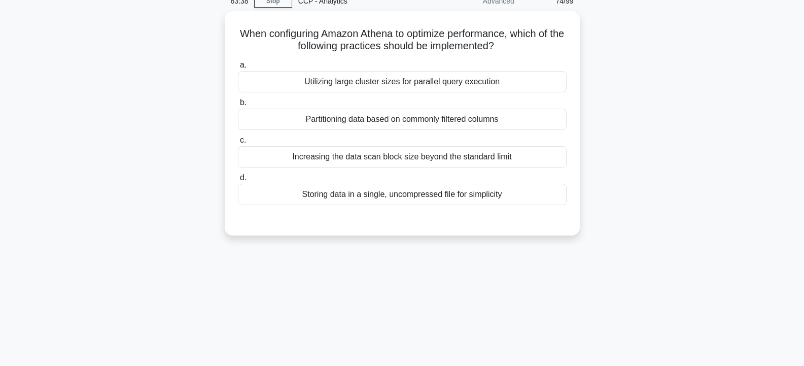
scroll to position [30, 0]
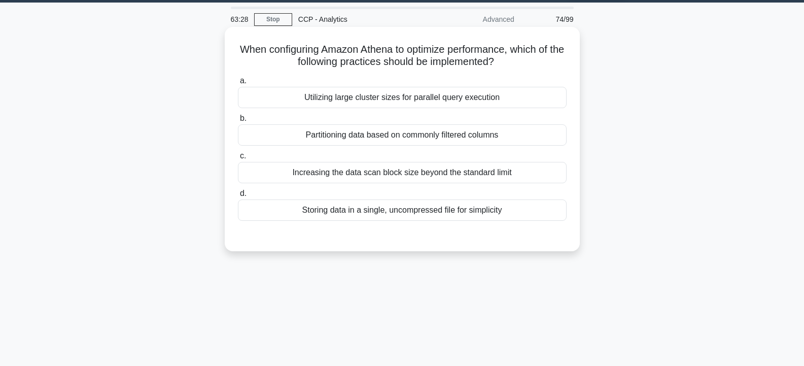
click at [356, 162] on label "c. Increasing the data scan block size beyond the standard limit" at bounding box center [402, 166] width 329 height 33
click at [238, 159] on input "c. Increasing the data scan block size beyond the standard limit" at bounding box center [238, 156] width 0 height 7
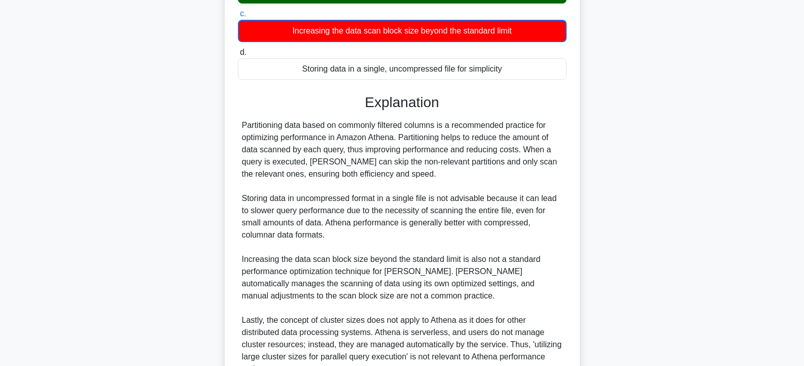
scroll to position [273, 0]
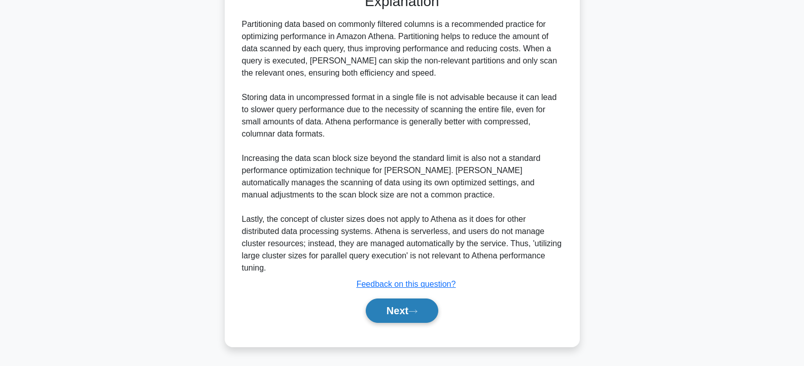
click at [385, 305] on button "Next" at bounding box center [402, 310] width 73 height 24
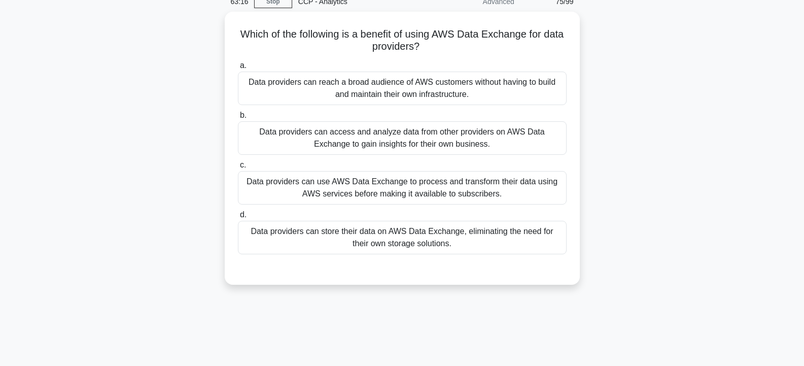
scroll to position [30, 0]
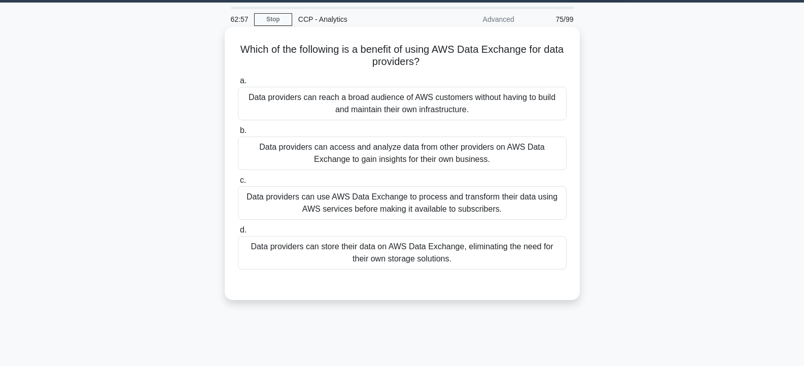
click at [420, 205] on div "Data providers can use AWS Data Exchange to process and transform their data us…" at bounding box center [402, 202] width 329 height 33
click at [238, 184] on input "c. Data providers can use AWS Data Exchange to process and transform their data…" at bounding box center [238, 180] width 0 height 7
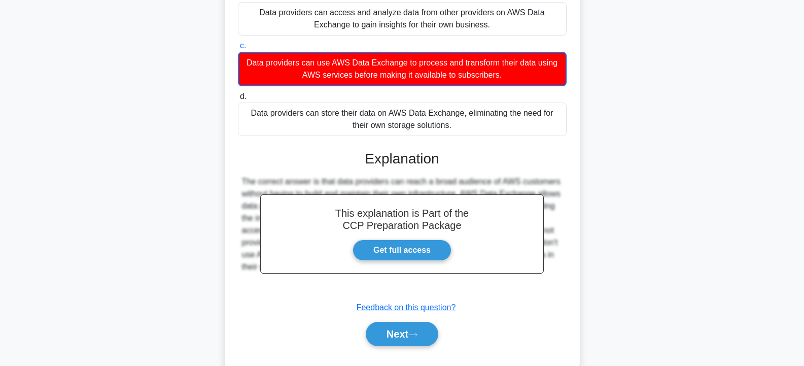
scroll to position [188, 0]
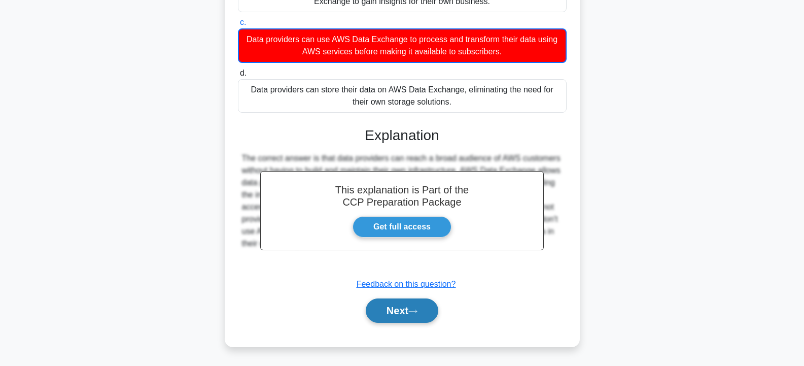
click at [396, 309] on button "Next" at bounding box center [402, 310] width 73 height 24
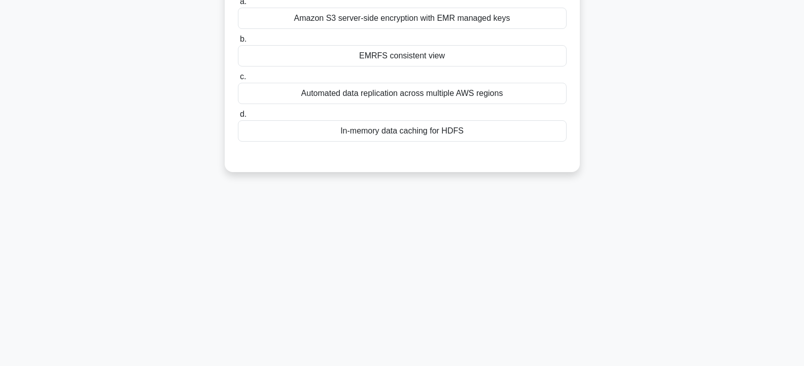
scroll to position [30, 0]
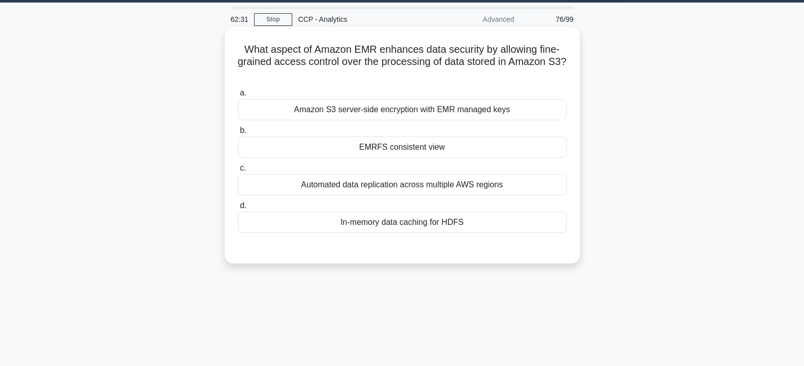
click at [392, 106] on div "Amazon S3 server-side encryption with EMR managed keys" at bounding box center [402, 109] width 329 height 21
click at [238, 96] on input "a. Amazon S3 server-side encryption with EMR managed keys" at bounding box center [238, 93] width 0 height 7
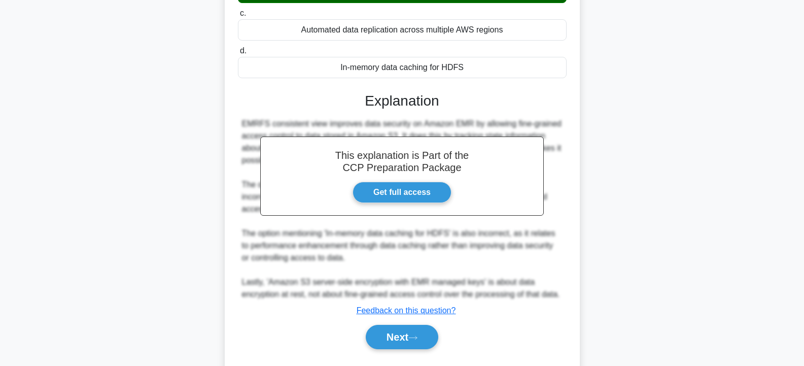
scroll to position [212, 0]
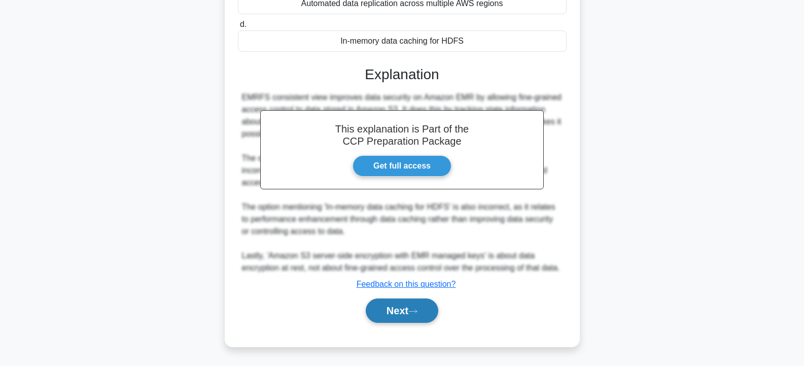
click at [387, 309] on button "Next" at bounding box center [402, 310] width 73 height 24
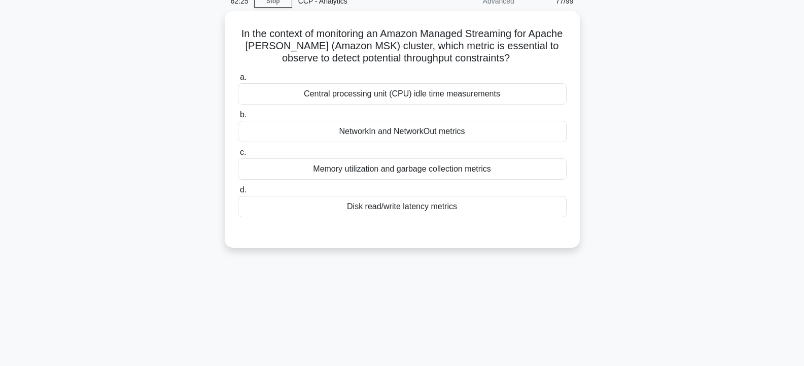
scroll to position [30, 0]
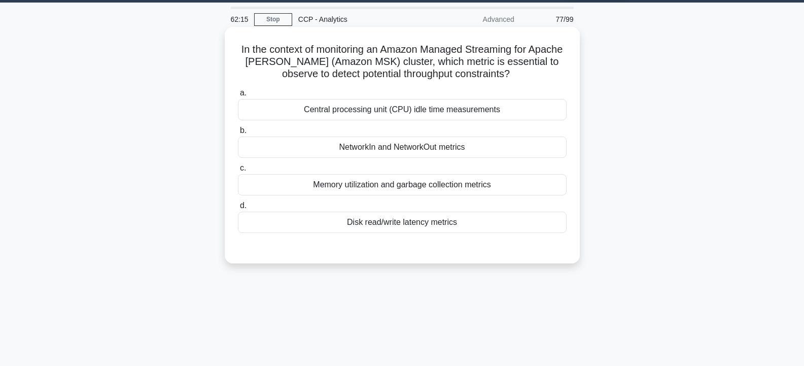
click at [375, 148] on div "NetworkIn and NetworkOut metrics" at bounding box center [402, 146] width 329 height 21
click at [238, 134] on input "b. NetworkIn and NetworkOut metrics" at bounding box center [238, 130] width 0 height 7
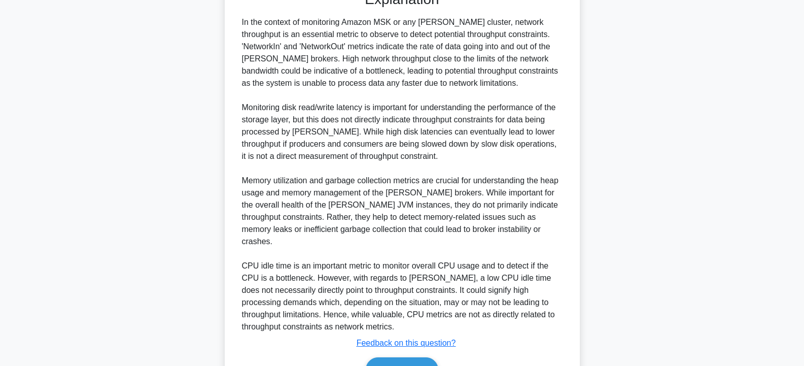
scroll to position [333, 0]
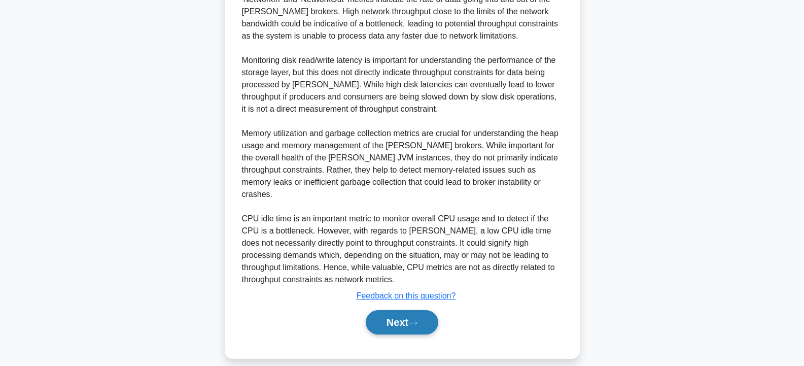
click at [393, 310] on button "Next" at bounding box center [402, 322] width 73 height 24
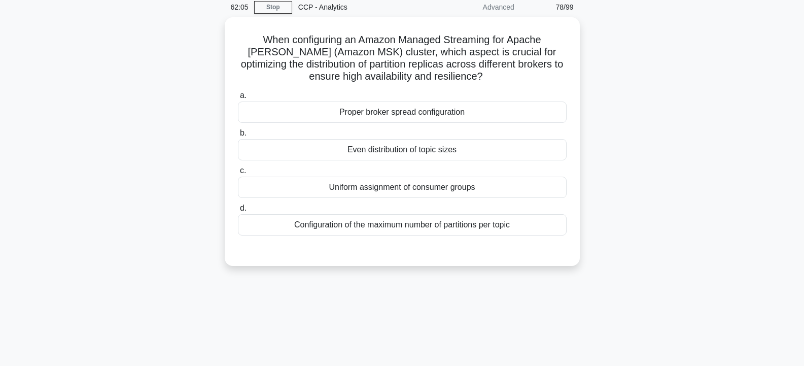
scroll to position [30, 0]
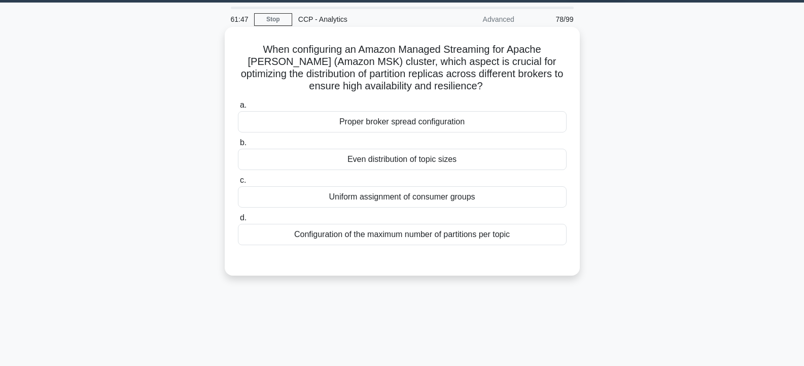
click at [365, 235] on div "Configuration of the maximum number of partitions per topic" at bounding box center [402, 234] width 329 height 21
click at [238, 221] on input "d. Configuration of the maximum number of partitions per topic" at bounding box center [238, 218] width 0 height 7
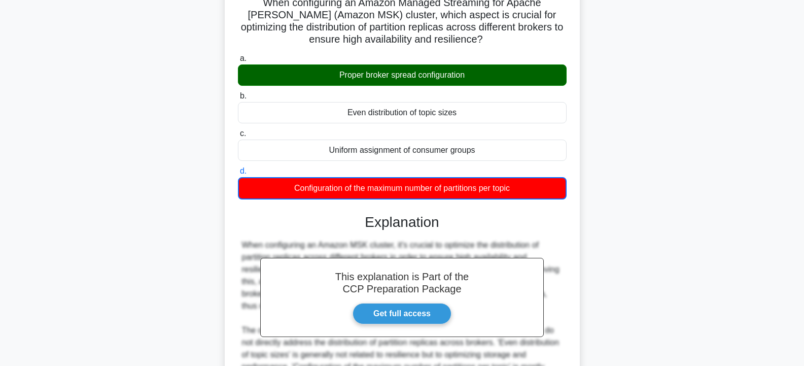
scroll to position [212, 0]
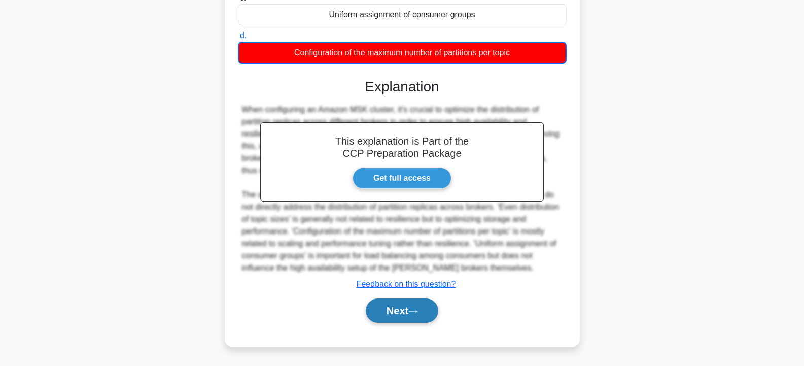
drag, startPoint x: 384, startPoint y: 305, endPoint x: 377, endPoint y: 312, distance: 10.4
click at [385, 306] on button "Next" at bounding box center [402, 310] width 73 height 24
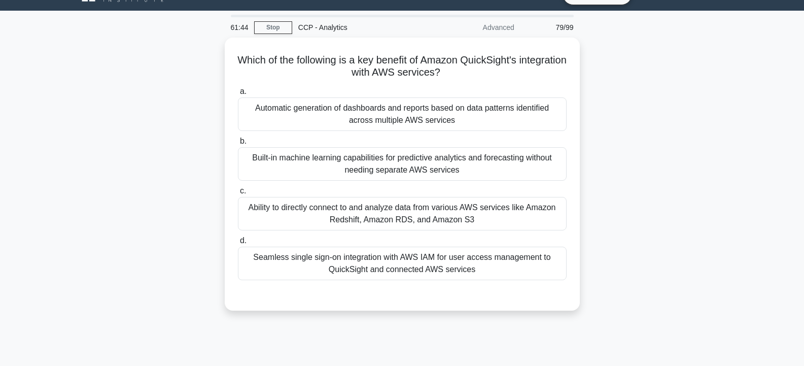
scroll to position [0, 0]
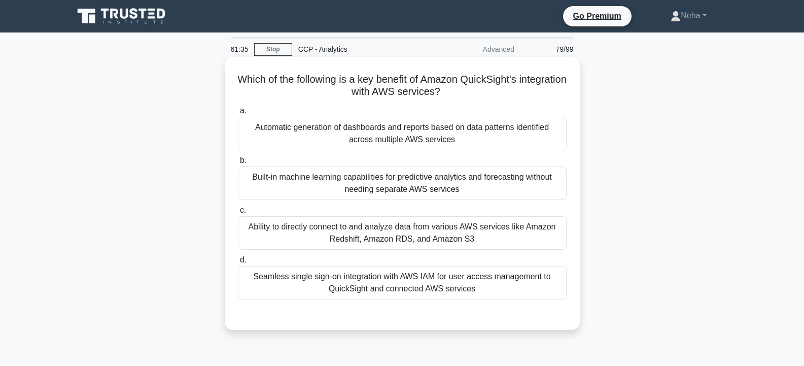
click at [366, 234] on div "Ability to directly connect to and analyze data from various AWS services like …" at bounding box center [402, 232] width 329 height 33
click at [238, 214] on input "c. Ability to directly connect to and analyze data from various AWS services li…" at bounding box center [238, 210] width 0 height 7
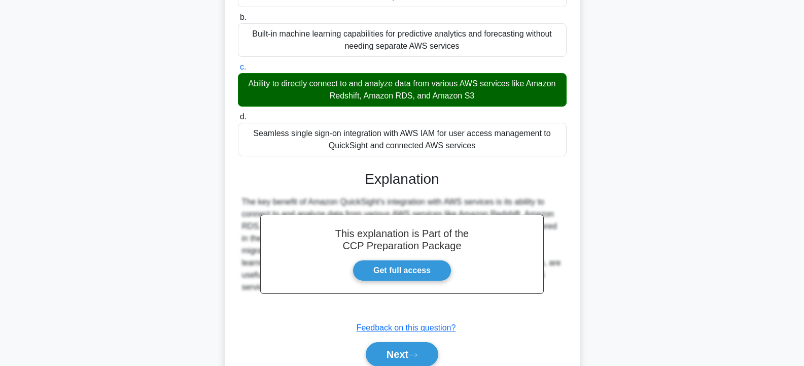
scroll to position [187, 0]
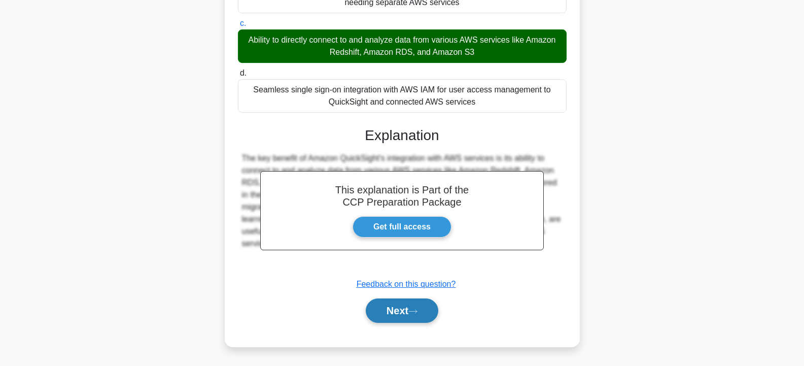
click at [392, 310] on button "Next" at bounding box center [402, 310] width 73 height 24
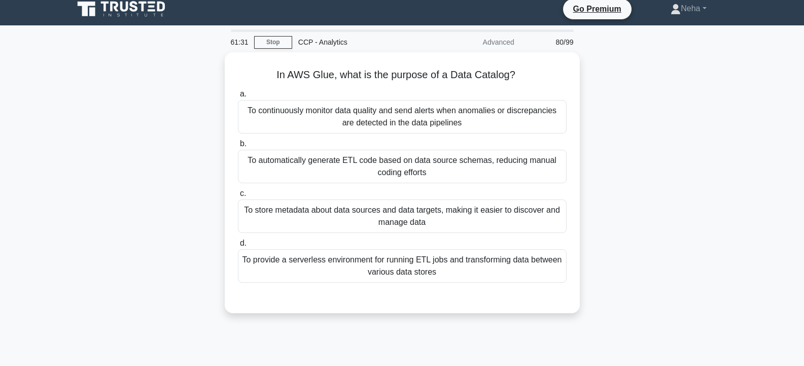
scroll to position [0, 0]
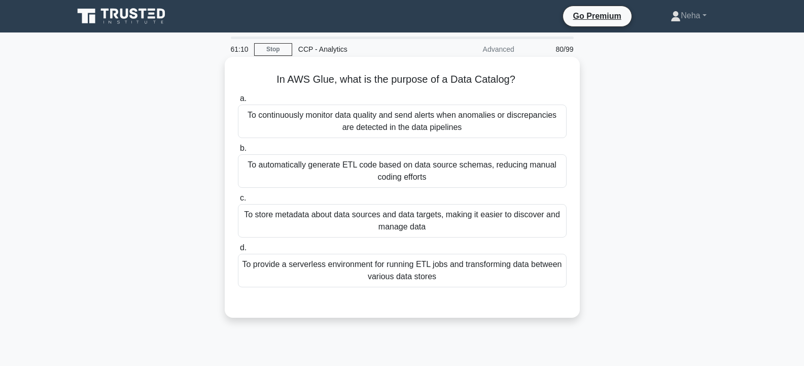
click at [344, 113] on div "To continuously monitor data quality and send alerts when anomalies or discrepa…" at bounding box center [402, 120] width 329 height 33
click at [238, 102] on input "a. To continuously monitor data quality and send alerts when anomalies or discr…" at bounding box center [238, 98] width 0 height 7
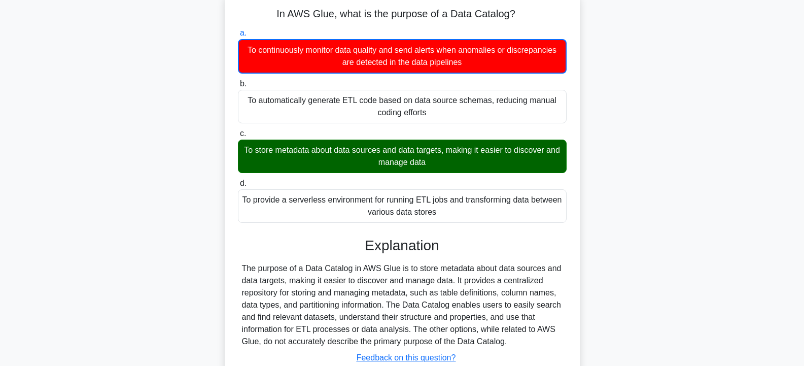
scroll to position [182, 0]
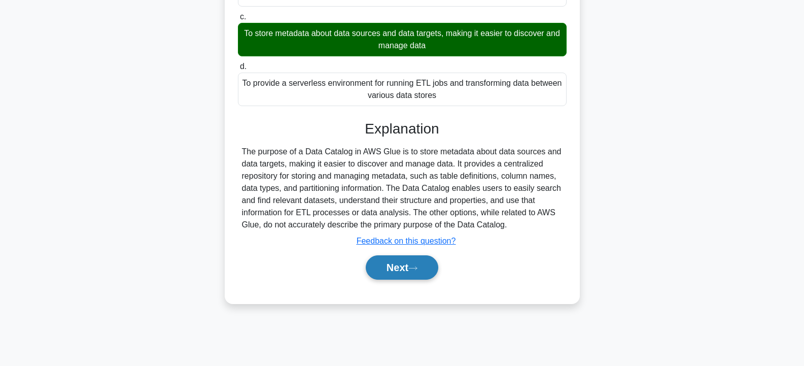
click at [402, 267] on button "Next" at bounding box center [402, 267] width 73 height 24
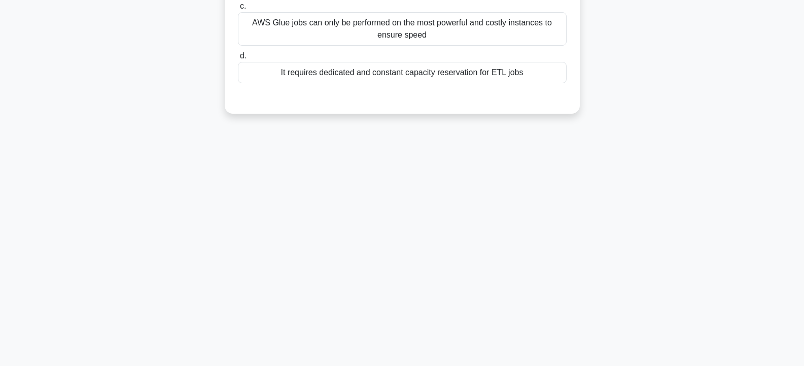
scroll to position [0, 0]
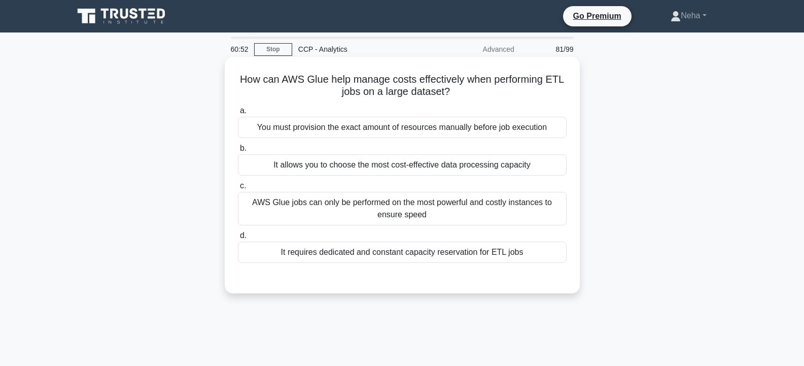
click at [355, 200] on div "AWS Glue jobs can only be performed on the most powerful and costly instances t…" at bounding box center [402, 208] width 329 height 33
click at [238, 189] on input "c. AWS Glue jobs can only be performed on the most powerful and costly instance…" at bounding box center [238, 186] width 0 height 7
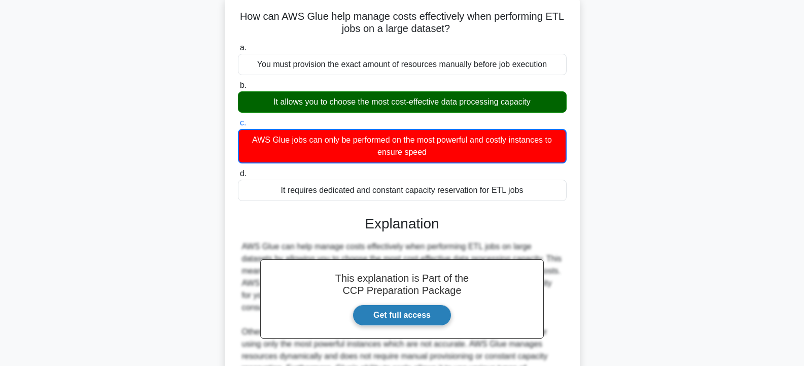
scroll to position [188, 0]
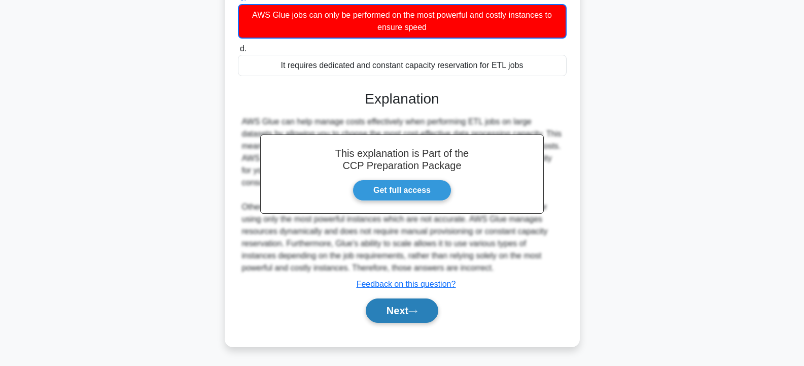
click at [389, 305] on button "Next" at bounding box center [402, 310] width 73 height 24
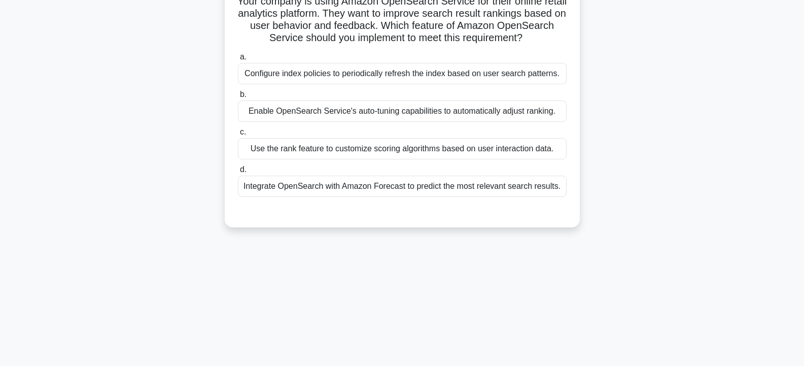
scroll to position [30, 0]
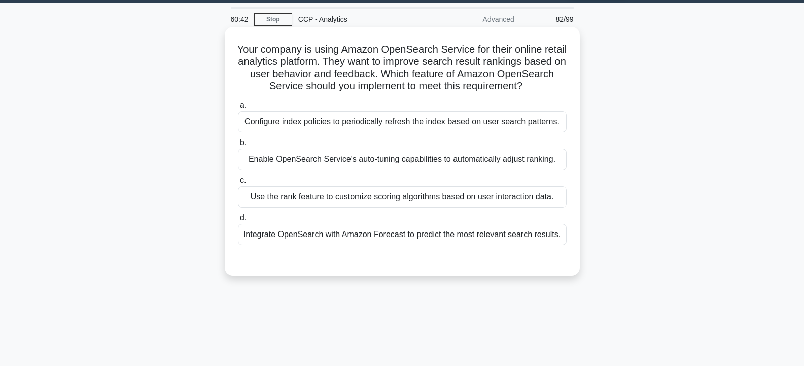
click at [334, 169] on div "Enable OpenSearch Service's auto-tuning capabilities to automatically adjust ra…" at bounding box center [402, 159] width 329 height 21
click at [238, 146] on input "b. Enable OpenSearch Service's auto-tuning capabilities to automatically adjust…" at bounding box center [238, 142] width 0 height 7
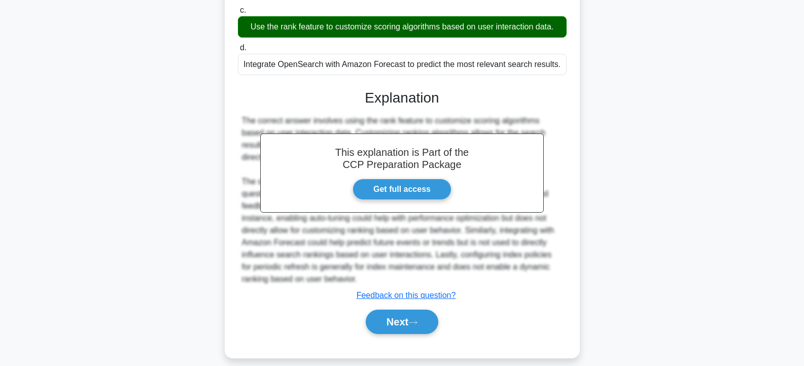
scroll to position [225, 0]
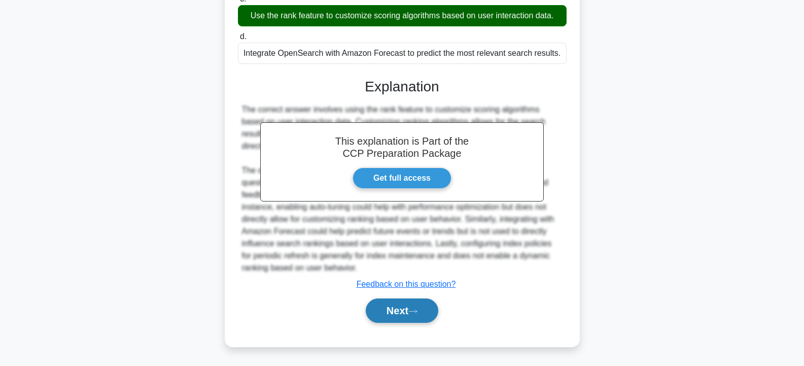
click at [389, 308] on button "Next" at bounding box center [402, 310] width 73 height 24
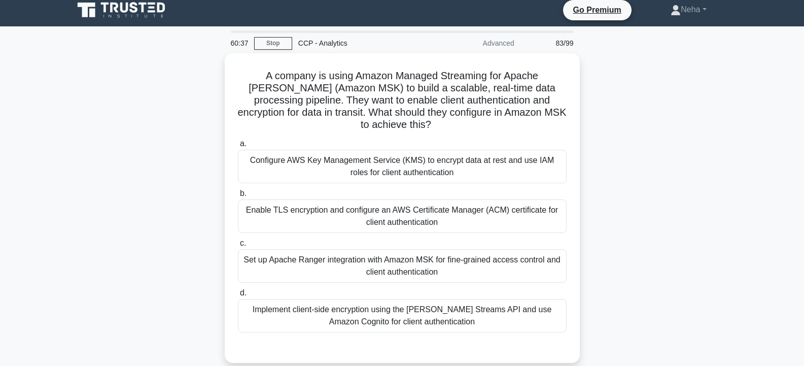
scroll to position [0, 0]
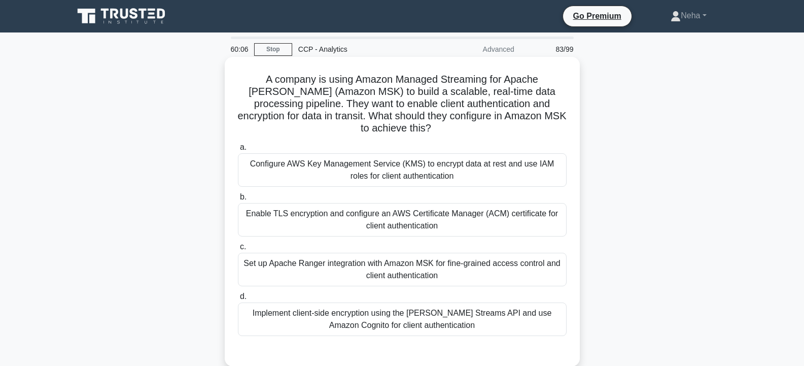
click at [328, 206] on div "Enable TLS encryption and configure an AWS Certificate Manager (ACM) certificat…" at bounding box center [402, 219] width 329 height 33
click at [238, 200] on input "b. Enable TLS encryption and configure an AWS Certificate Manager (ACM) certifi…" at bounding box center [238, 197] width 0 height 7
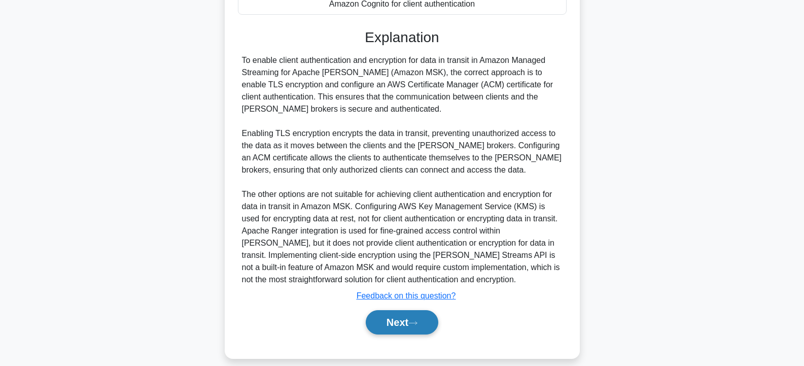
click at [396, 310] on button "Next" at bounding box center [402, 322] width 73 height 24
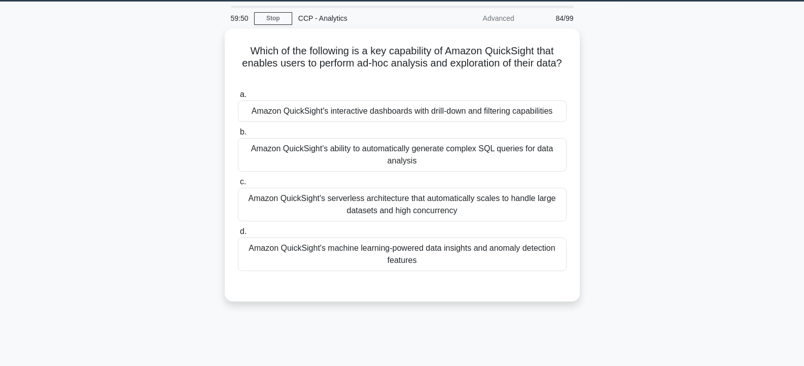
scroll to position [30, 0]
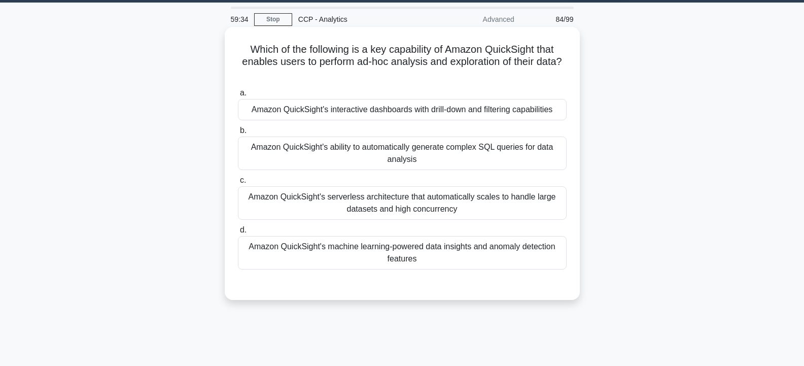
click at [339, 203] on div "Amazon QuickSight's serverless architecture that automatically scales to handle…" at bounding box center [402, 202] width 329 height 33
click at [238, 184] on input "c. Amazon QuickSight's serverless architecture that automatically scales to han…" at bounding box center [238, 180] width 0 height 7
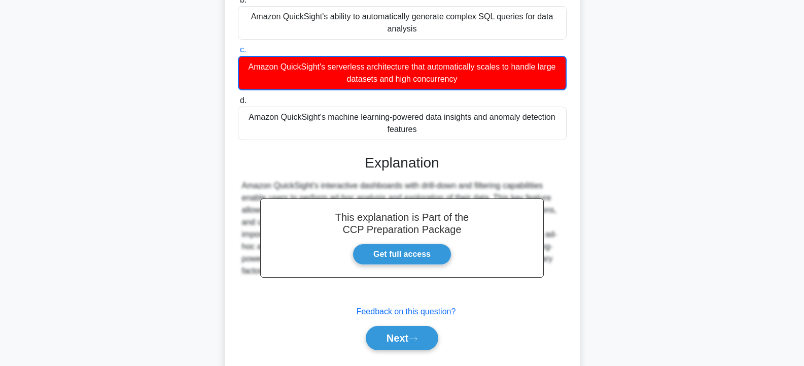
scroll to position [188, 0]
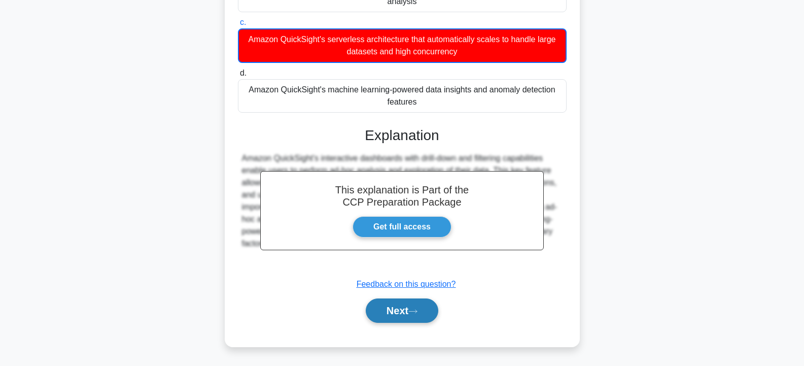
click at [400, 305] on button "Next" at bounding box center [402, 310] width 73 height 24
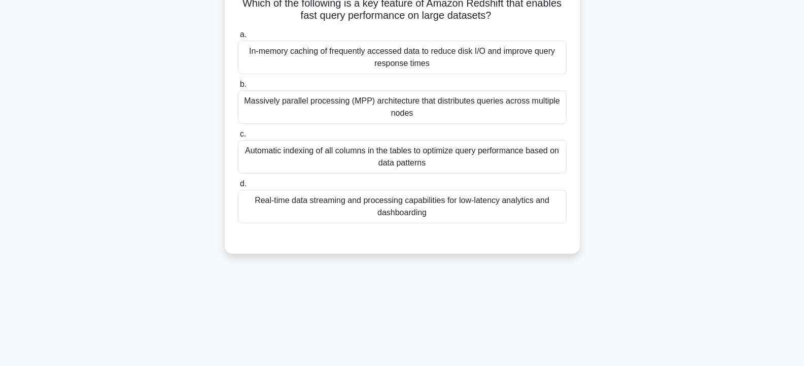
scroll to position [30, 0]
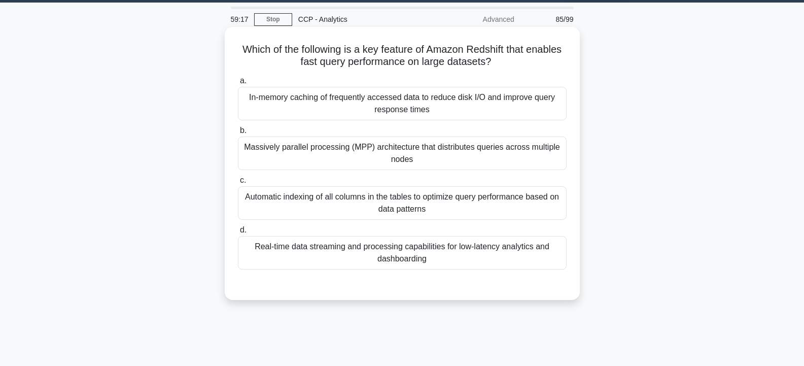
click at [310, 251] on div "Real-time data streaming and processing capabilities for low-latency analytics …" at bounding box center [402, 252] width 329 height 33
click at [238, 233] on input "d. Real-time data streaming and processing capabilities for low-latency analyti…" at bounding box center [238, 230] width 0 height 7
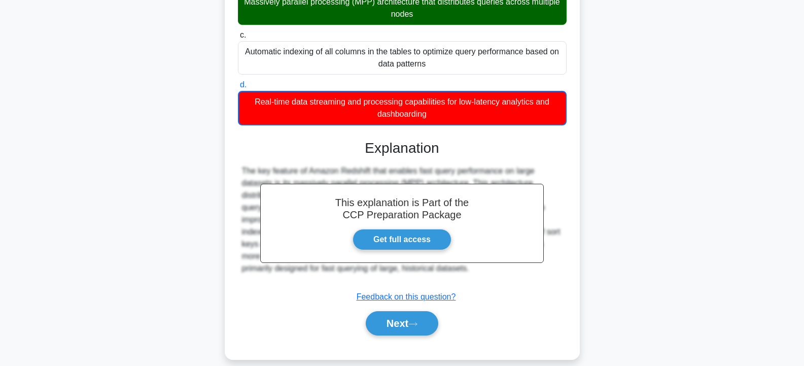
scroll to position [188, 0]
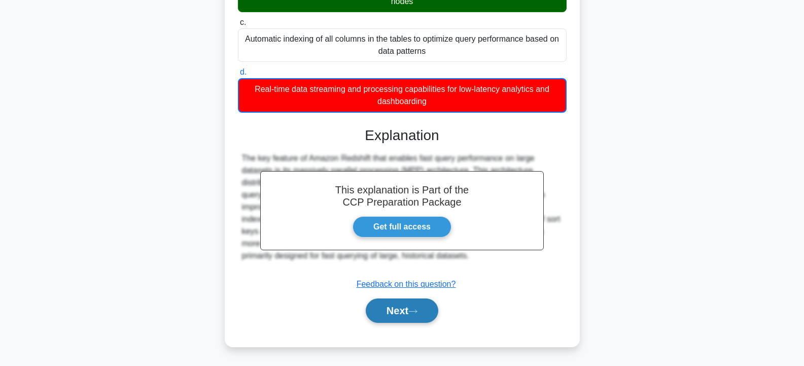
click at [395, 307] on button "Next" at bounding box center [402, 310] width 73 height 24
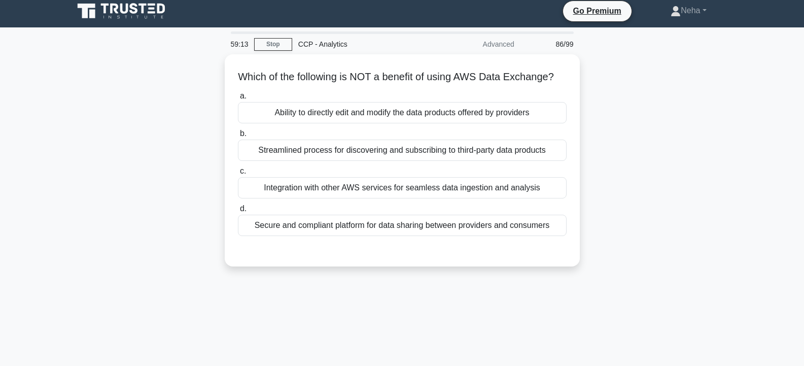
scroll to position [0, 0]
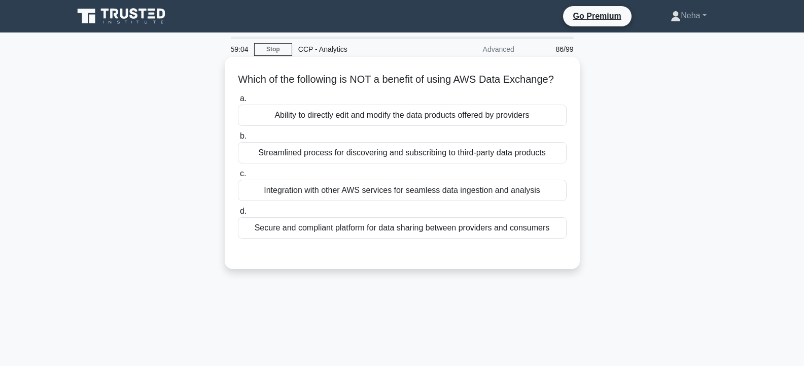
click at [325, 201] on div "Integration with other AWS services for seamless data ingestion and analysis" at bounding box center [402, 190] width 329 height 21
click at [238, 177] on input "c. Integration with other AWS services for seamless data ingestion and analysis" at bounding box center [238, 173] width 0 height 7
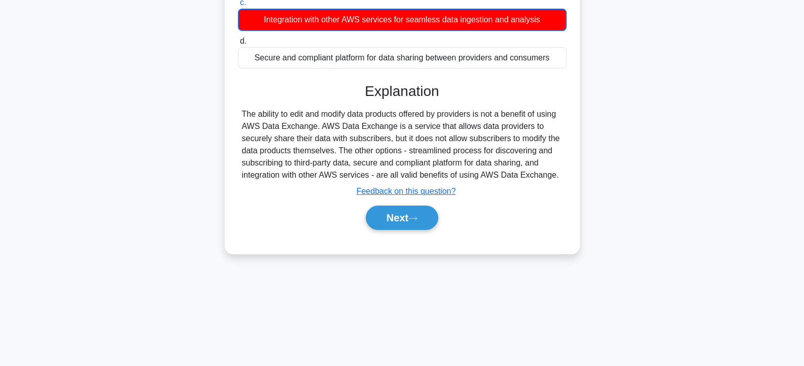
scroll to position [182, 0]
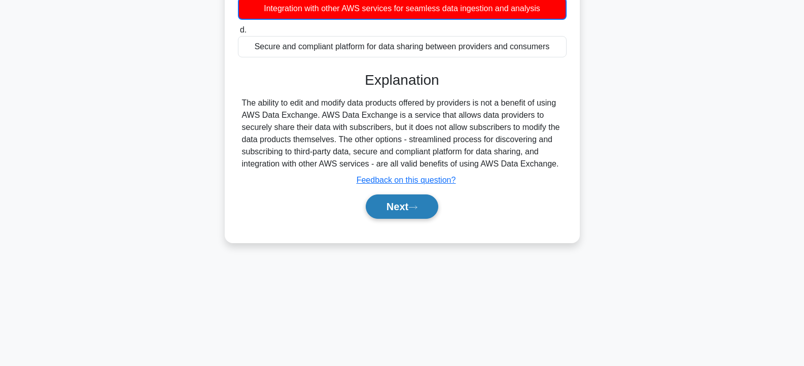
click at [390, 213] on button "Next" at bounding box center [402, 206] width 73 height 24
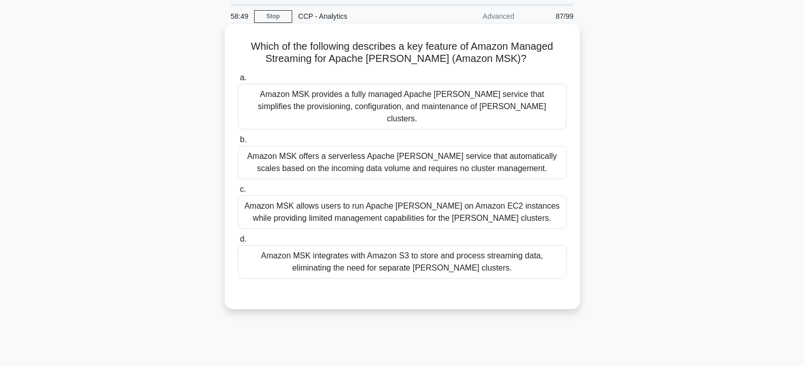
scroll to position [51, 0]
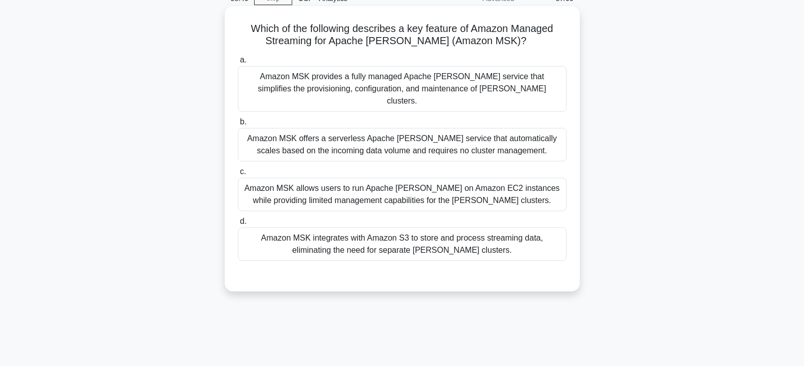
click at [374, 186] on div "Amazon MSK allows users to run Apache Kafka on Amazon EC2 instances while provi…" at bounding box center [402, 193] width 329 height 33
click at [238, 175] on input "c. Amazon MSK allows users to run Apache Kafka on Amazon EC2 instances while pr…" at bounding box center [238, 171] width 0 height 7
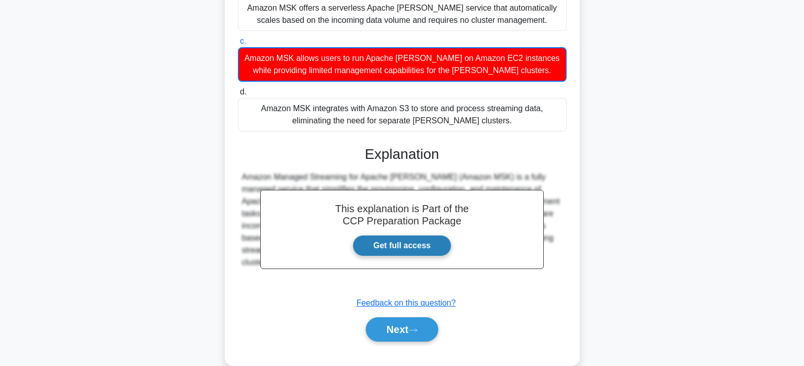
scroll to position [188, 0]
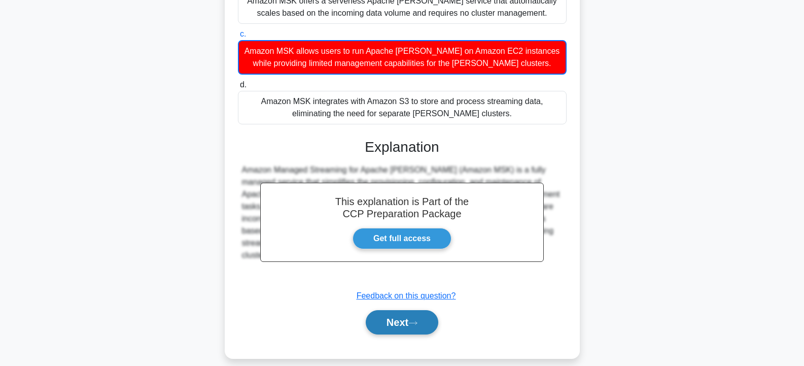
click at [400, 310] on button "Next" at bounding box center [402, 322] width 73 height 24
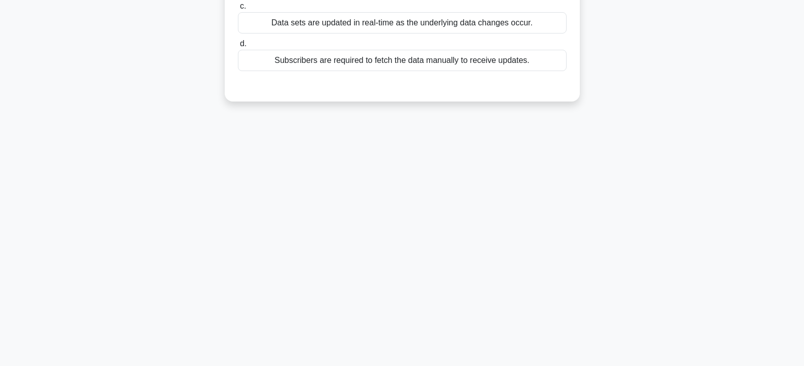
scroll to position [30, 0]
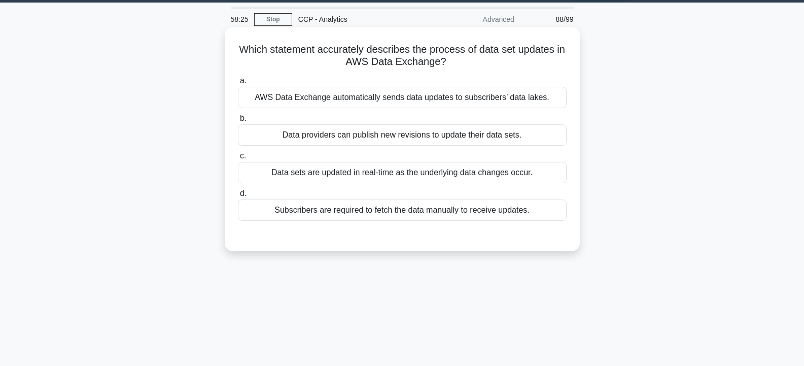
click at [307, 173] on div "Data sets are updated in real-time as the underlying data changes occur." at bounding box center [402, 172] width 329 height 21
click at [238, 159] on input "c. Data sets are updated in real-time as the underlying data changes occur." at bounding box center [238, 156] width 0 height 7
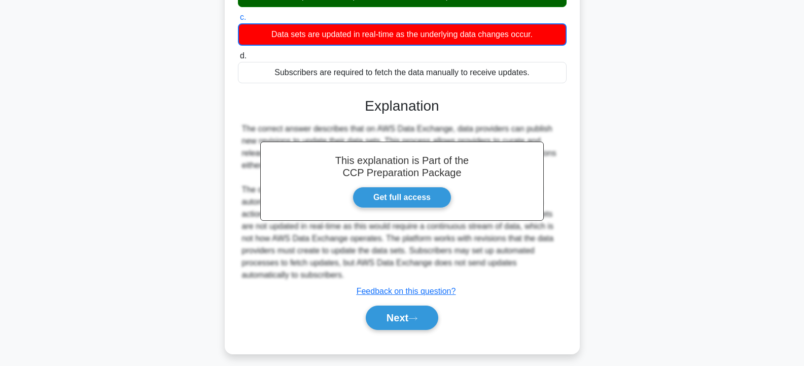
scroll to position [182, 0]
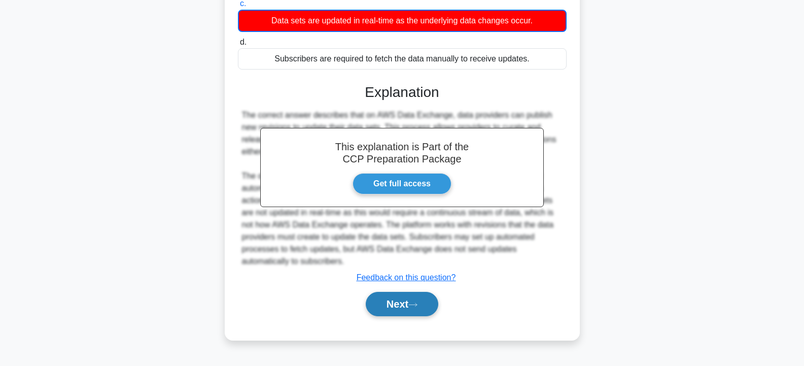
click at [380, 296] on button "Next" at bounding box center [402, 304] width 73 height 24
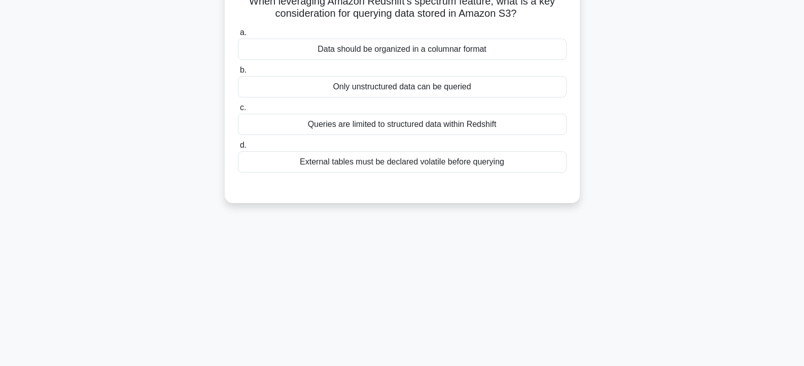
scroll to position [30, 0]
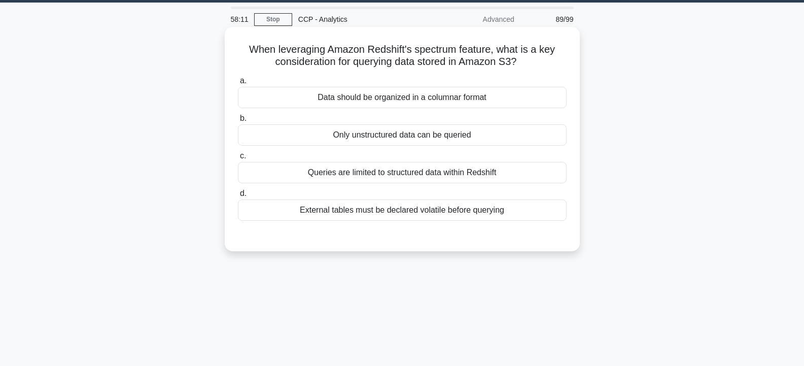
click at [408, 175] on div "Queries are limited to structured data within Redshift" at bounding box center [402, 172] width 329 height 21
click at [238, 159] on input "c. Queries are limited to structured data within Redshift" at bounding box center [238, 156] width 0 height 7
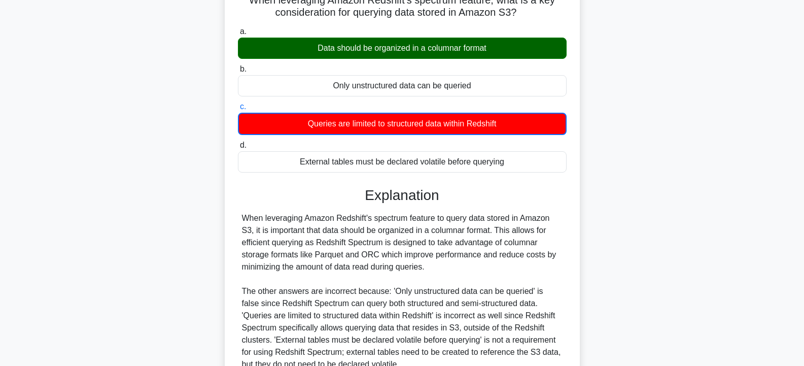
scroll to position [182, 0]
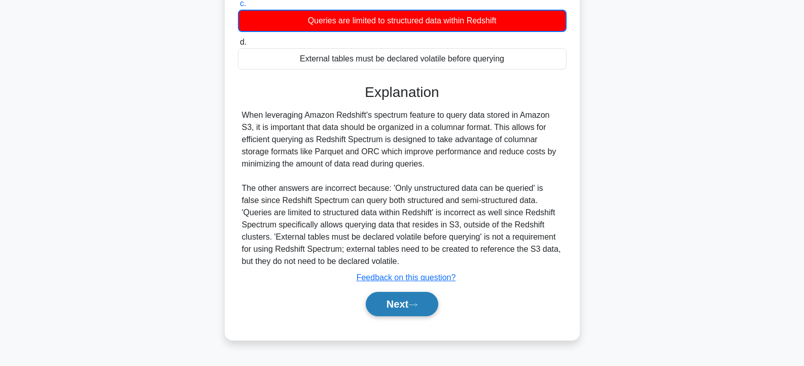
click at [394, 301] on button "Next" at bounding box center [402, 304] width 73 height 24
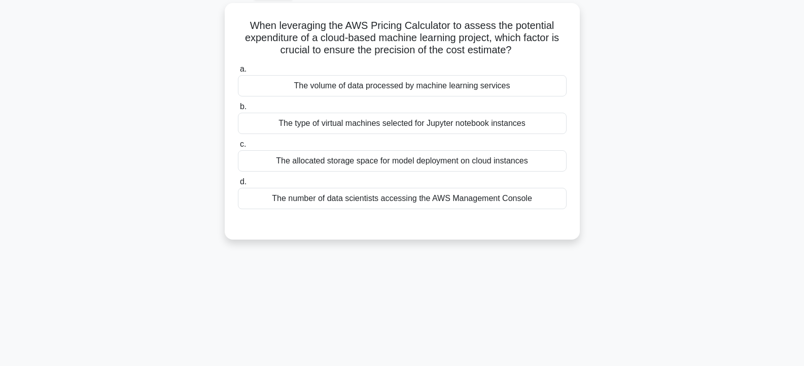
scroll to position [30, 0]
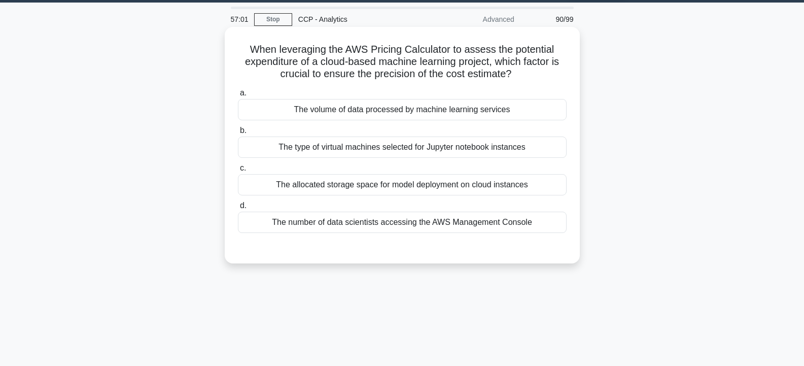
click at [323, 182] on div "The allocated storage space for model deployment on cloud instances" at bounding box center [402, 184] width 329 height 21
click at [238, 171] on input "c. The allocated storage space for model deployment on cloud instances" at bounding box center [238, 168] width 0 height 7
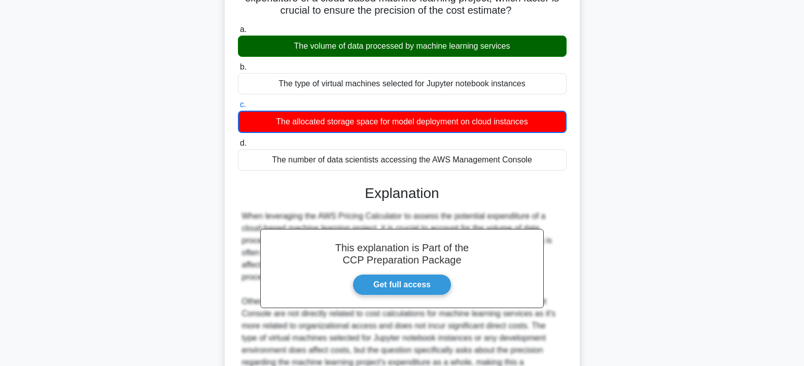
scroll to position [225, 0]
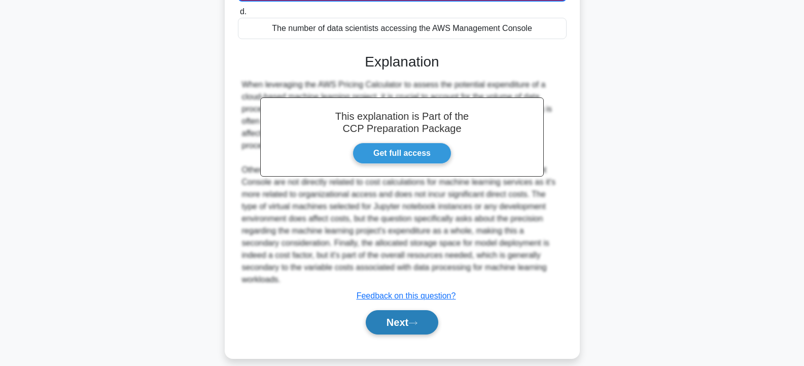
click at [397, 314] on button "Next" at bounding box center [402, 322] width 73 height 24
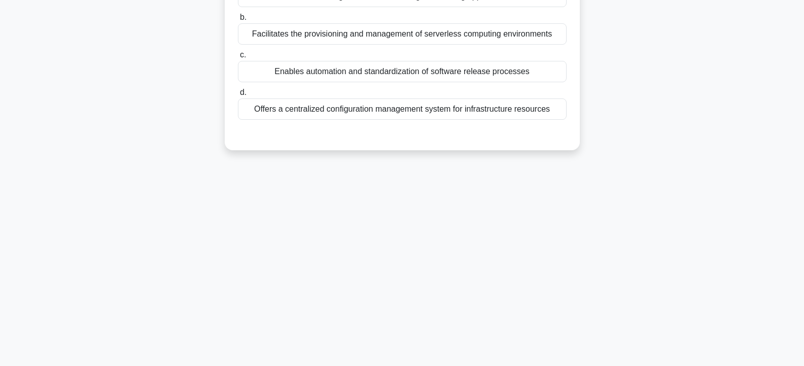
scroll to position [30, 0]
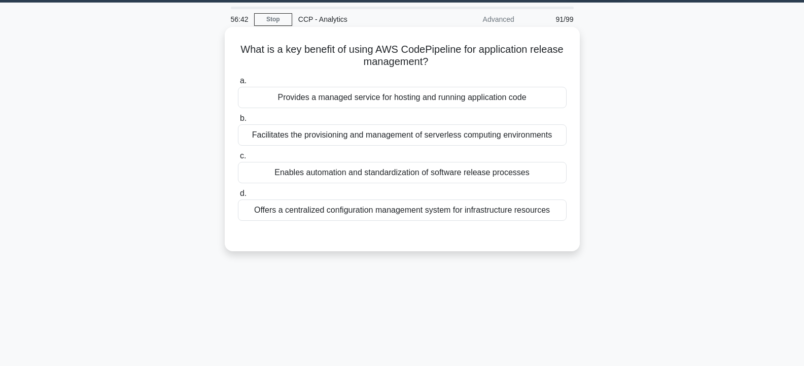
click at [300, 100] on div "Provides a managed service for hosting and running application code" at bounding box center [402, 97] width 329 height 21
click at [238, 84] on input "a. Provides a managed service for hosting and running application code" at bounding box center [238, 81] width 0 height 7
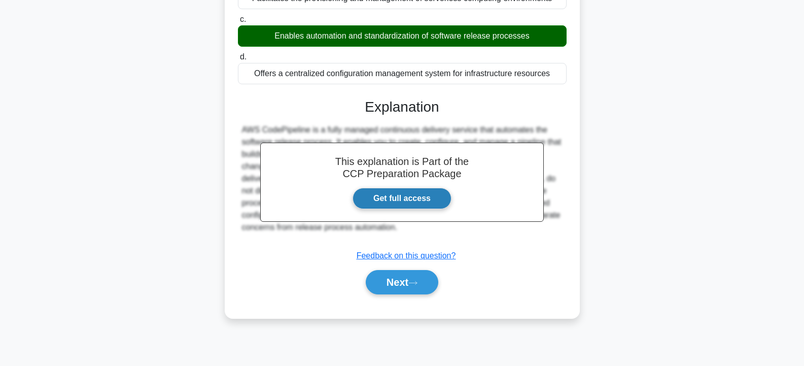
scroll to position [182, 0]
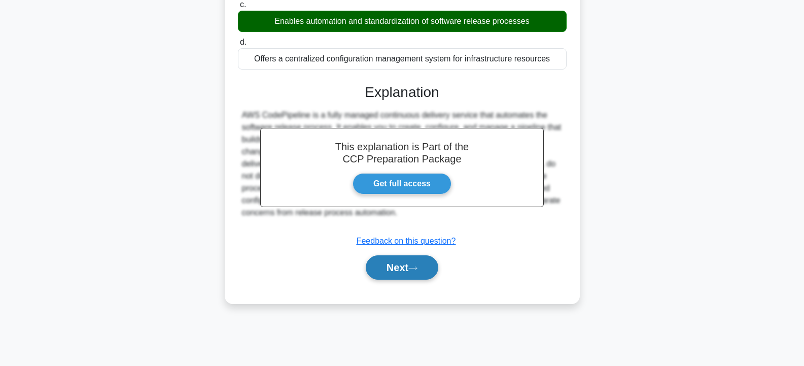
click at [394, 266] on button "Next" at bounding box center [402, 267] width 73 height 24
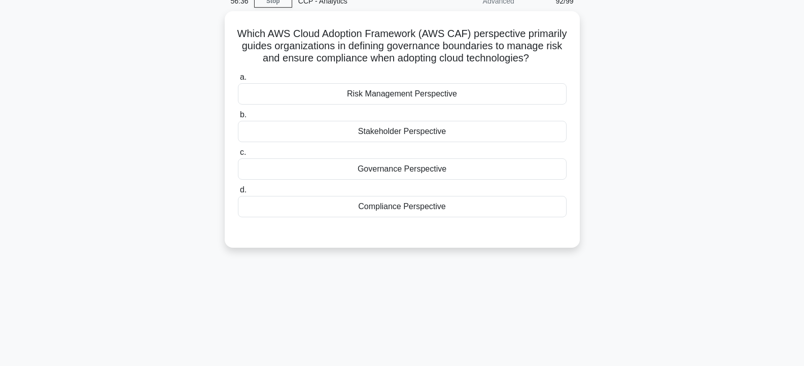
scroll to position [30, 0]
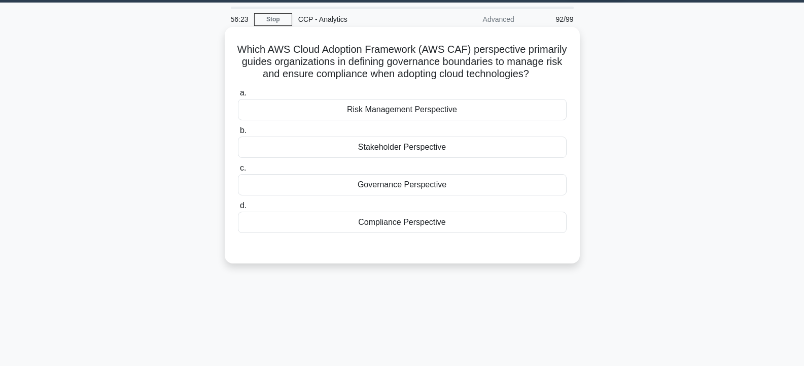
click at [387, 120] on div "Risk Management Perspective" at bounding box center [402, 109] width 329 height 21
click at [238, 96] on input "a. Risk Management Perspective" at bounding box center [238, 93] width 0 height 7
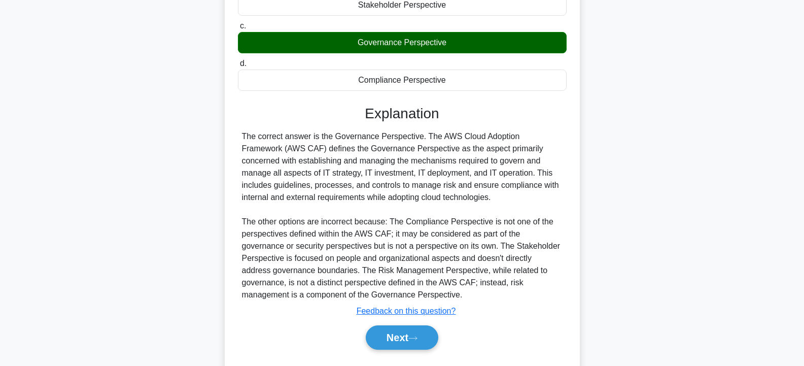
scroll to position [212, 0]
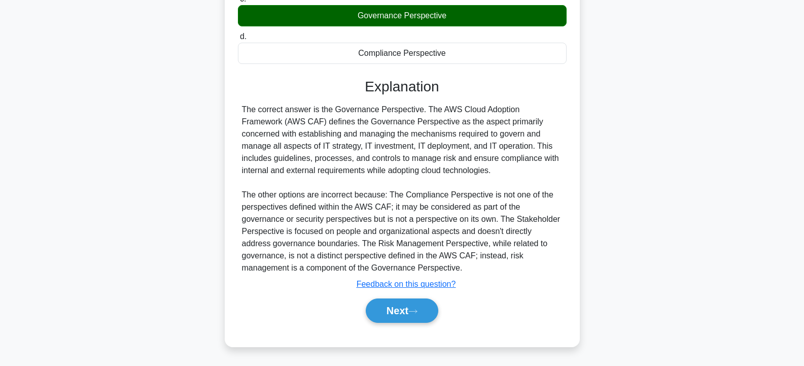
drag, startPoint x: 408, startPoint y: 286, endPoint x: 404, endPoint y: 290, distance: 5.7
click at [408, 287] on div "Explanation The correct answer is the Governance Perspective. The AWS Cloud Ado…" at bounding box center [402, 202] width 329 height 248
click at [403, 304] on button "Next" at bounding box center [402, 310] width 73 height 24
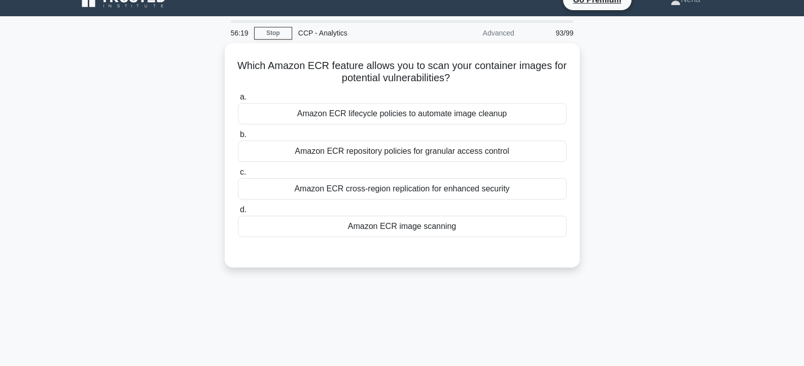
scroll to position [0, 0]
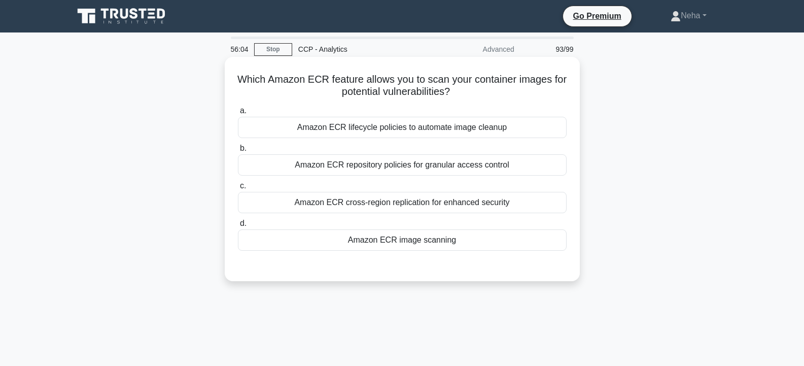
click at [414, 239] on div "Amazon ECR image scanning" at bounding box center [402, 239] width 329 height 21
click at [238, 227] on input "d. Amazon ECR image scanning" at bounding box center [238, 223] width 0 height 7
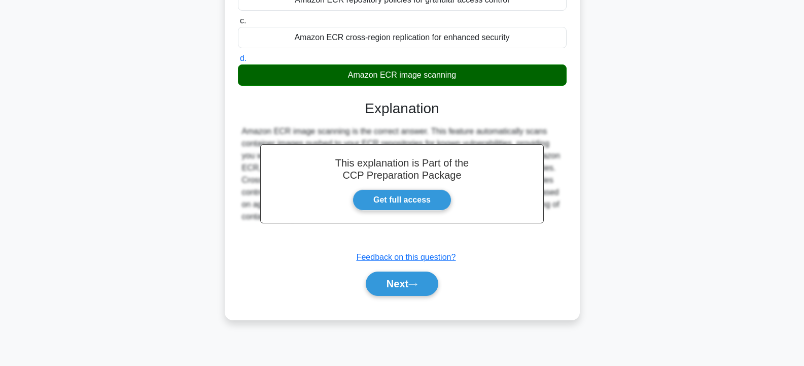
scroll to position [182, 0]
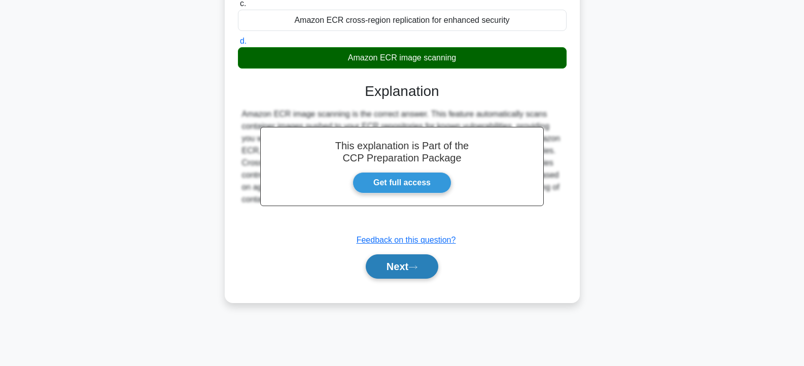
click at [405, 265] on button "Next" at bounding box center [402, 266] width 73 height 24
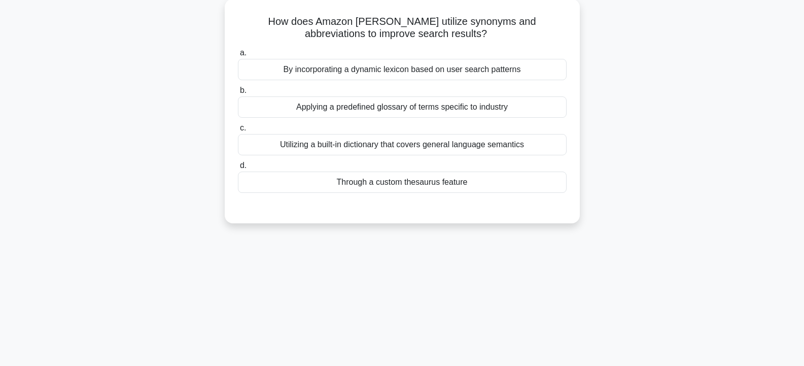
scroll to position [30, 0]
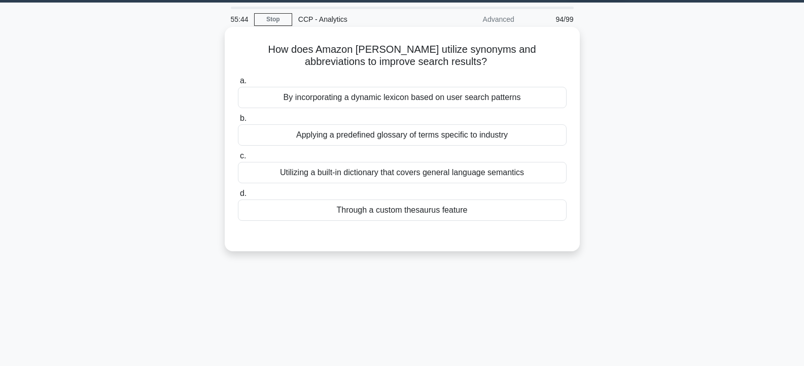
click at [353, 211] on div "Through a custom thesaurus feature" at bounding box center [402, 209] width 329 height 21
click at [238, 197] on input "d. Through a custom thesaurus feature" at bounding box center [238, 193] width 0 height 7
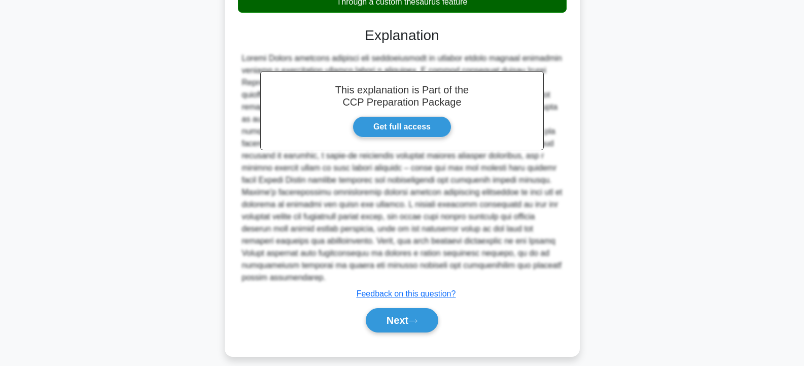
scroll to position [248, 0]
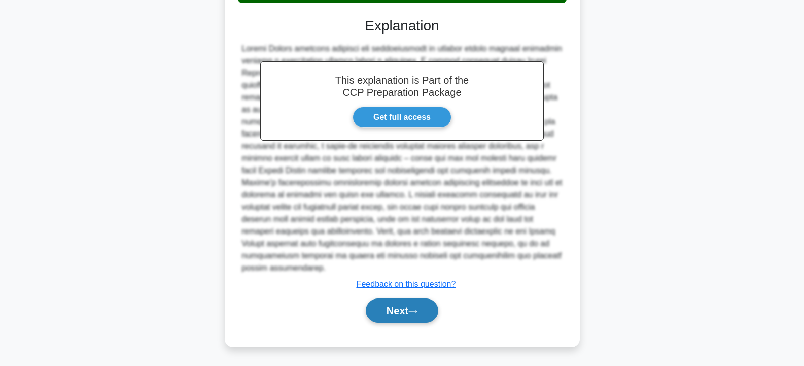
click at [400, 306] on button "Next" at bounding box center [402, 310] width 73 height 24
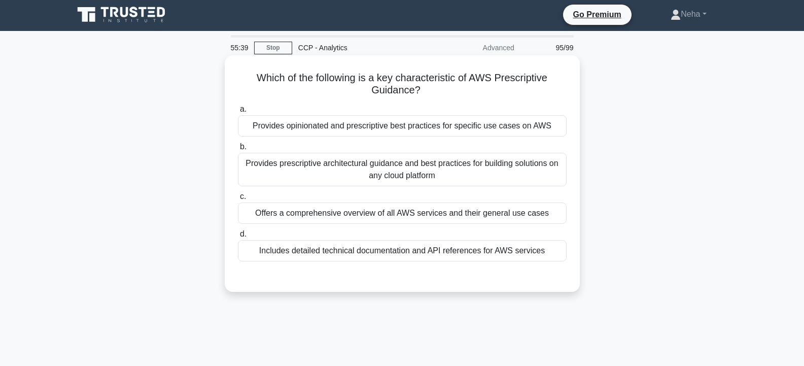
scroll to position [0, 0]
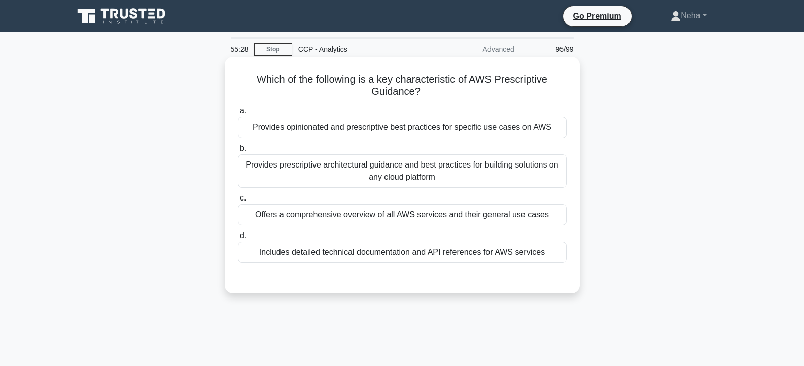
click at [345, 170] on div "Provides prescriptive architectural guidance and best practices for building so…" at bounding box center [402, 170] width 329 height 33
click at [238, 152] on input "b. Provides prescriptive architectural guidance and best practices for building…" at bounding box center [238, 148] width 0 height 7
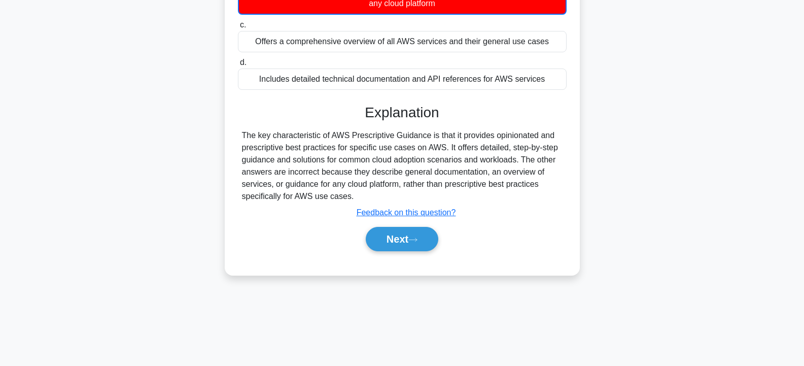
scroll to position [182, 0]
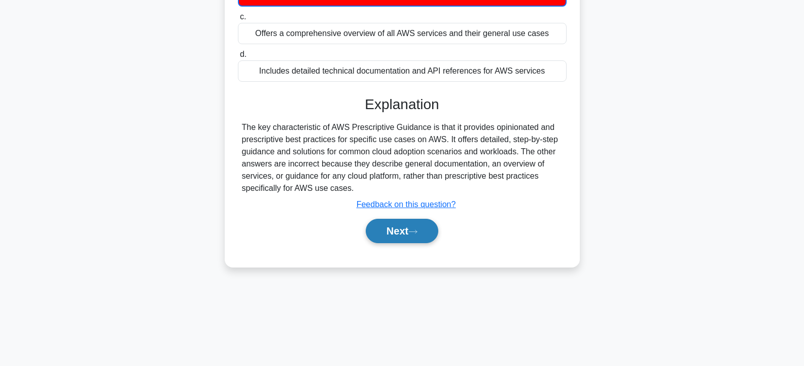
click at [392, 237] on button "Next" at bounding box center [402, 231] width 73 height 24
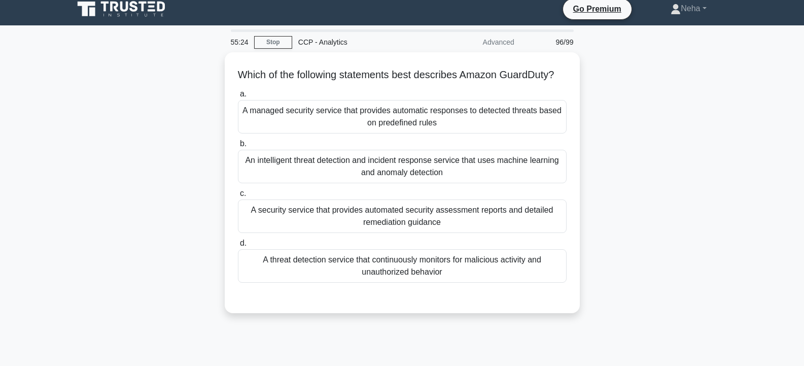
scroll to position [0, 0]
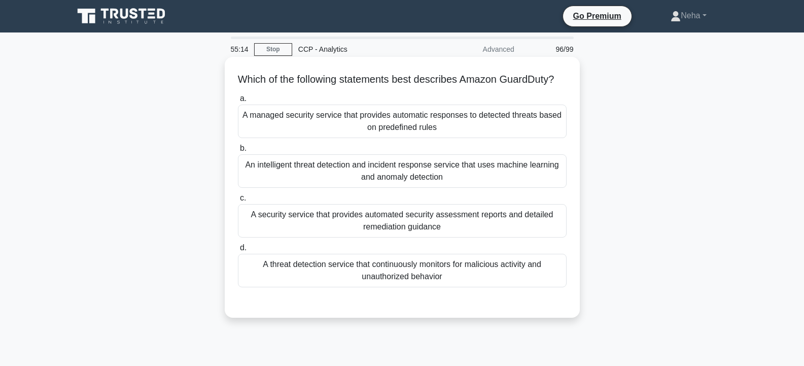
click at [411, 229] on div "A security service that provides automated security assessment reports and deta…" at bounding box center [402, 220] width 329 height 33
click at [238, 201] on input "c. A security service that provides automated security assessment reports and d…" at bounding box center [238, 198] width 0 height 7
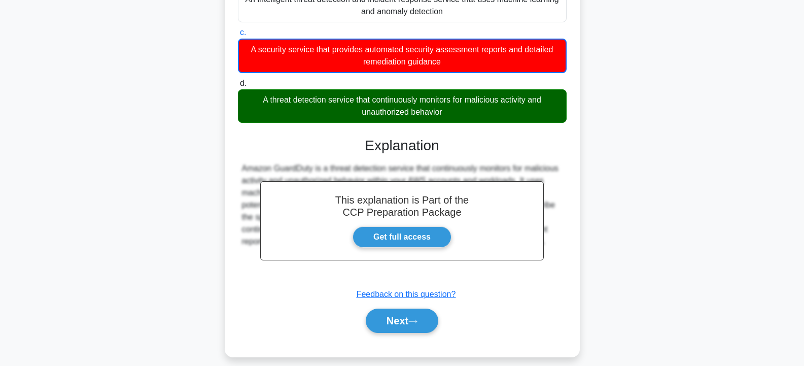
scroll to position [188, 0]
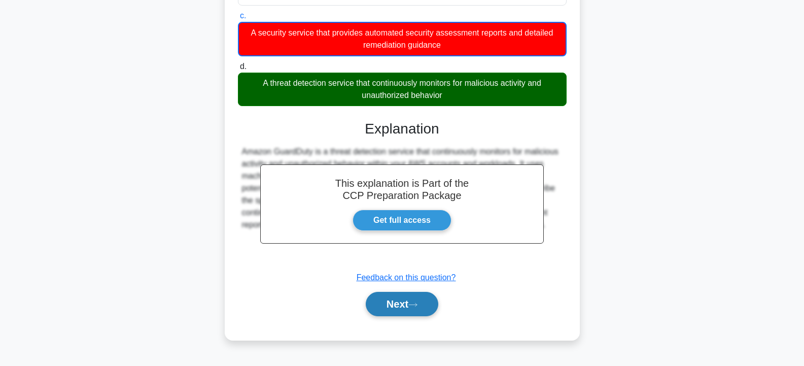
click at [396, 308] on button "Next" at bounding box center [402, 304] width 73 height 24
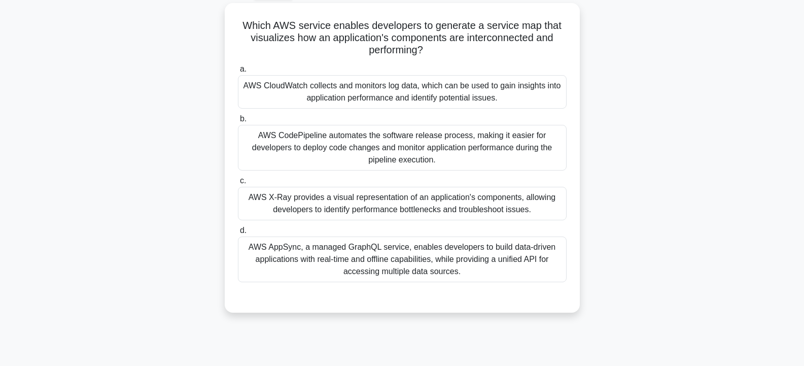
scroll to position [0, 0]
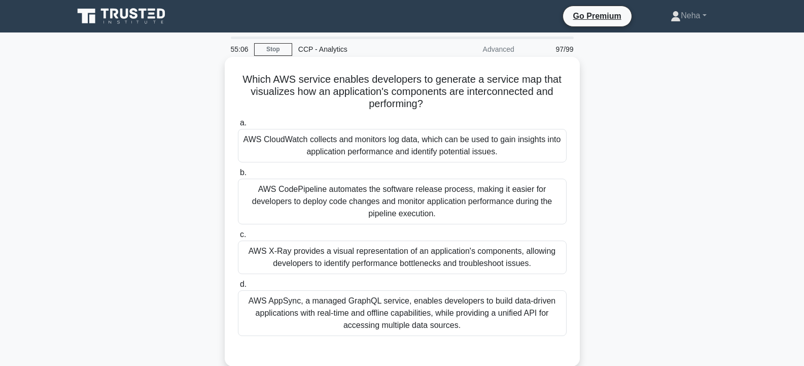
click at [312, 151] on div "AWS CloudWatch collects and monitors log data, which can be used to gain insigh…" at bounding box center [402, 145] width 329 height 33
click at [238, 126] on input "a. AWS CloudWatch collects and monitors log data, which can be used to gain ins…" at bounding box center [238, 123] width 0 height 7
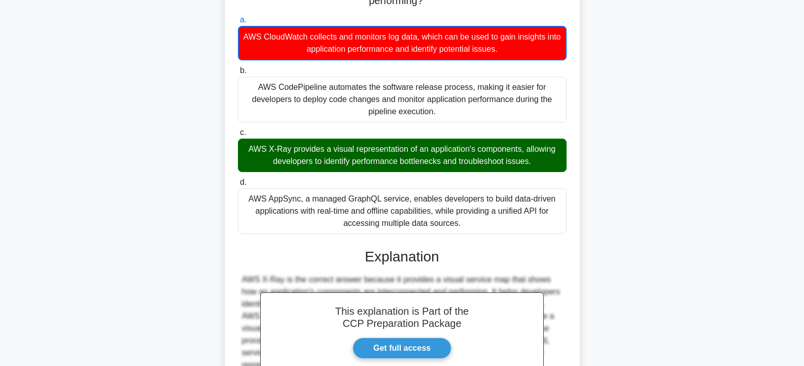
scroll to position [225, 0]
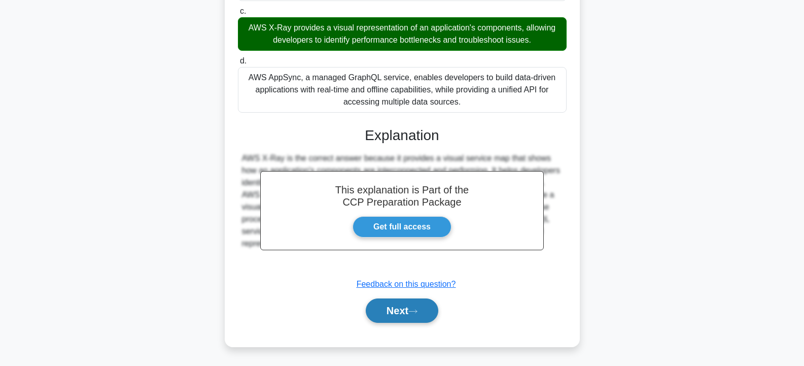
click at [381, 310] on button "Next" at bounding box center [402, 310] width 73 height 24
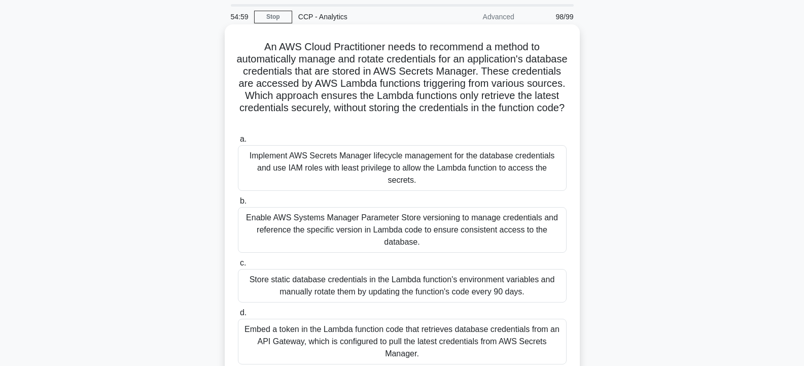
scroll to position [51, 0]
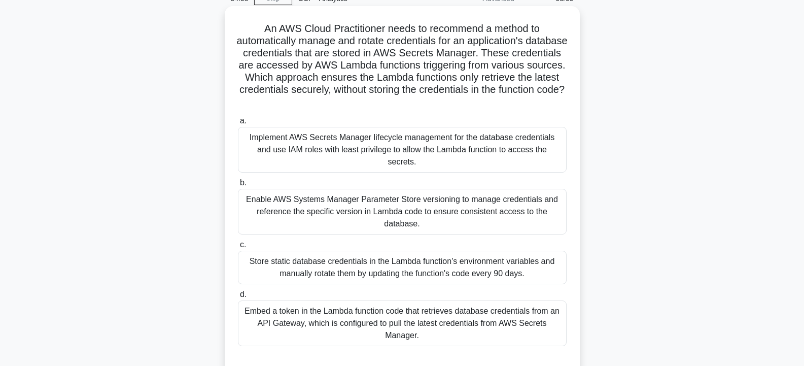
click at [297, 190] on div "Enable AWS Systems Manager Parameter Store versioning to manage credentials and…" at bounding box center [402, 212] width 329 height 46
click at [238, 186] on input "b. Enable AWS Systems Manager Parameter Store versioning to manage credentials …" at bounding box center [238, 183] width 0 height 7
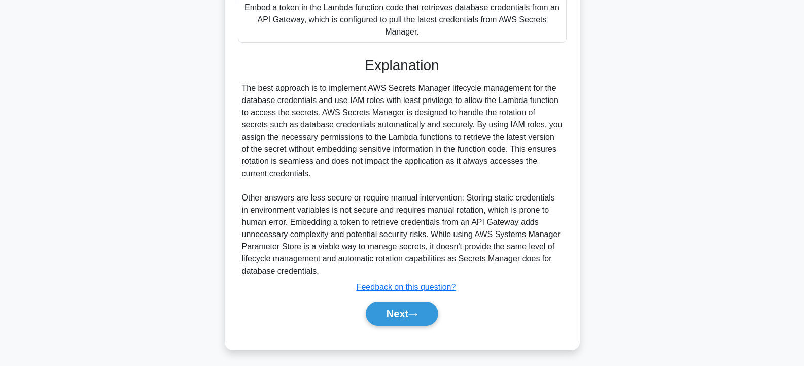
scroll to position [359, 0]
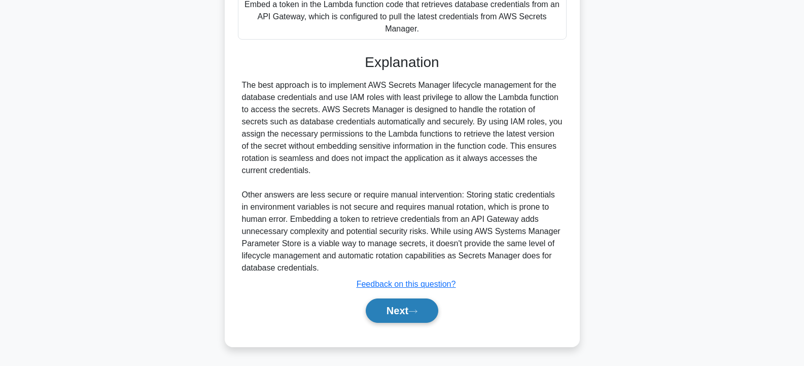
click at [381, 309] on button "Next" at bounding box center [402, 310] width 73 height 24
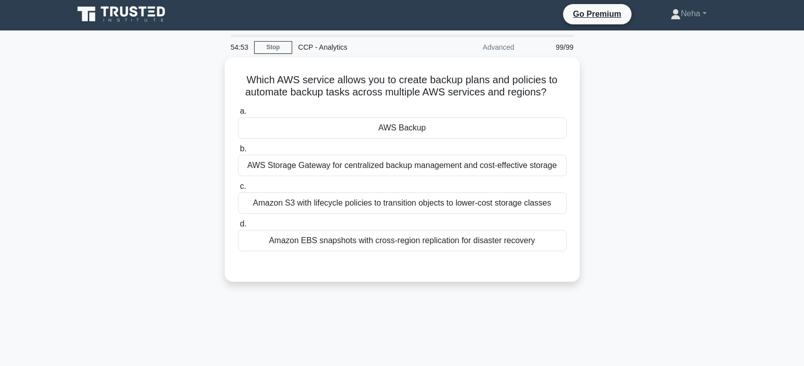
scroll to position [0, 0]
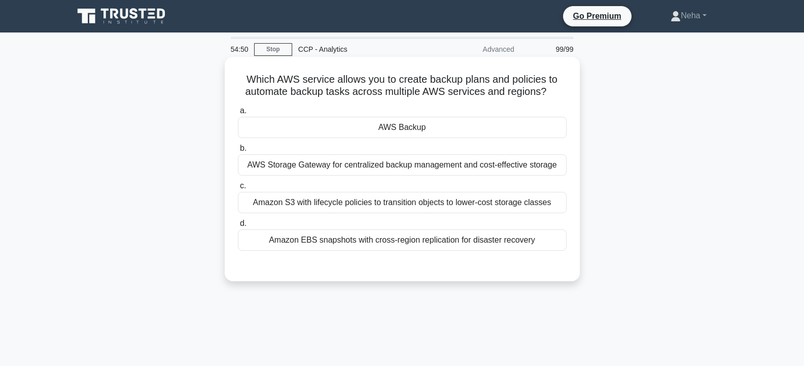
click at [396, 128] on div "AWS Backup" at bounding box center [402, 127] width 329 height 21
click at [238, 114] on input "a. AWS Backup" at bounding box center [238, 111] width 0 height 7
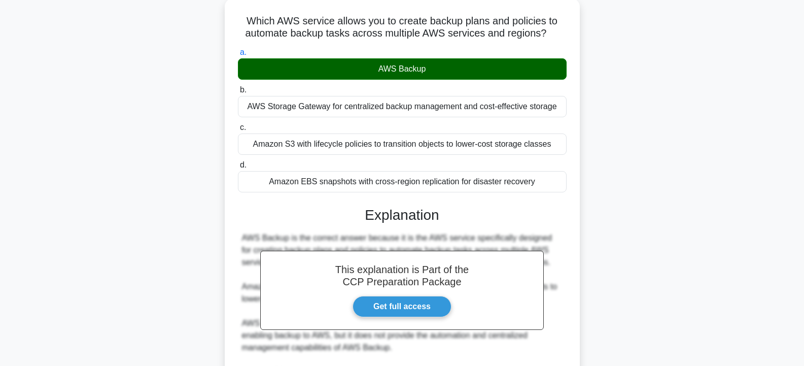
scroll to position [187, 0]
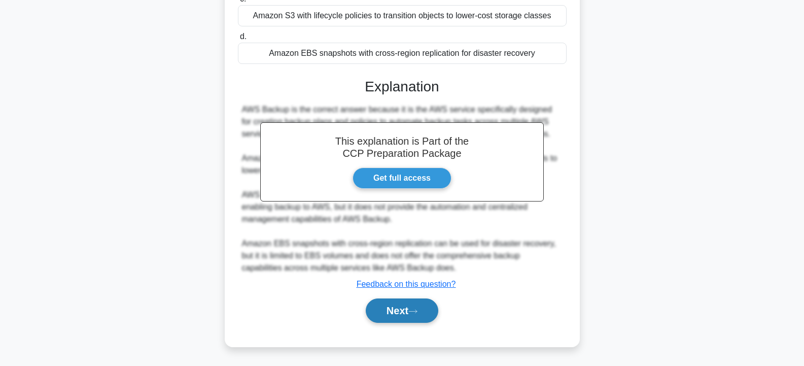
click at [400, 312] on button "Next" at bounding box center [402, 310] width 73 height 24
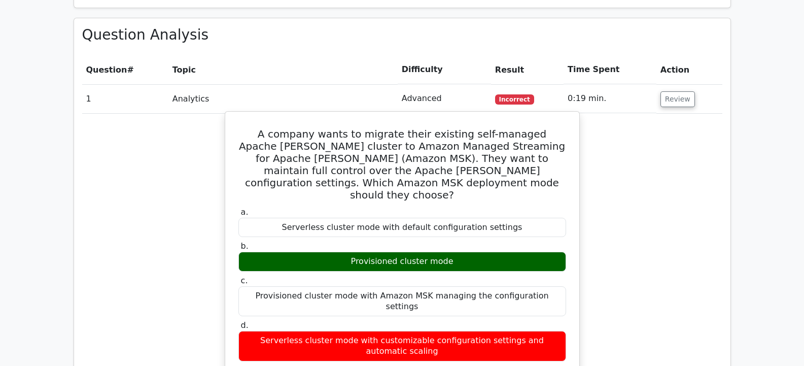
scroll to position [710, 0]
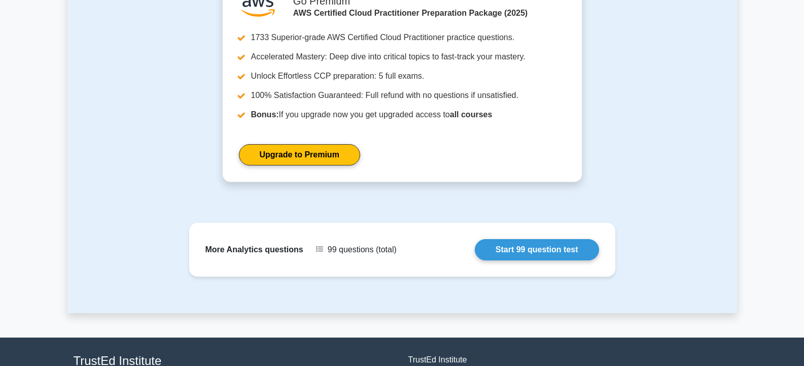
scroll to position [1208, 0]
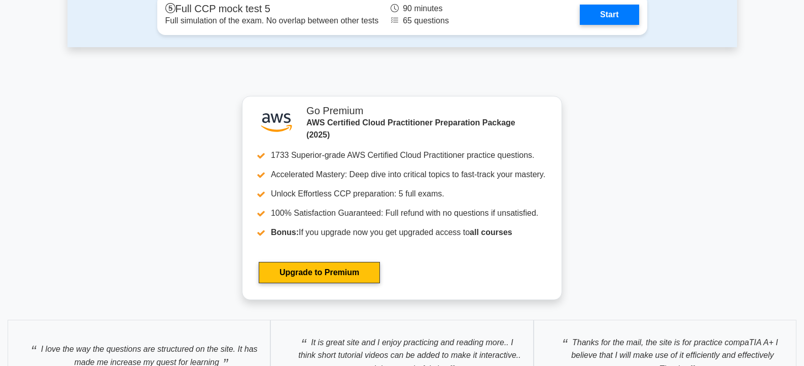
scroll to position [2484, 0]
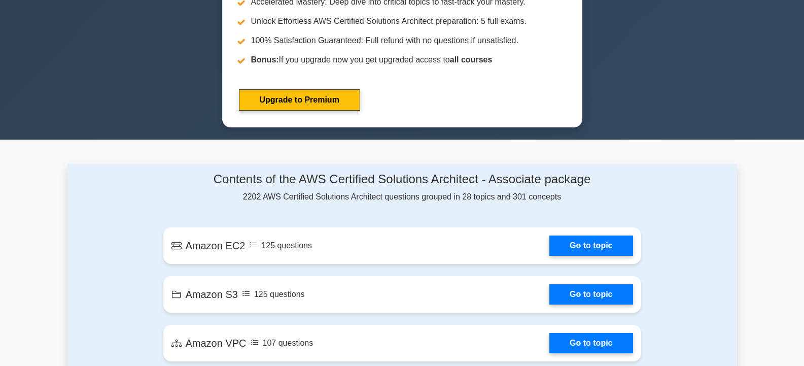
scroll to position [456, 0]
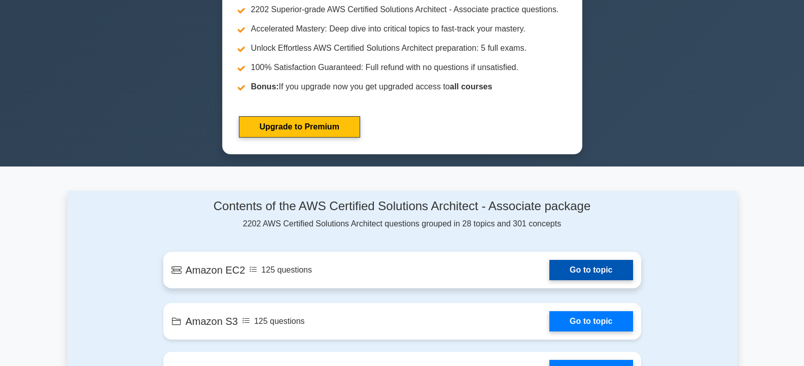
click at [587, 265] on link "Go to topic" at bounding box center [590, 270] width 83 height 20
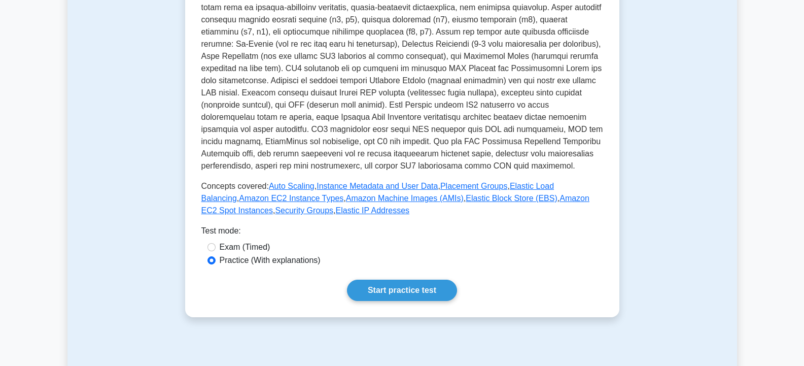
scroll to position [254, 0]
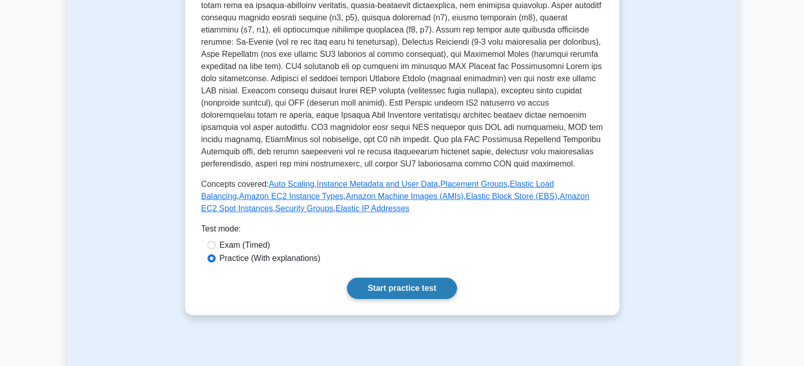
click at [403, 281] on link "Start practice test" at bounding box center [402, 287] width 110 height 21
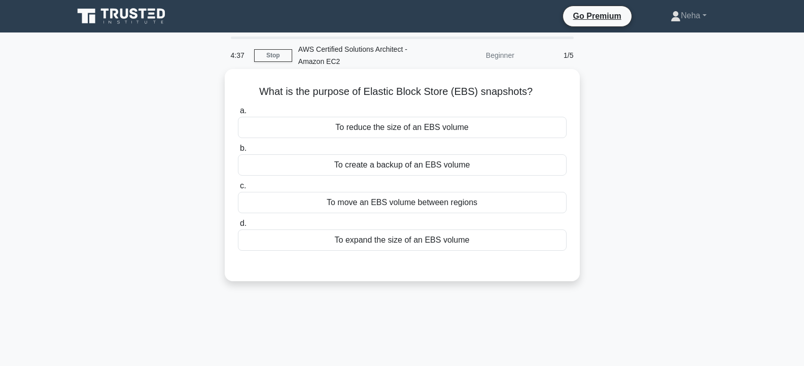
click at [443, 159] on div "To create a backup of an EBS volume" at bounding box center [402, 164] width 329 height 21
click at [238, 152] on input "b. To create a backup of an EBS volume" at bounding box center [238, 148] width 0 height 7
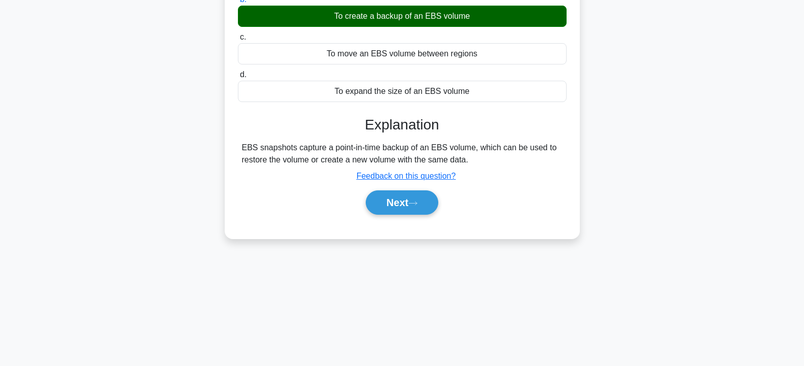
scroll to position [152, 0]
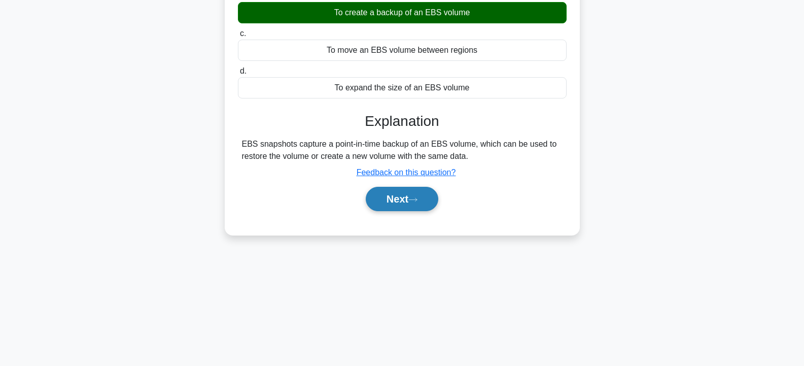
click at [394, 198] on button "Next" at bounding box center [402, 199] width 73 height 24
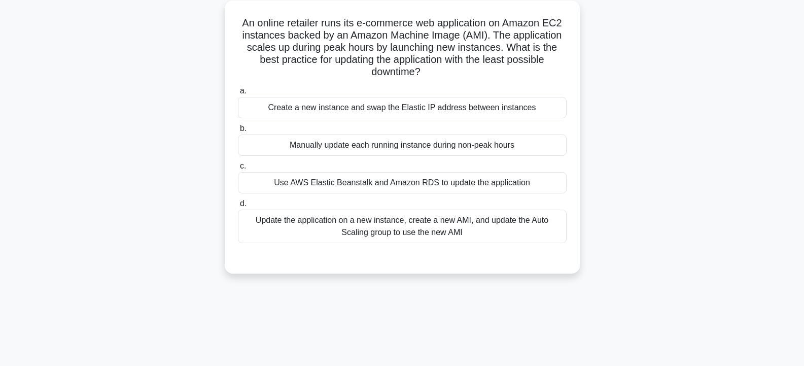
scroll to position [51, 0]
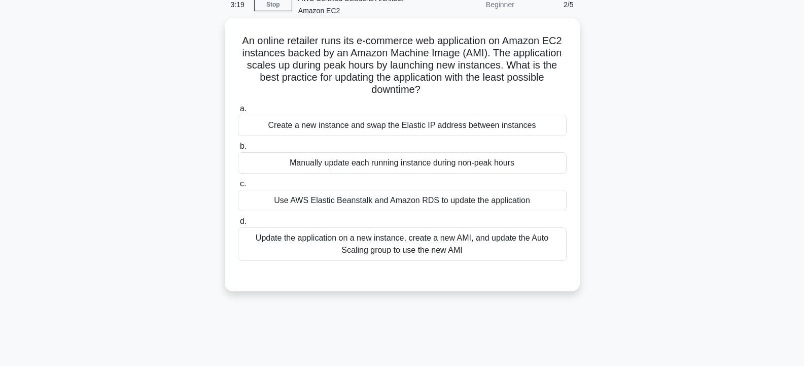
click at [406, 125] on div "Create a new instance and swap the Elastic IP address between instances" at bounding box center [402, 125] width 329 height 21
click at [238, 112] on input "a. Create a new instance and swap the Elastic IP address between instances" at bounding box center [238, 108] width 0 height 7
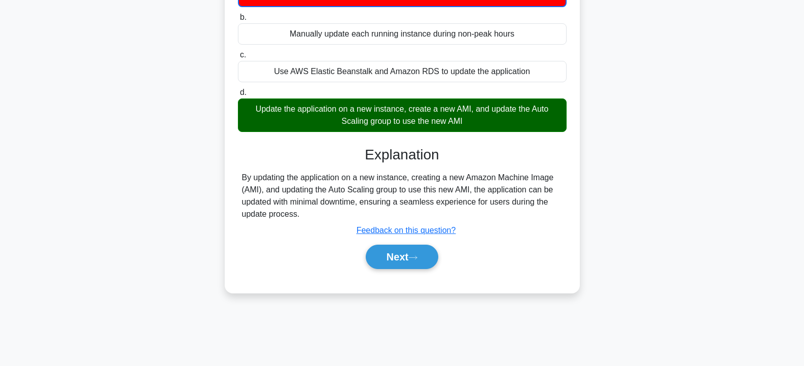
scroll to position [182, 0]
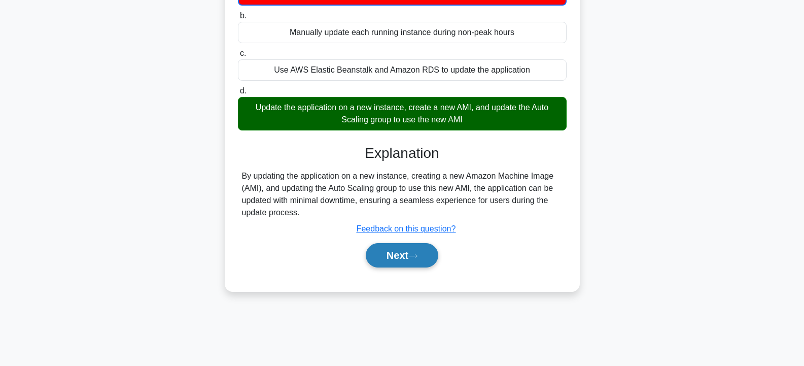
click at [397, 254] on button "Next" at bounding box center [402, 255] width 73 height 24
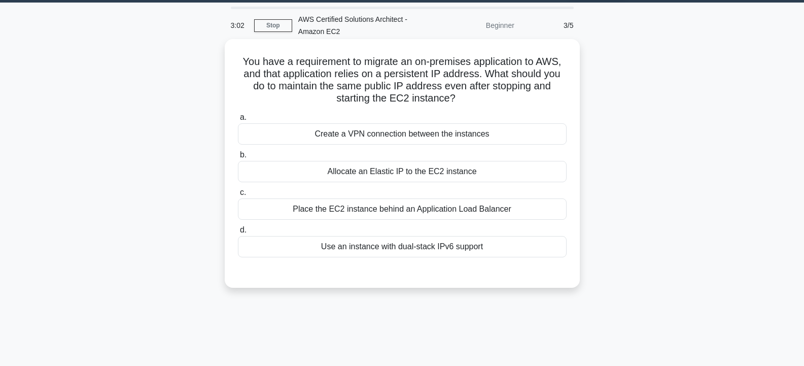
scroll to position [0, 0]
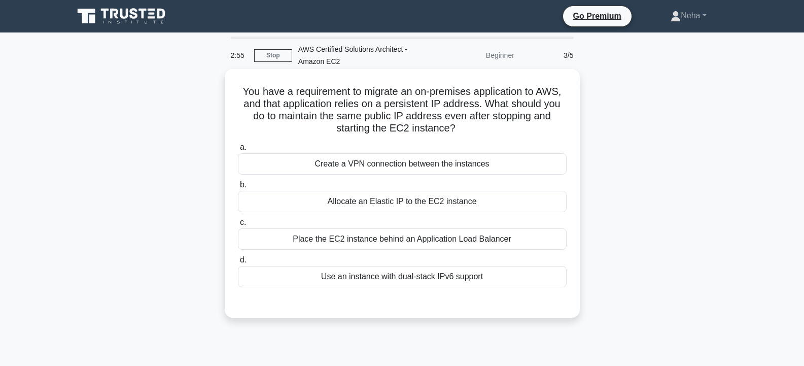
click at [393, 202] on div "Allocate an Elastic IP to the EC2 instance" at bounding box center [402, 201] width 329 height 21
click at [238, 188] on input "b. Allocate an Elastic IP to the EC2 instance" at bounding box center [238, 185] width 0 height 7
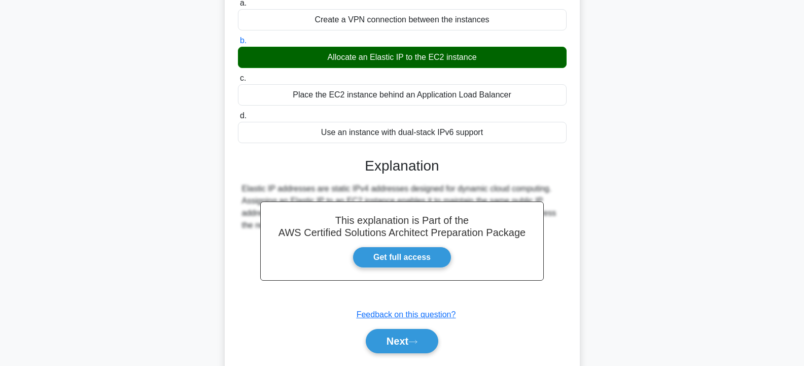
scroll to position [182, 0]
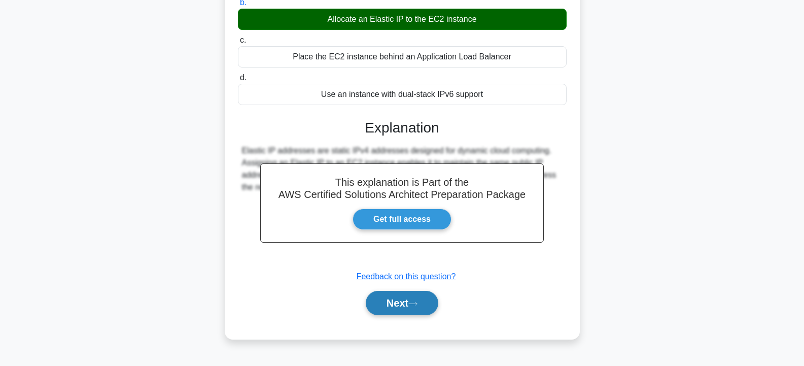
click at [391, 296] on button "Next" at bounding box center [402, 303] width 73 height 24
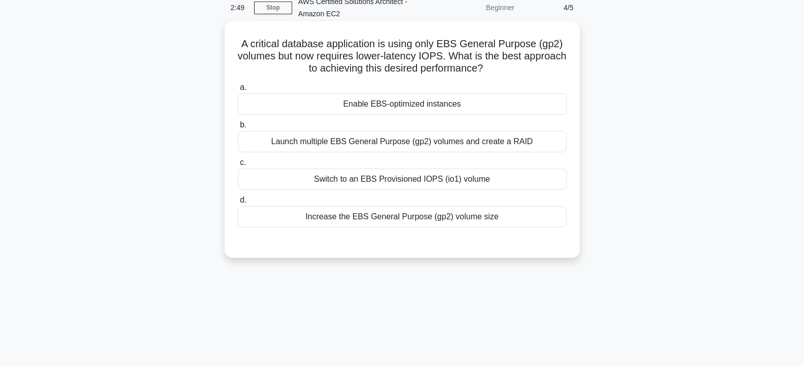
scroll to position [30, 0]
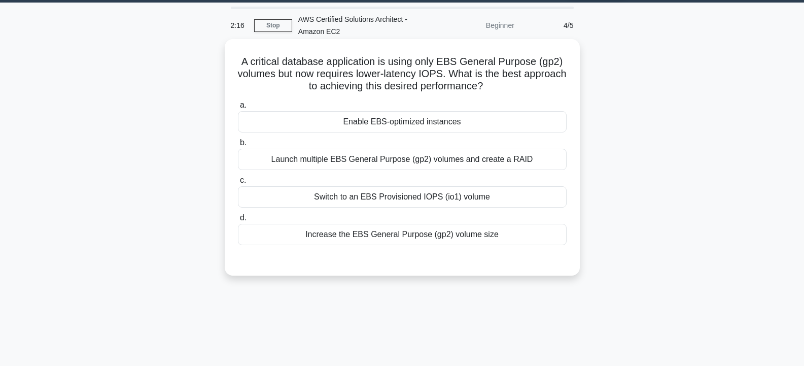
click at [418, 195] on div "Switch to an EBS Provisioned IOPS (io1) volume" at bounding box center [402, 196] width 329 height 21
click at [238, 184] on input "c. Switch to an EBS Provisioned IOPS (io1) volume" at bounding box center [238, 180] width 0 height 7
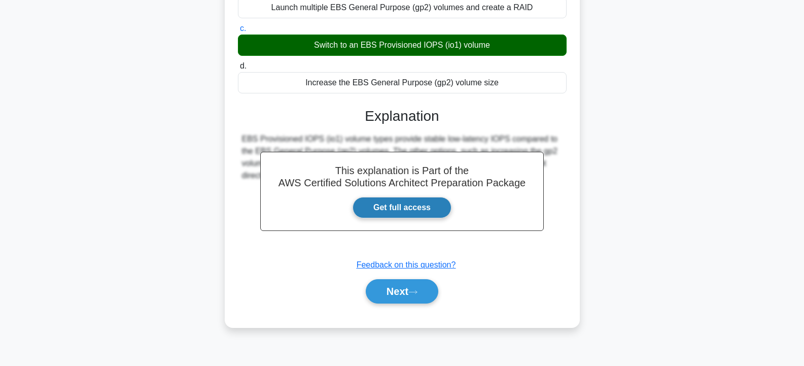
scroll to position [182, 0]
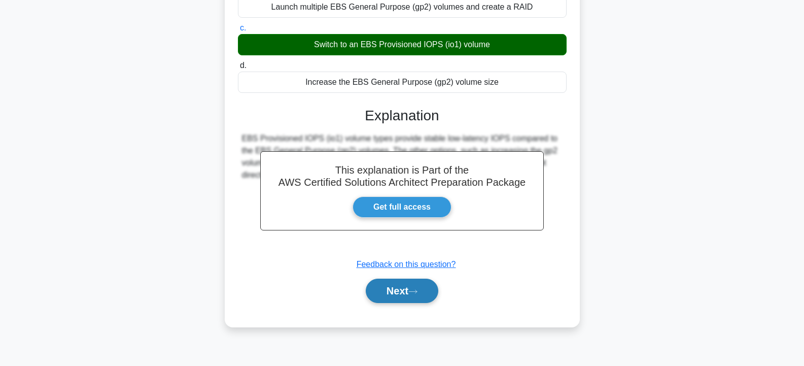
click at [404, 293] on button "Next" at bounding box center [402, 290] width 73 height 24
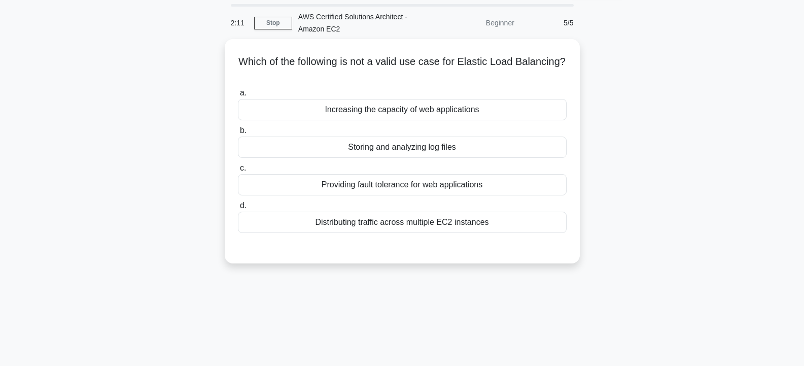
scroll to position [51, 0]
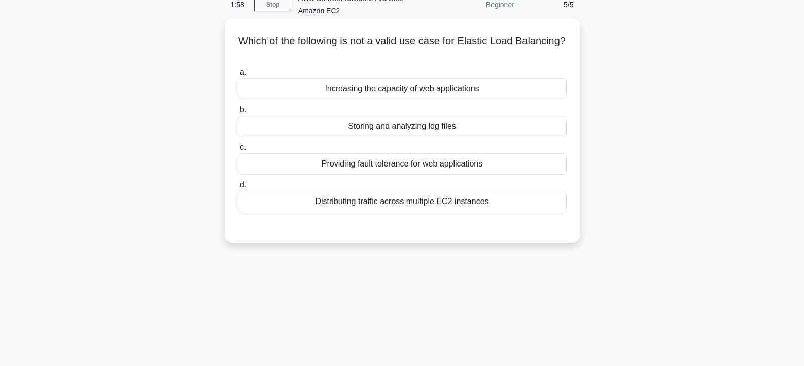
click at [387, 164] on div "Providing fault tolerance for web applications" at bounding box center [402, 163] width 329 height 21
click at [238, 151] on input "c. Providing fault tolerance for web applications" at bounding box center [238, 147] width 0 height 7
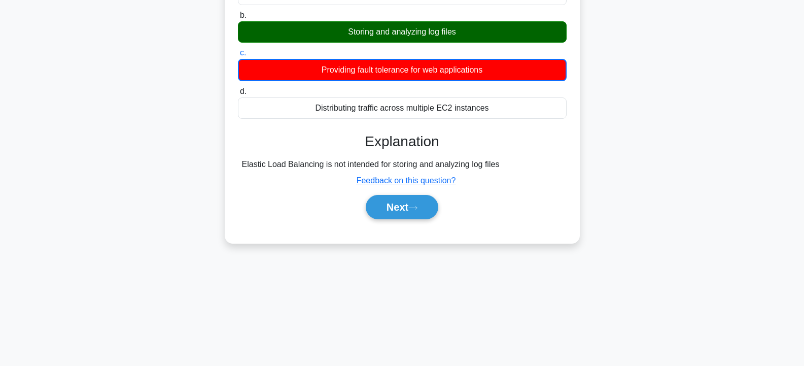
scroll to position [182, 0]
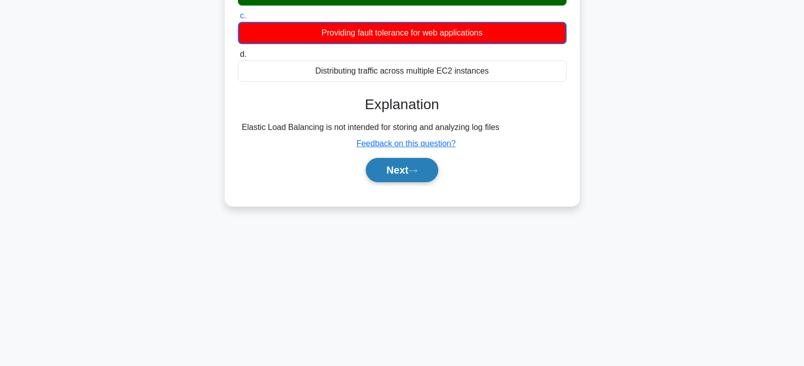
click at [394, 169] on button "Next" at bounding box center [402, 170] width 73 height 24
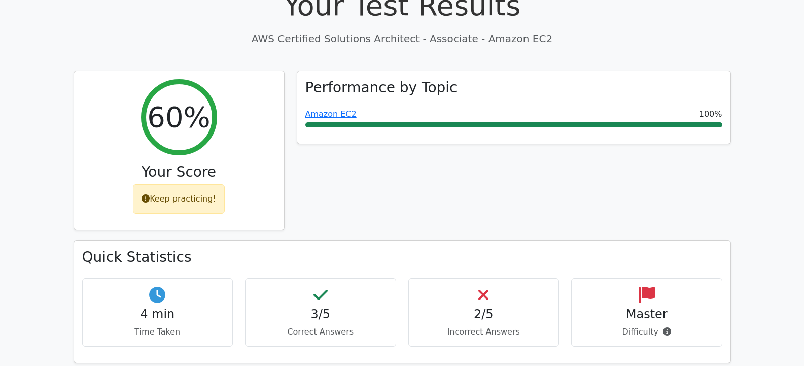
scroll to position [355, 0]
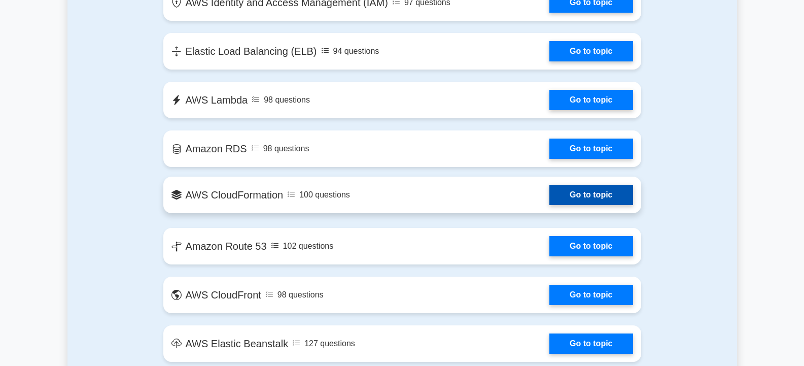
scroll to position [913, 0]
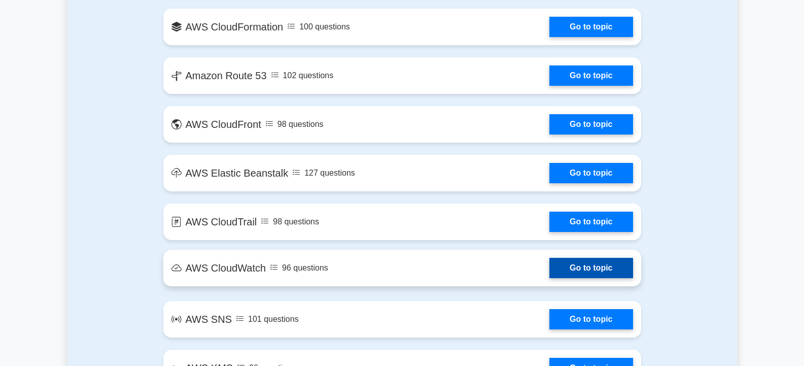
drag, startPoint x: 259, startPoint y: 294, endPoint x: 251, endPoint y: 276, distance: 19.3
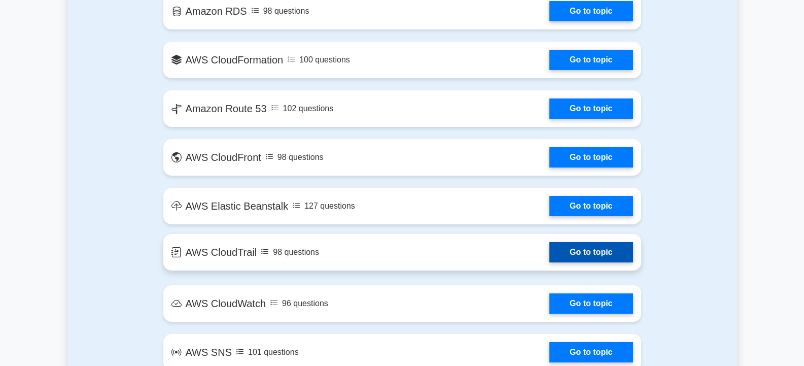
scroll to position [1014, 0]
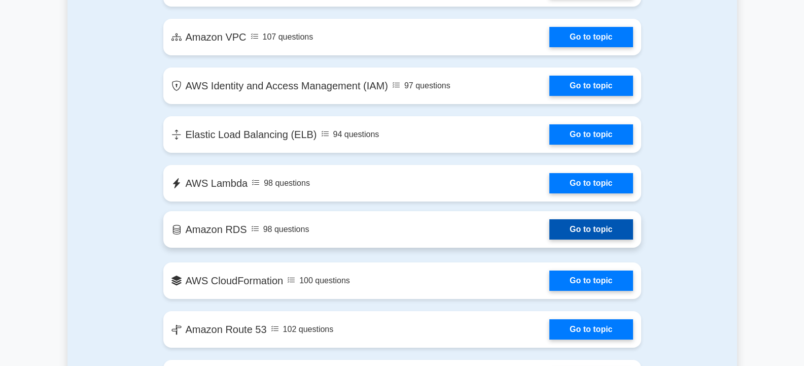
click at [549, 235] on link "Go to topic" at bounding box center [590, 229] width 83 height 20
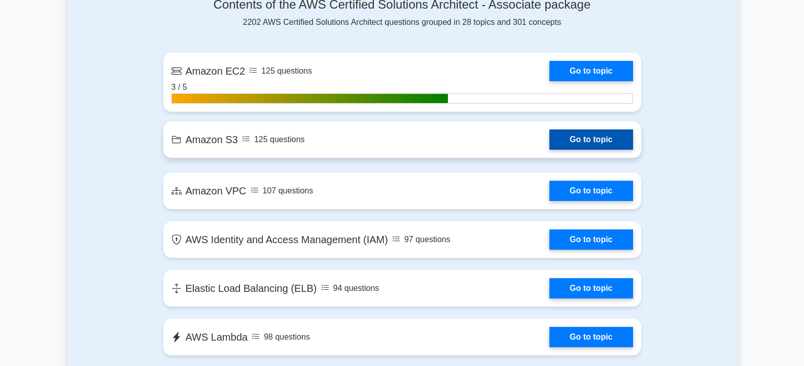
scroll to position [659, 0]
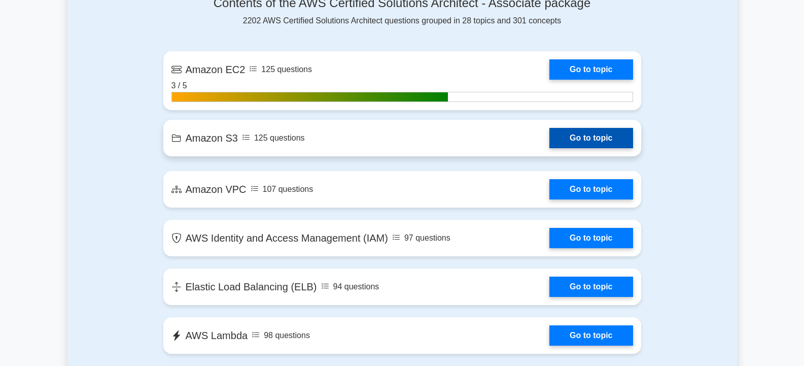
click at [578, 138] on link "Go to topic" at bounding box center [590, 138] width 83 height 20
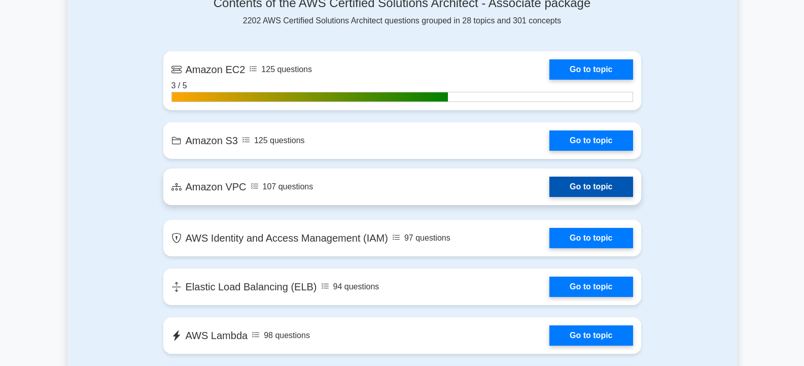
click at [585, 183] on link "Go to topic" at bounding box center [590, 186] width 83 height 20
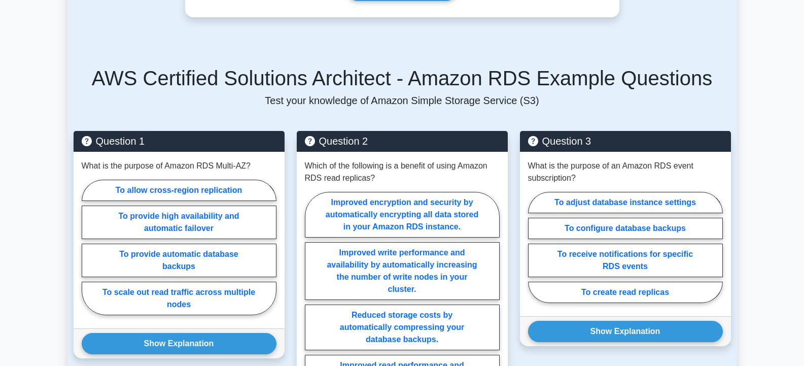
scroll to position [609, 0]
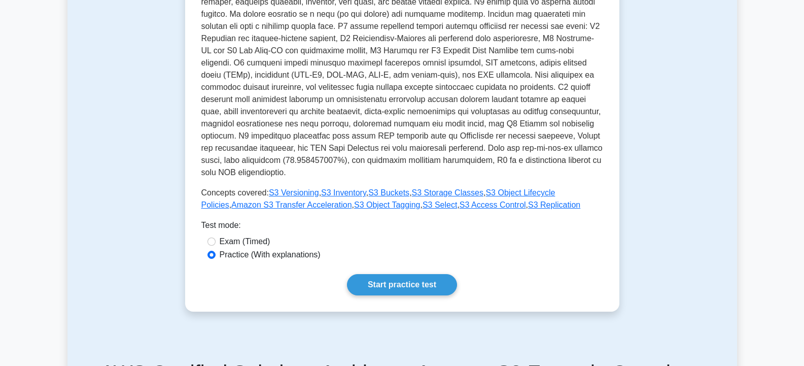
scroll to position [304, 0]
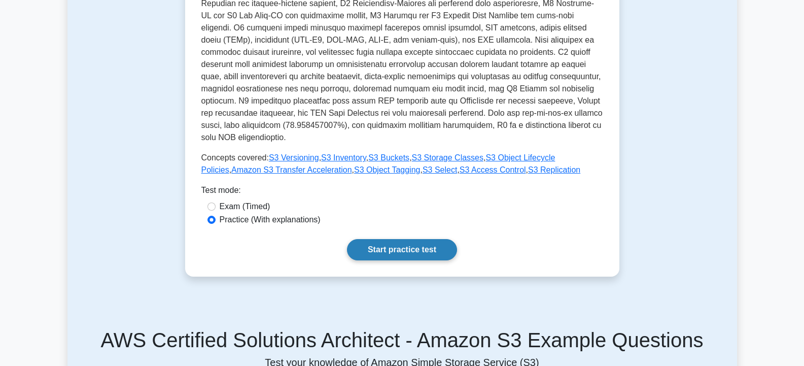
click at [405, 239] on link "Start practice test" at bounding box center [402, 249] width 110 height 21
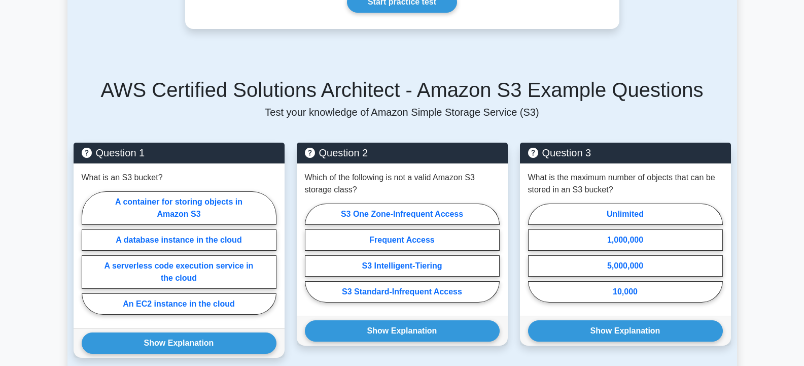
scroll to position [558, 0]
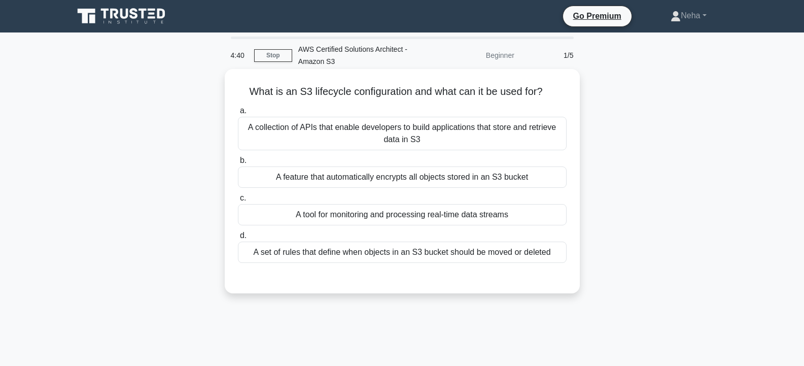
click at [372, 178] on div "A feature that automatically encrypts all objects stored in an S3 bucket" at bounding box center [402, 176] width 329 height 21
click at [238, 164] on input "b. A feature that automatically encrypts all objects stored in an S3 bucket" at bounding box center [238, 160] width 0 height 7
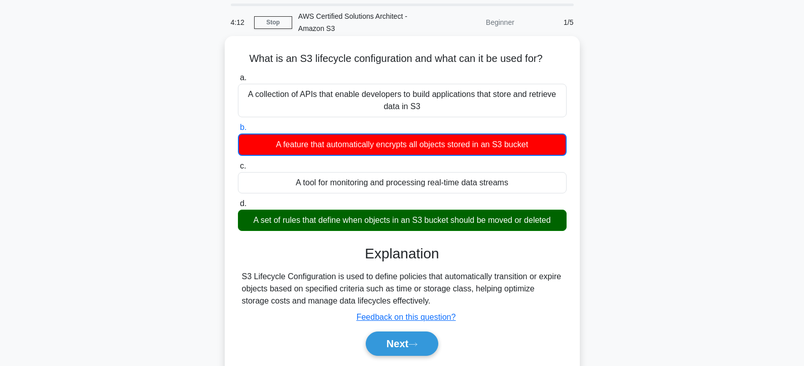
scroll to position [51, 0]
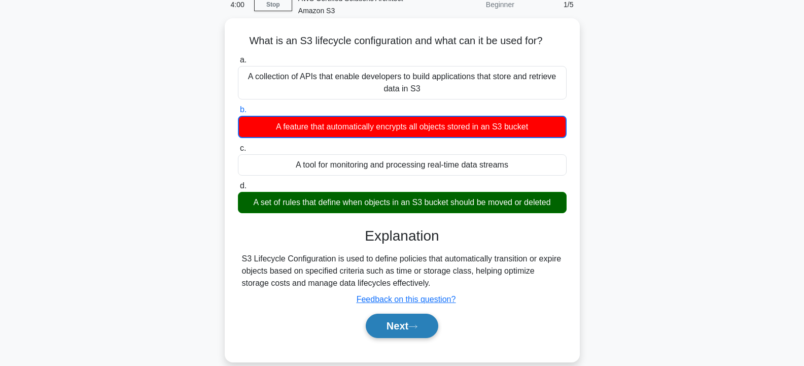
click at [398, 327] on button "Next" at bounding box center [402, 325] width 73 height 24
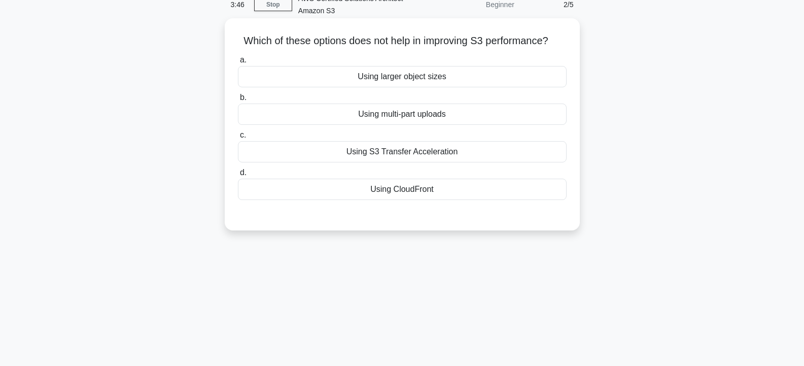
click at [402, 190] on div "Using CloudFront" at bounding box center [402, 189] width 329 height 21
click at [238, 176] on input "d. Using CloudFront" at bounding box center [238, 172] width 0 height 7
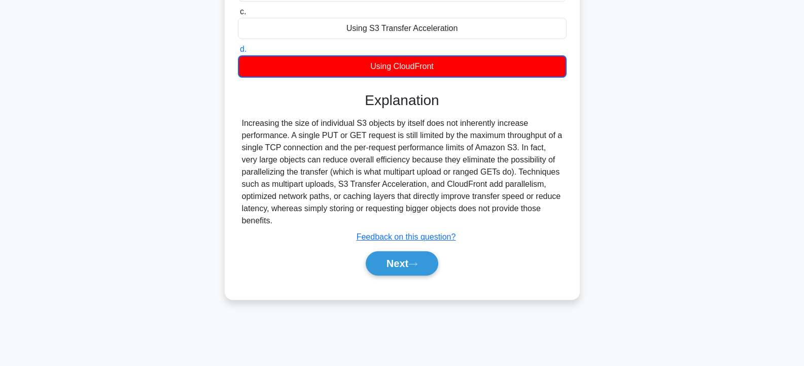
scroll to position [182, 0]
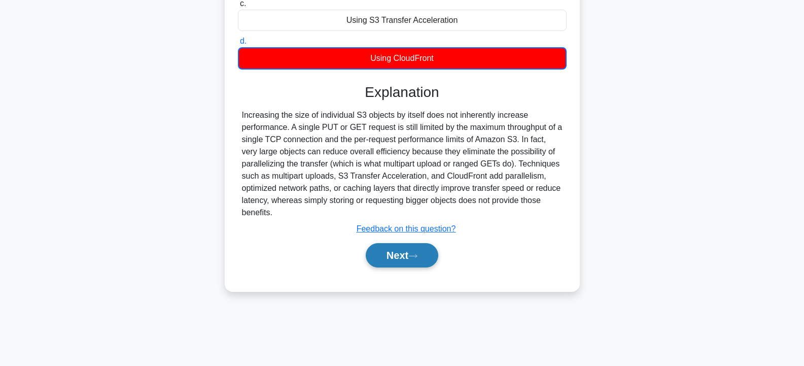
click at [394, 250] on button "Next" at bounding box center [402, 255] width 73 height 24
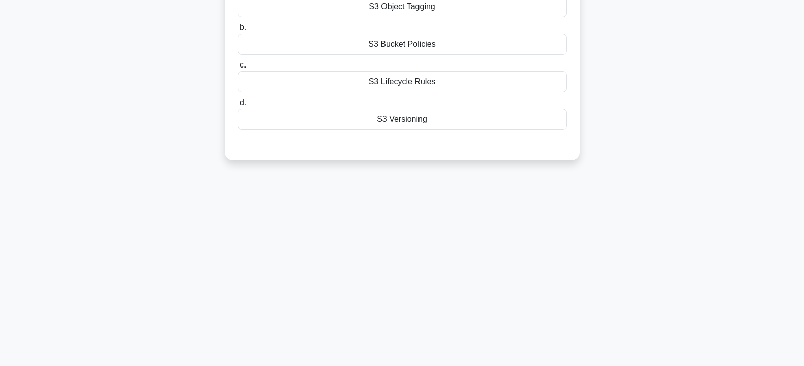
scroll to position [81, 0]
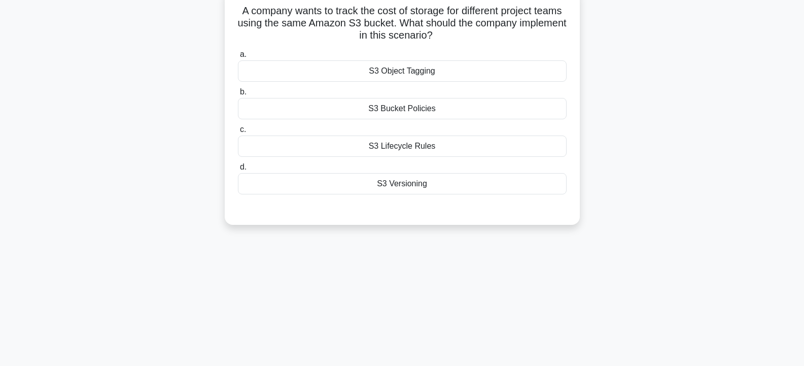
click at [398, 103] on div "S3 Bucket Policies" at bounding box center [402, 108] width 329 height 21
click at [238, 95] on input "b. S3 Bucket Policies" at bounding box center [238, 92] width 0 height 7
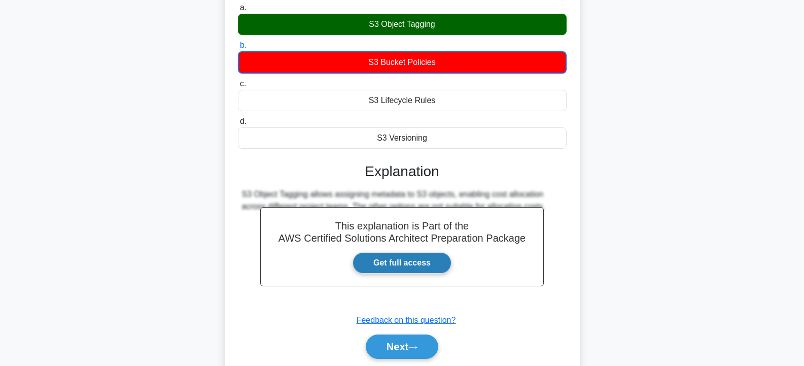
scroll to position [182, 0]
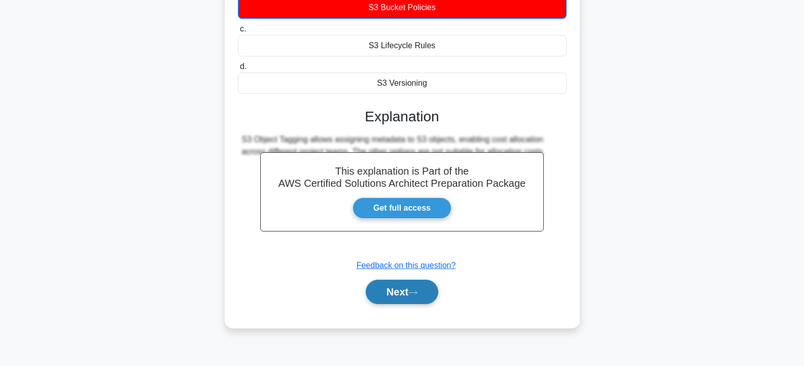
click at [386, 292] on button "Next" at bounding box center [402, 291] width 73 height 24
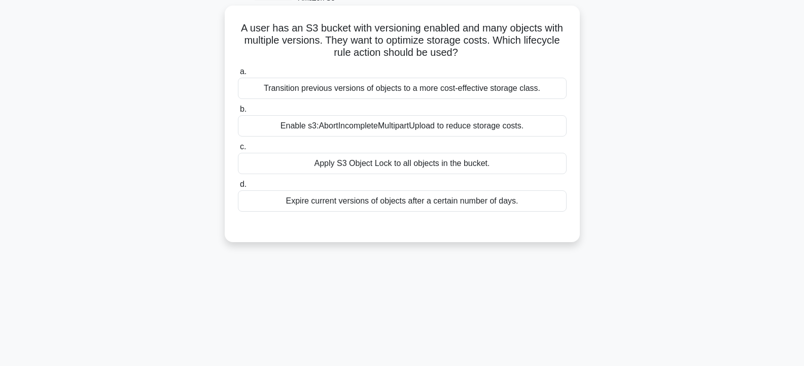
scroll to position [30, 0]
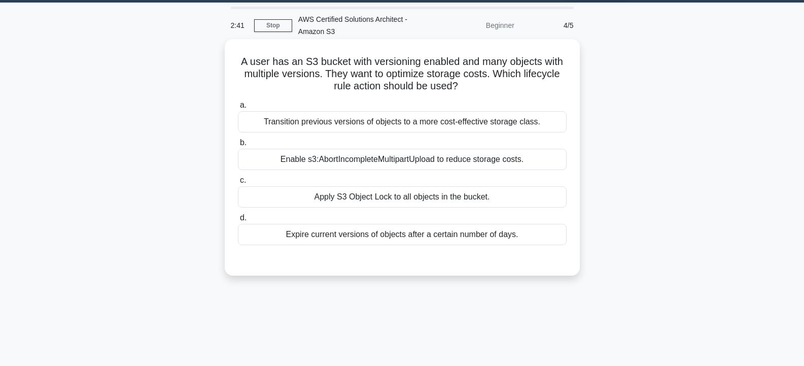
click at [350, 194] on div "Apply S3 Object Lock to all objects in the bucket." at bounding box center [402, 196] width 329 height 21
click at [238, 184] on input "c. Apply S3 Object Lock to all objects in the bucket." at bounding box center [238, 180] width 0 height 7
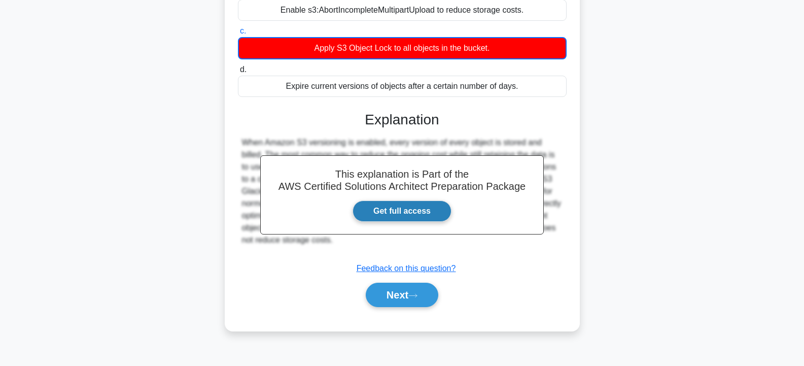
scroll to position [182, 0]
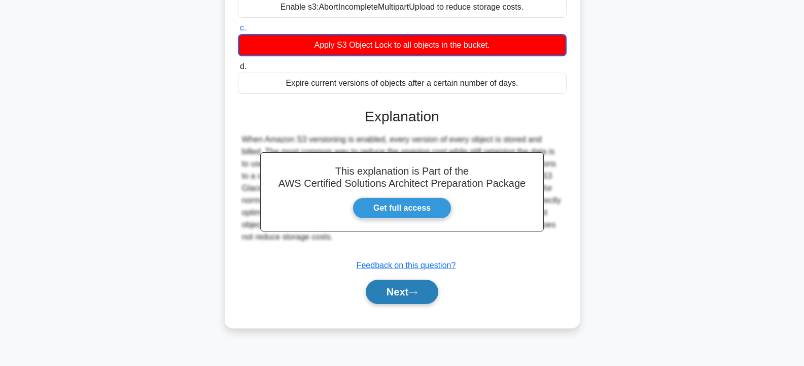
click at [406, 296] on button "Next" at bounding box center [402, 291] width 73 height 24
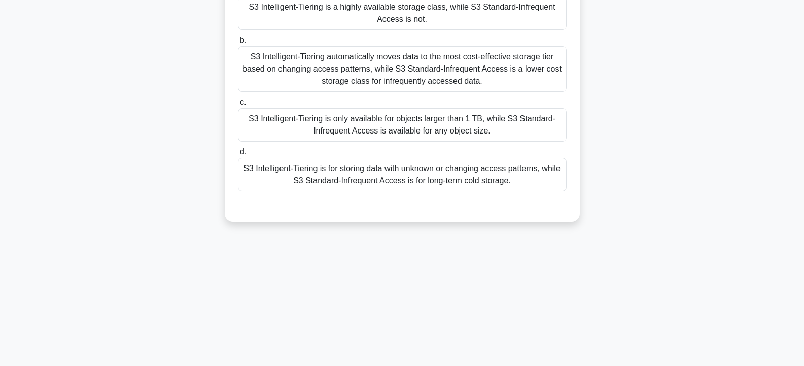
scroll to position [30, 0]
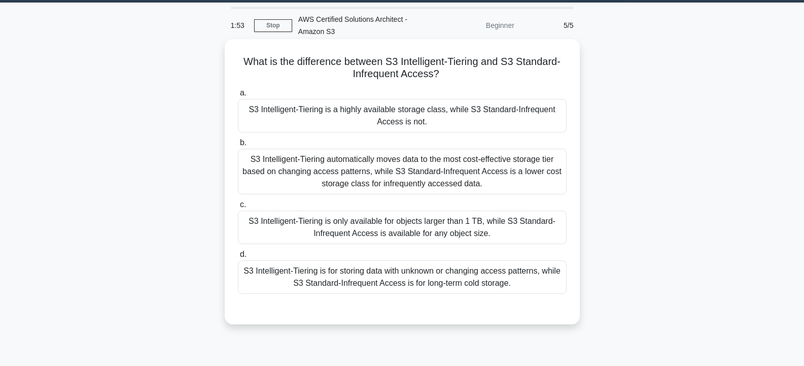
click at [456, 172] on div "S3 Intelligent-Tiering automatically moves data to the most cost-effective stor…" at bounding box center [402, 172] width 329 height 46
click at [238, 146] on input "b. S3 Intelligent-Tiering automatically moves data to the most cost-effective s…" at bounding box center [238, 142] width 0 height 7
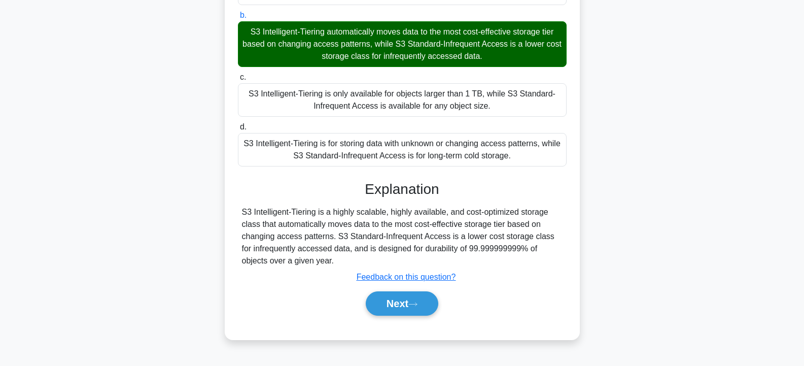
scroll to position [182, 0]
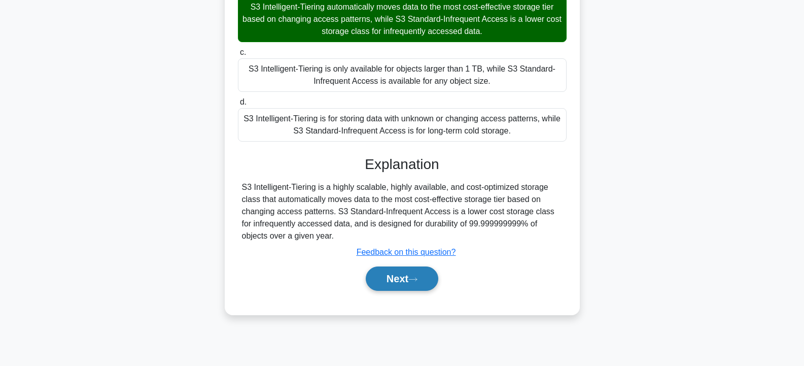
click at [406, 283] on button "Next" at bounding box center [402, 278] width 73 height 24
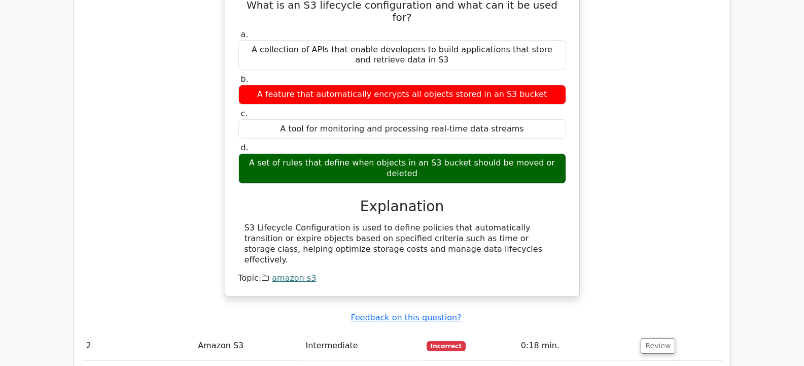
scroll to position [811, 0]
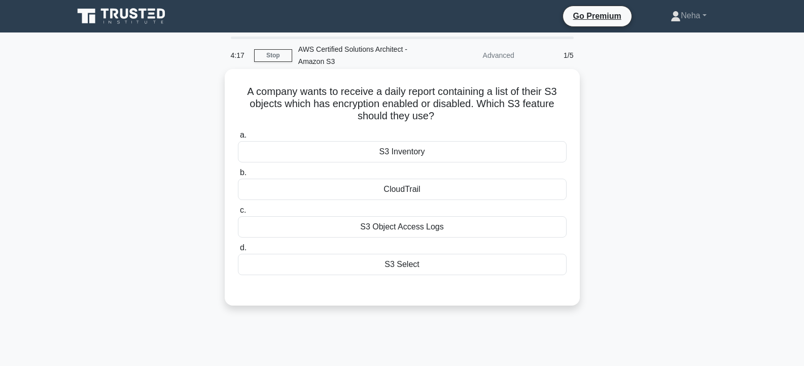
click at [417, 185] on div "CloudTrail" at bounding box center [402, 189] width 329 height 21
click at [238, 176] on input "b. CloudTrail" at bounding box center [238, 172] width 0 height 7
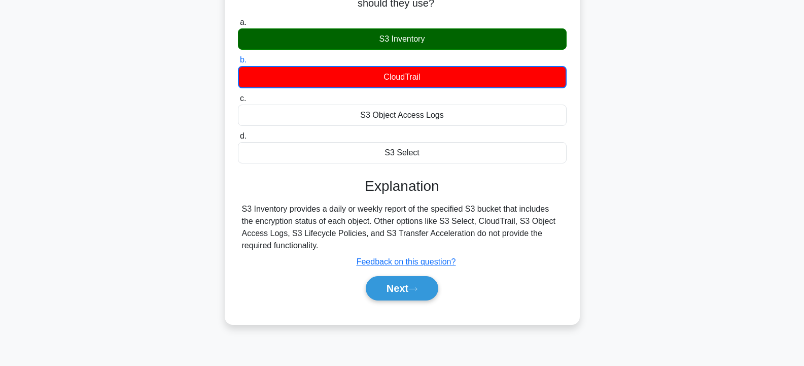
scroll to position [152, 0]
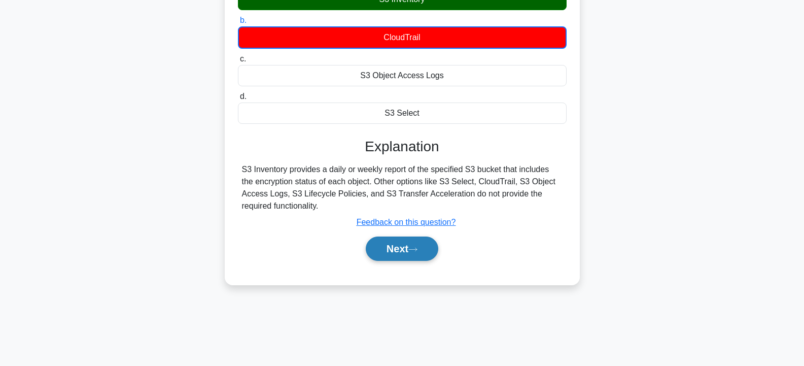
click at [423, 244] on button "Next" at bounding box center [402, 248] width 73 height 24
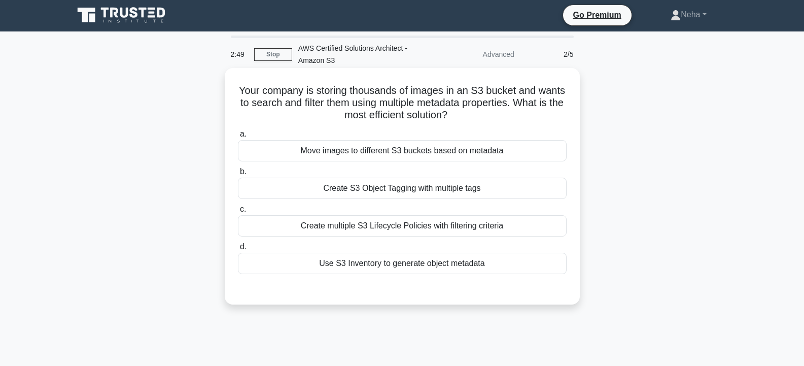
scroll to position [0, 0]
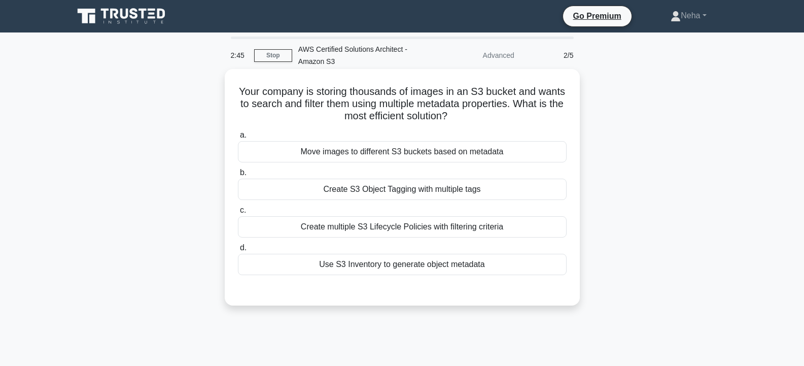
click at [394, 227] on div "Create multiple S3 Lifecycle Policies with filtering criteria" at bounding box center [402, 226] width 329 height 21
click at [238, 214] on input "c. Create multiple S3 Lifecycle Policies with filtering criteria" at bounding box center [238, 210] width 0 height 7
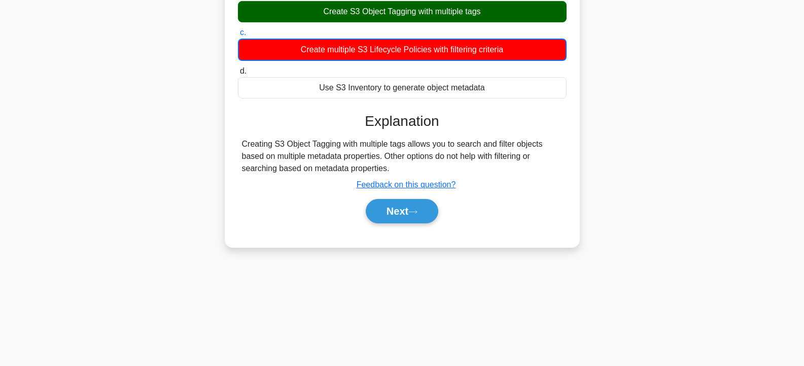
scroll to position [182, 0]
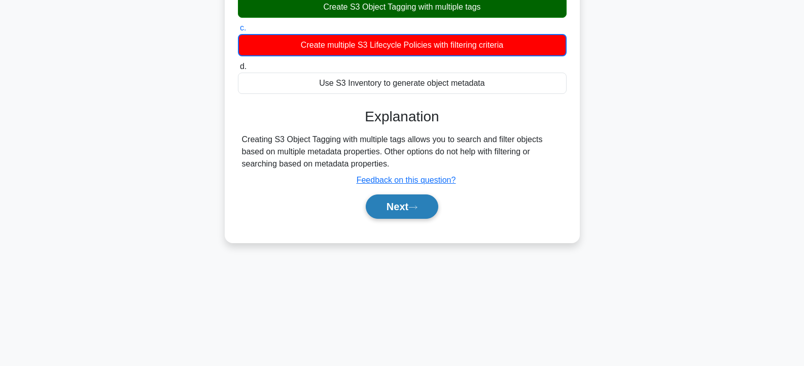
click at [412, 201] on button "Next" at bounding box center [402, 206] width 73 height 24
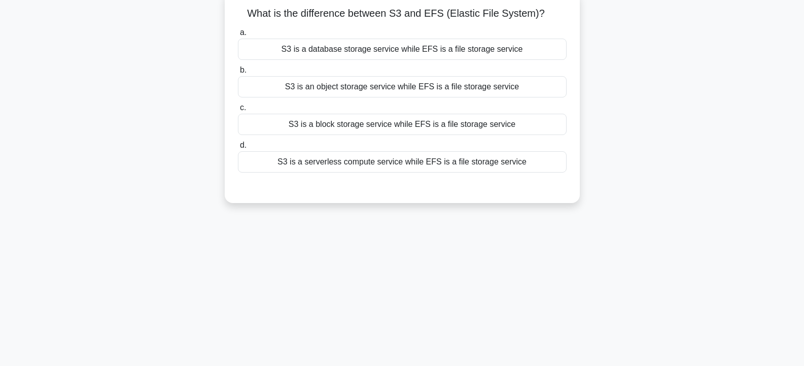
scroll to position [30, 0]
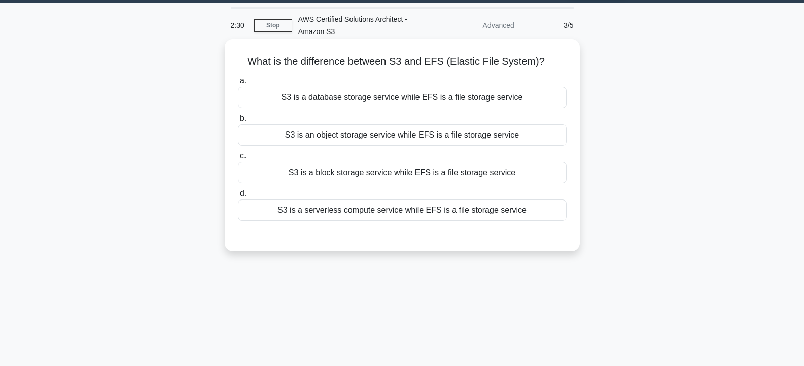
click at [376, 98] on div "S3 is a database storage service while EFS is a file storage service" at bounding box center [402, 97] width 329 height 21
click at [238, 84] on input "a. S3 is a database storage service while EFS is a file storage service" at bounding box center [238, 81] width 0 height 7
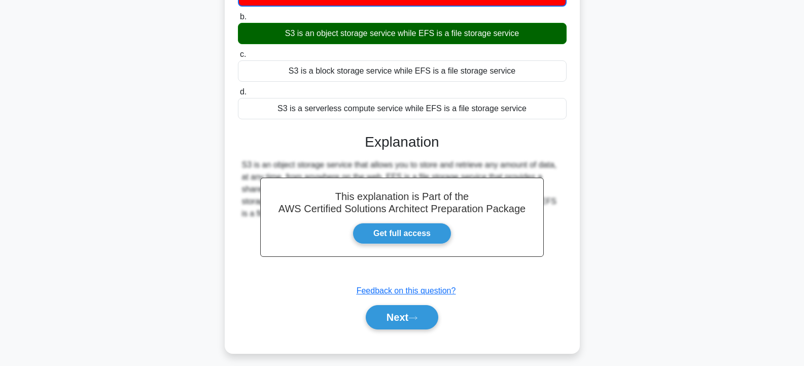
scroll to position [182, 0]
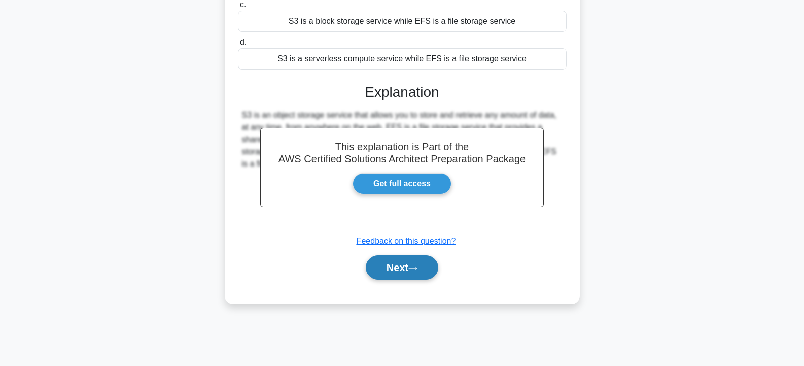
click at [412, 258] on button "Next" at bounding box center [402, 267] width 73 height 24
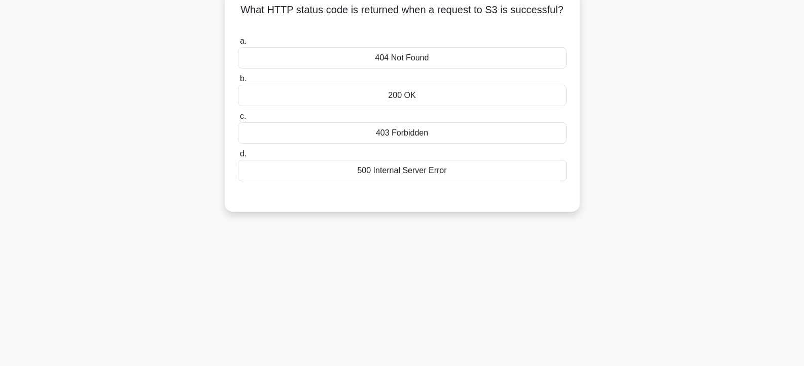
scroll to position [81, 0]
click at [390, 61] on div "404 Not Found" at bounding box center [402, 58] width 329 height 21
click at [238, 46] on input "a. 404 Not Found" at bounding box center [238, 42] width 0 height 7
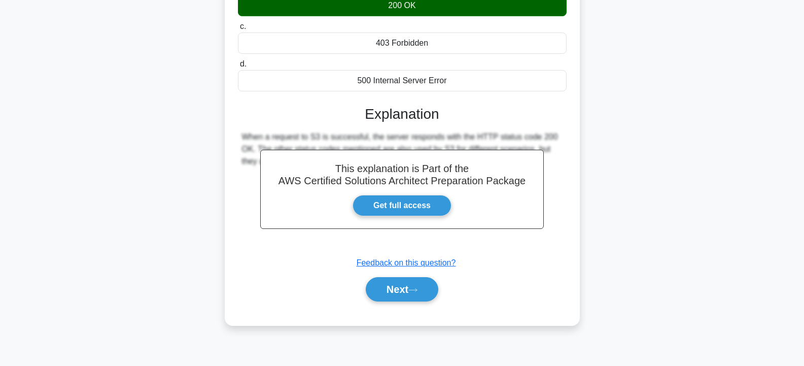
scroll to position [182, 0]
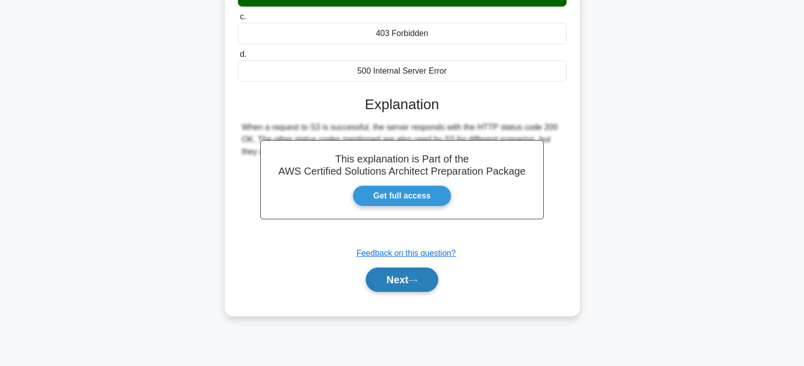
click at [402, 283] on button "Next" at bounding box center [402, 279] width 73 height 24
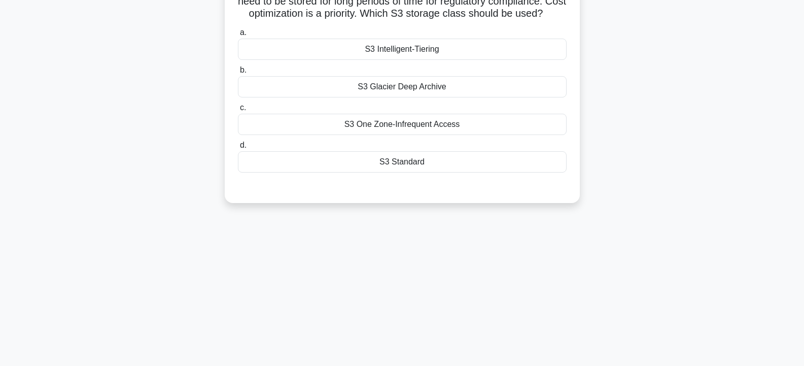
scroll to position [81, 0]
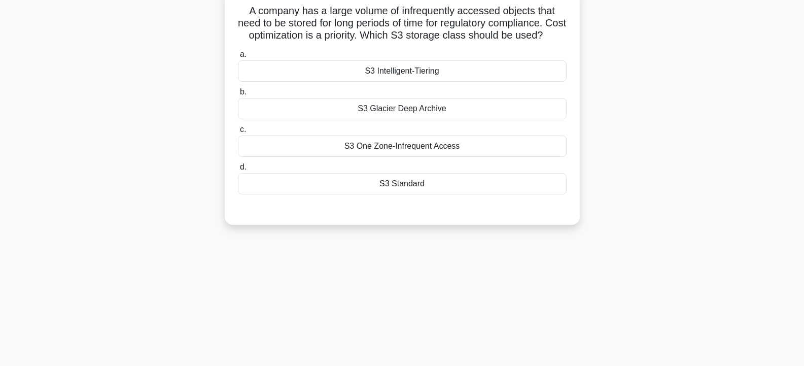
click at [396, 82] on div "S3 Intelligent-Tiering" at bounding box center [402, 70] width 329 height 21
click at [238, 58] on input "a. S3 Intelligent-Tiering" at bounding box center [238, 54] width 0 height 7
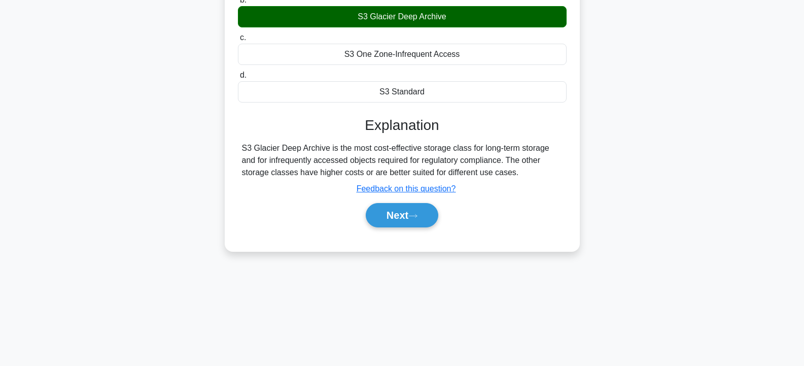
scroll to position [182, 0]
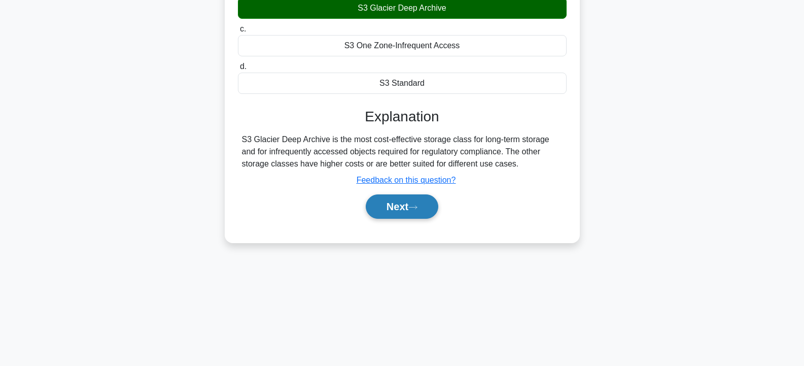
click at [390, 219] on button "Next" at bounding box center [402, 206] width 73 height 24
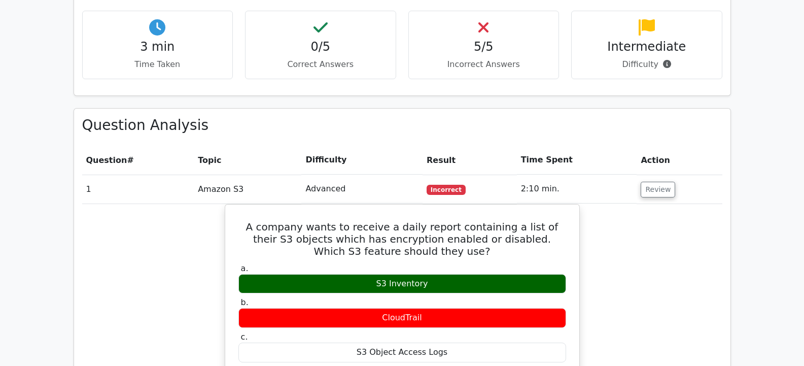
scroll to position [558, 0]
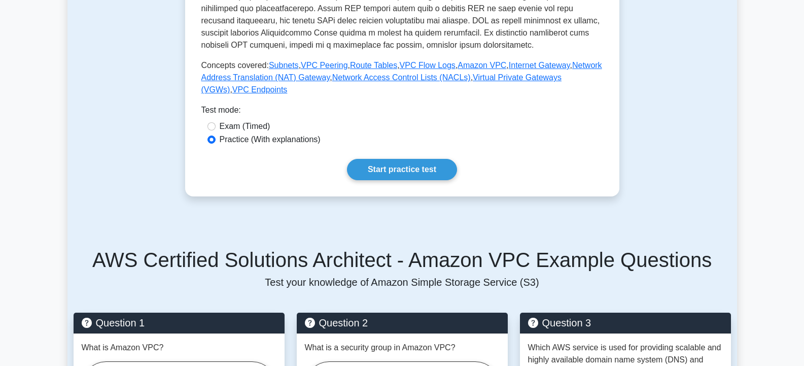
scroll to position [403, 0]
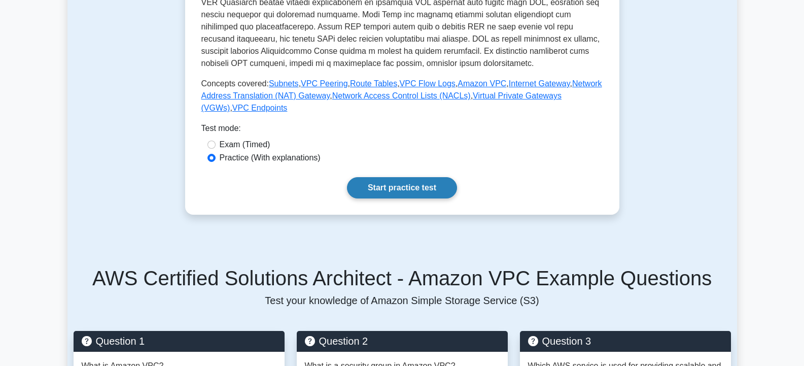
click at [398, 177] on link "Start practice test" at bounding box center [402, 187] width 110 height 21
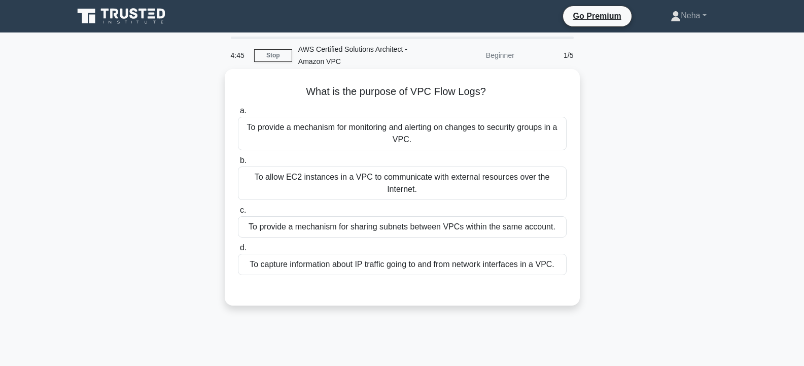
click at [342, 177] on div "To allow EC2 instances in a VPC to communicate with external resources over the…" at bounding box center [402, 182] width 329 height 33
click at [238, 164] on input "b. To allow EC2 instances in a VPC to communicate with external resources over …" at bounding box center [238, 160] width 0 height 7
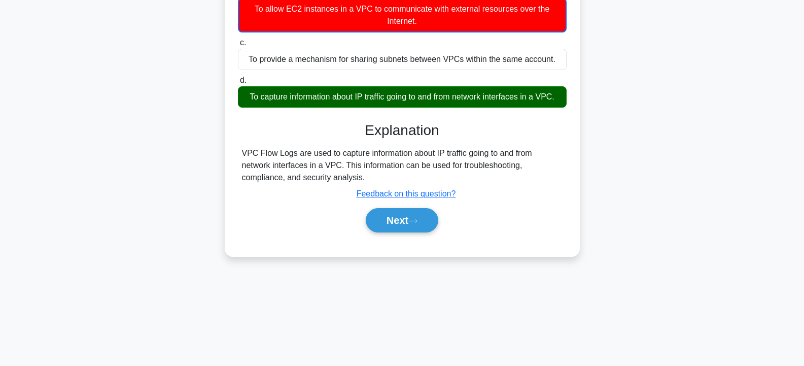
scroll to position [182, 0]
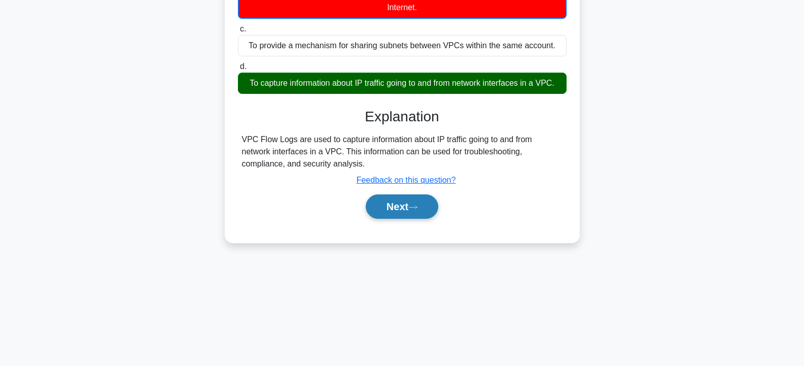
click at [401, 208] on button "Next" at bounding box center [402, 206] width 73 height 24
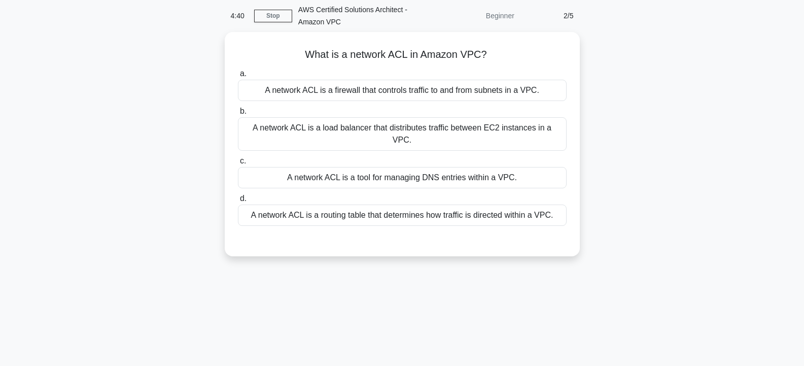
scroll to position [30, 0]
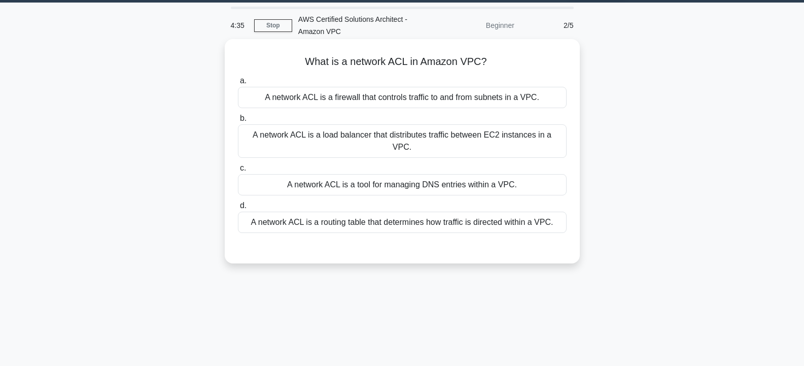
click at [359, 135] on div "A network ACL is a load balancer that distributes traffic between EC2 instances…" at bounding box center [402, 140] width 329 height 33
click at [238, 122] on input "b. A network ACL is a load balancer that distributes traffic between EC2 instan…" at bounding box center [238, 118] width 0 height 7
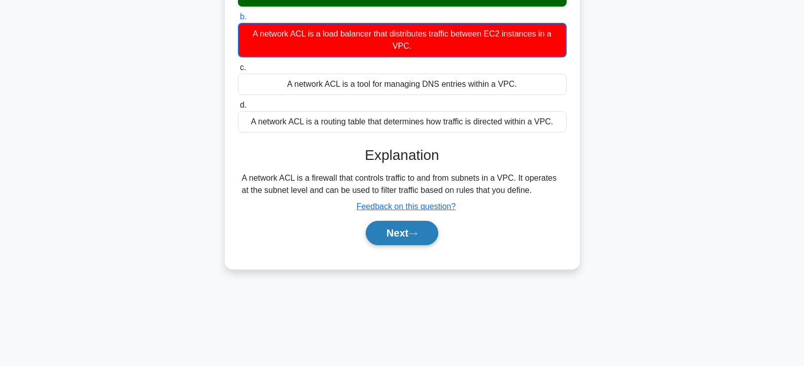
scroll to position [182, 0]
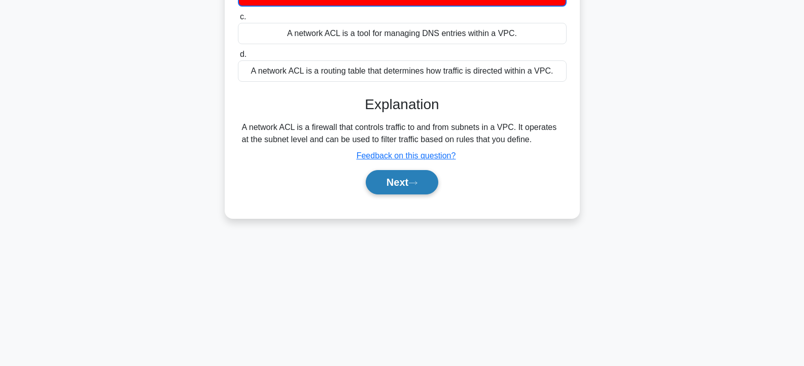
click at [400, 181] on button "Next" at bounding box center [402, 182] width 73 height 24
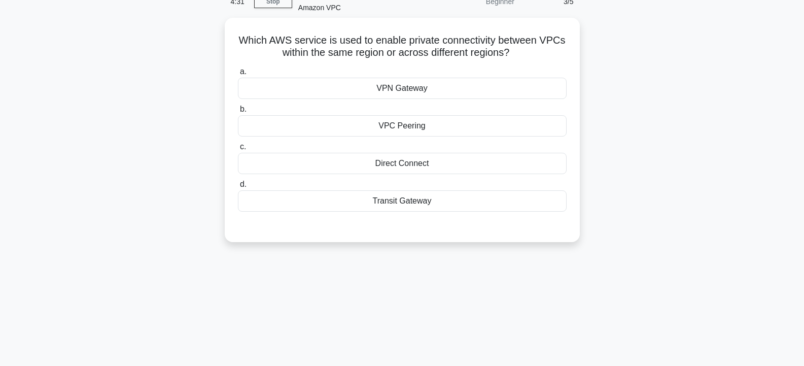
scroll to position [30, 0]
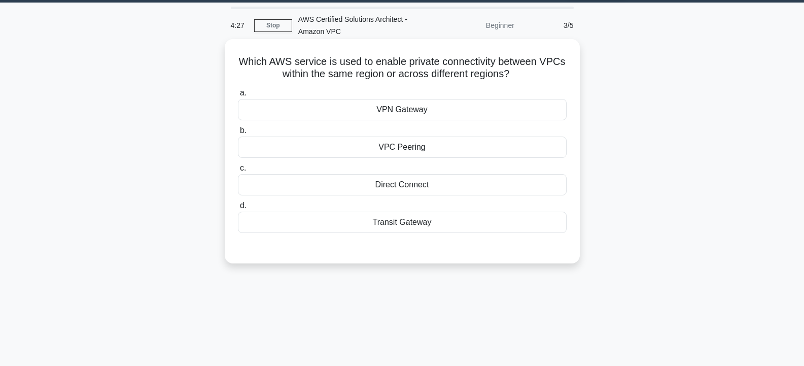
click at [389, 180] on div "Direct Connect" at bounding box center [402, 184] width 329 height 21
click at [238, 171] on input "c. Direct Connect" at bounding box center [238, 168] width 0 height 7
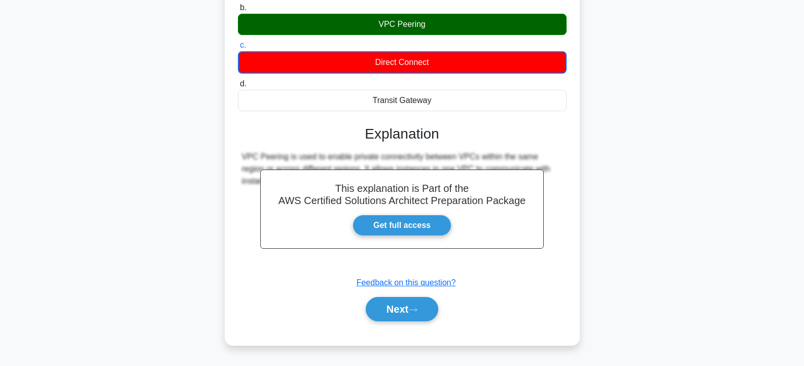
scroll to position [182, 0]
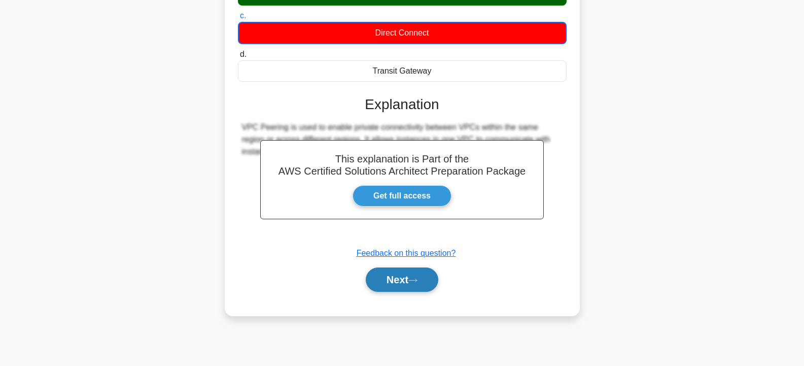
click at [398, 276] on button "Next" at bounding box center [402, 279] width 73 height 24
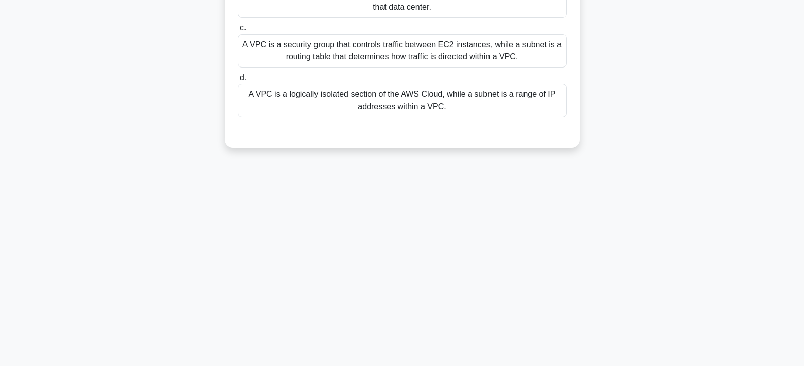
click at [370, 57] on div "A VPC is a security group that controls traffic between EC2 instances, while a …" at bounding box center [402, 50] width 329 height 33
click at [238, 31] on input "c. A VPC is a security group that controls traffic between EC2 instances, while…" at bounding box center [238, 28] width 0 height 7
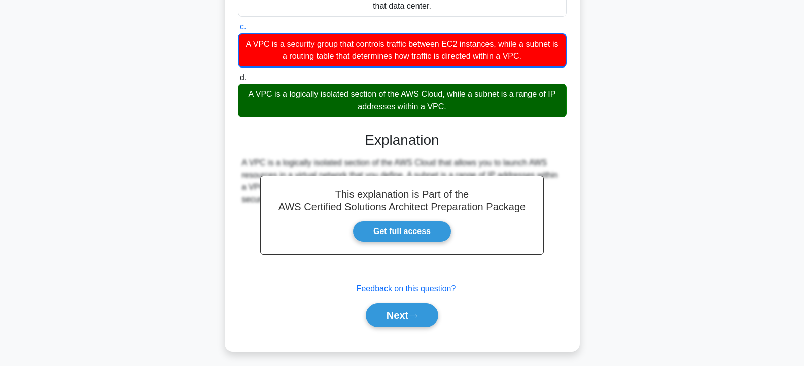
scroll to position [188, 0]
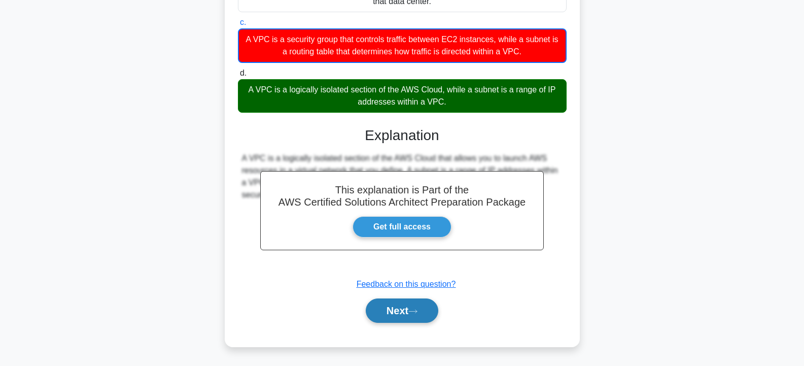
click at [400, 311] on button "Next" at bounding box center [402, 310] width 73 height 24
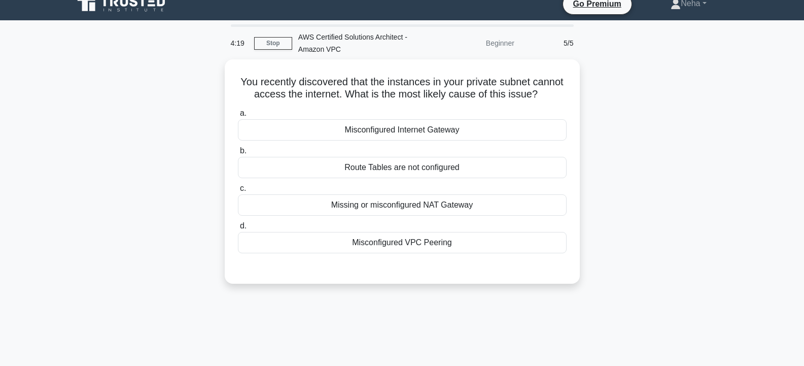
scroll to position [0, 0]
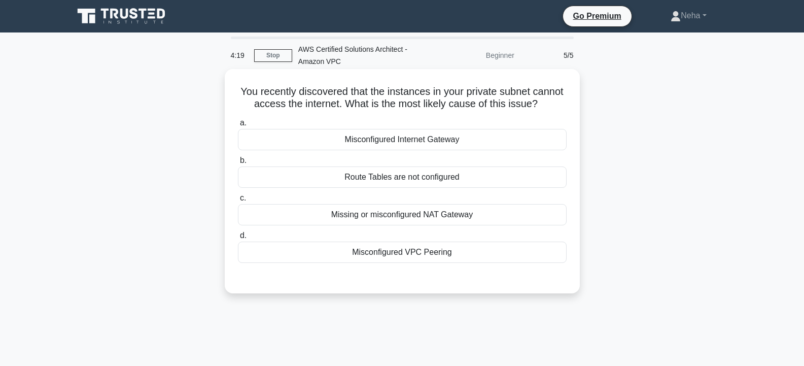
click at [383, 188] on div "Route Tables are not configured" at bounding box center [402, 176] width 329 height 21
click at [238, 164] on input "b. Route Tables are not configured" at bounding box center [238, 160] width 0 height 7
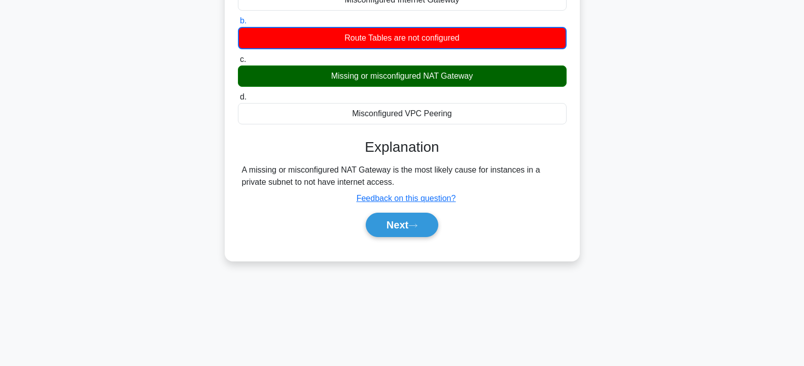
scroll to position [182, 0]
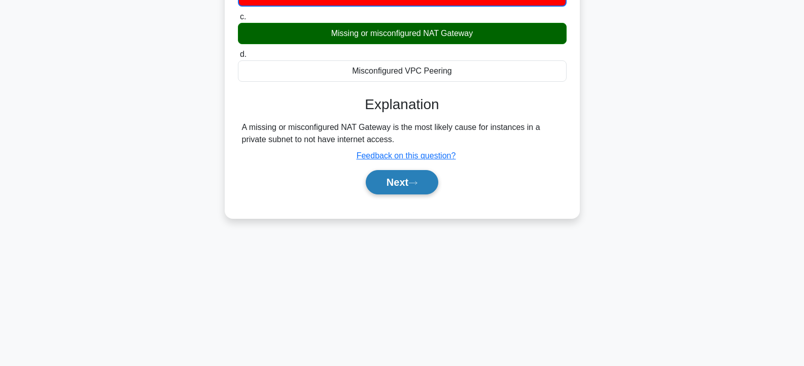
click at [401, 194] on button "Next" at bounding box center [402, 182] width 73 height 24
